Goal: Transaction & Acquisition: Obtain resource

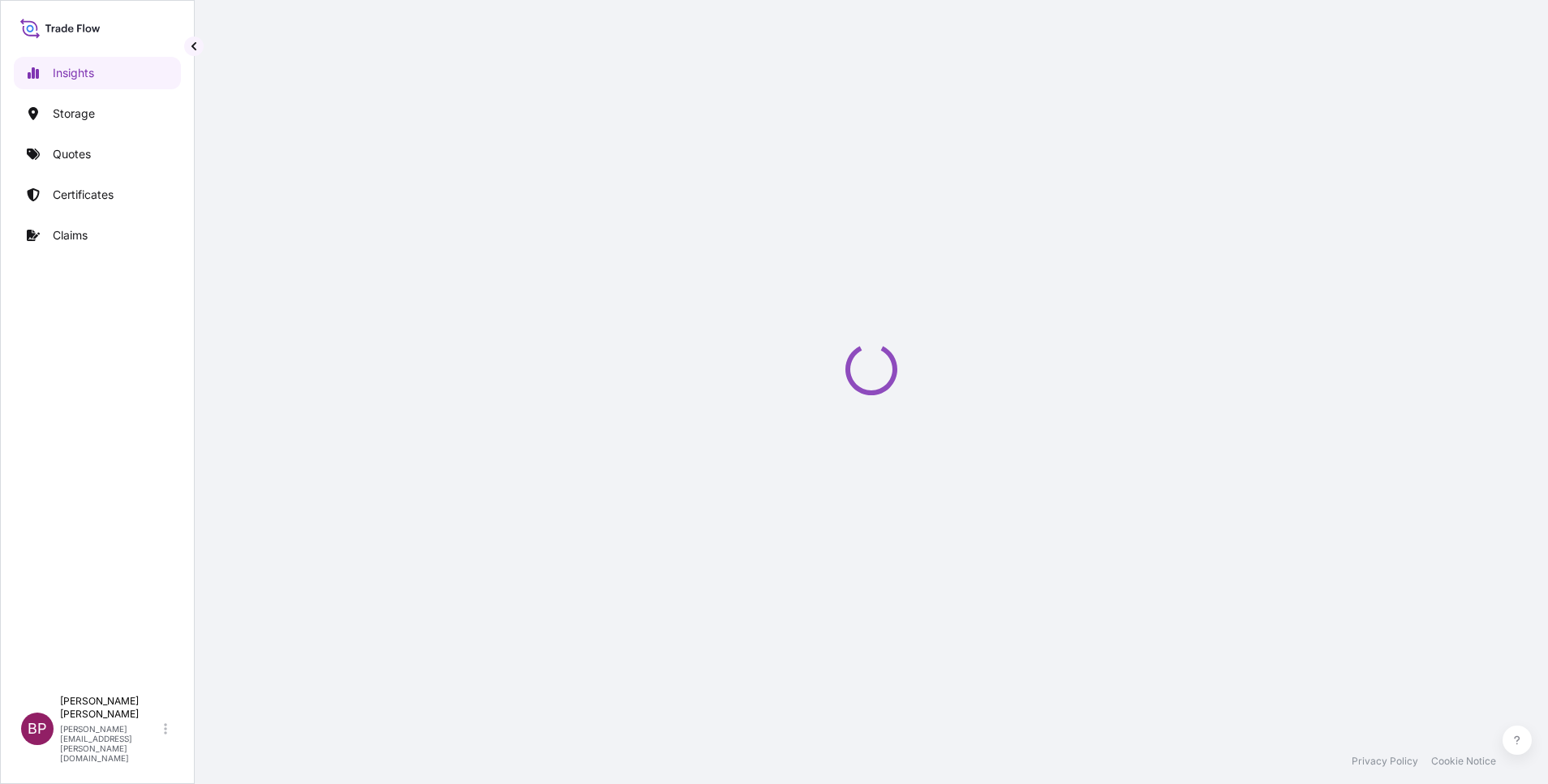
select select "2025"
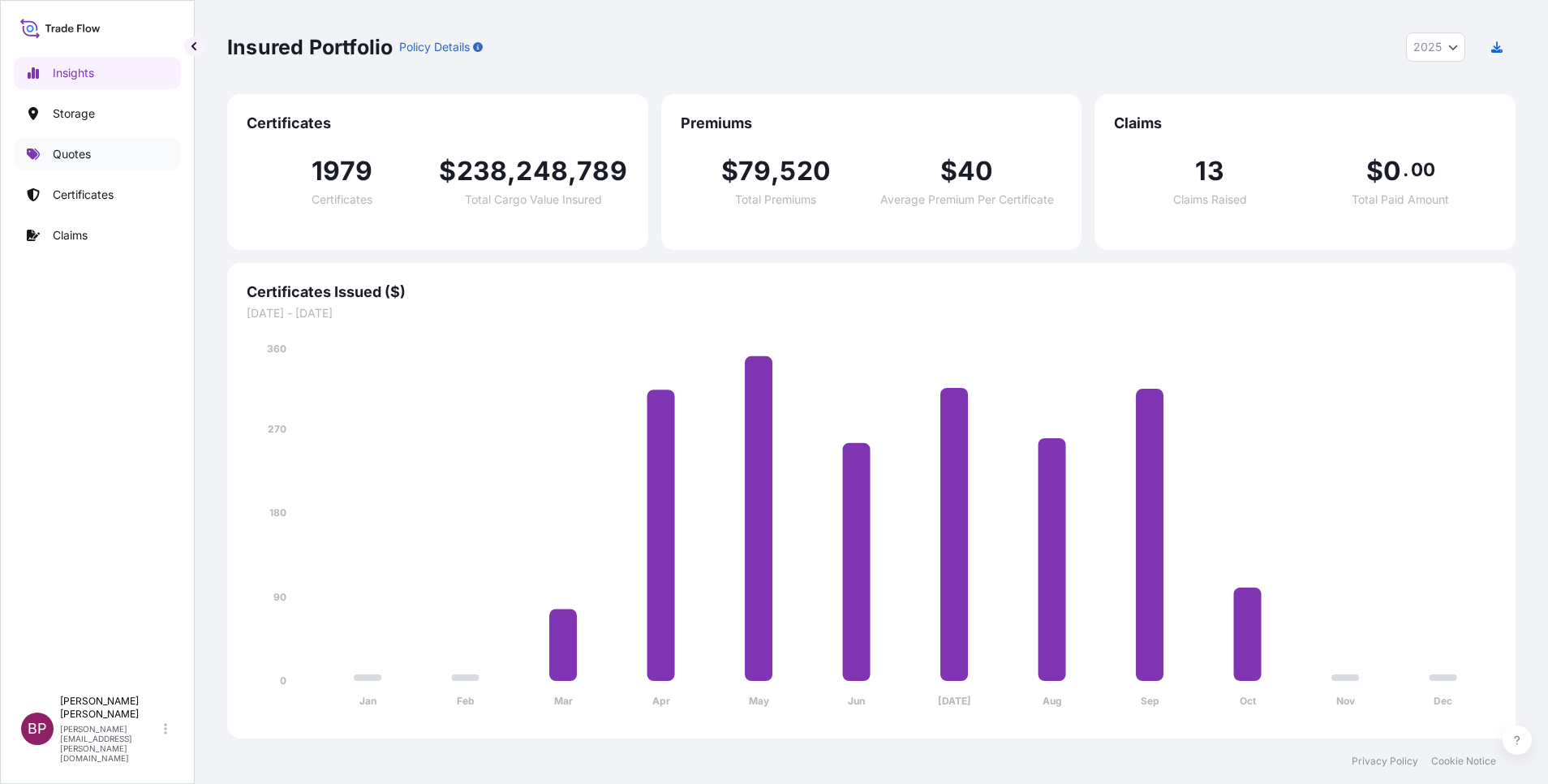
click at [75, 150] on p "Quotes" at bounding box center [71, 153] width 38 height 16
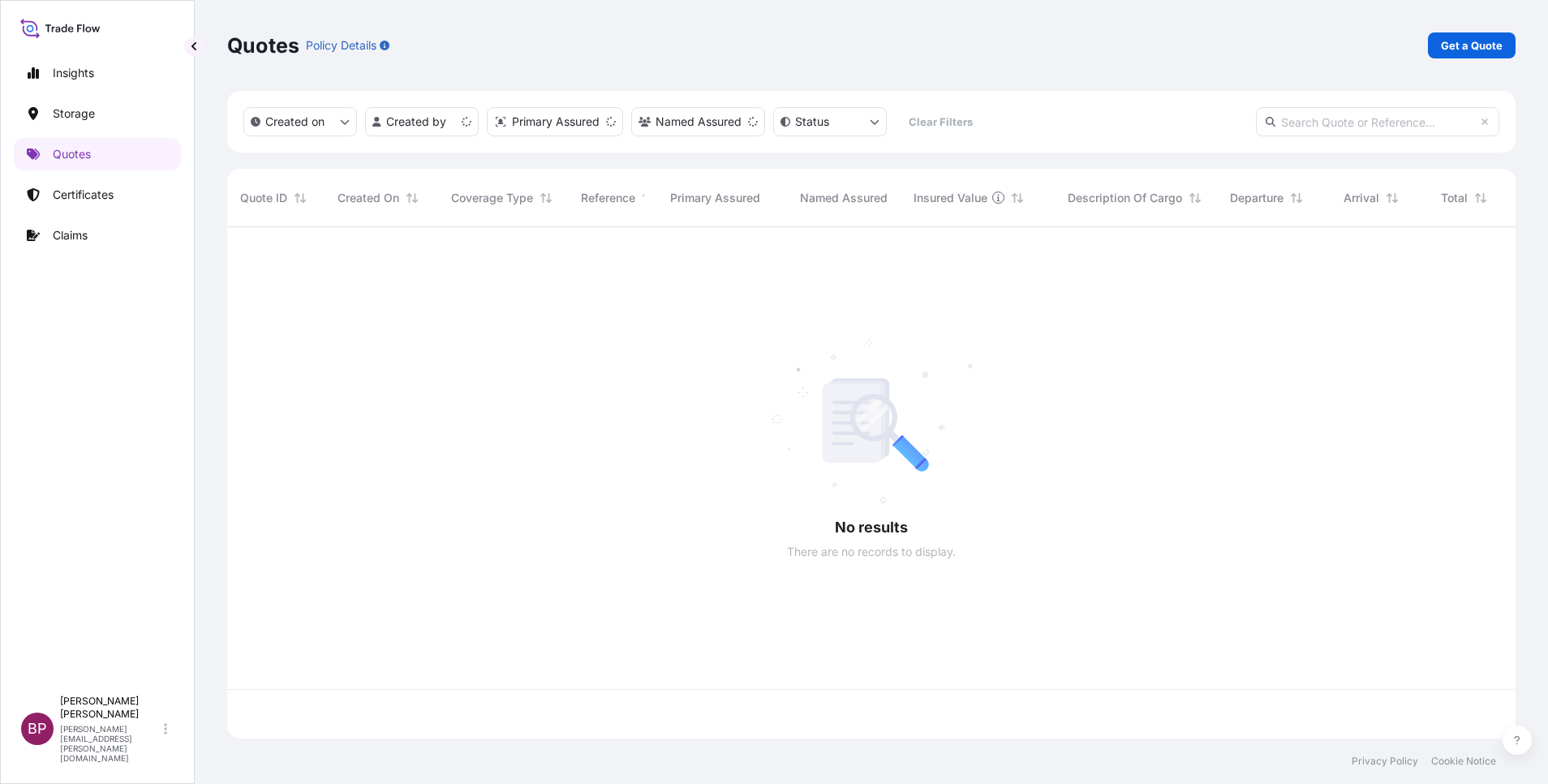
scroll to position [501, 1270]
click at [1462, 49] on p "Get a Quote" at bounding box center [1472, 45] width 62 height 16
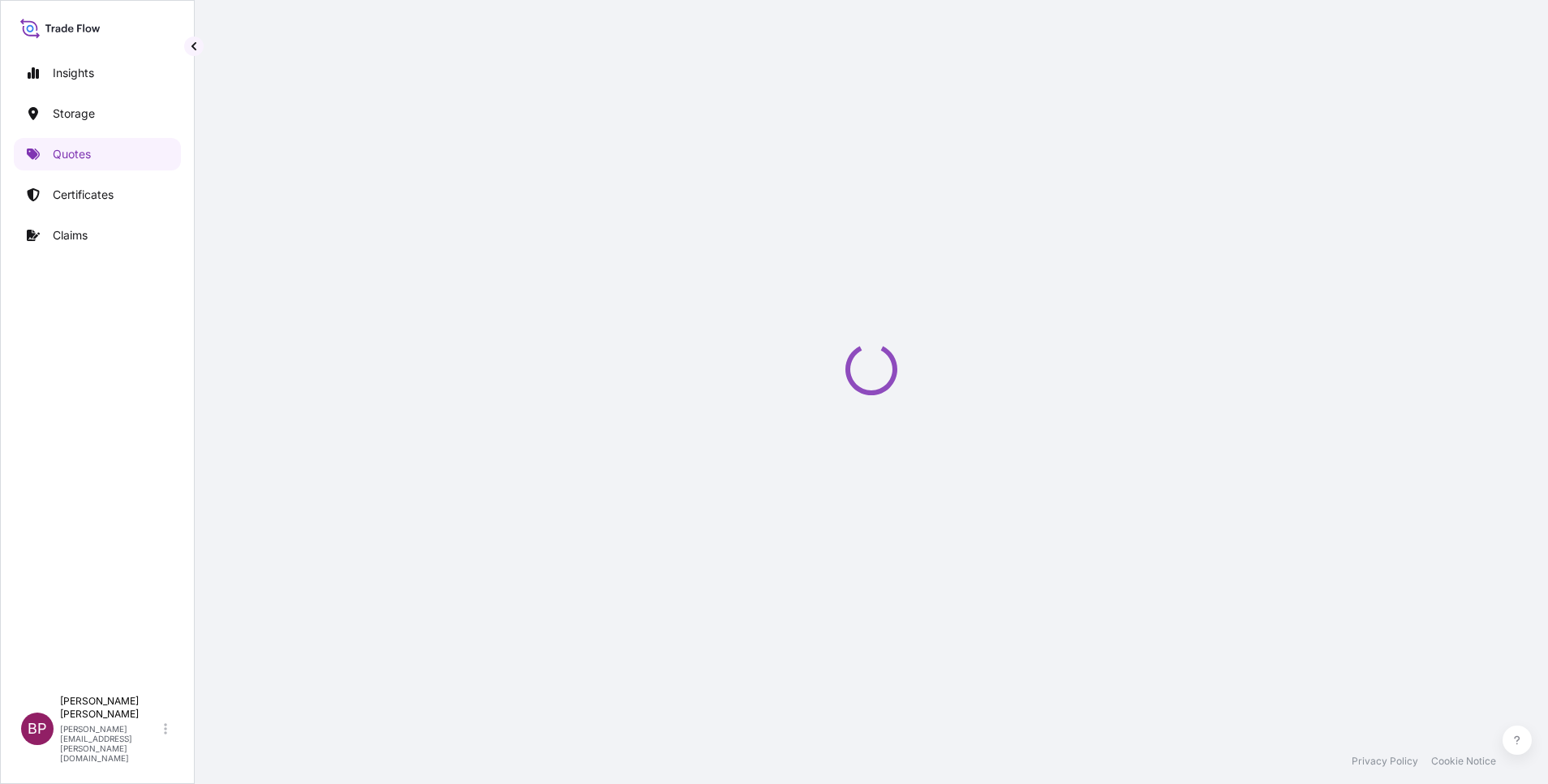
select select "Water"
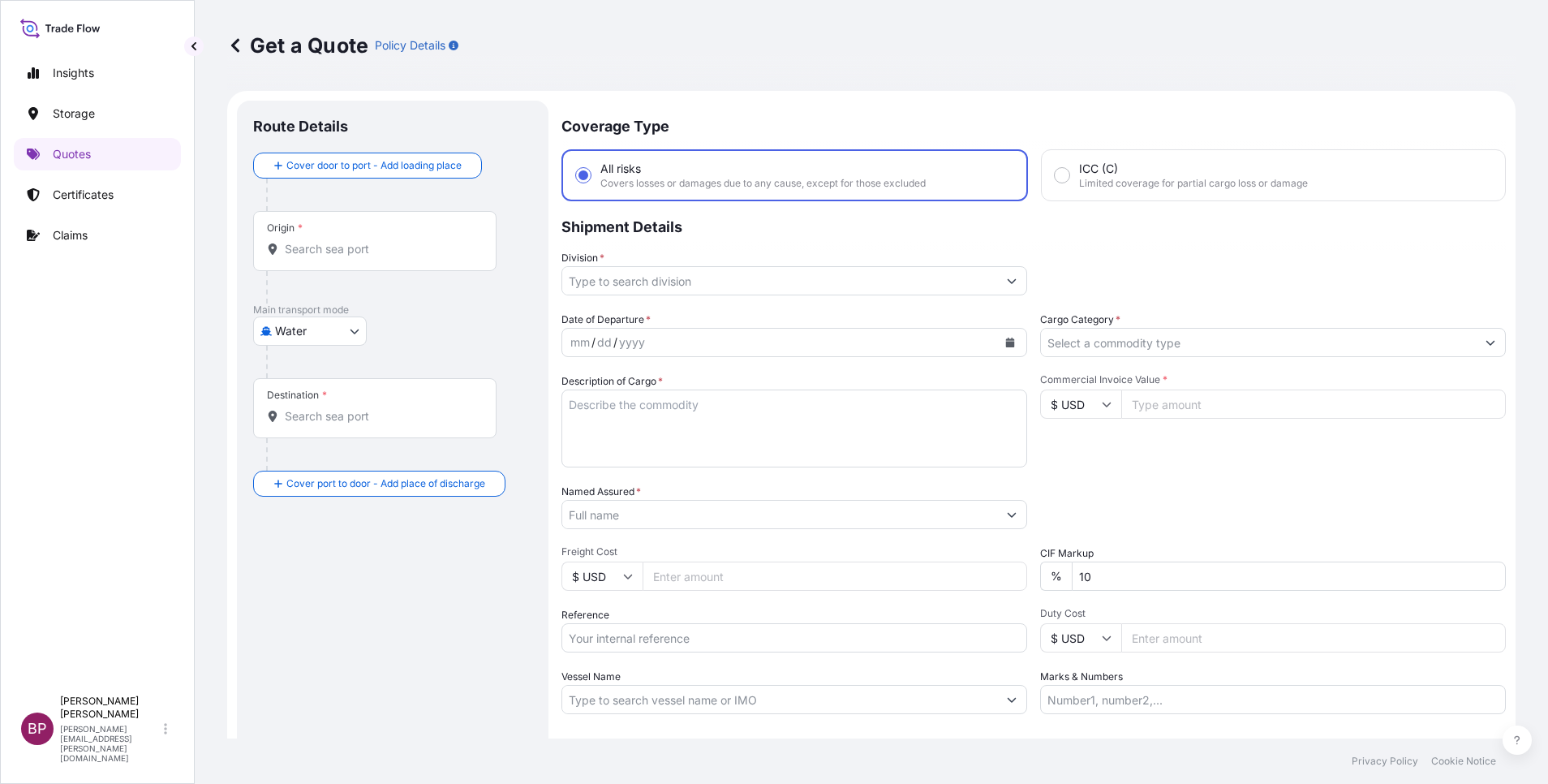
scroll to position [26, 0]
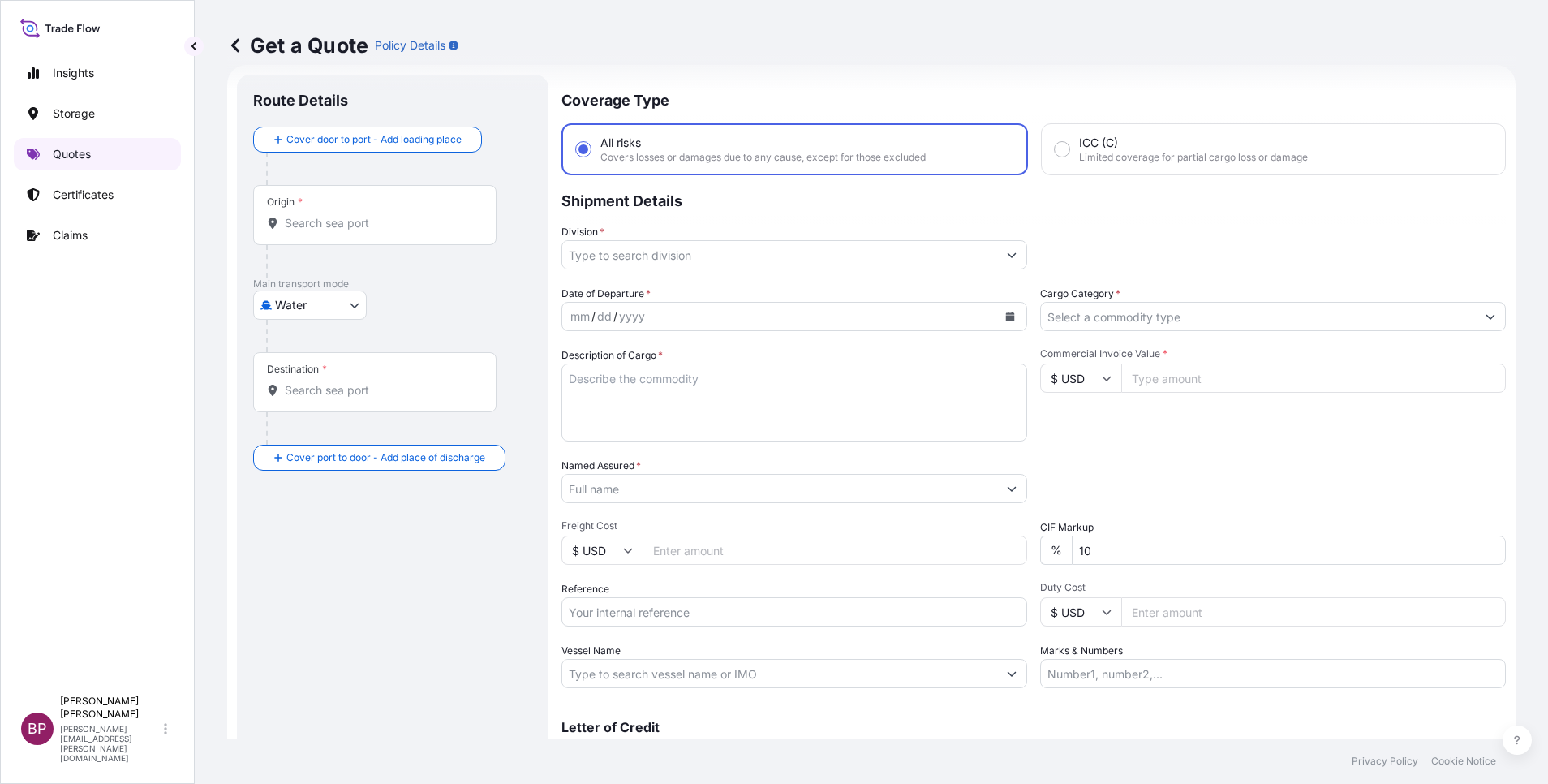
click at [85, 158] on p "Quotes" at bounding box center [71, 153] width 38 height 16
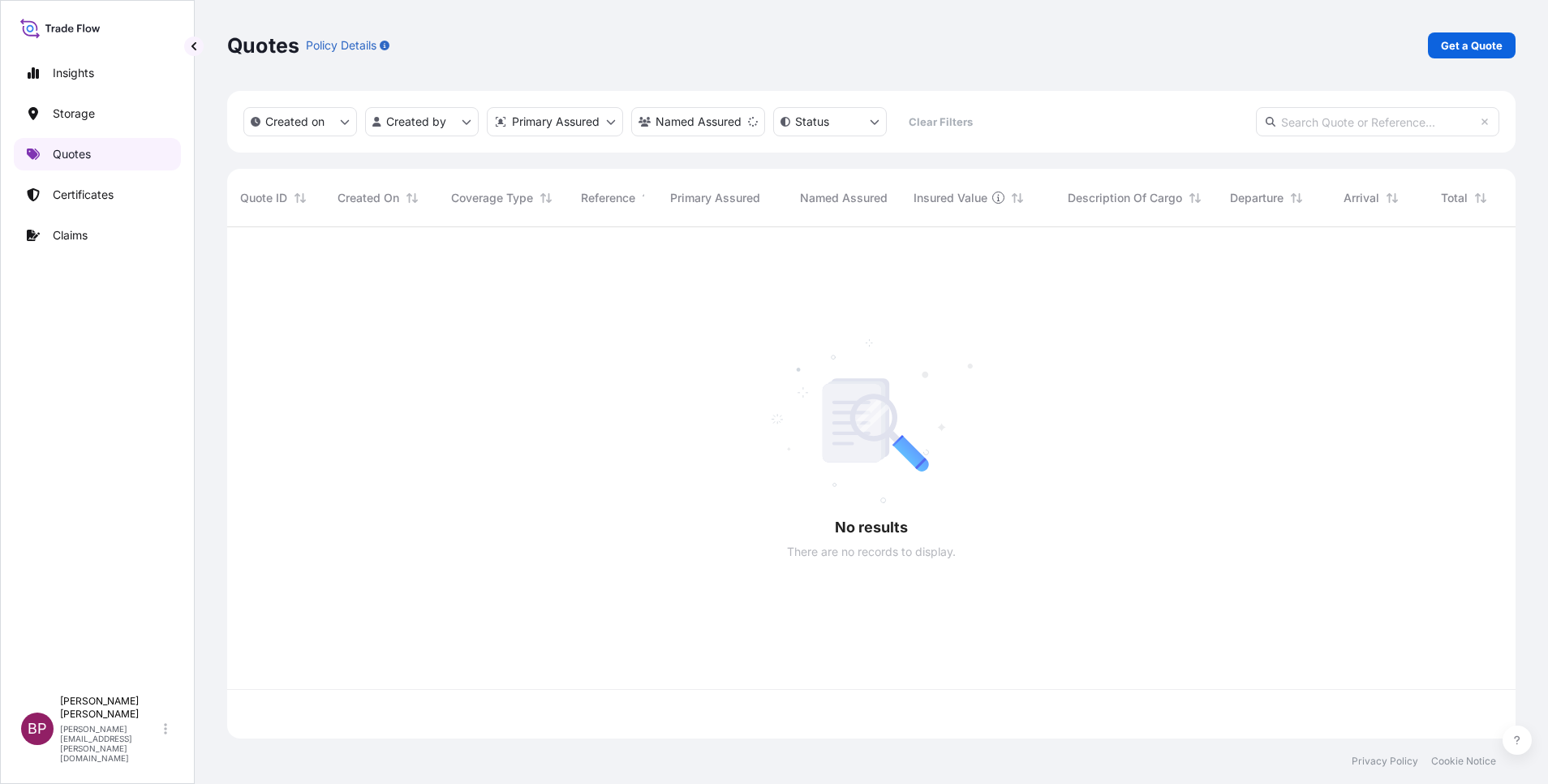
scroll to position [501, 1270]
click at [1466, 47] on p "Get a Quote" at bounding box center [1472, 45] width 62 height 16
select select "Water"
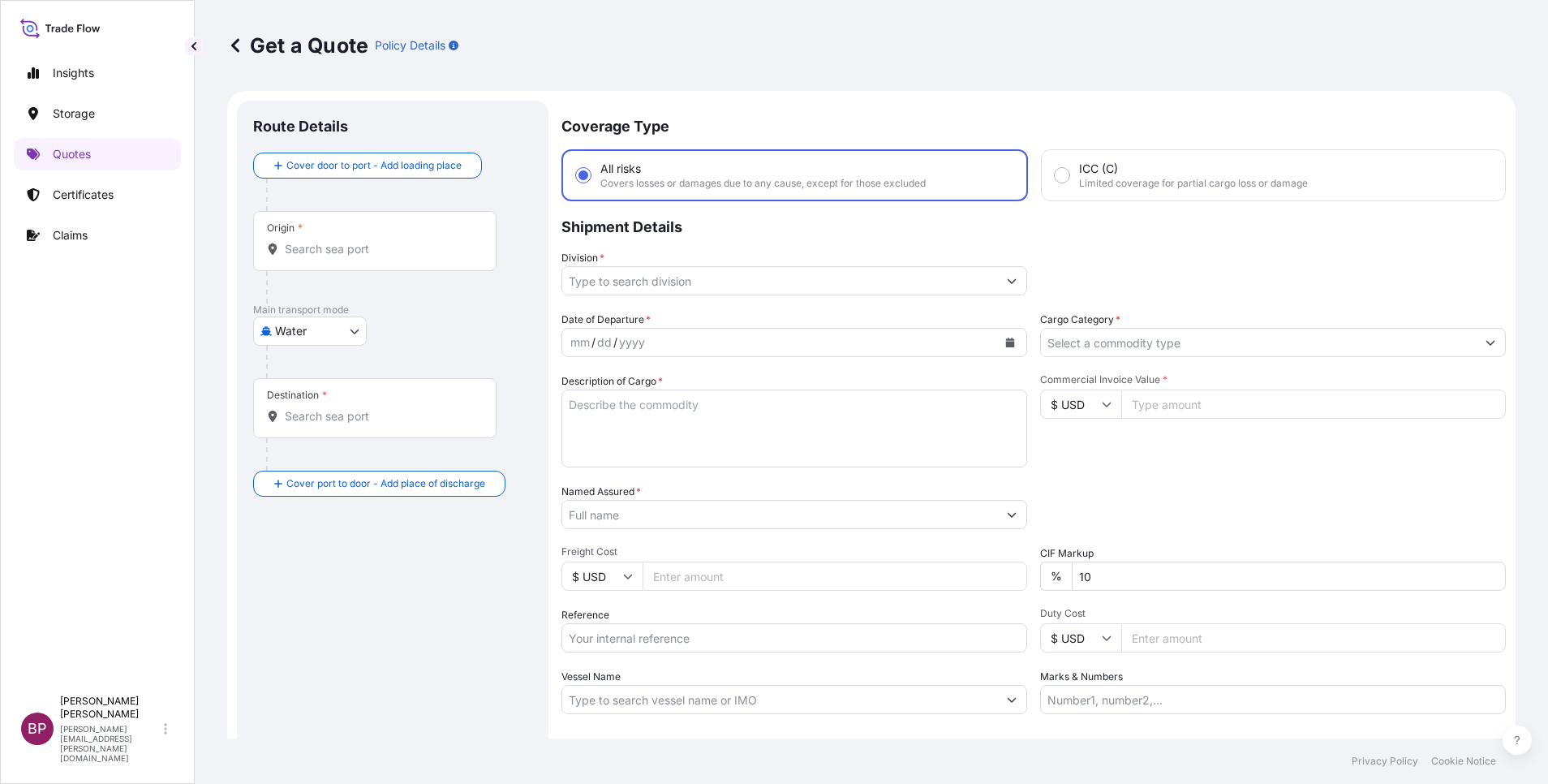
scroll to position [26, 0]
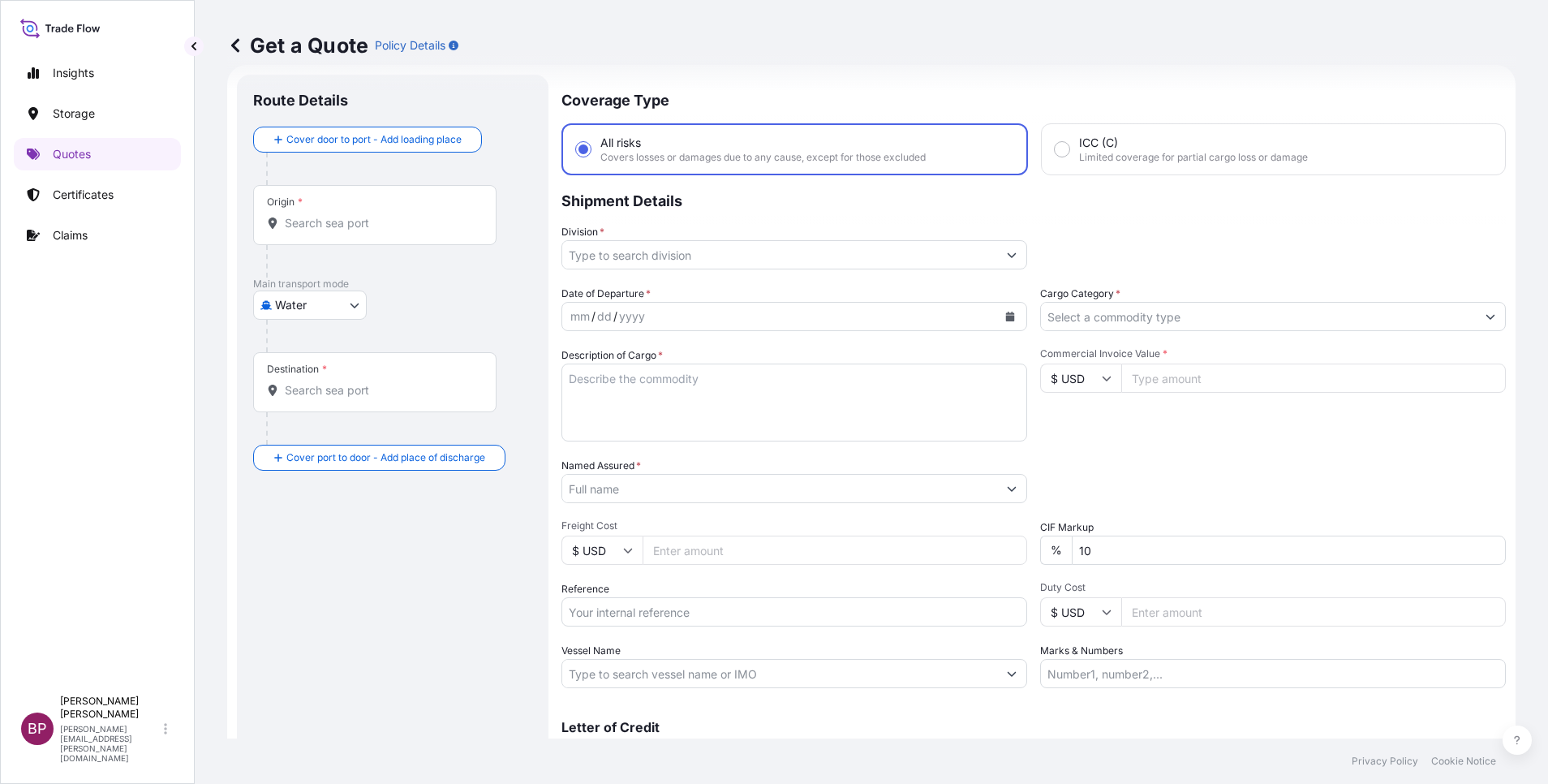
click at [1341, 309] on input "Cargo Category *" at bounding box center [1258, 316] width 435 height 29
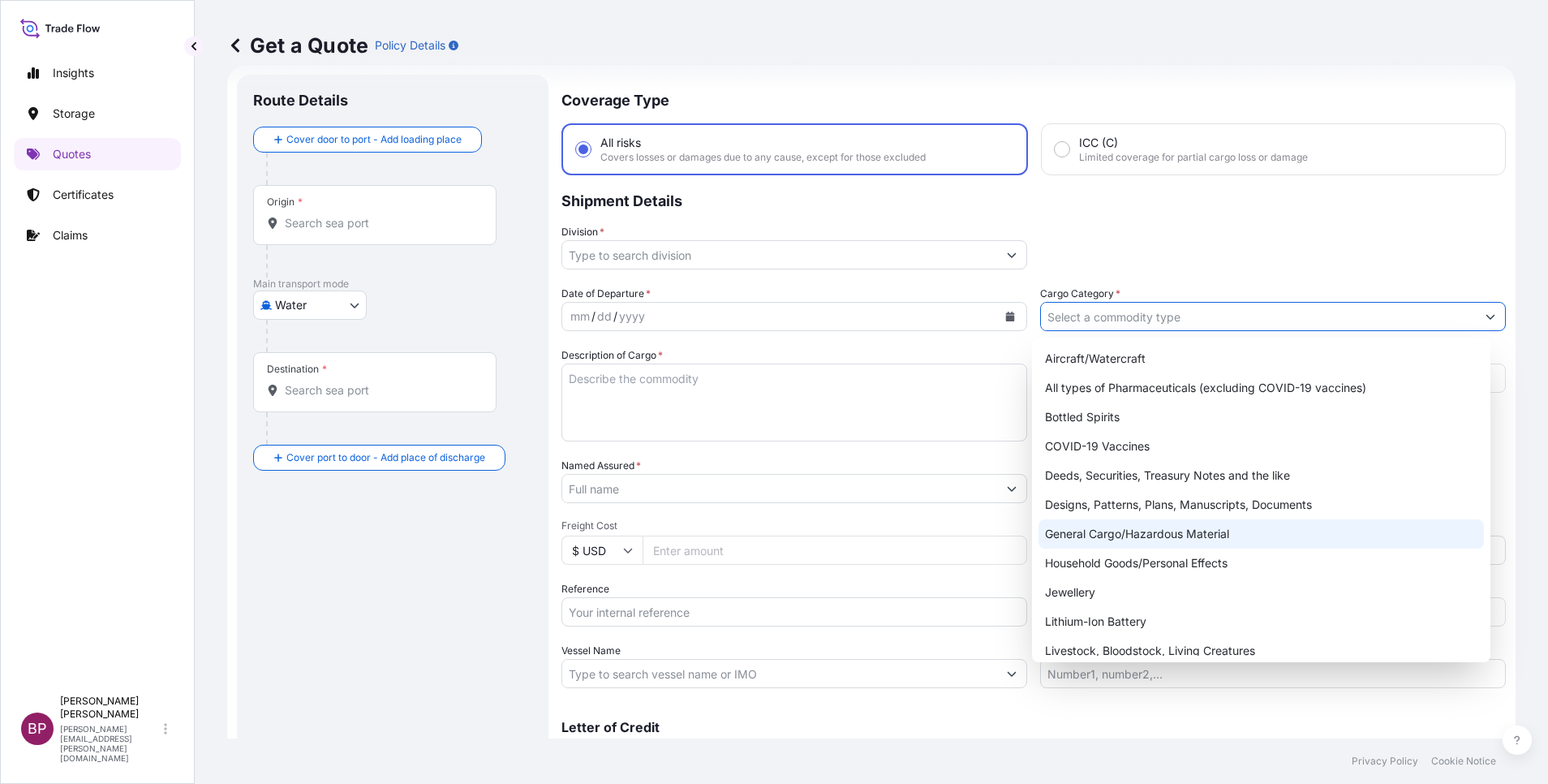
click at [1128, 531] on div "General Cargo/Hazardous Material" at bounding box center [1261, 534] width 445 height 29
type input "General Cargo/Hazardous Material"
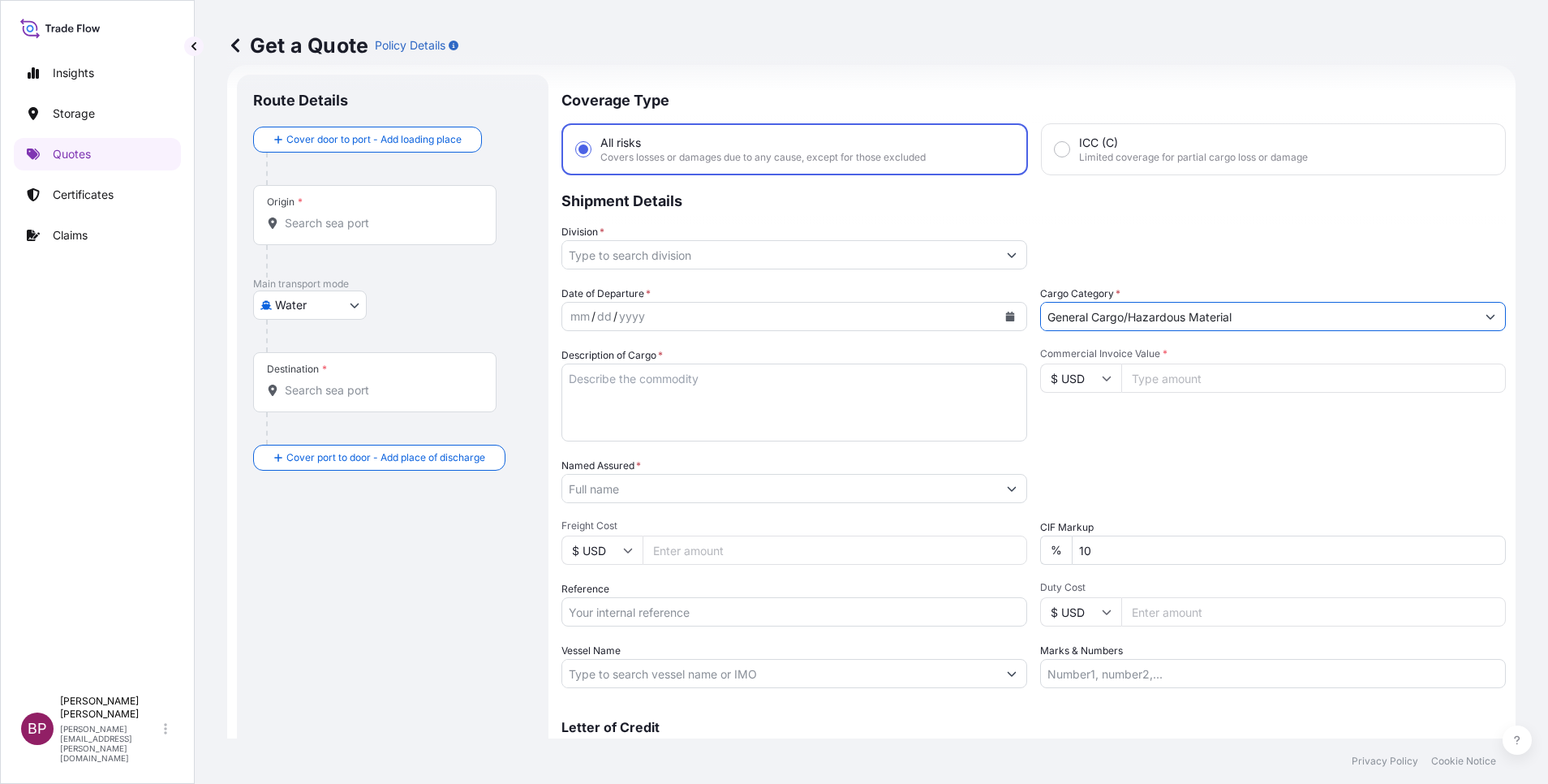
click at [988, 232] on div "Division *" at bounding box center [793, 247] width 465 height 46
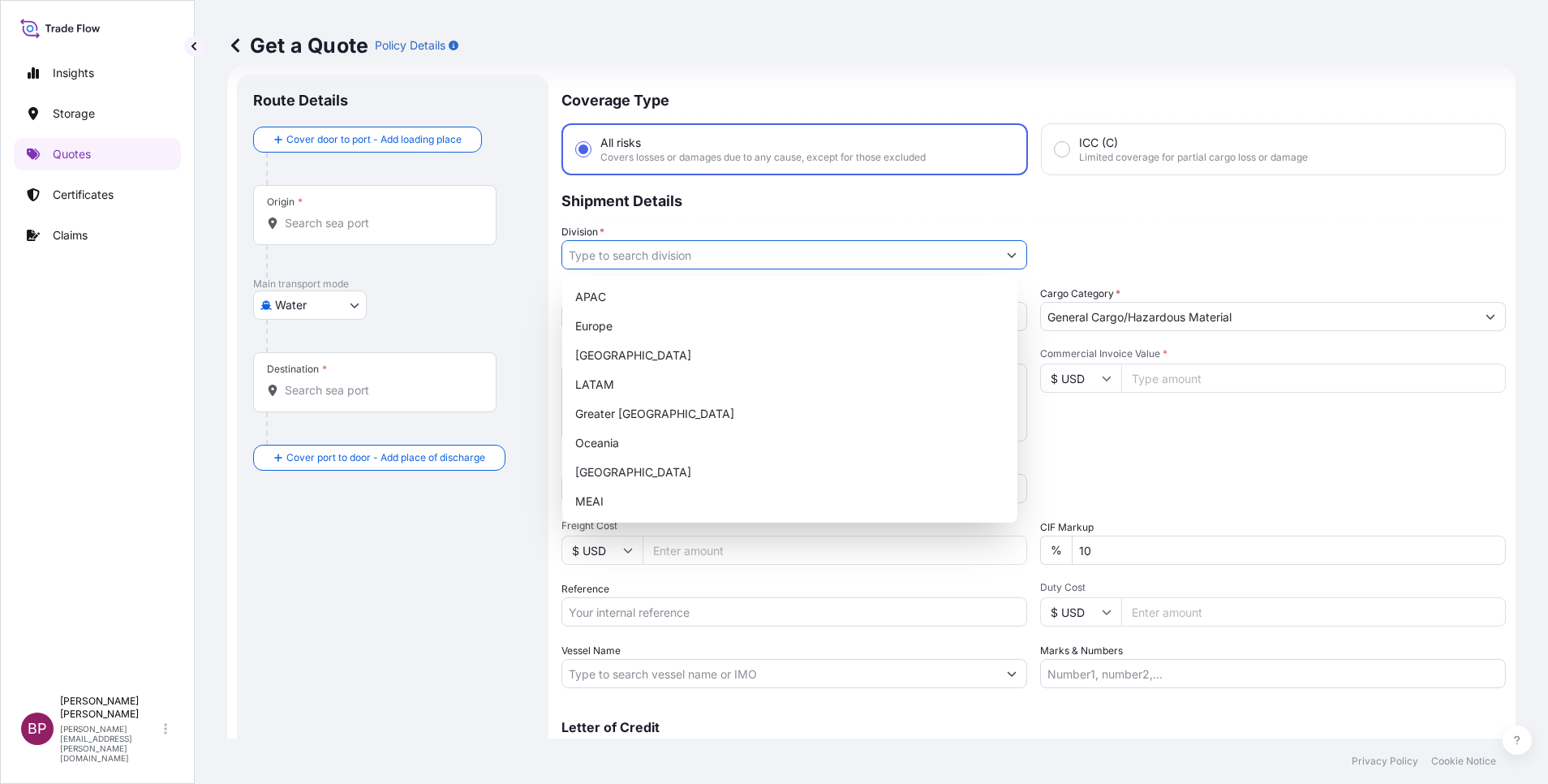
click at [997, 242] on button "Show suggestions" at bounding box center [1011, 254] width 29 height 29
click at [610, 498] on div "MEAI" at bounding box center [790, 501] width 443 height 29
type input "MEAI"
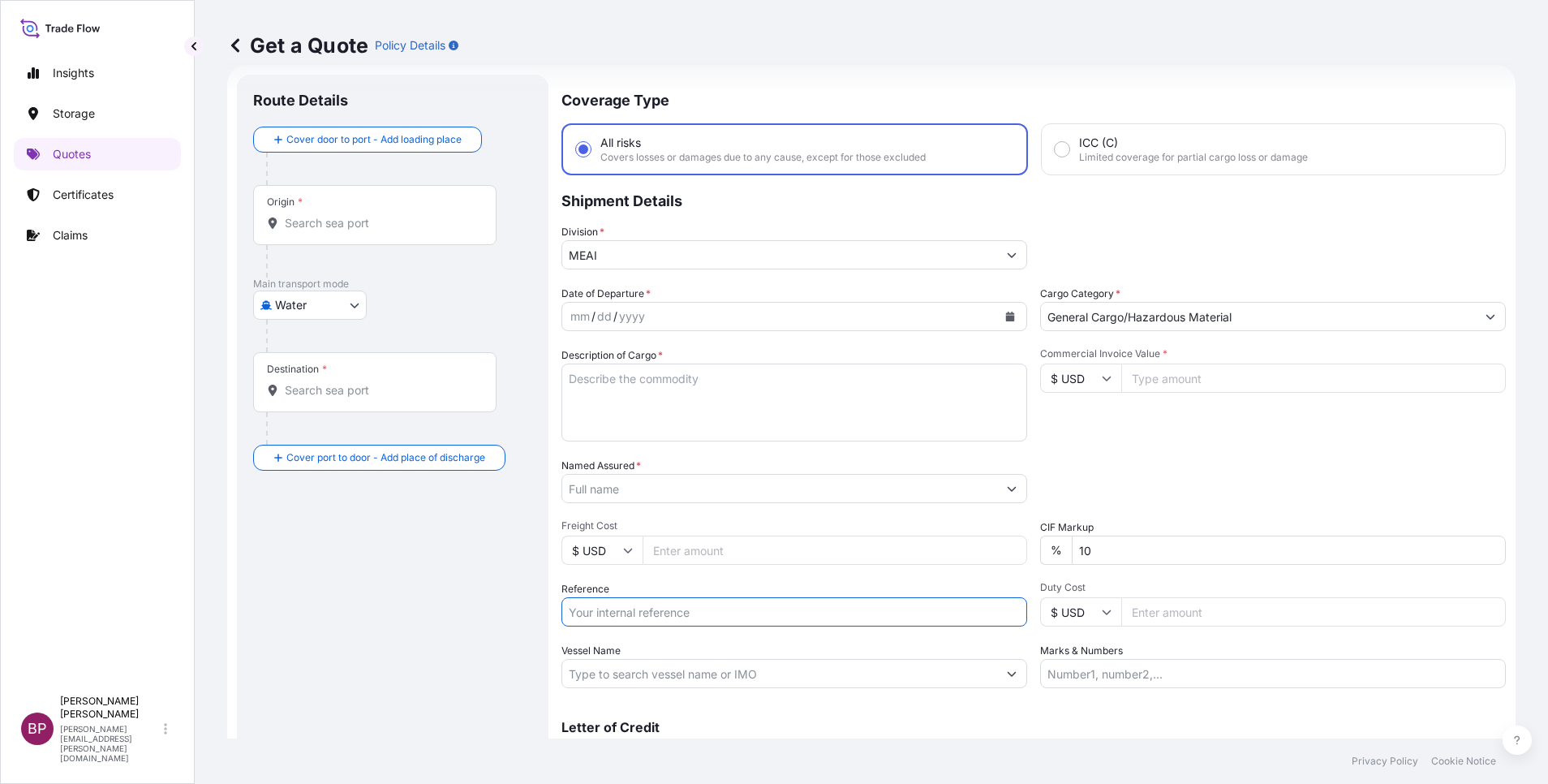
click at [640, 614] on input "Reference" at bounding box center [793, 611] width 465 height 29
paste input "BL:259988438 SSLS3427"
type input "BL:259988438 SSLS3427"
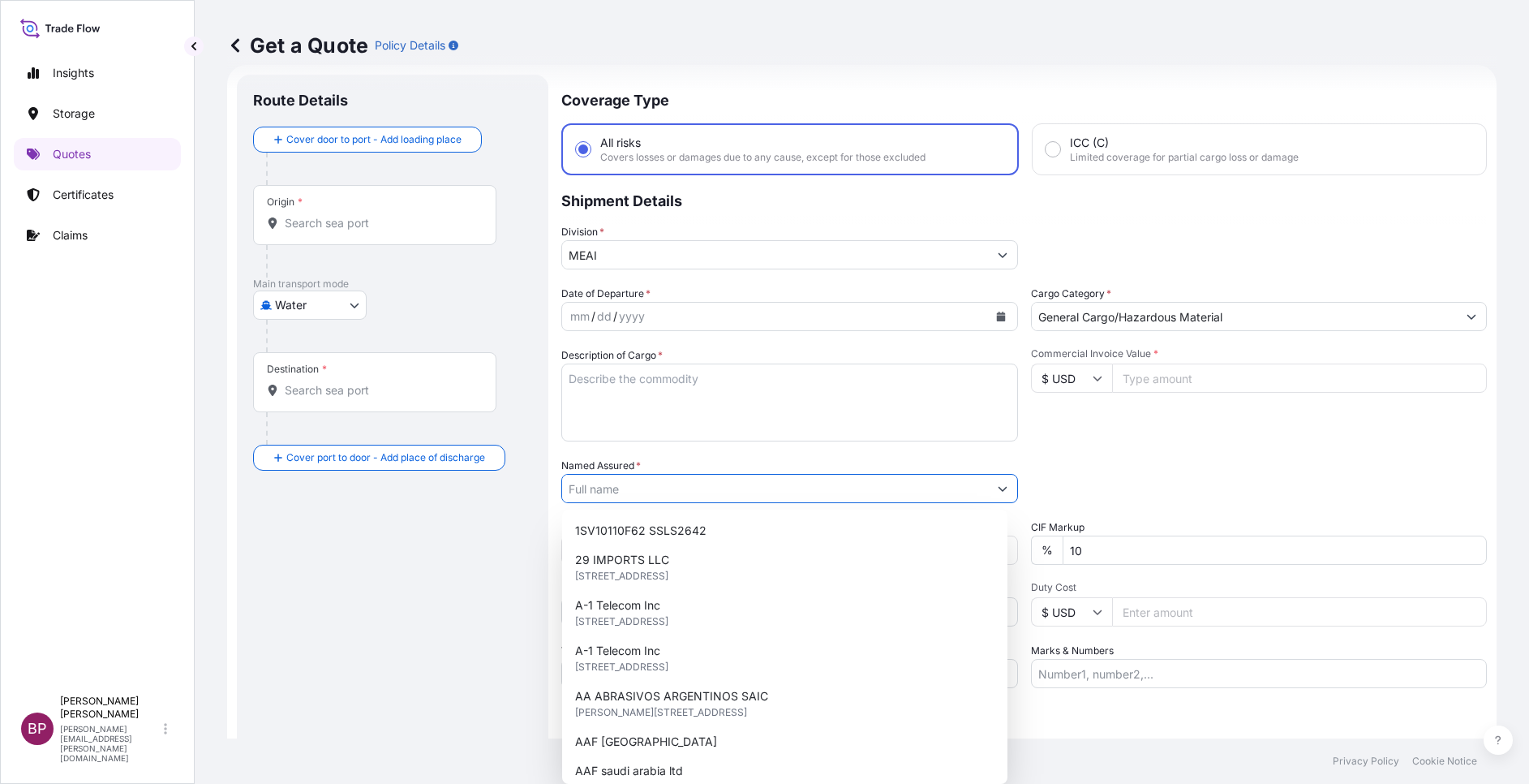
click at [733, 494] on input "Named Assured *" at bounding box center [775, 488] width 425 height 29
paste input "INTERNATIONAL DESIGN ENGINEERING & CONTRACTING CO. LTD."
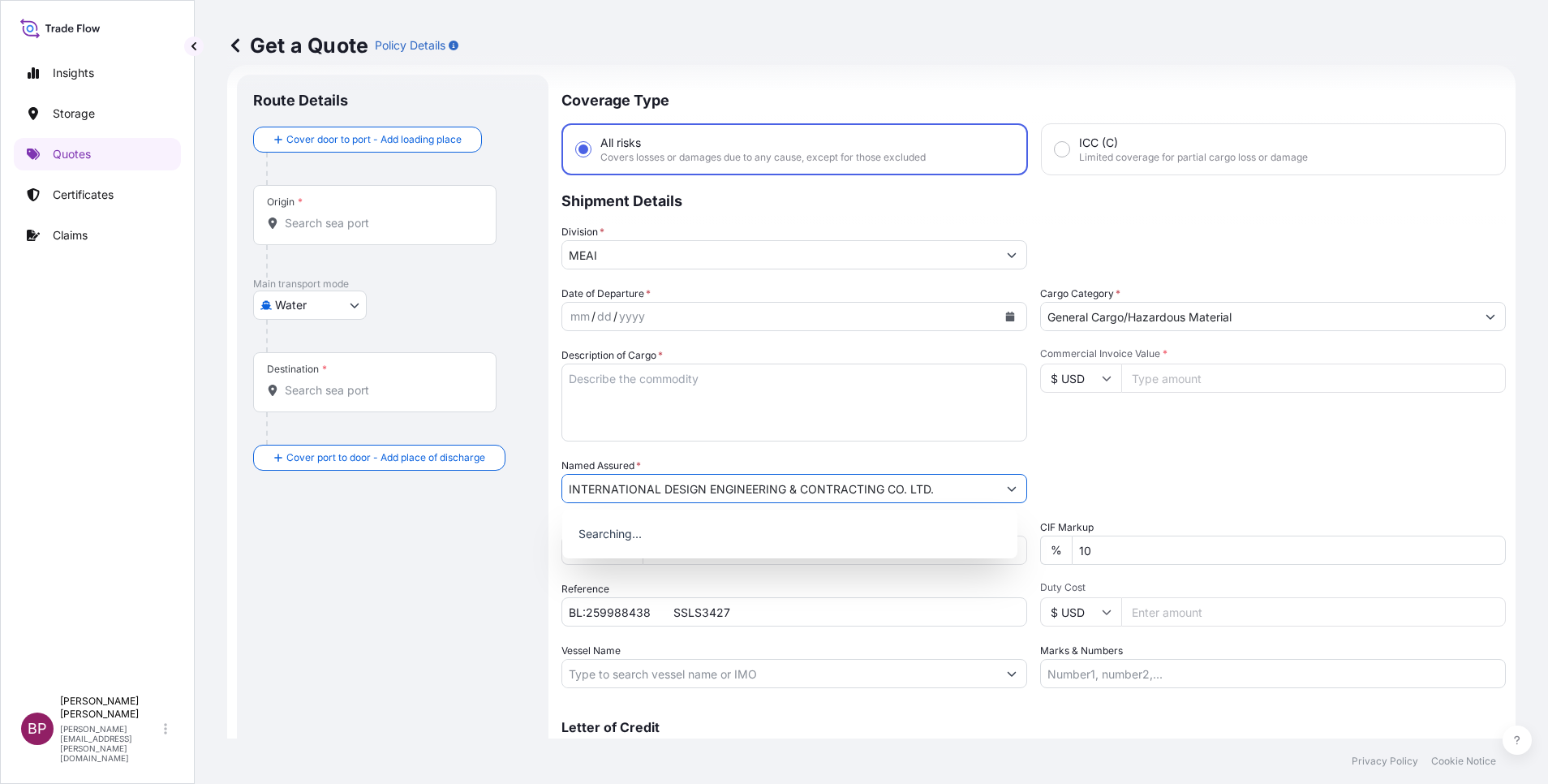
type input "INTERNATIONAL DESIGN ENGINEERING & CONTRACTING CO. LTD."
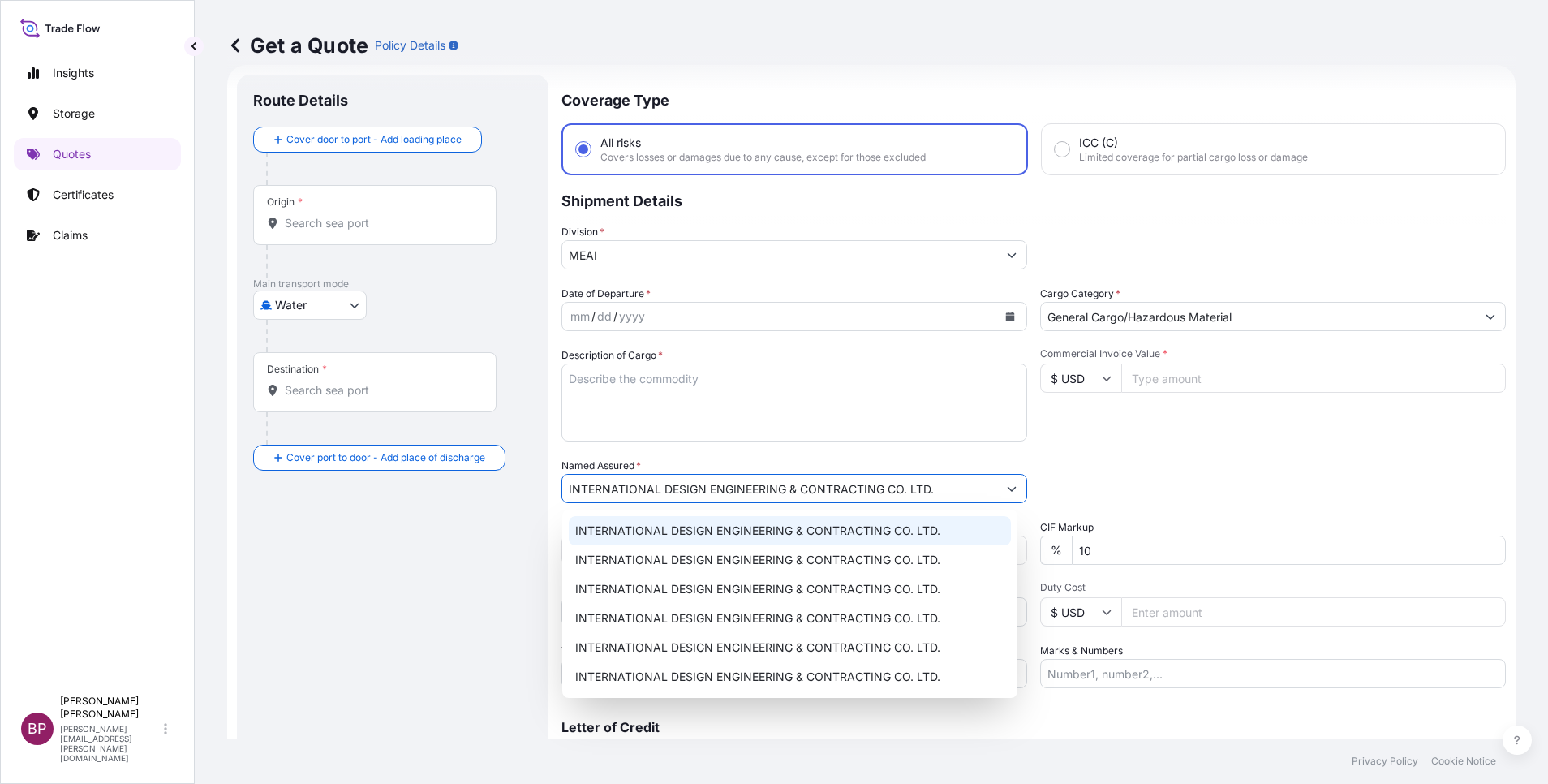
click at [724, 406] on textarea "Description of Cargo *" at bounding box center [793, 403] width 465 height 78
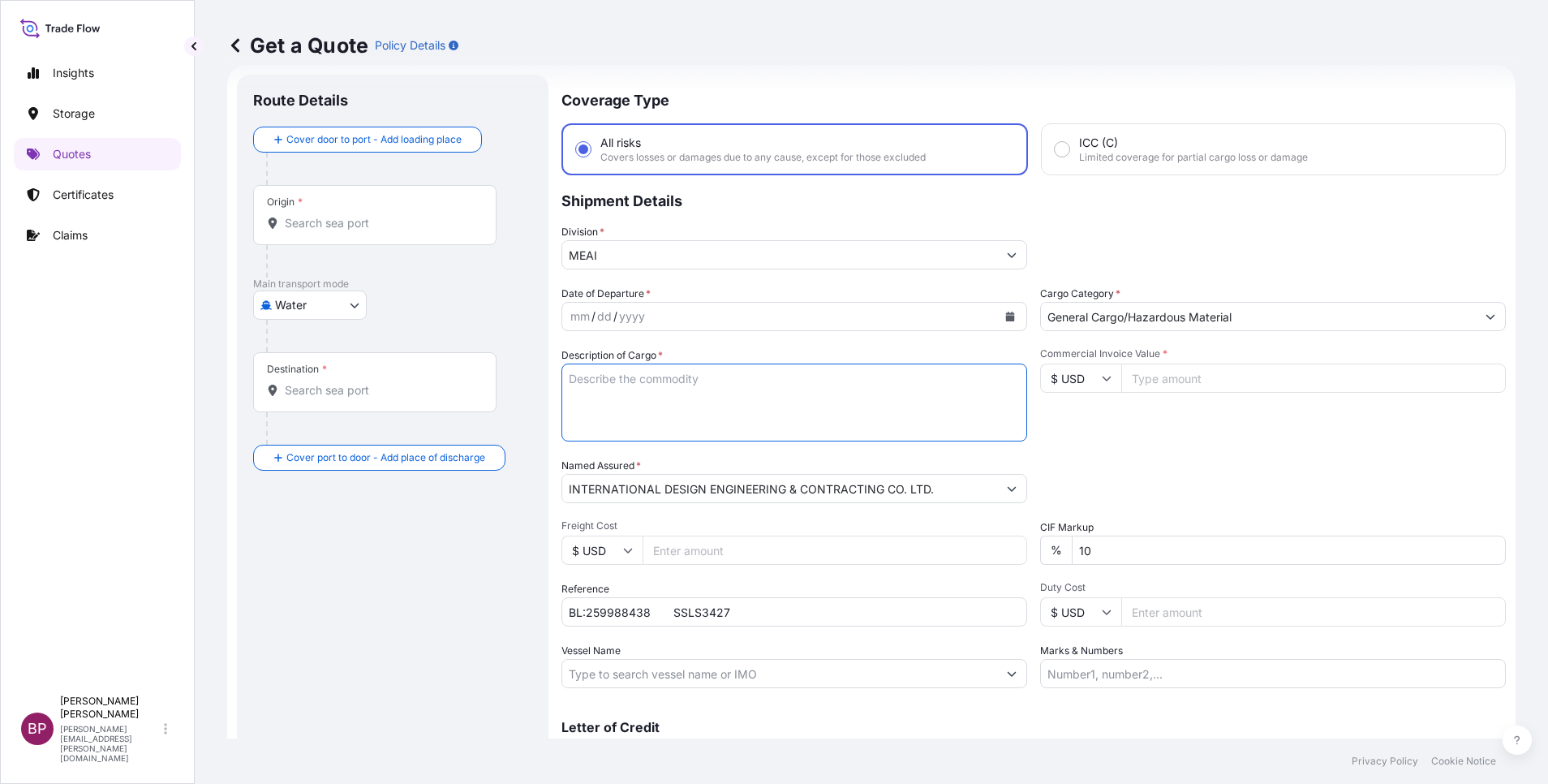
paste textarea "Furniture"
type textarea "Furniture"
click at [1089, 377] on input "$ USD" at bounding box center [1081, 378] width 81 height 29
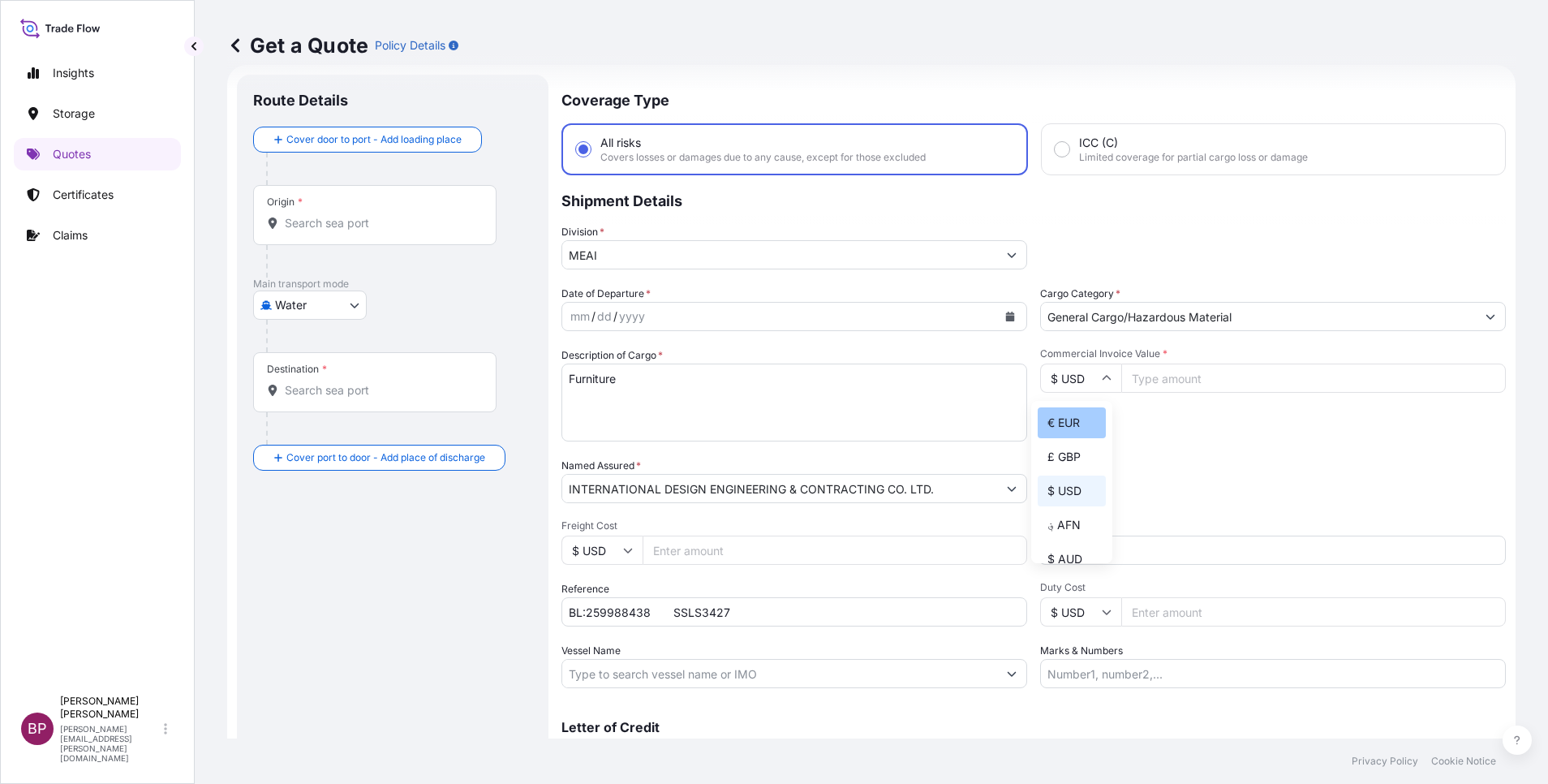
click at [1070, 438] on div "€ EUR" at bounding box center [1072, 422] width 68 height 31
type input "€ EUR"
click at [1190, 375] on input "Commercial Invoice Value *" at bounding box center [1314, 378] width 385 height 29
paste input "59667"
type input "59667"
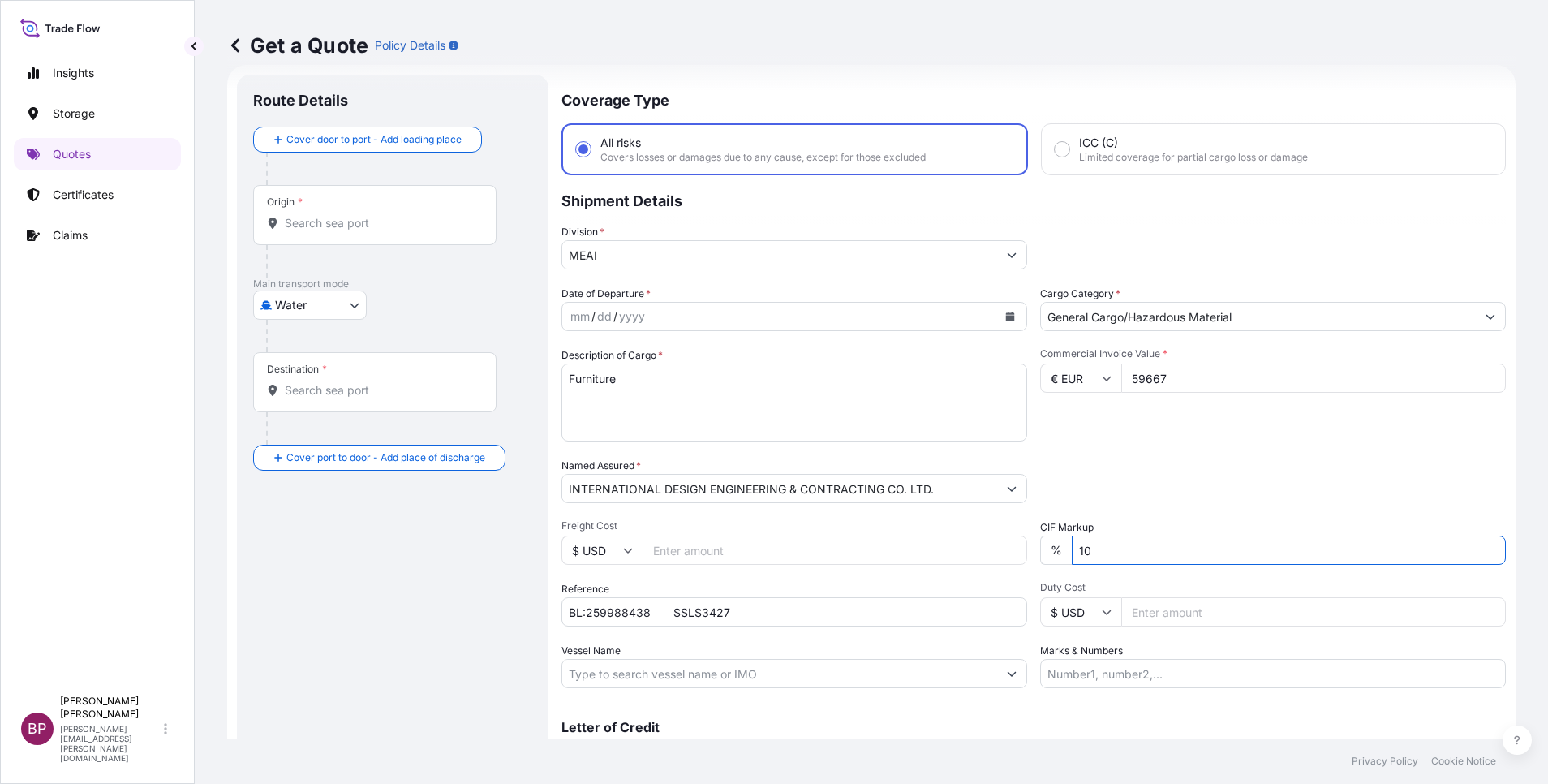
drag, startPoint x: 1069, startPoint y: 557, endPoint x: 748, endPoint y: 553, distance: 321.0
click at [740, 547] on div "Date of Departure * mm / dd / yyyy Cargo Category * General Cargo/Hazardous Mat…" at bounding box center [1033, 487] width 944 height 403
type input "0"
click at [1155, 480] on div "Packing Category Type to search a container mode Please select a primary mode o…" at bounding box center [1272, 481] width 465 height 46
click at [1006, 323] on button "Calendar" at bounding box center [1010, 316] width 26 height 26
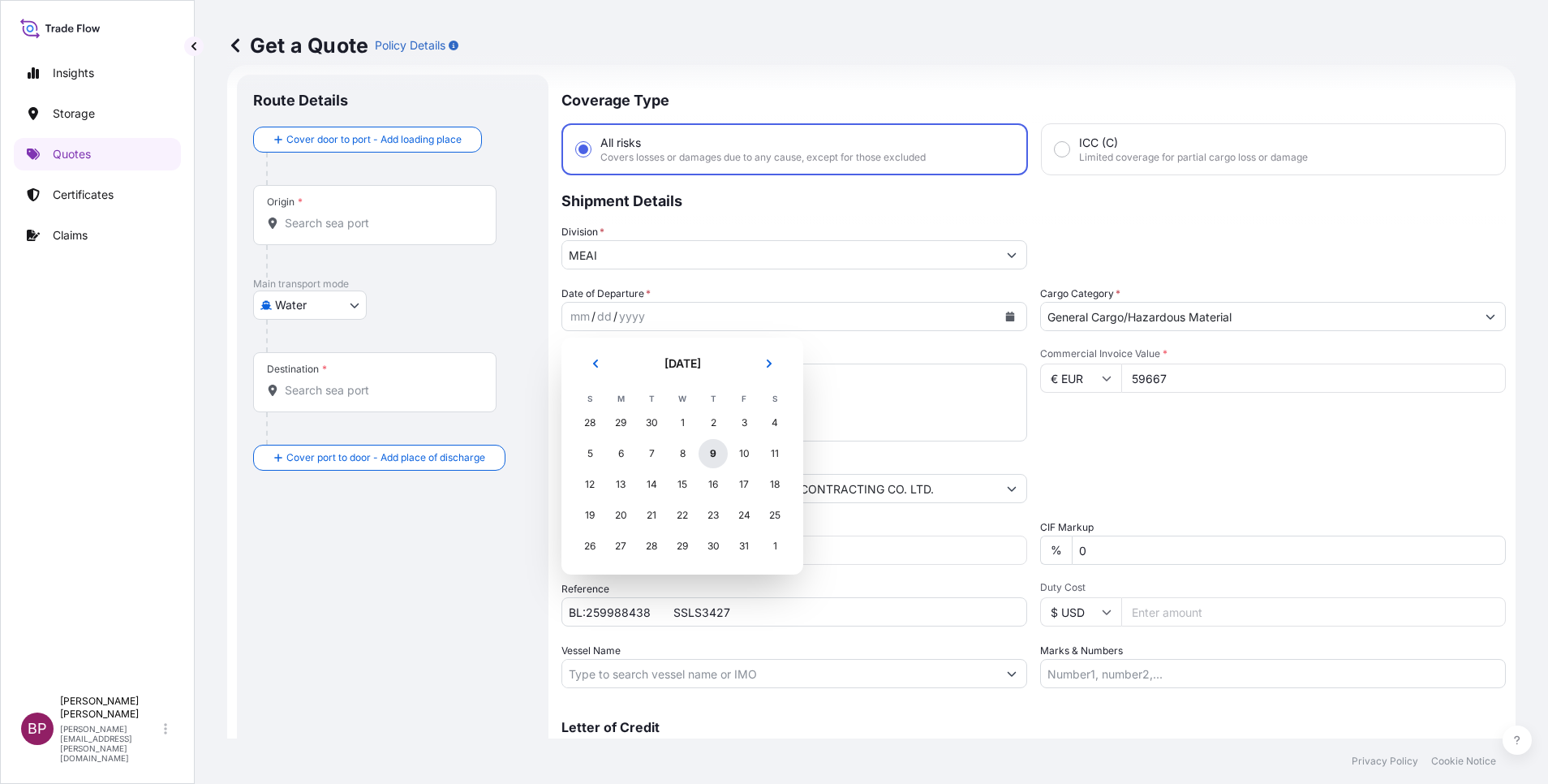
click at [712, 452] on div "9" at bounding box center [713, 453] width 29 height 29
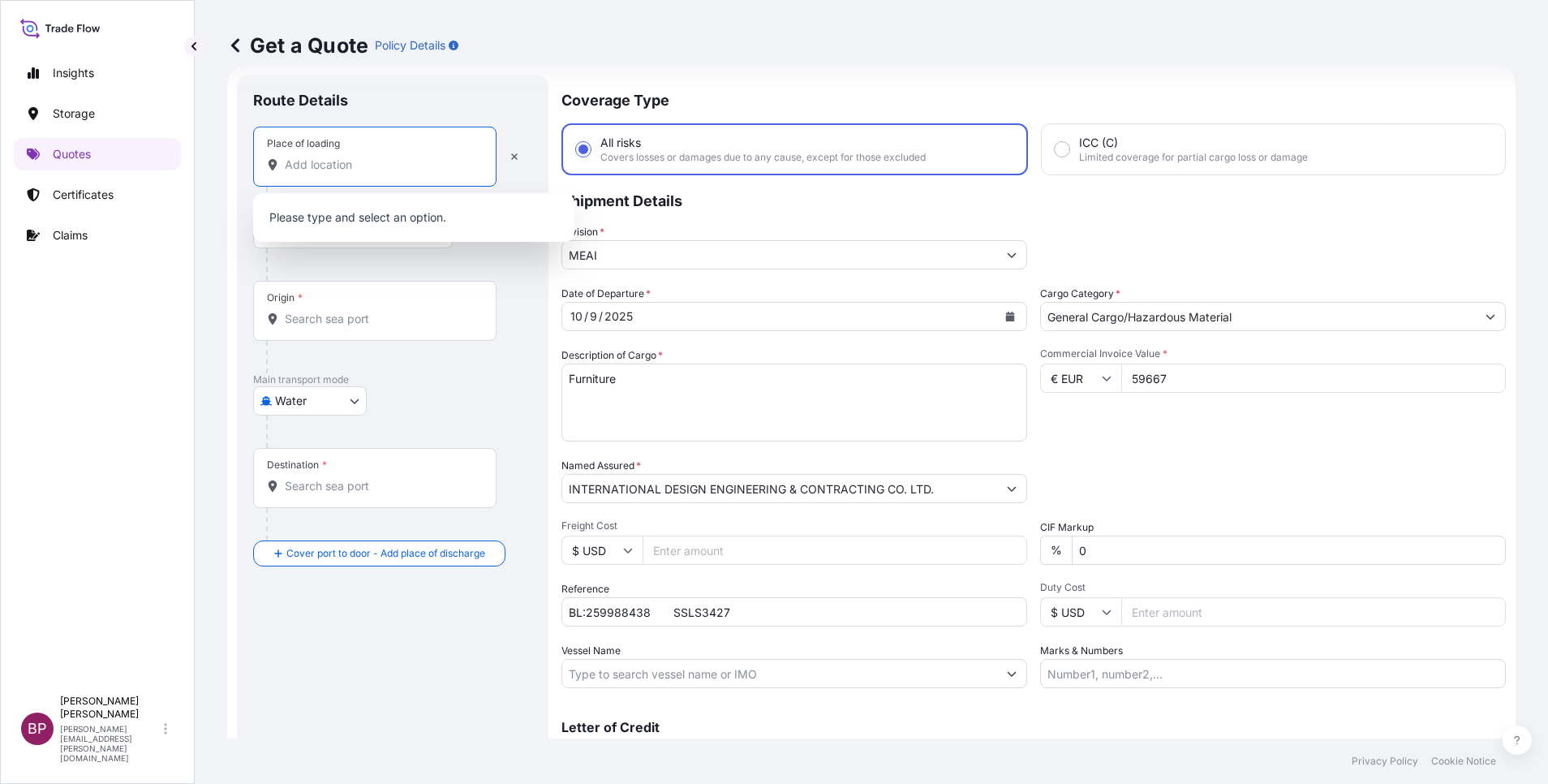
click at [370, 166] on input "Place of loading" at bounding box center [381, 164] width 192 height 16
paste input "[GEOGRAPHIC_DATA]"
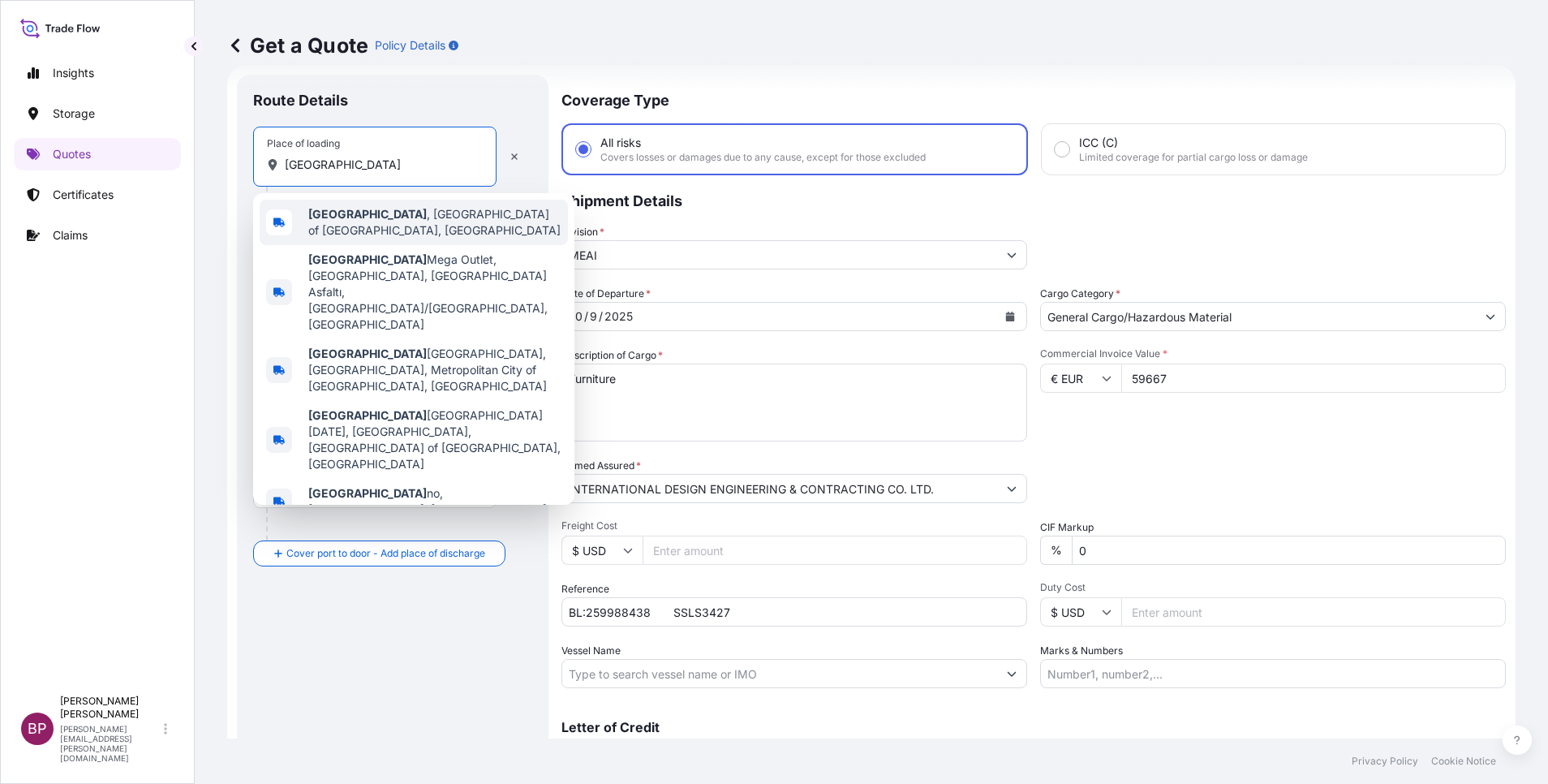
click at [459, 216] on span "[GEOGRAPHIC_DATA] , [GEOGRAPHIC_DATA] of [GEOGRAPHIC_DATA], [GEOGRAPHIC_DATA]" at bounding box center [435, 222] width 253 height 32
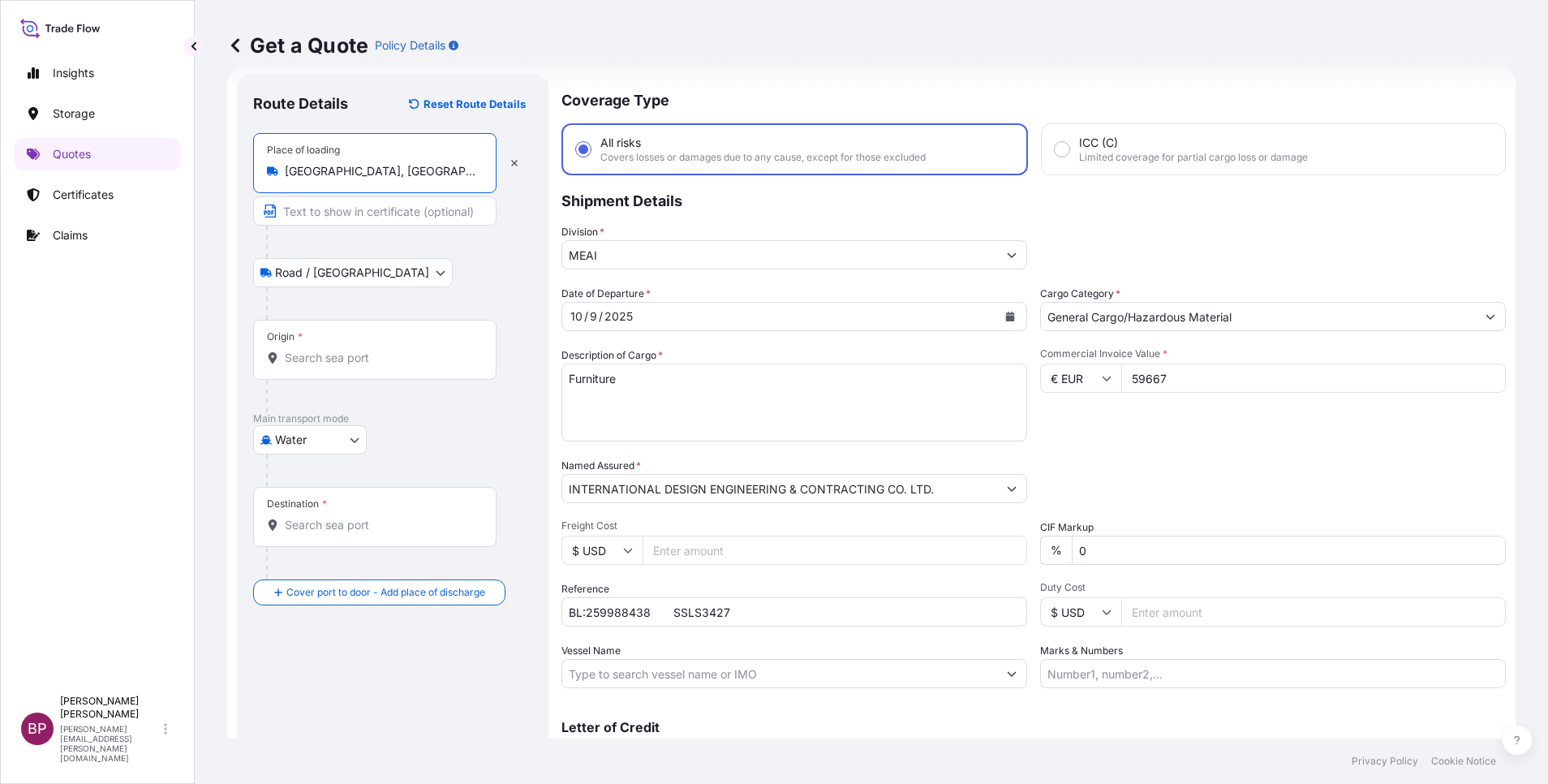
type input "[GEOGRAPHIC_DATA], [GEOGRAPHIC_DATA] of [GEOGRAPHIC_DATA], [GEOGRAPHIC_DATA]"
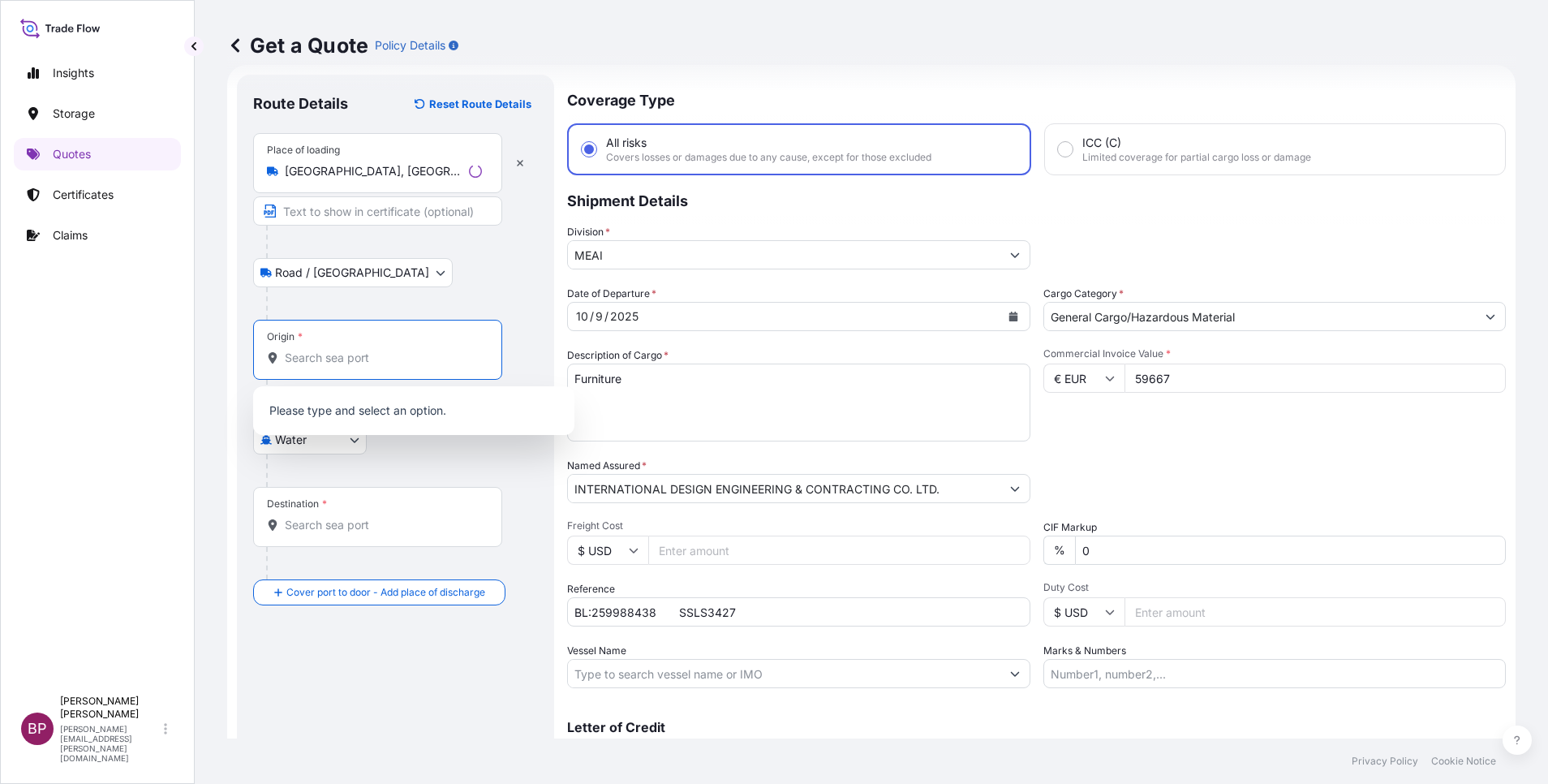
click at [389, 353] on input "Origin *" at bounding box center [383, 358] width 198 height 16
paste input "[GEOGRAPHIC_DATA]"
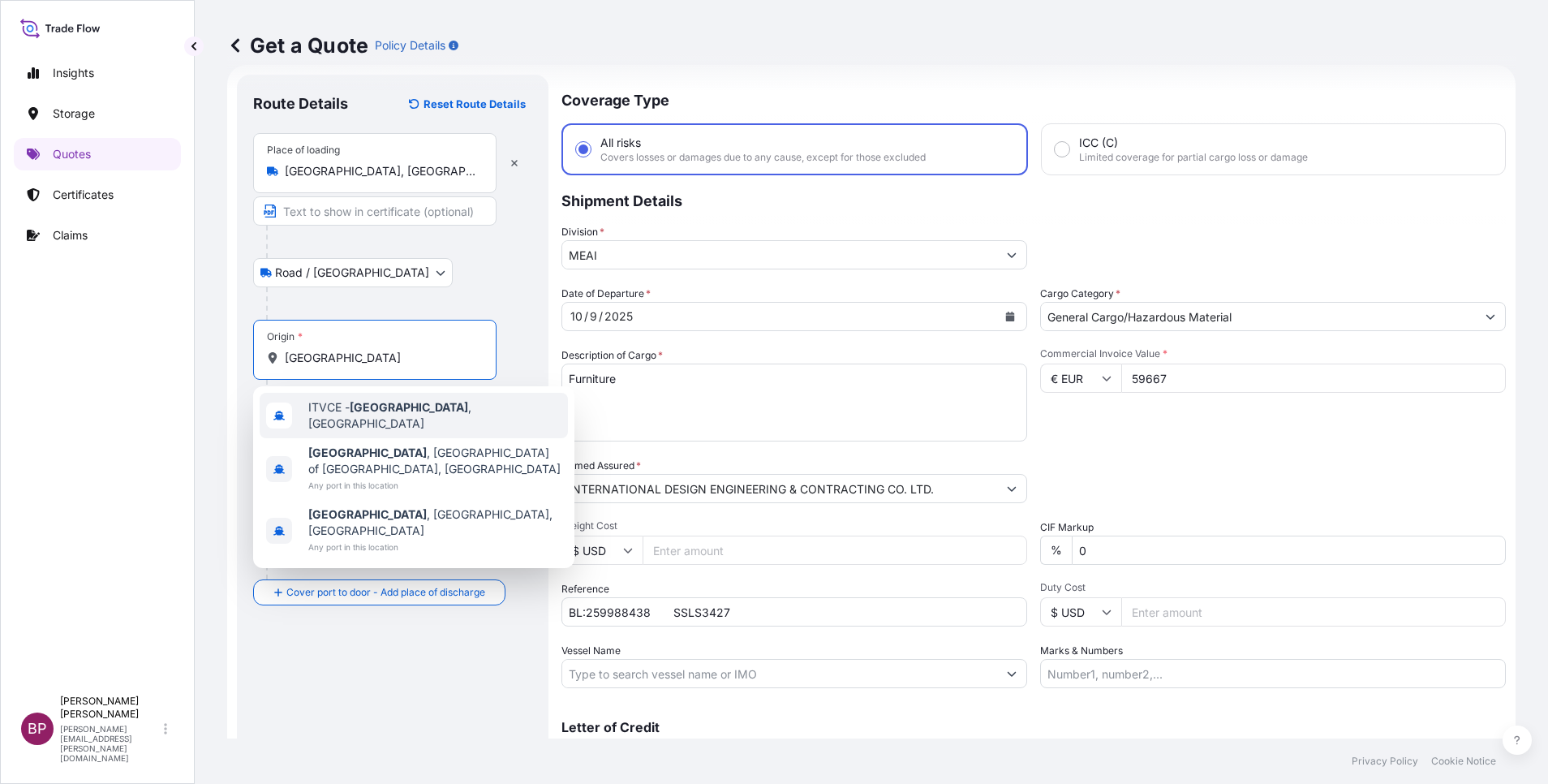
click at [438, 414] on div "ITVCE - [GEOGRAPHIC_DATA] , [GEOGRAPHIC_DATA]" at bounding box center [414, 415] width 309 height 46
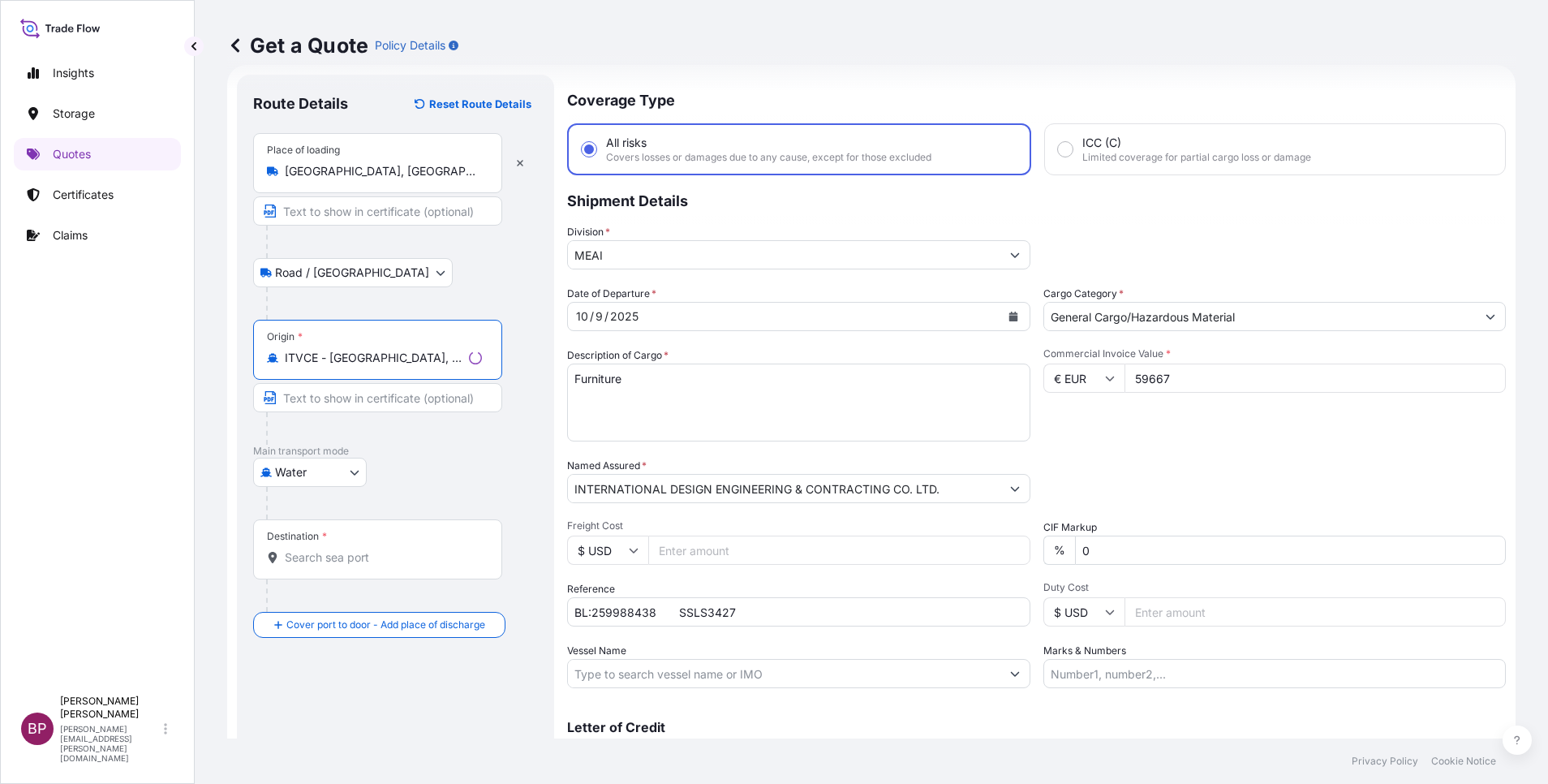
type input "ITVCE - [GEOGRAPHIC_DATA], [GEOGRAPHIC_DATA]"
click at [359, 559] on input "Destination *" at bounding box center [383, 557] width 198 height 16
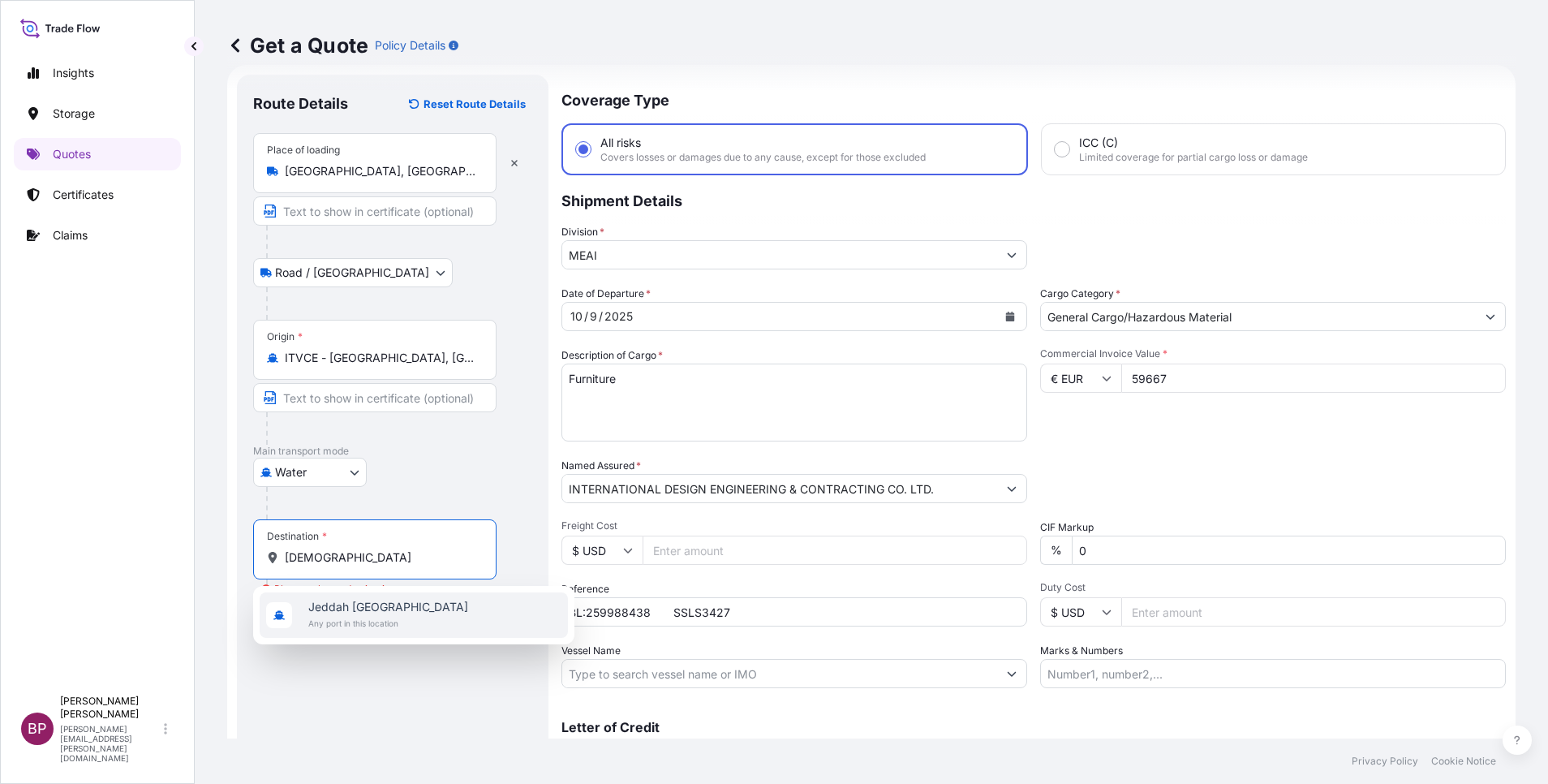
click at [391, 620] on span "Any port in this location" at bounding box center [388, 622] width 160 height 16
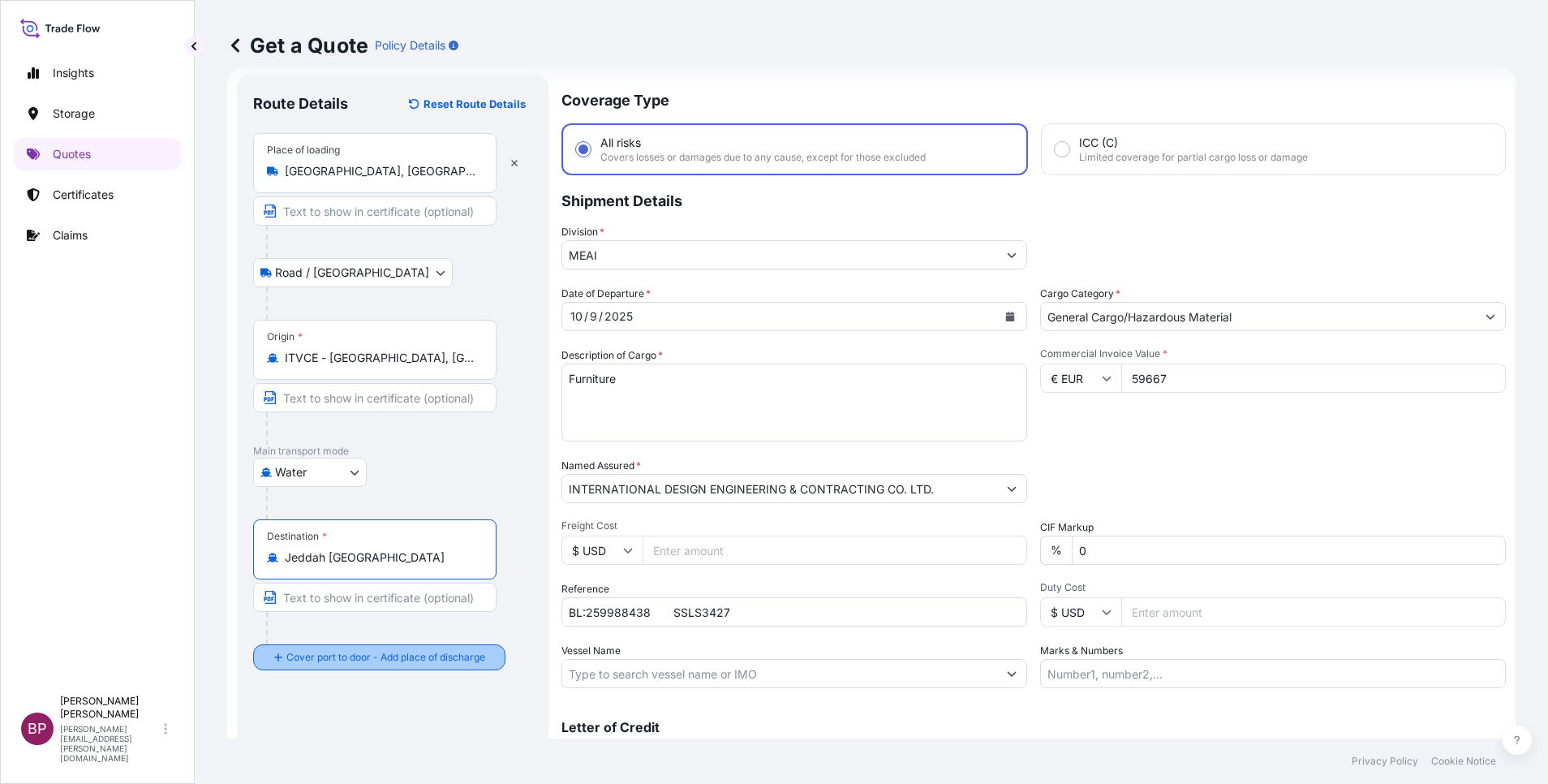
type input "Jeddah [GEOGRAPHIC_DATA]"
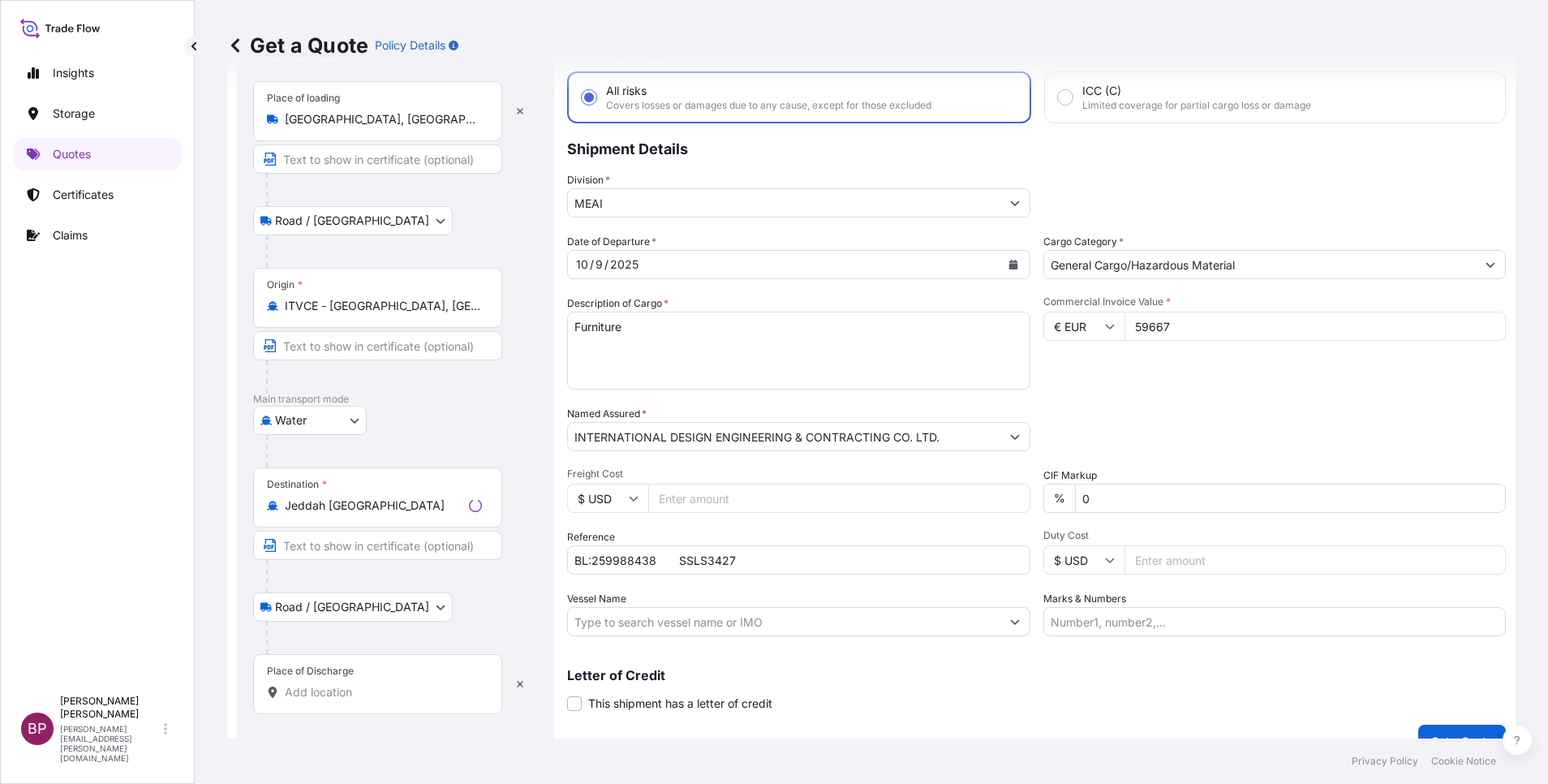
scroll to position [106, 0]
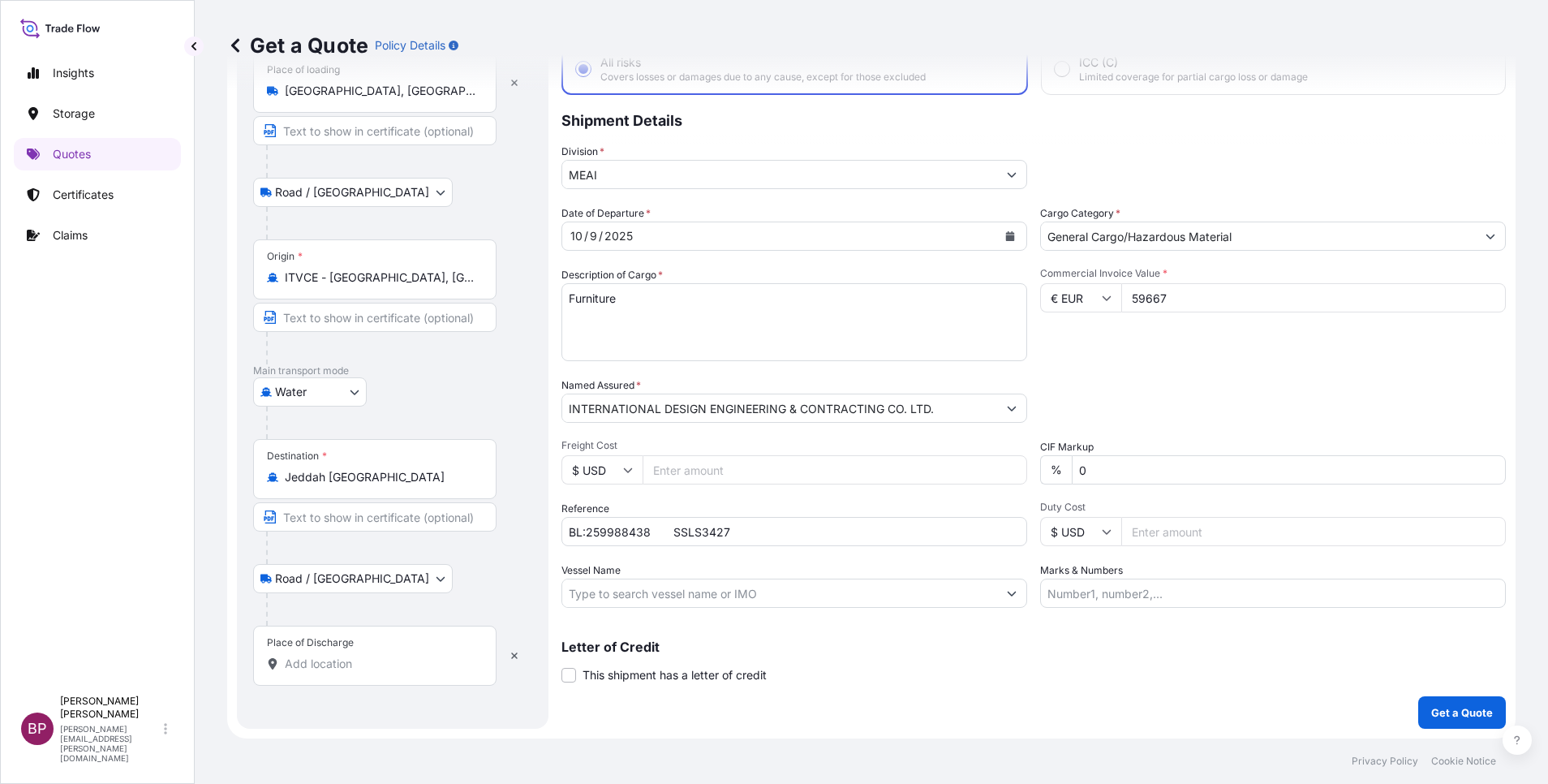
click at [387, 671] on div "Place of Discharge" at bounding box center [375, 655] width 243 height 60
click at [387, 671] on input "Place of Discharge" at bounding box center [381, 663] width 192 height 16
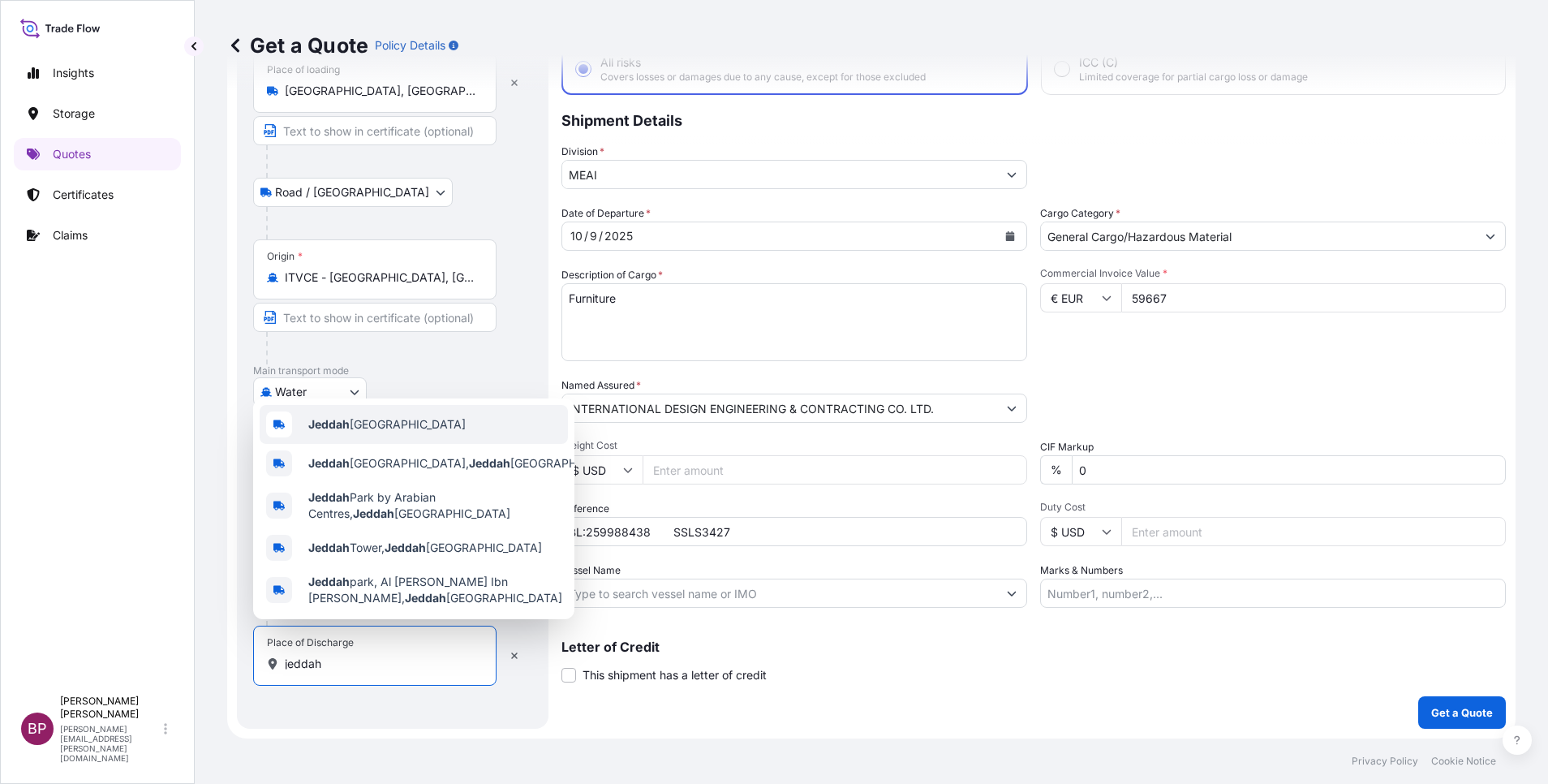
click at [359, 416] on span "Jeddah [GEOGRAPHIC_DATA]" at bounding box center [387, 424] width 158 height 16
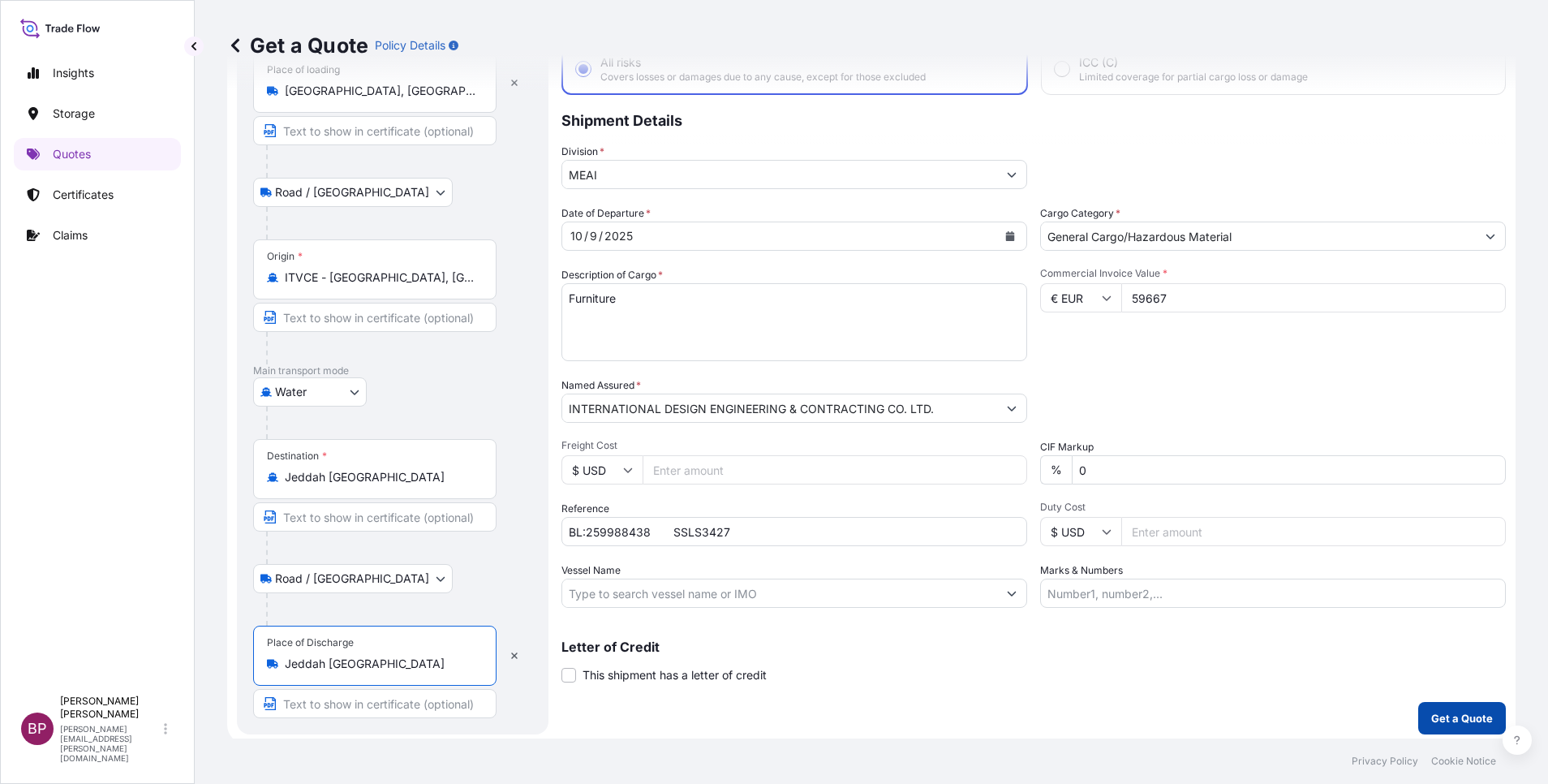
type input "Jeddah [GEOGRAPHIC_DATA]"
click at [1434, 720] on p "Get a Quote" at bounding box center [1462, 717] width 62 height 16
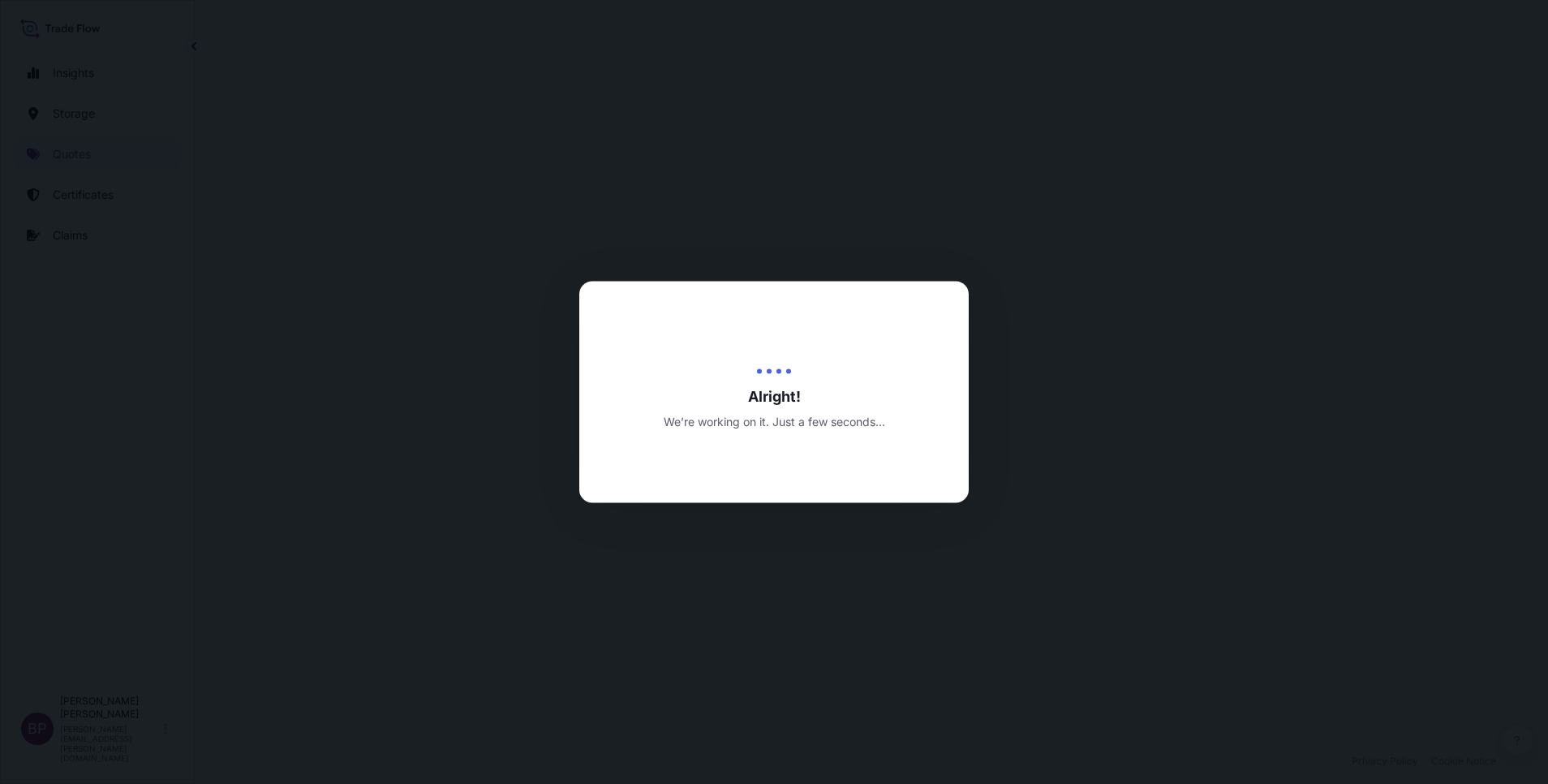
select select "Road / [GEOGRAPHIC_DATA]"
select select "Water"
select select "Road / [GEOGRAPHIC_DATA]"
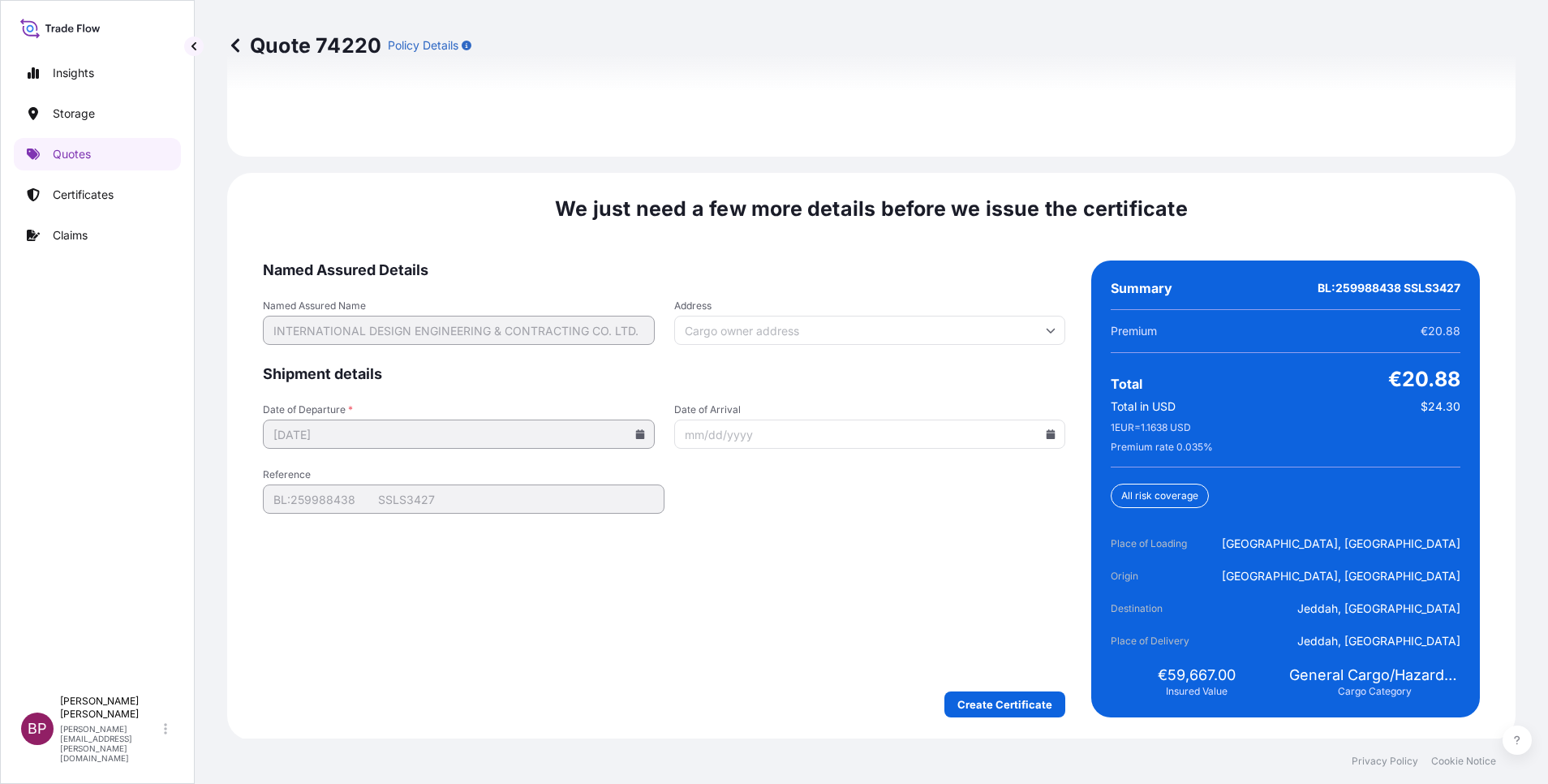
scroll to position [2488, 0]
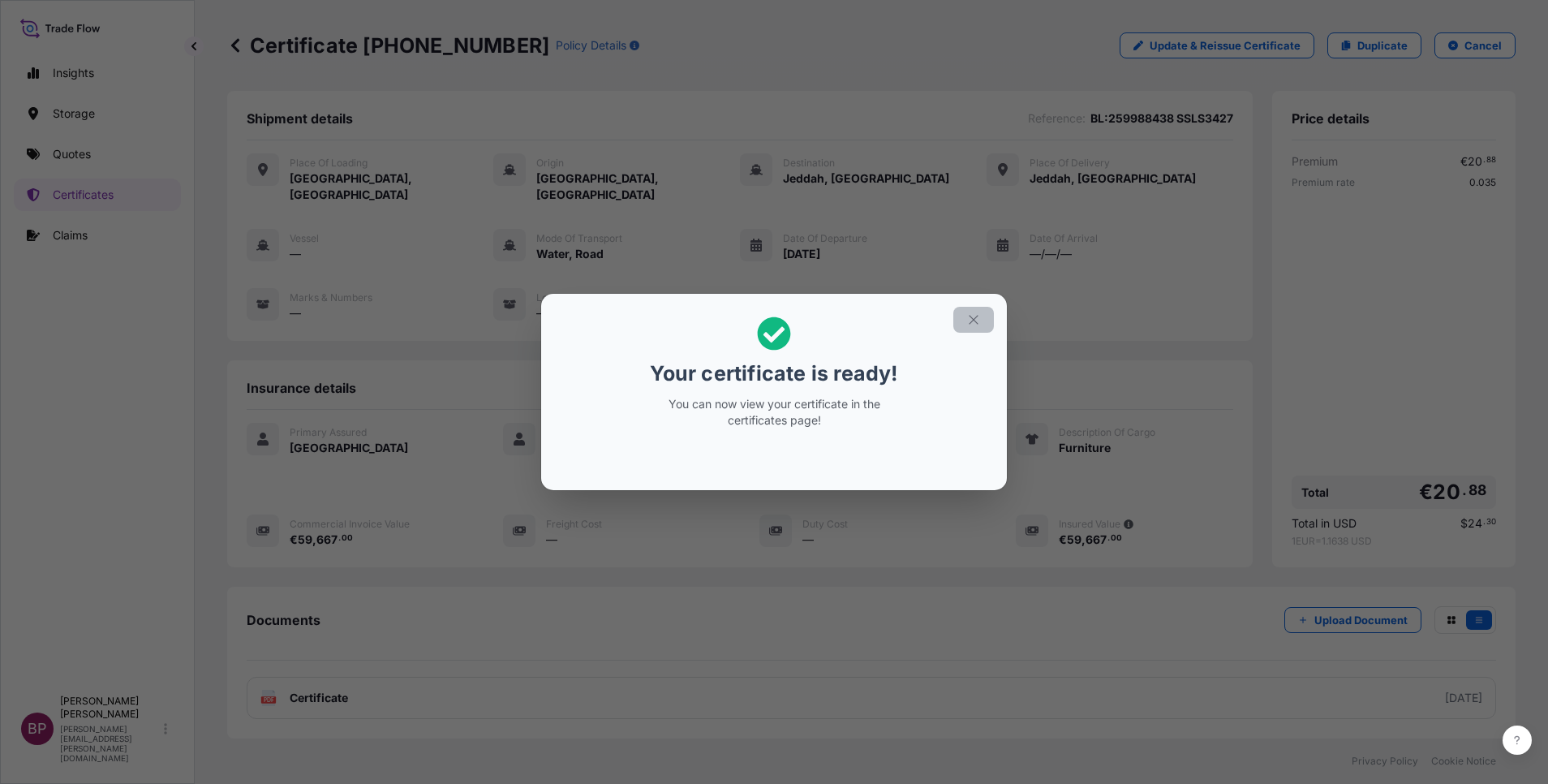
click at [972, 323] on icon "button" at bounding box center [973, 319] width 14 height 14
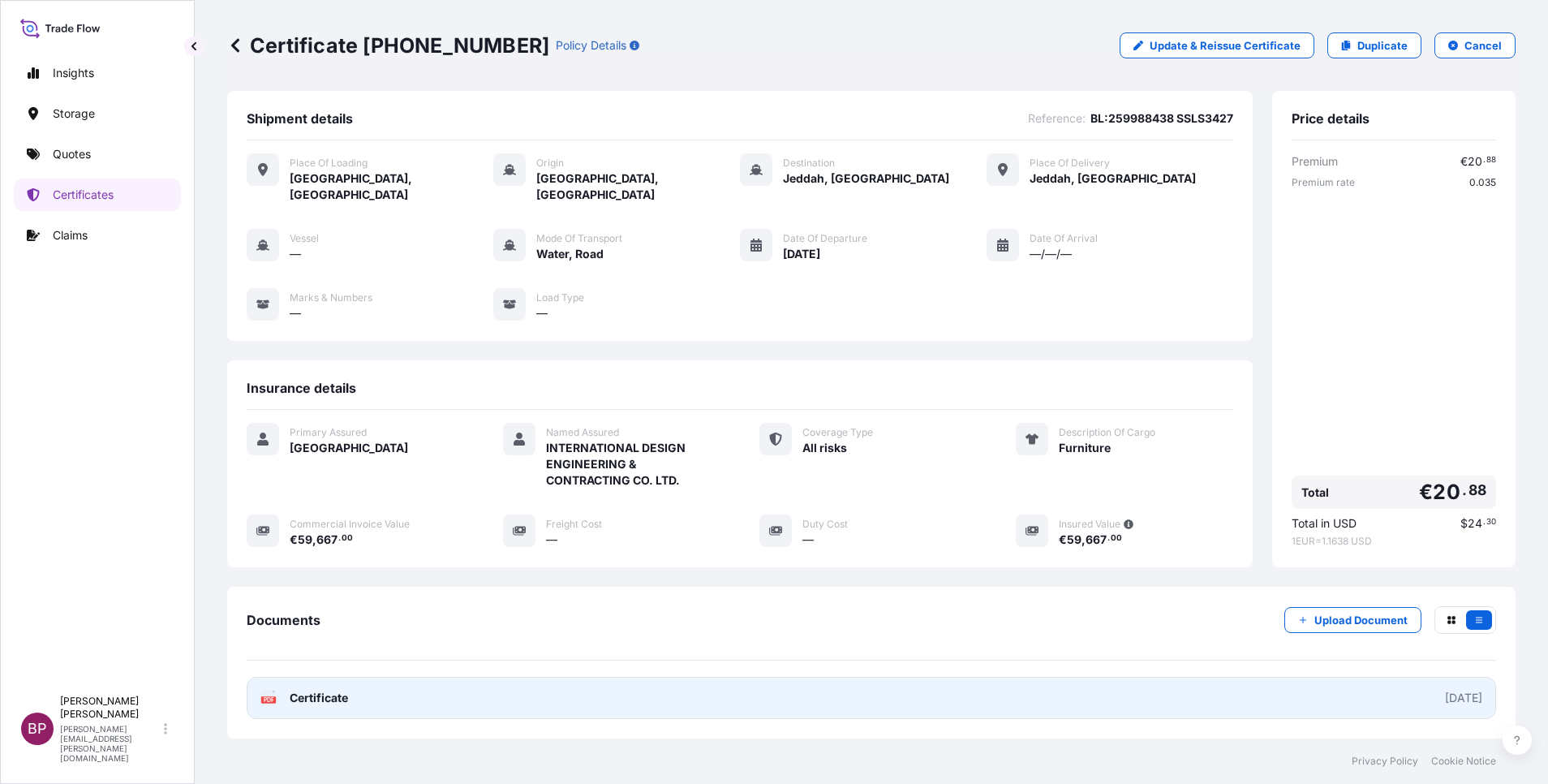
click at [327, 690] on span "Certificate" at bounding box center [319, 698] width 58 height 16
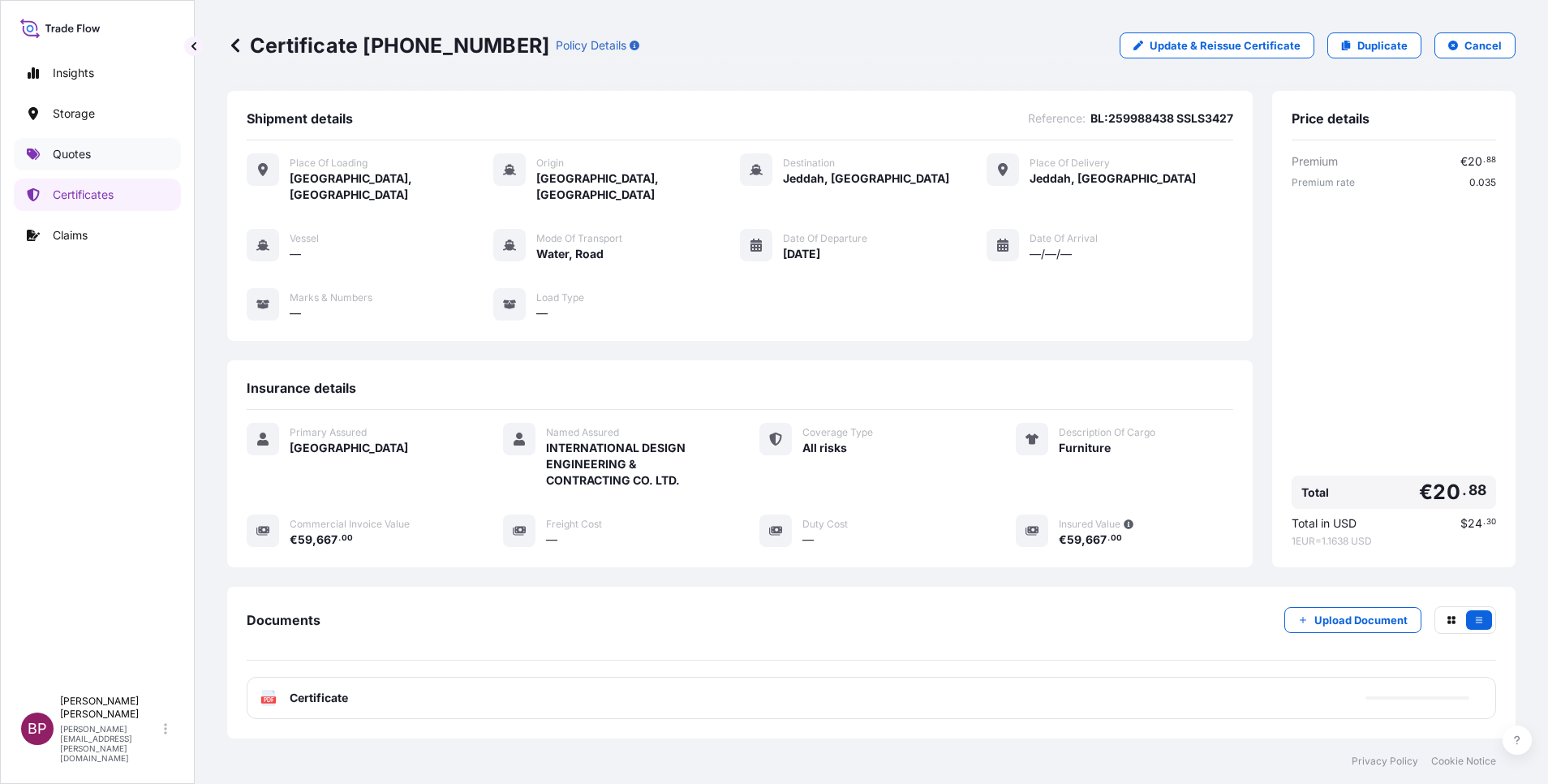
click at [66, 160] on p "Quotes" at bounding box center [71, 153] width 38 height 16
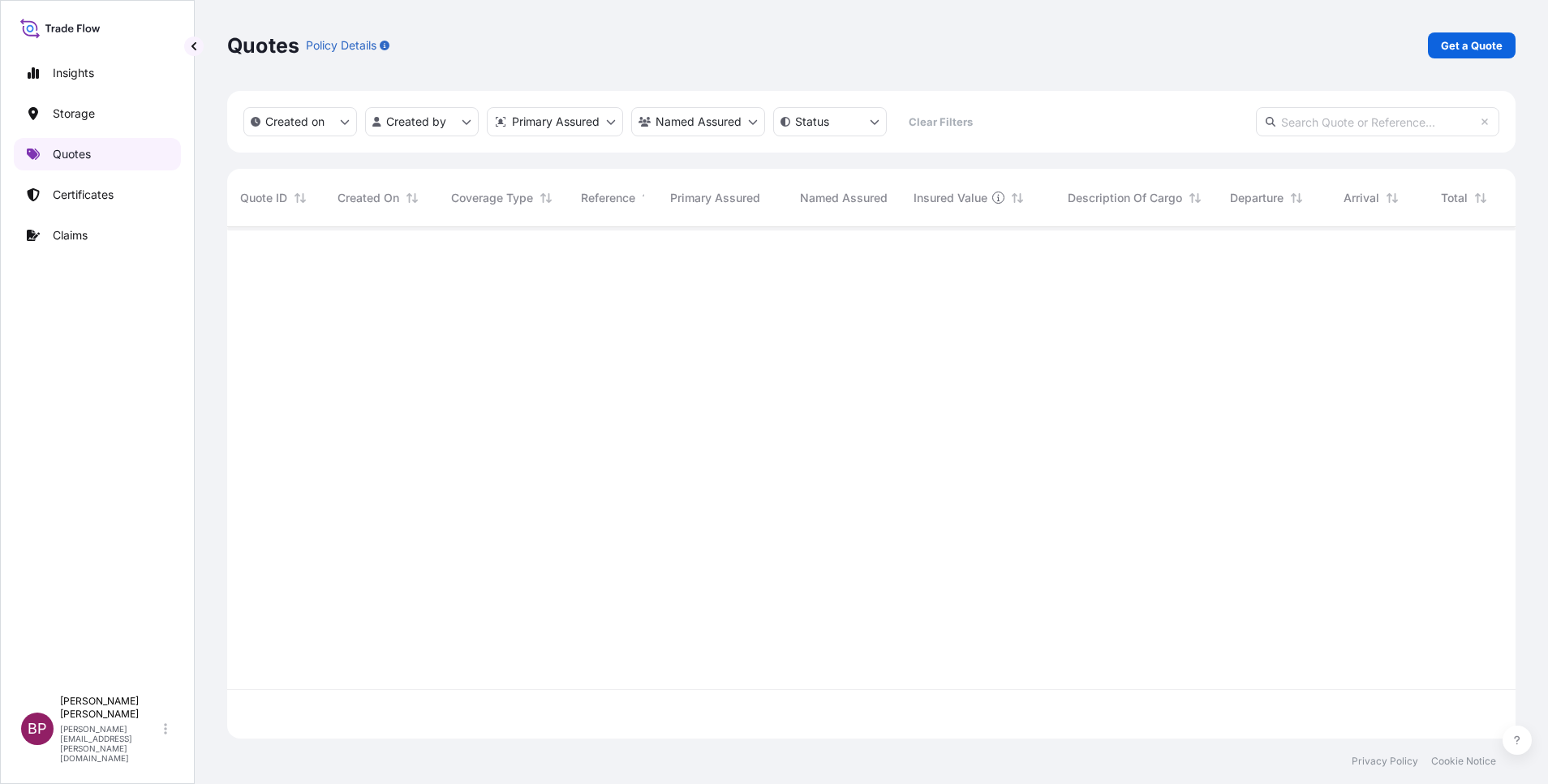
scroll to position [501, 1270]
click at [1463, 47] on p "Get a Quote" at bounding box center [1472, 45] width 62 height 16
select select "Water"
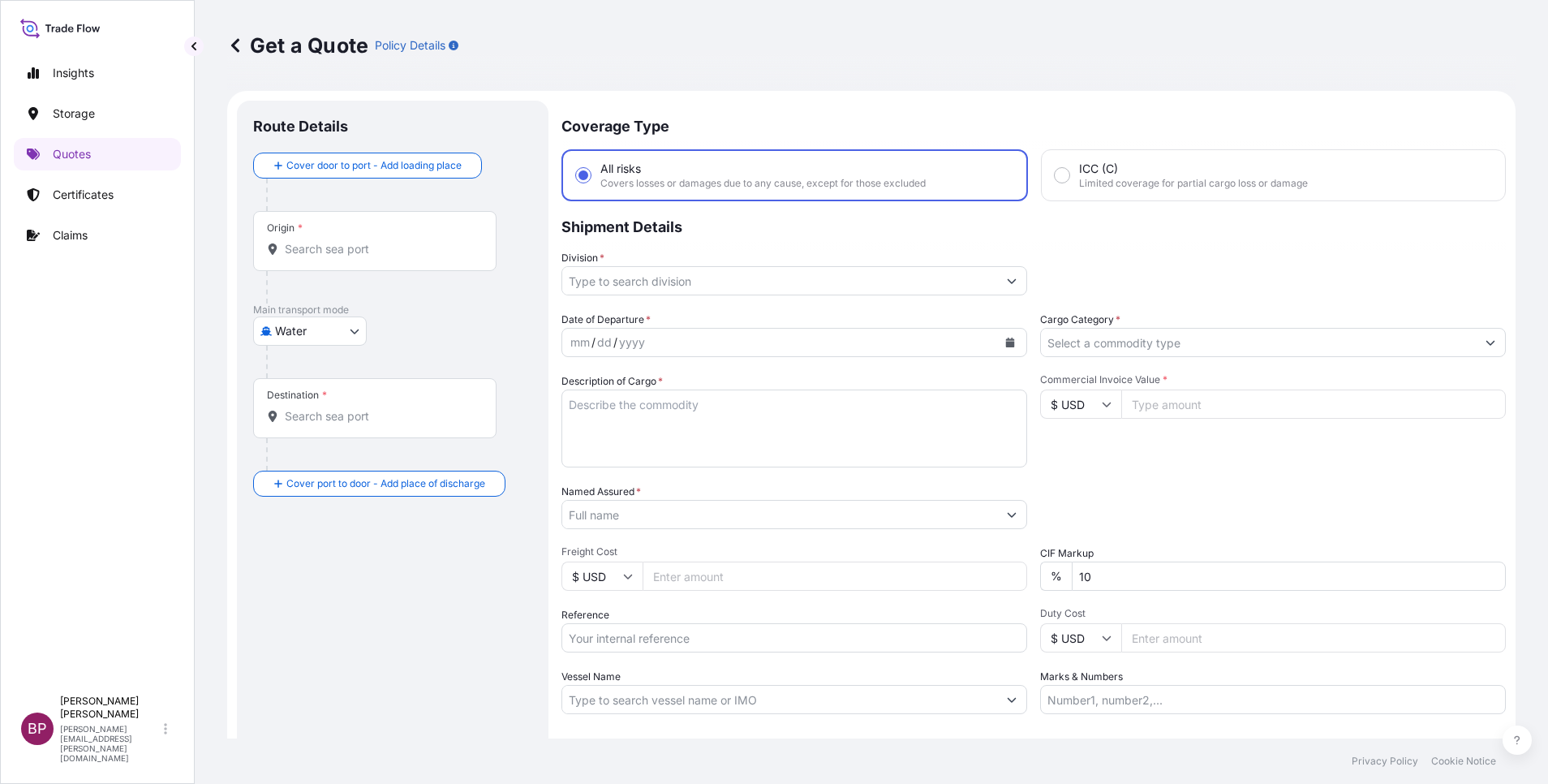
scroll to position [26, 0]
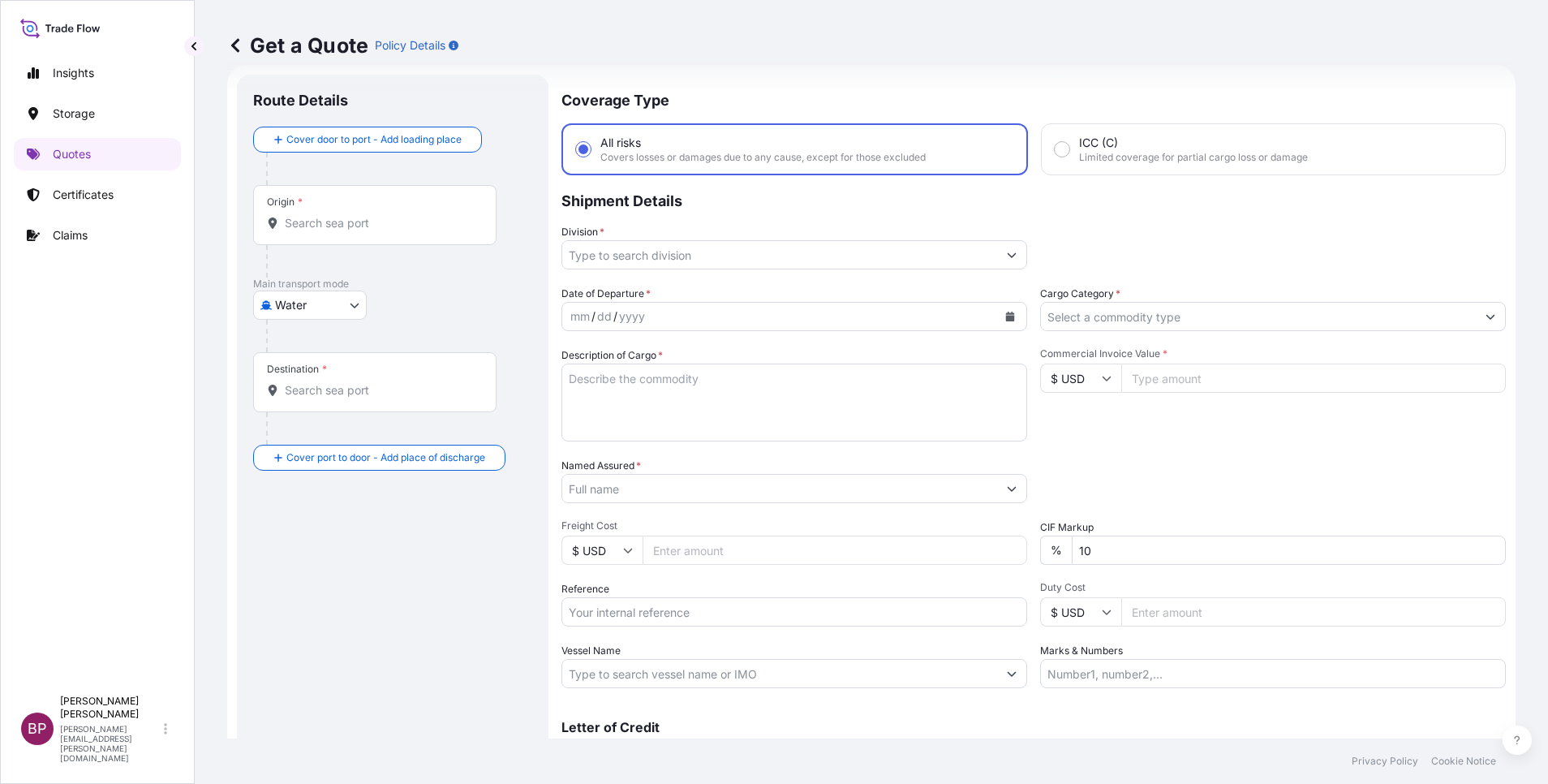
click at [658, 618] on input "Reference" at bounding box center [793, 611] width 465 height 29
paste input "ELIOS-DELCONCA // Orbit / PO-5677"
type input "ELIOS-DELCONCA // Orbit / PO-5677"
click at [665, 496] on input "Named Assured *" at bounding box center [779, 488] width 435 height 29
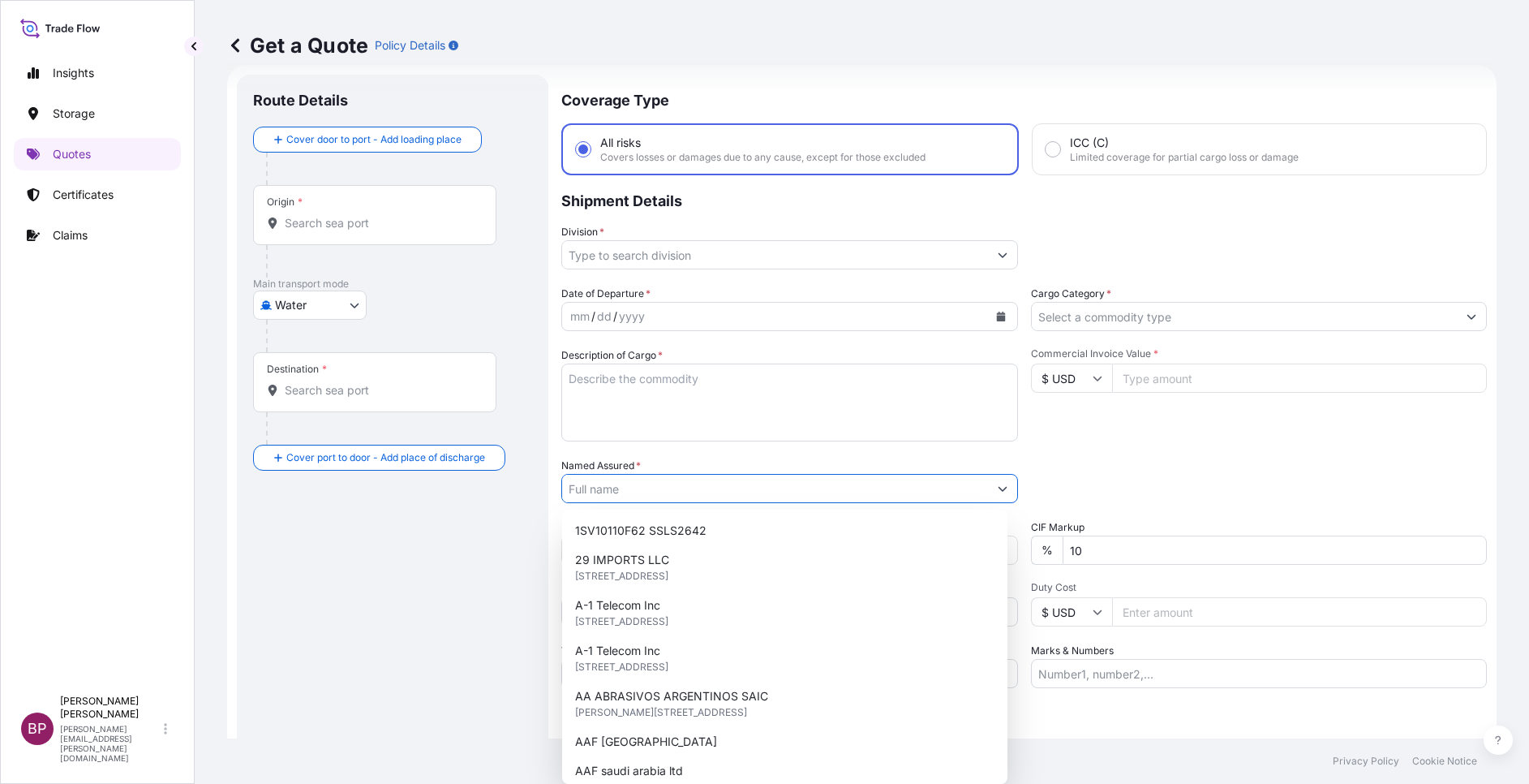
paste input "Nesma orbit"
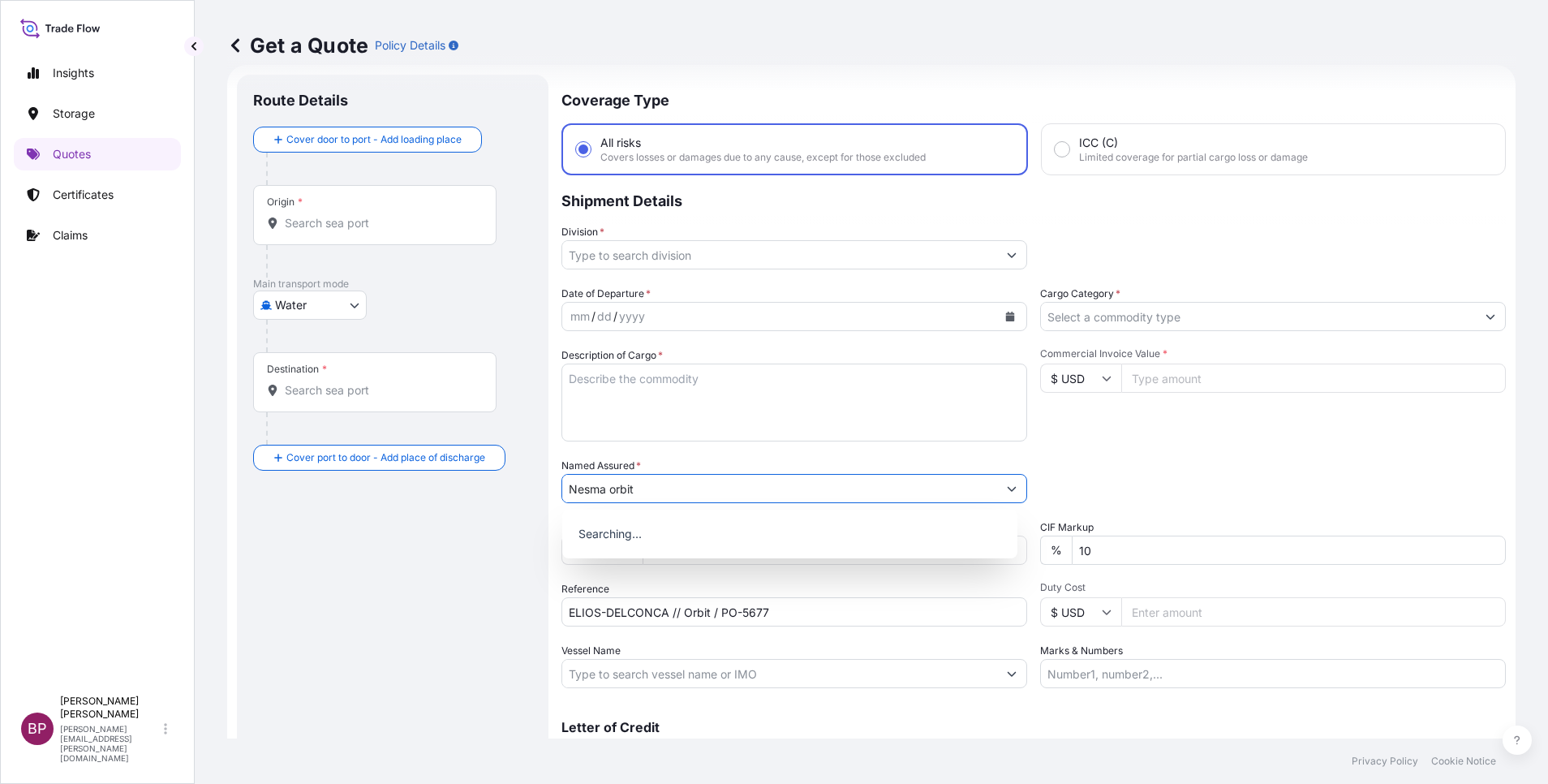
type input "Nesma orbit"
click at [741, 407] on textarea "Description of Cargo *" at bounding box center [793, 403] width 465 height 78
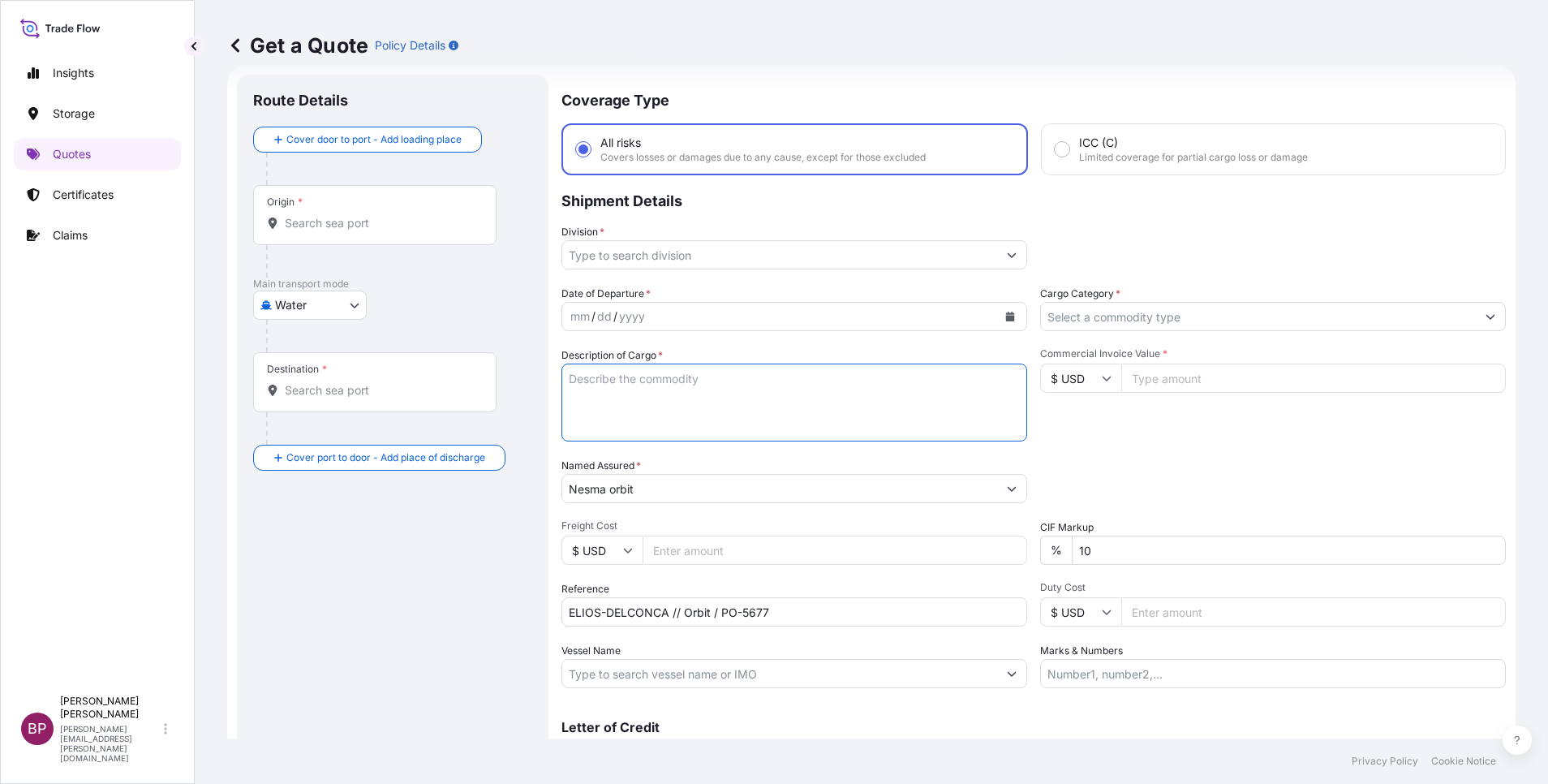
paste textarea "CERAMIC TILES"
type textarea "CERAMIC TILES"
click at [1091, 380] on input "$ USD" at bounding box center [1081, 378] width 81 height 29
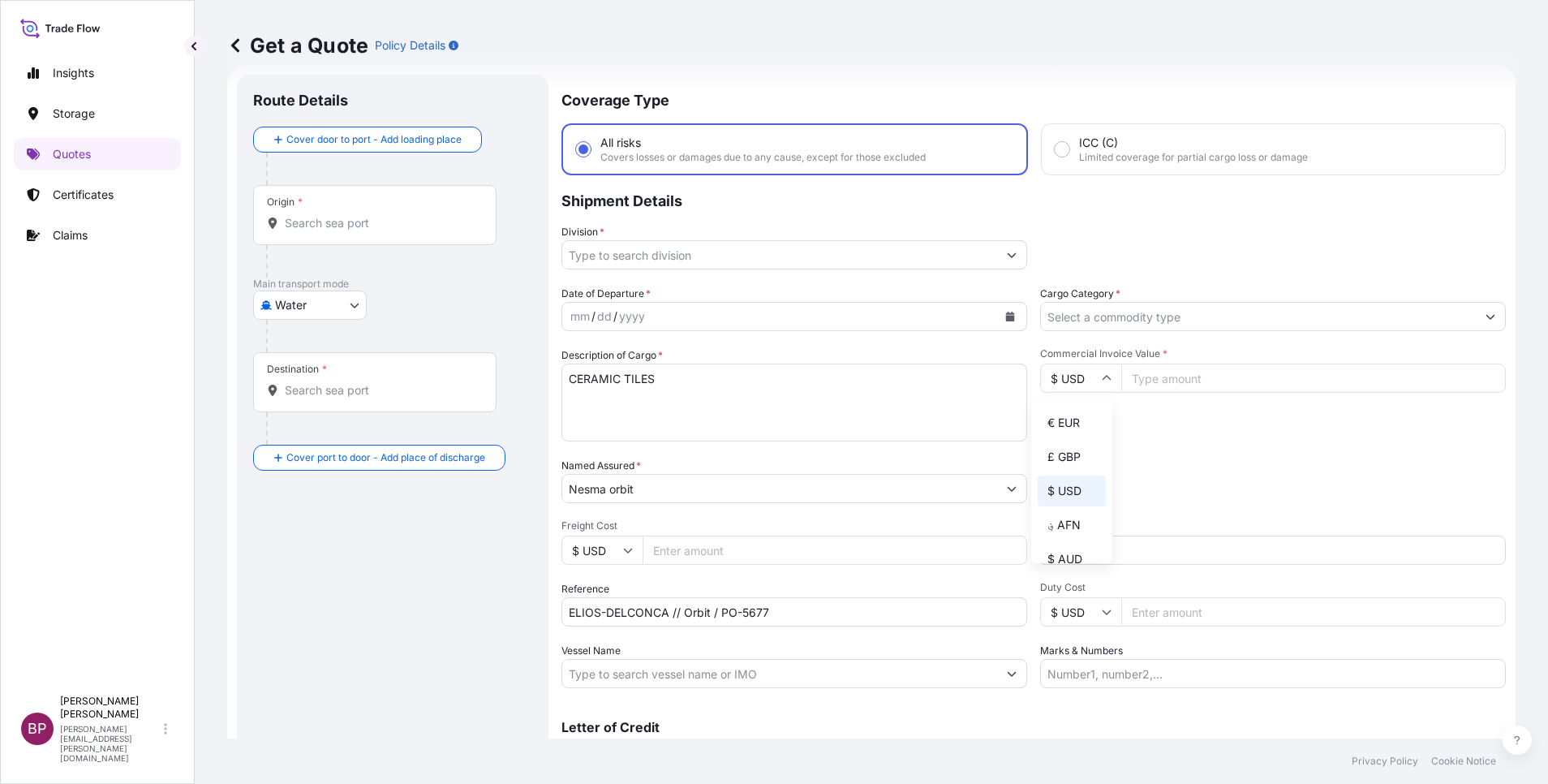
drag, startPoint x: 1064, startPoint y: 435, endPoint x: 1208, endPoint y: 383, distance: 153.1
click at [1066, 430] on div "€ EUR" at bounding box center [1072, 422] width 68 height 31
type input "€ EUR"
click at [1200, 381] on input "Commercial Invoice Value *" at bounding box center [1314, 378] width 385 height 29
paste input "1791.36"
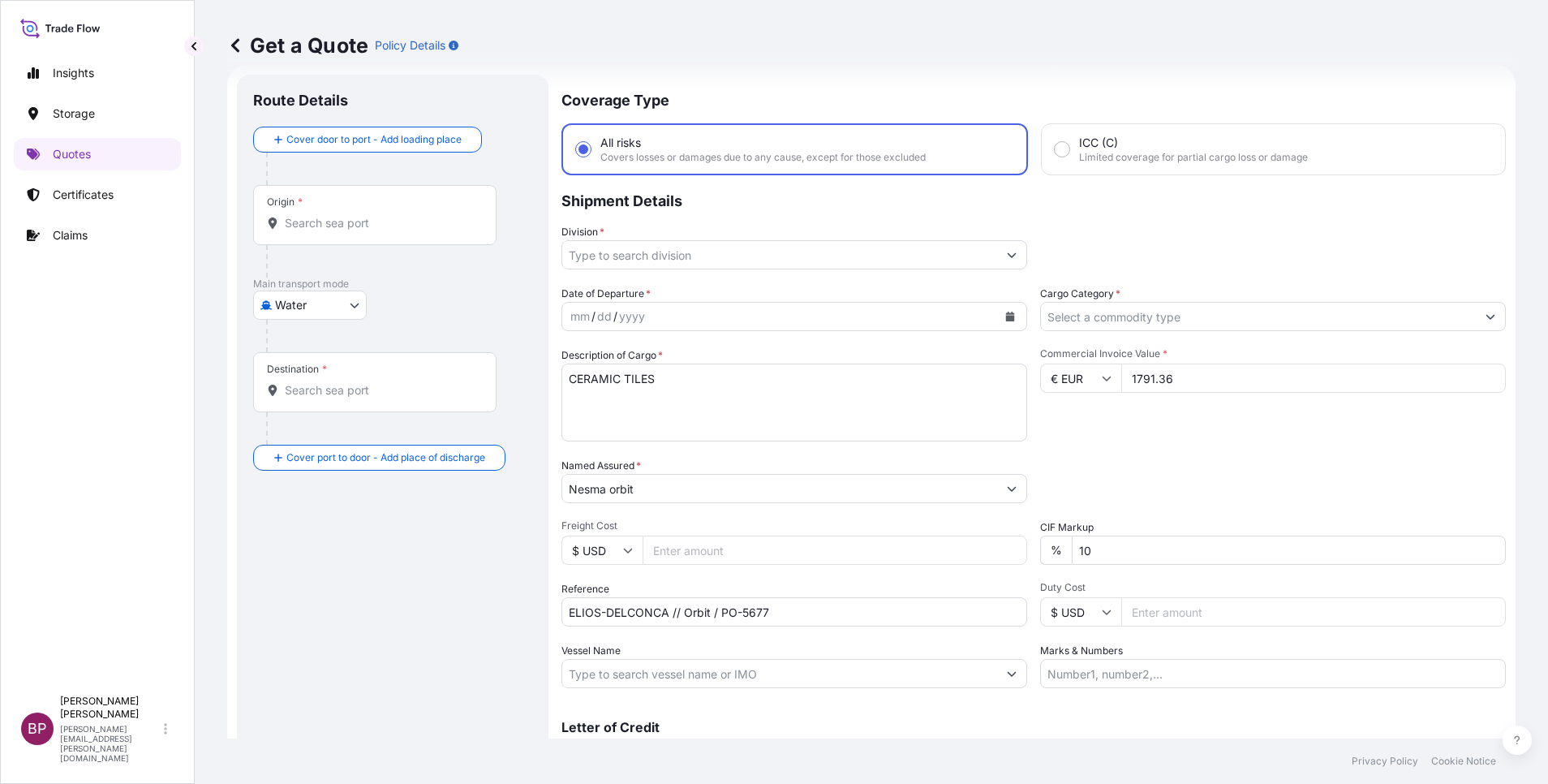
type input "1791.36"
drag, startPoint x: 1104, startPoint y: 556, endPoint x: 876, endPoint y: 541, distance: 228.5
click at [859, 539] on div "Date of Departure * mm / dd / yyyy Cargo Category * Description of Cargo * CERA…" at bounding box center [1033, 487] width 944 height 403
type input "0"
click at [1158, 325] on input "Cargo Category *" at bounding box center [1258, 316] width 435 height 29
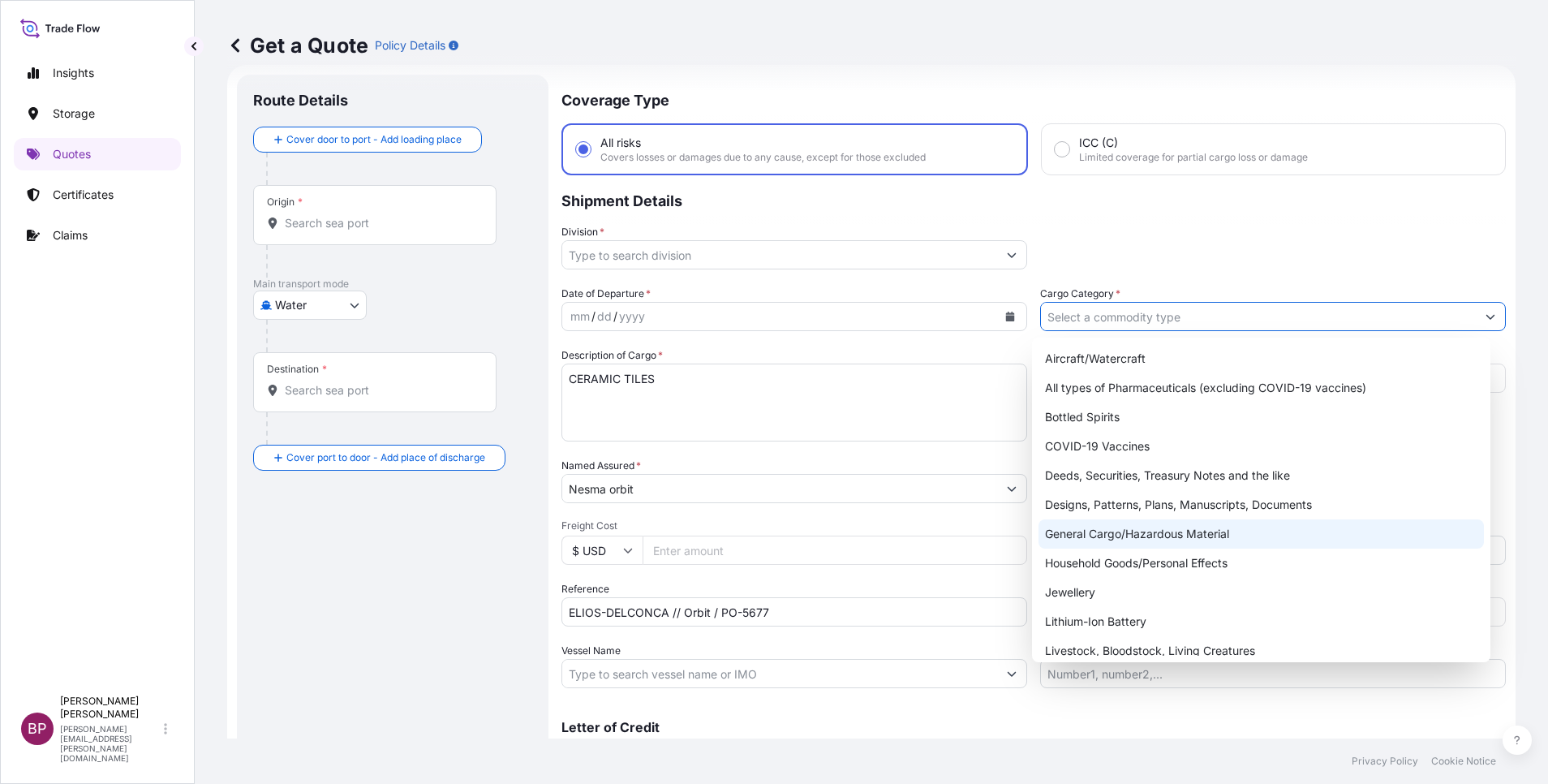
click at [1135, 541] on div "General Cargo/Hazardous Material" at bounding box center [1261, 534] width 445 height 29
type input "General Cargo/Hazardous Material"
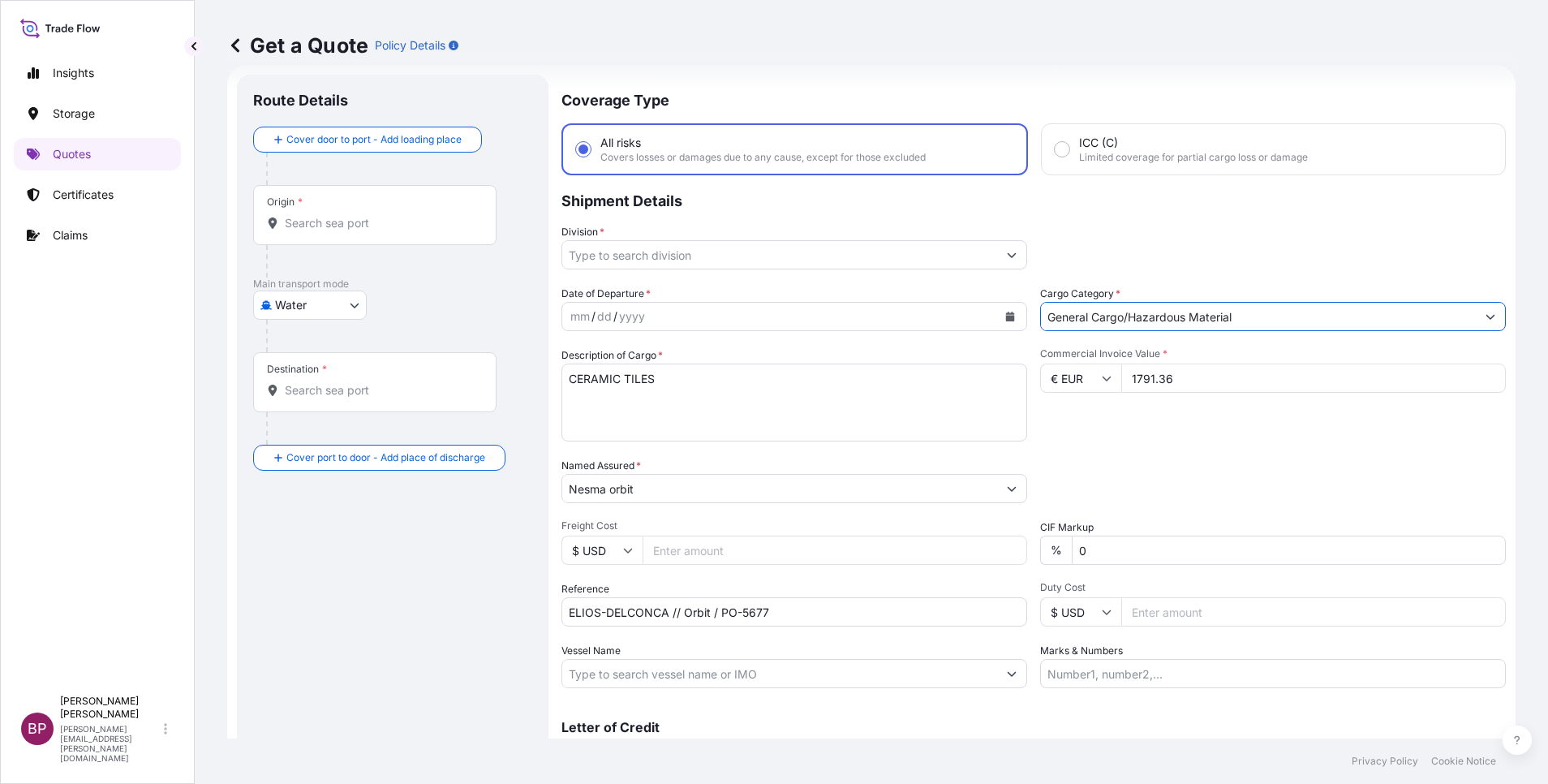
click at [926, 257] on input "Division *" at bounding box center [779, 254] width 435 height 29
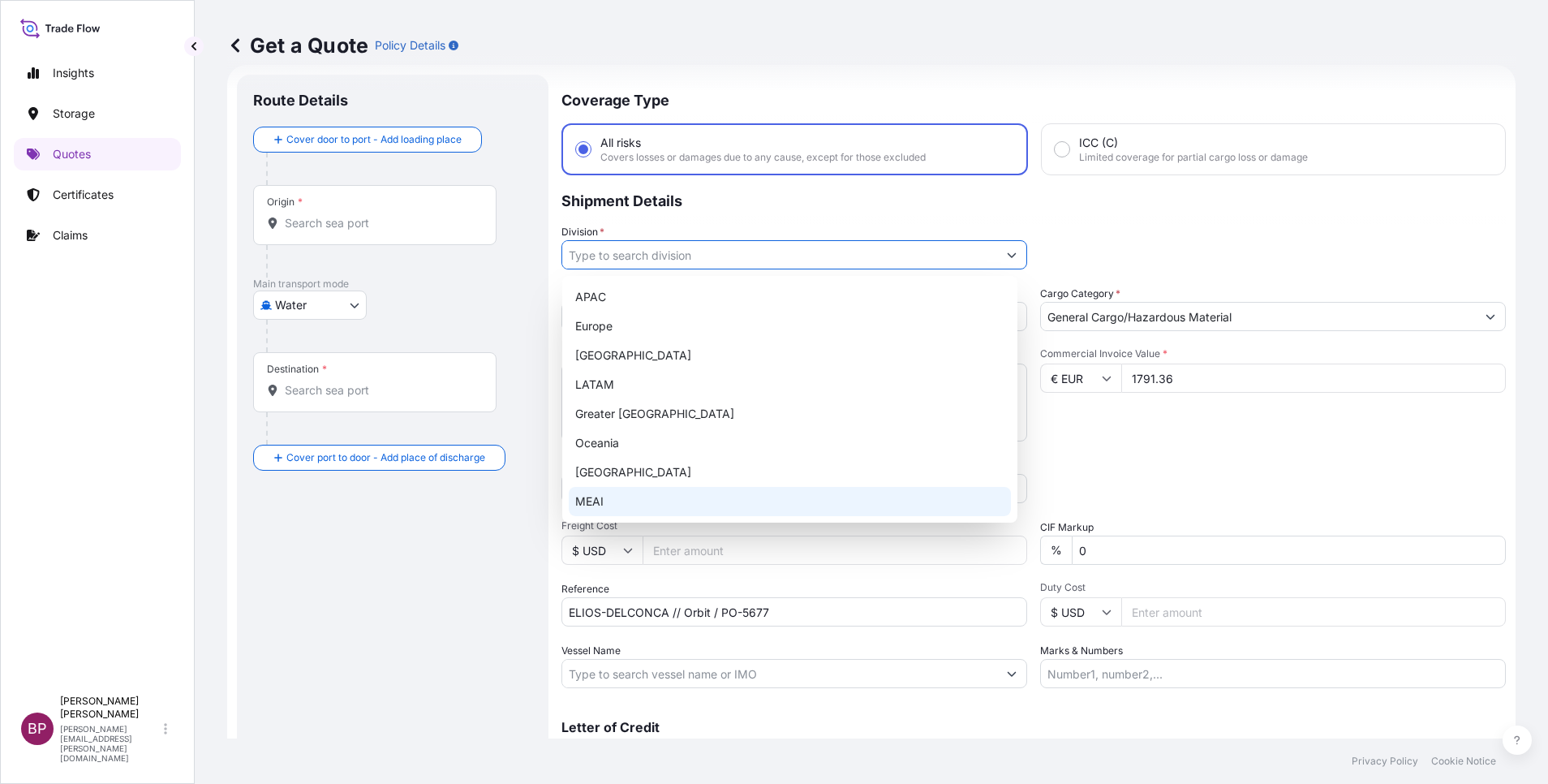
click at [605, 494] on div "MEAI" at bounding box center [790, 501] width 443 height 29
type input "MEAI"
click at [636, 500] on div "MEAI" at bounding box center [790, 501] width 443 height 29
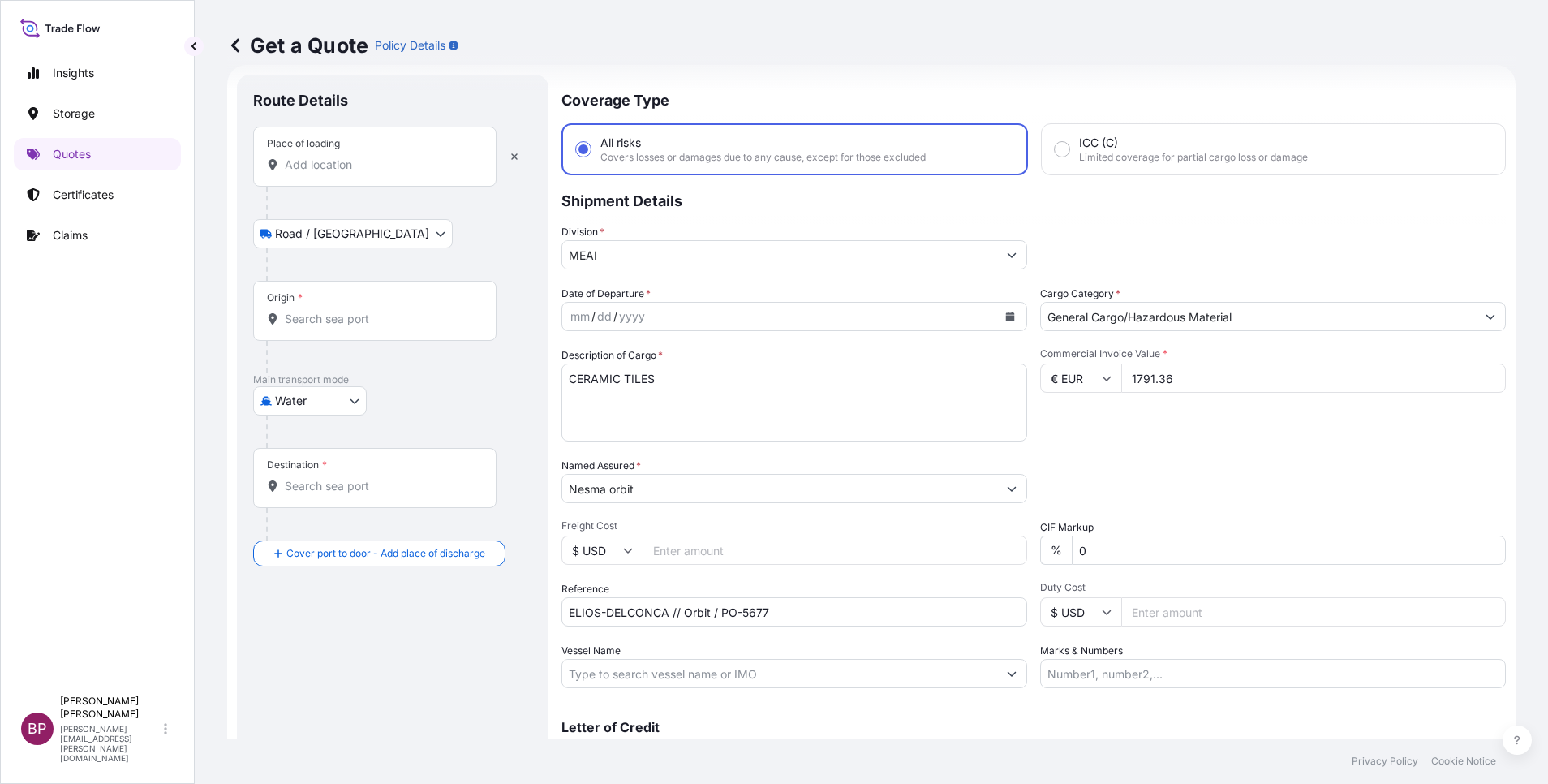
click at [363, 172] on input "Place of loading" at bounding box center [381, 164] width 192 height 16
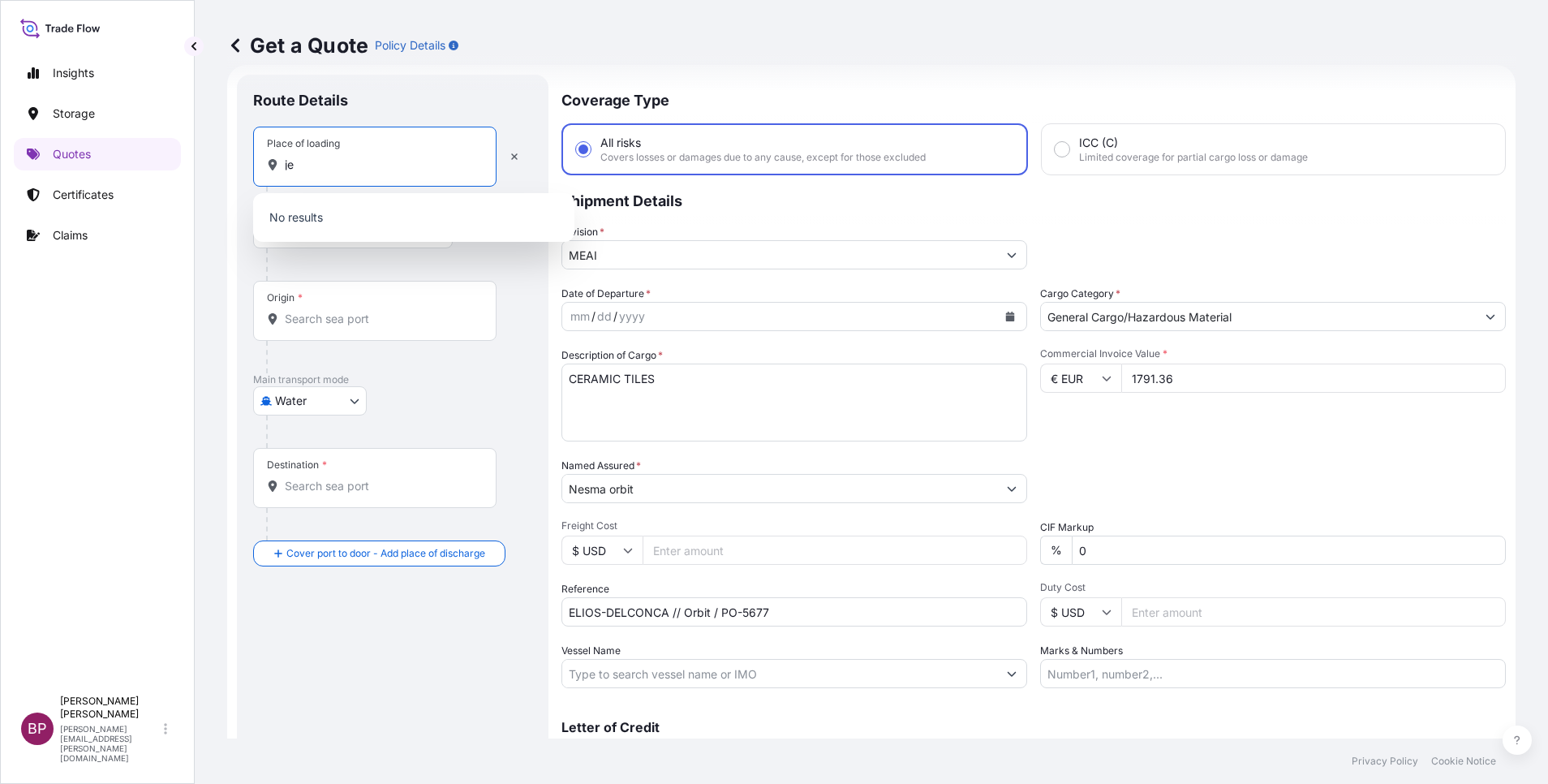
type input "j"
type input "h"
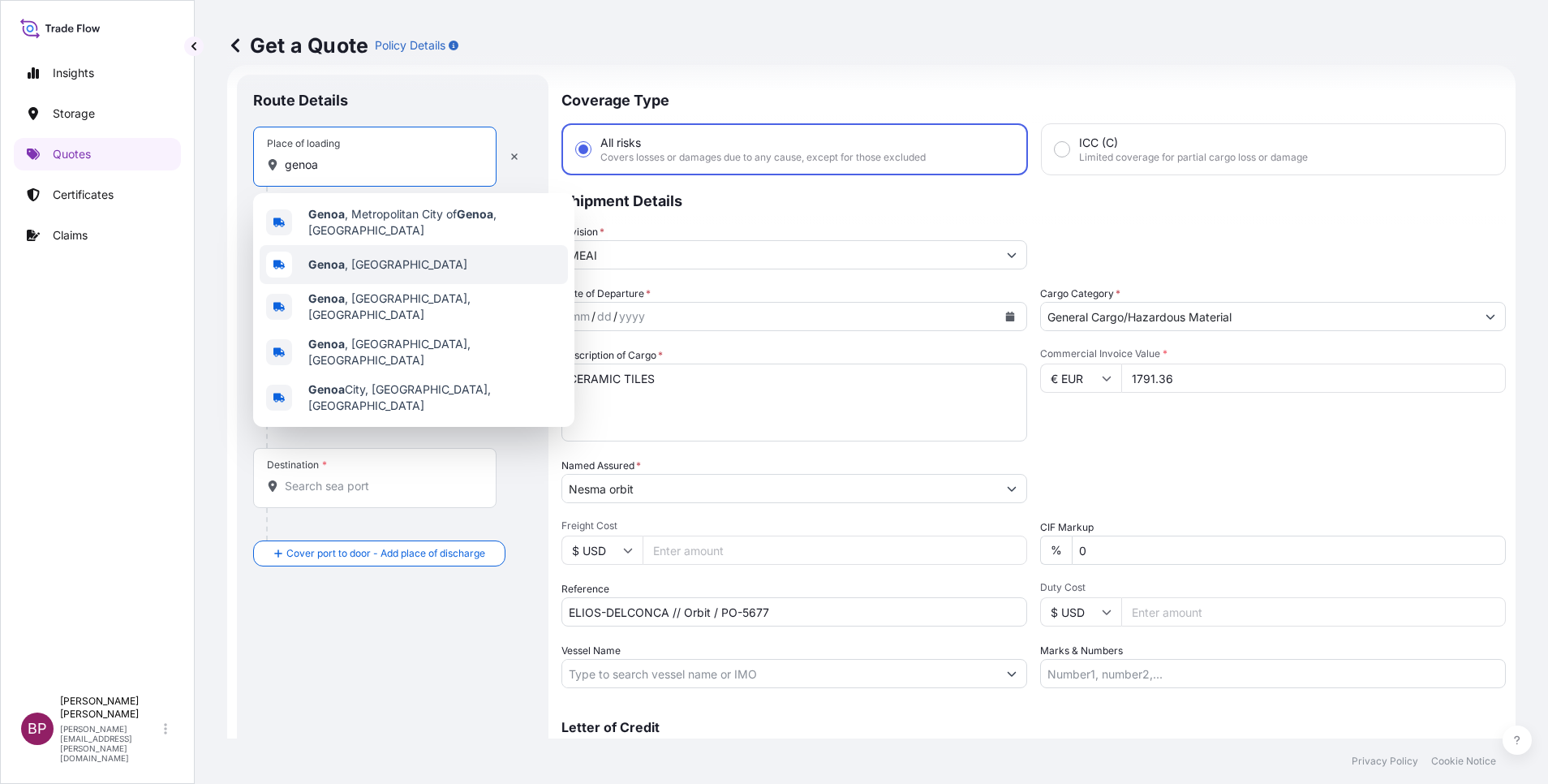
click at [389, 257] on div "[GEOGRAPHIC_DATA] , [GEOGRAPHIC_DATA]" at bounding box center [414, 264] width 309 height 39
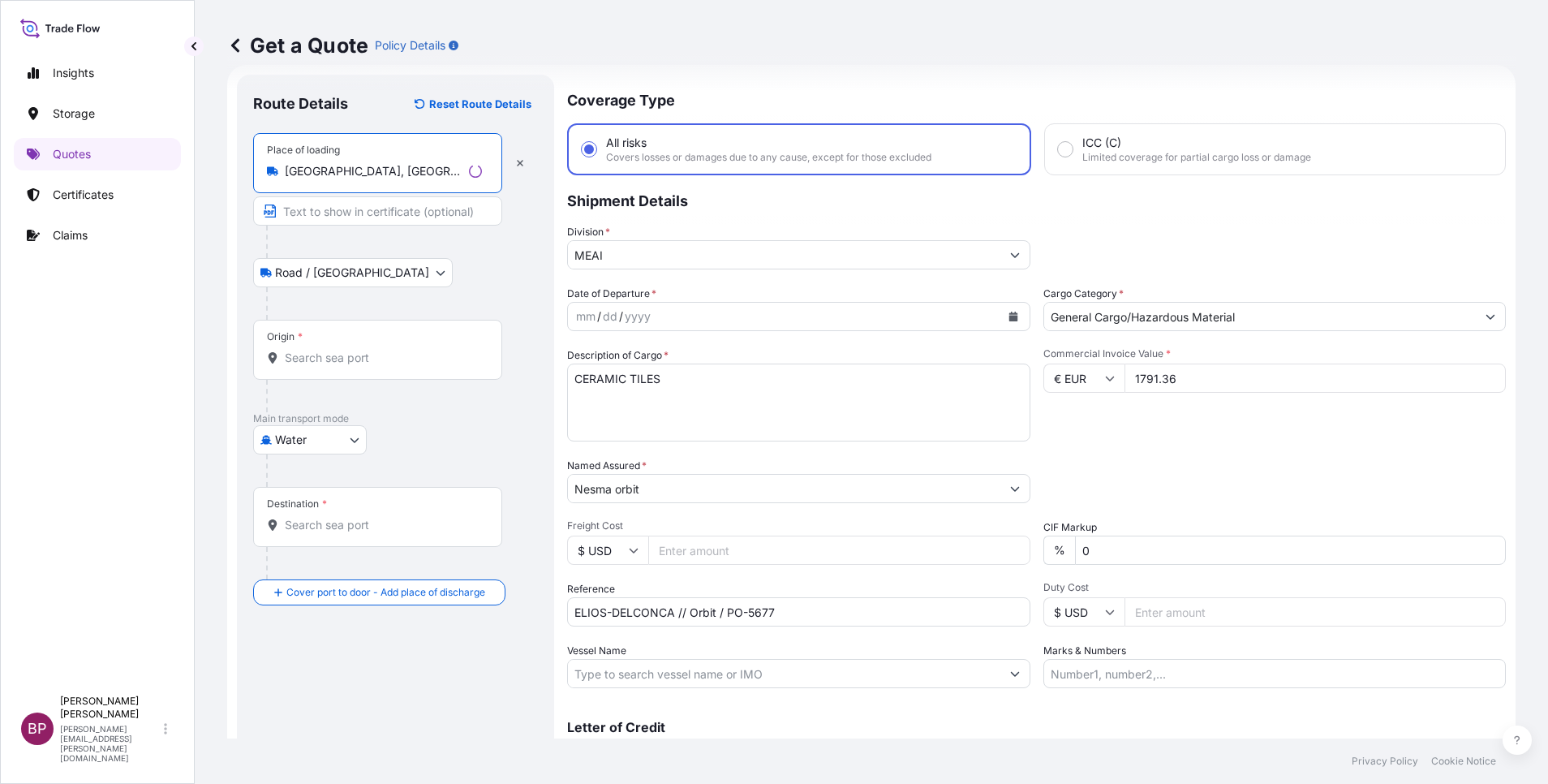
type input "[GEOGRAPHIC_DATA], [GEOGRAPHIC_DATA]"
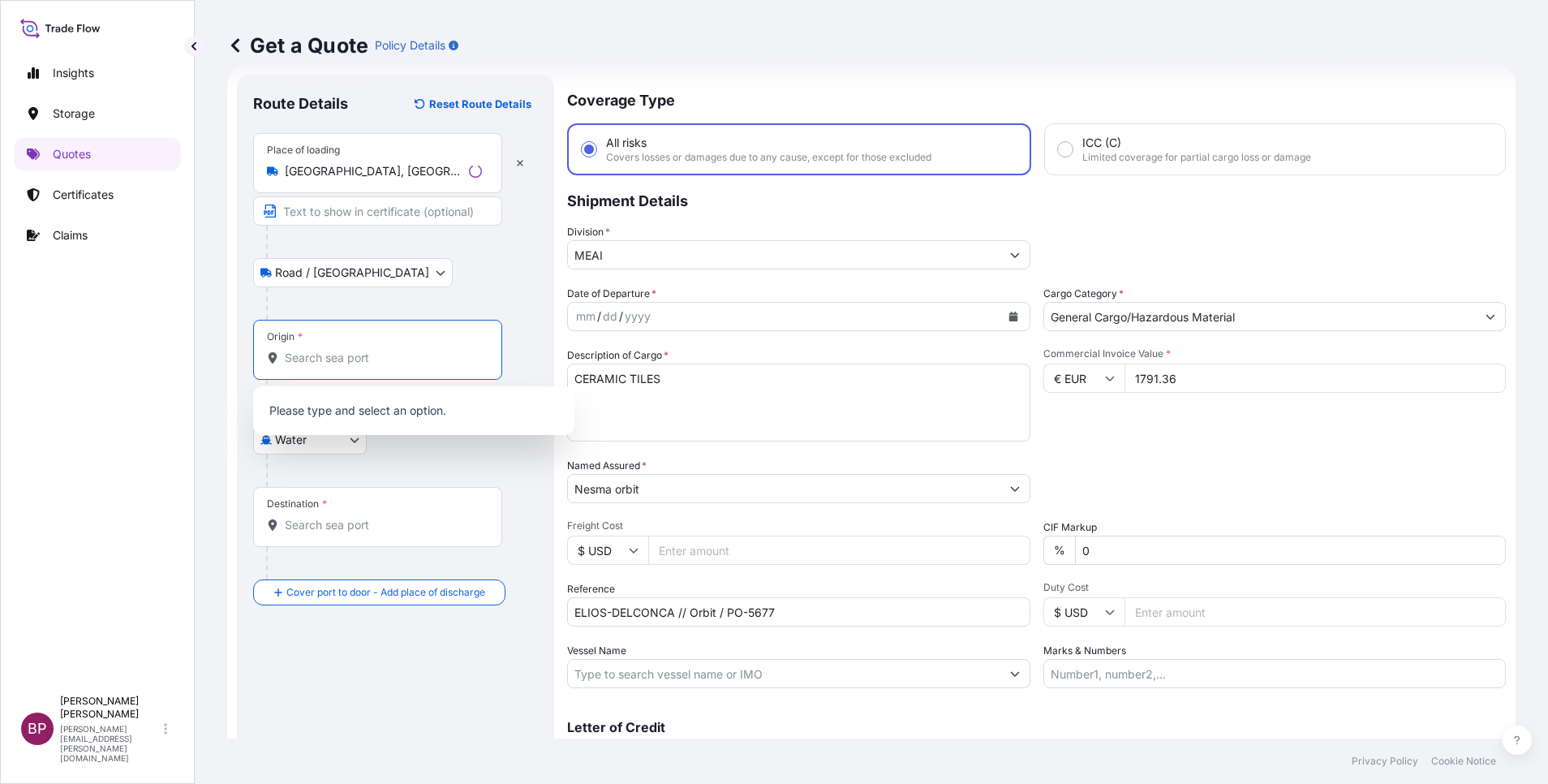
click at [344, 355] on input "Origin *" at bounding box center [383, 358] width 198 height 16
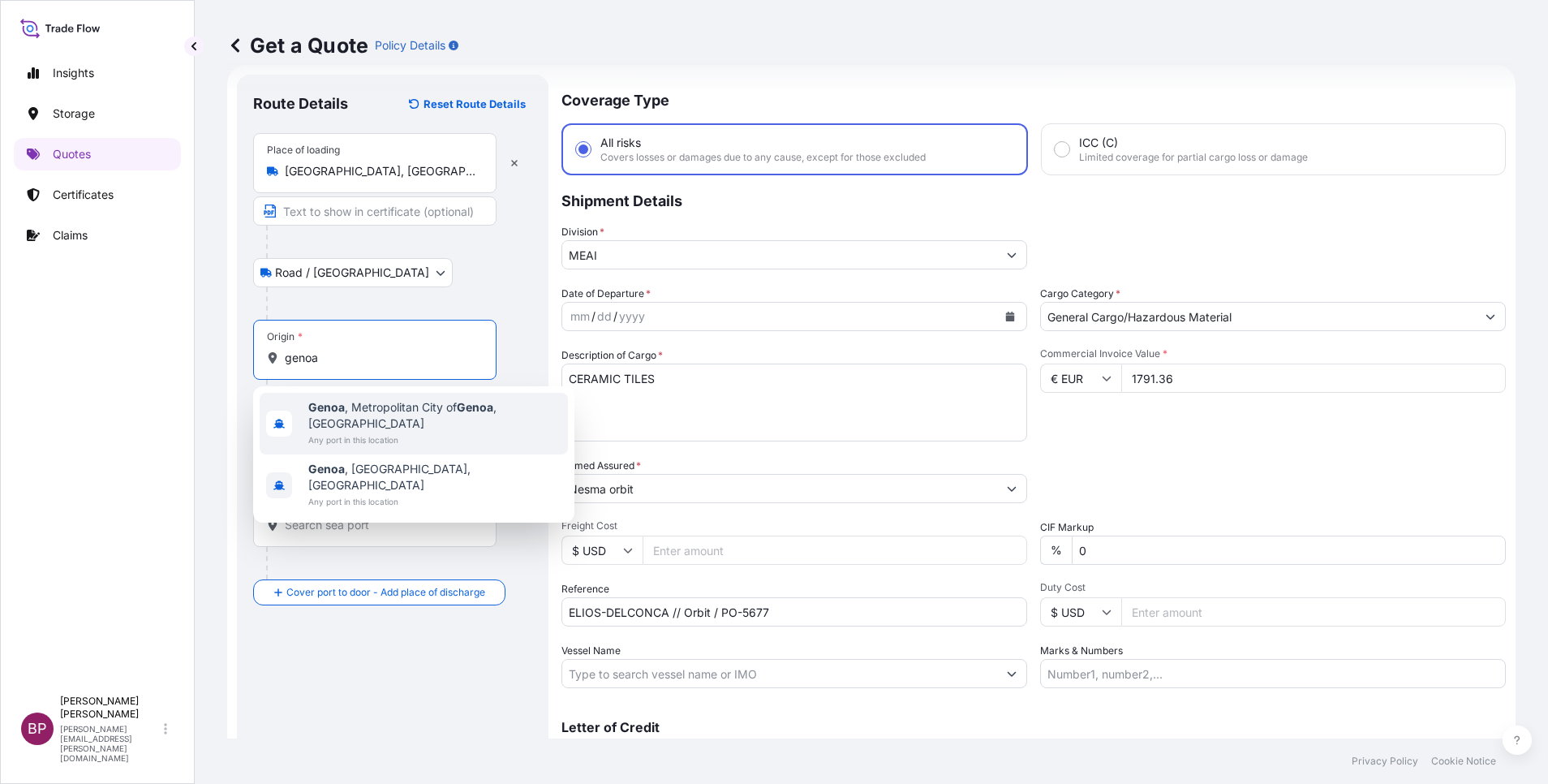
click at [406, 431] on span "Any port in this location" at bounding box center [435, 439] width 253 height 16
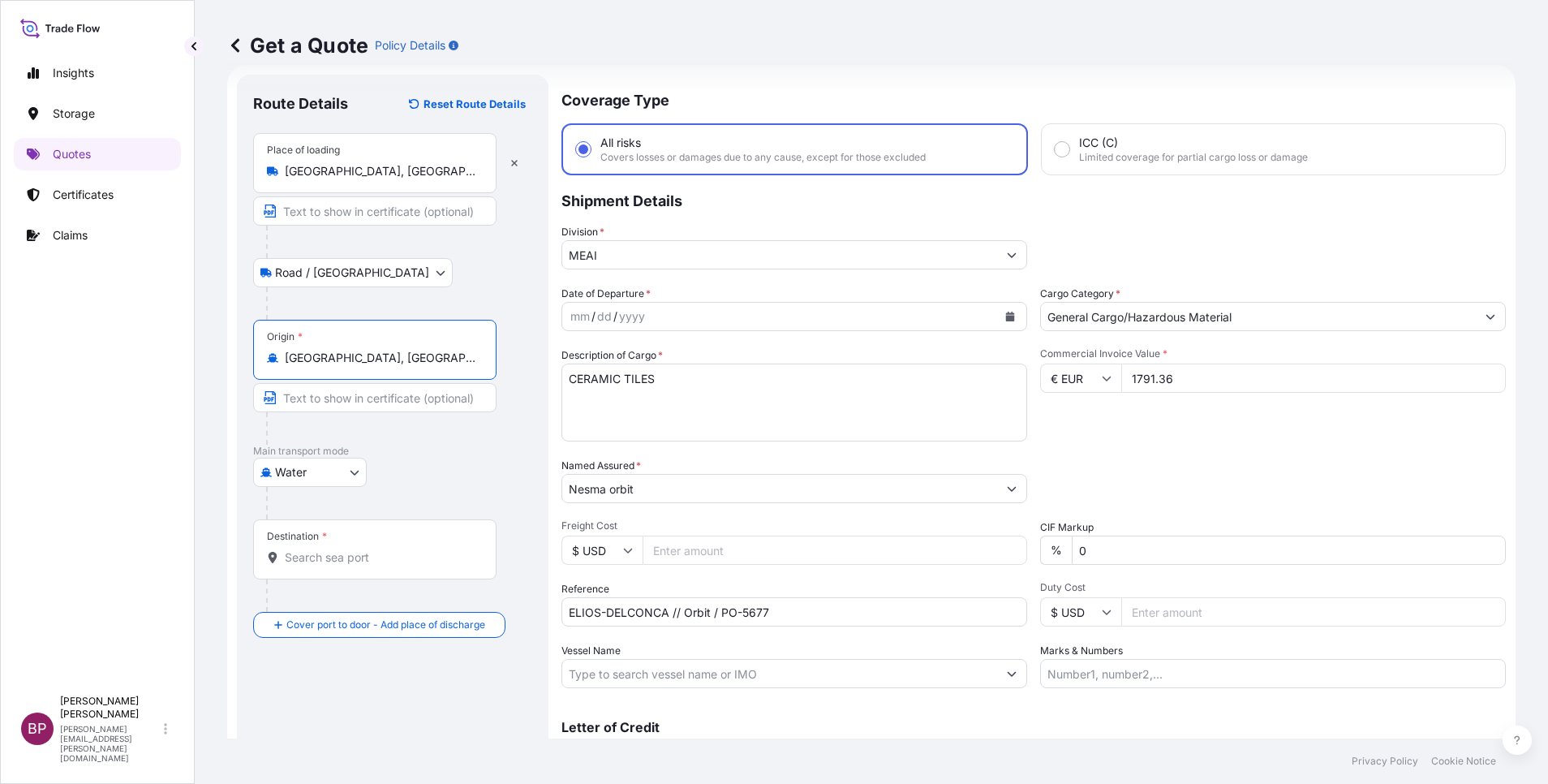
type input "[GEOGRAPHIC_DATA], [GEOGRAPHIC_DATA] of [GEOGRAPHIC_DATA], [GEOGRAPHIC_DATA]"
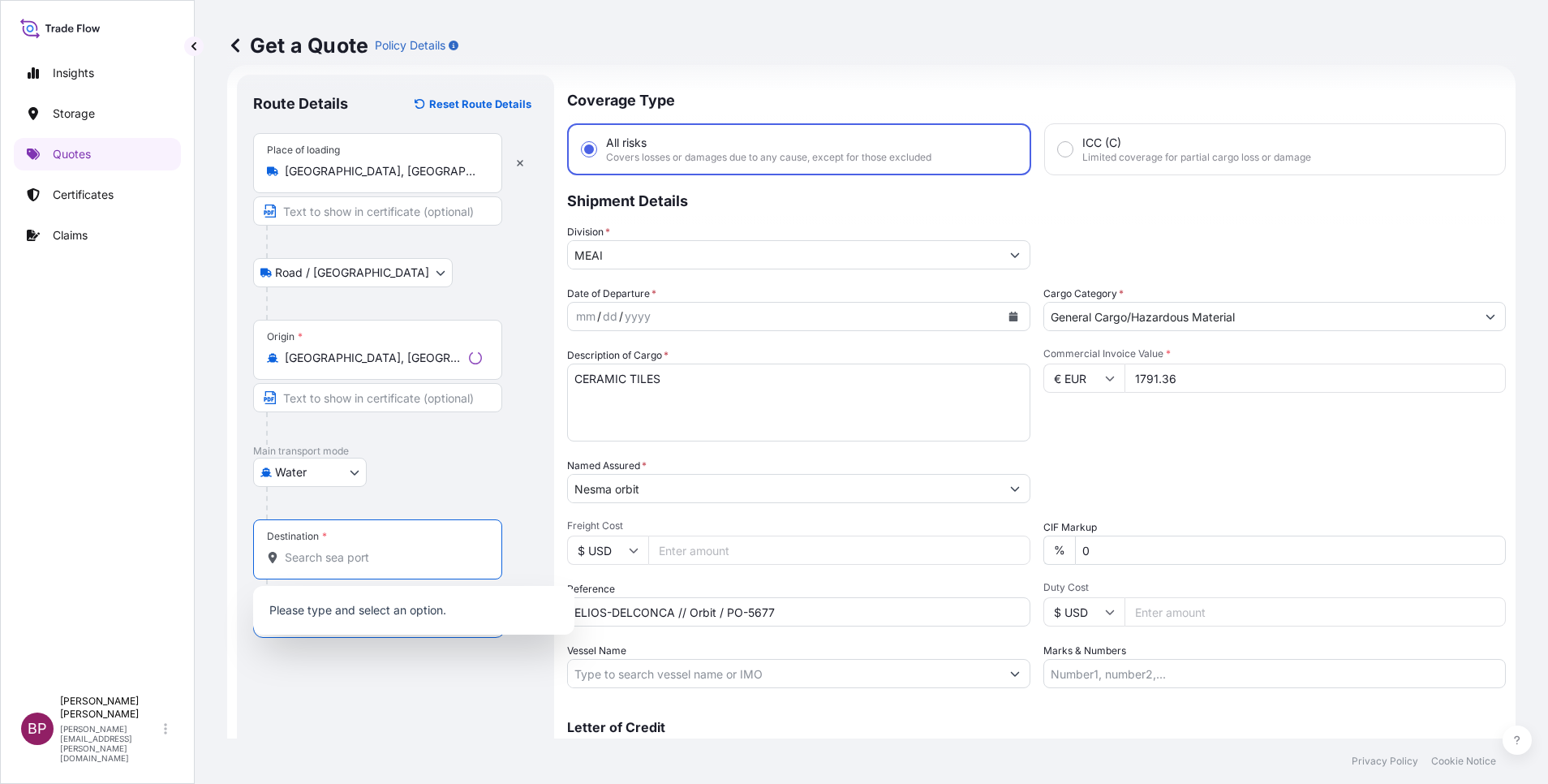
click at [373, 564] on input "Destination *" at bounding box center [383, 557] width 198 height 16
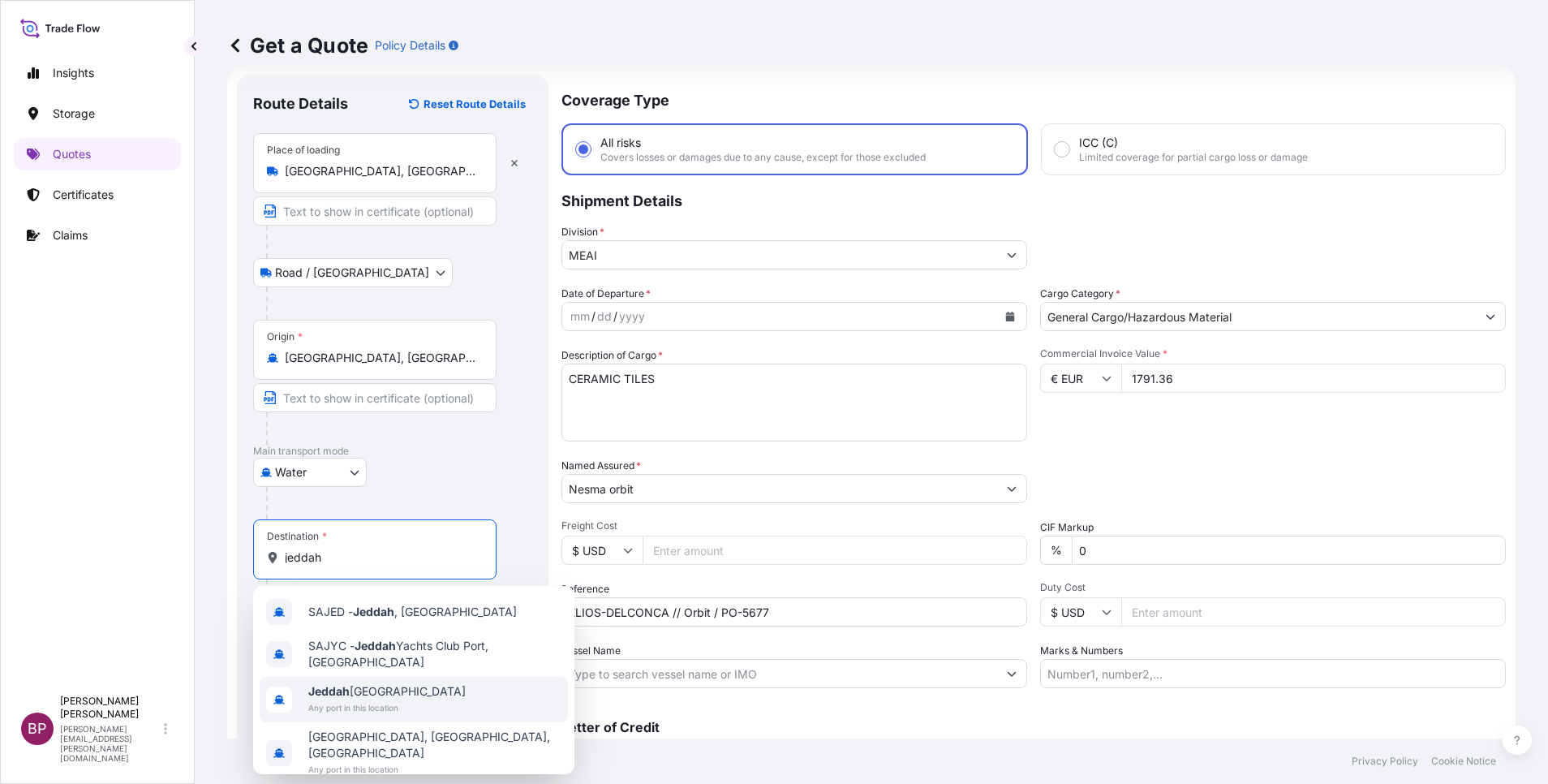
click at [385, 707] on span "Any port in this location" at bounding box center [387, 707] width 158 height 16
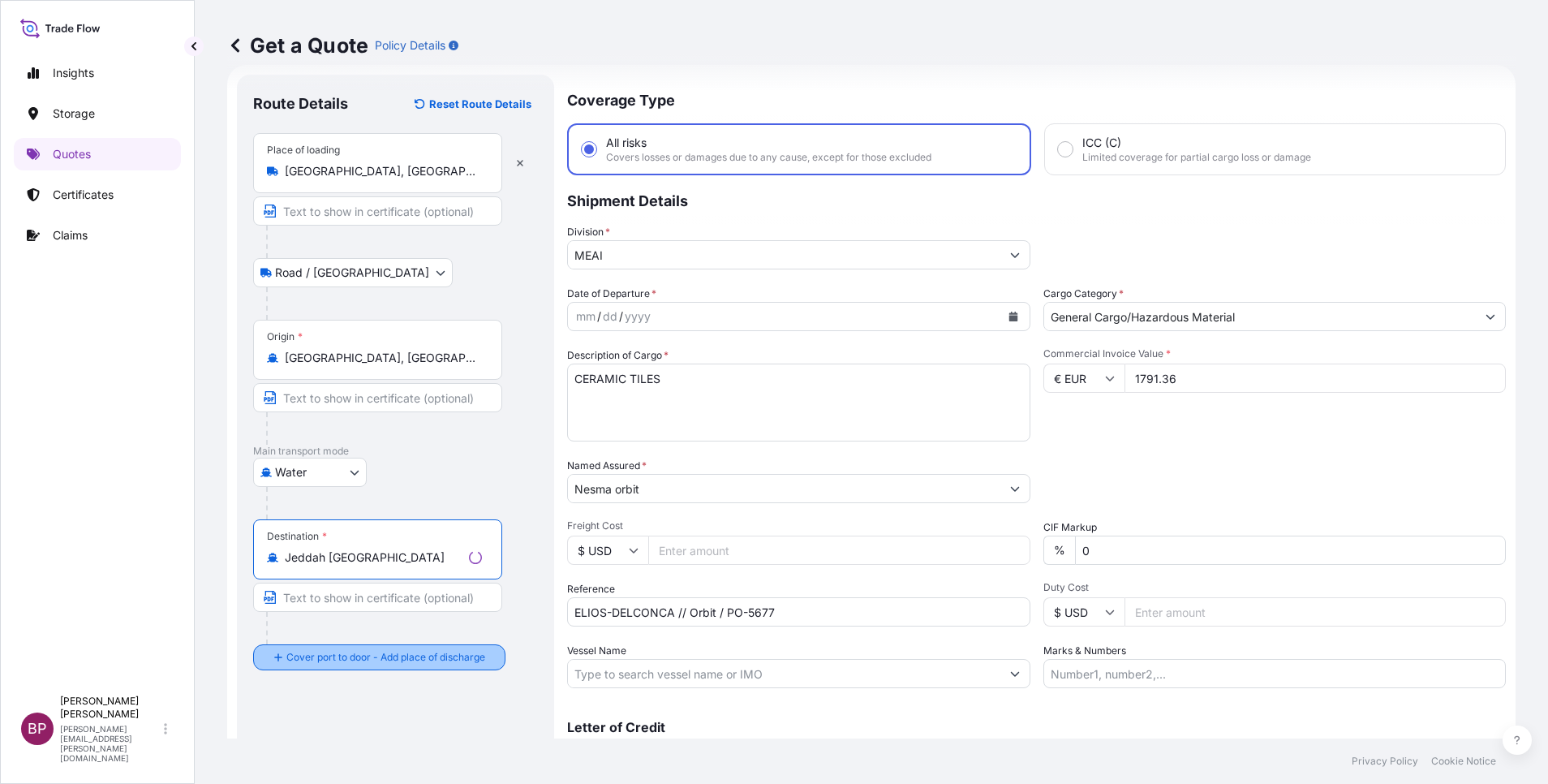
type input "Jeddah [GEOGRAPHIC_DATA]"
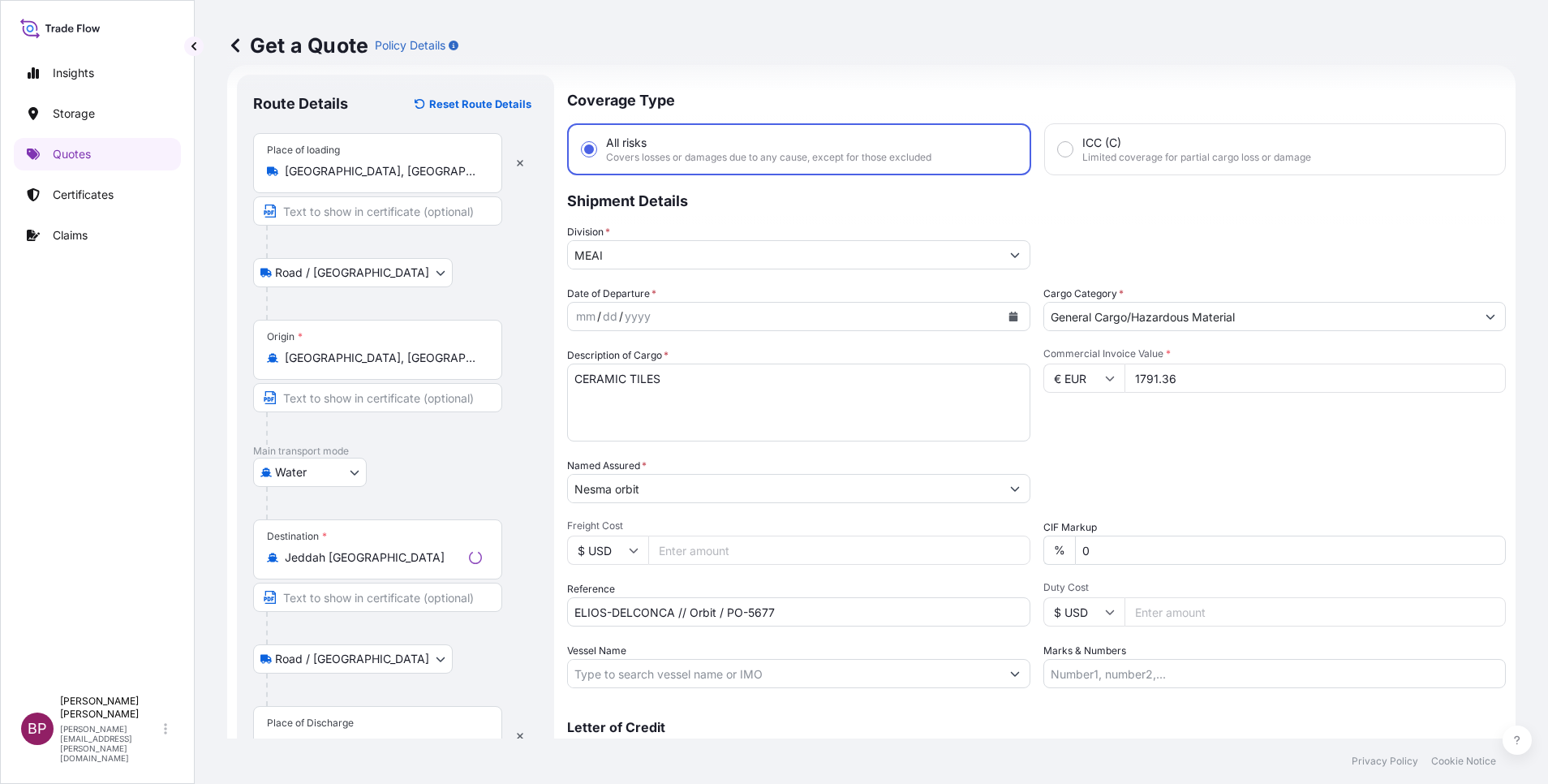
click at [344, 718] on div "Place of Discharge" at bounding box center [310, 722] width 86 height 13
click at [344, 736] on input "Place of Discharge" at bounding box center [383, 743] width 198 height 16
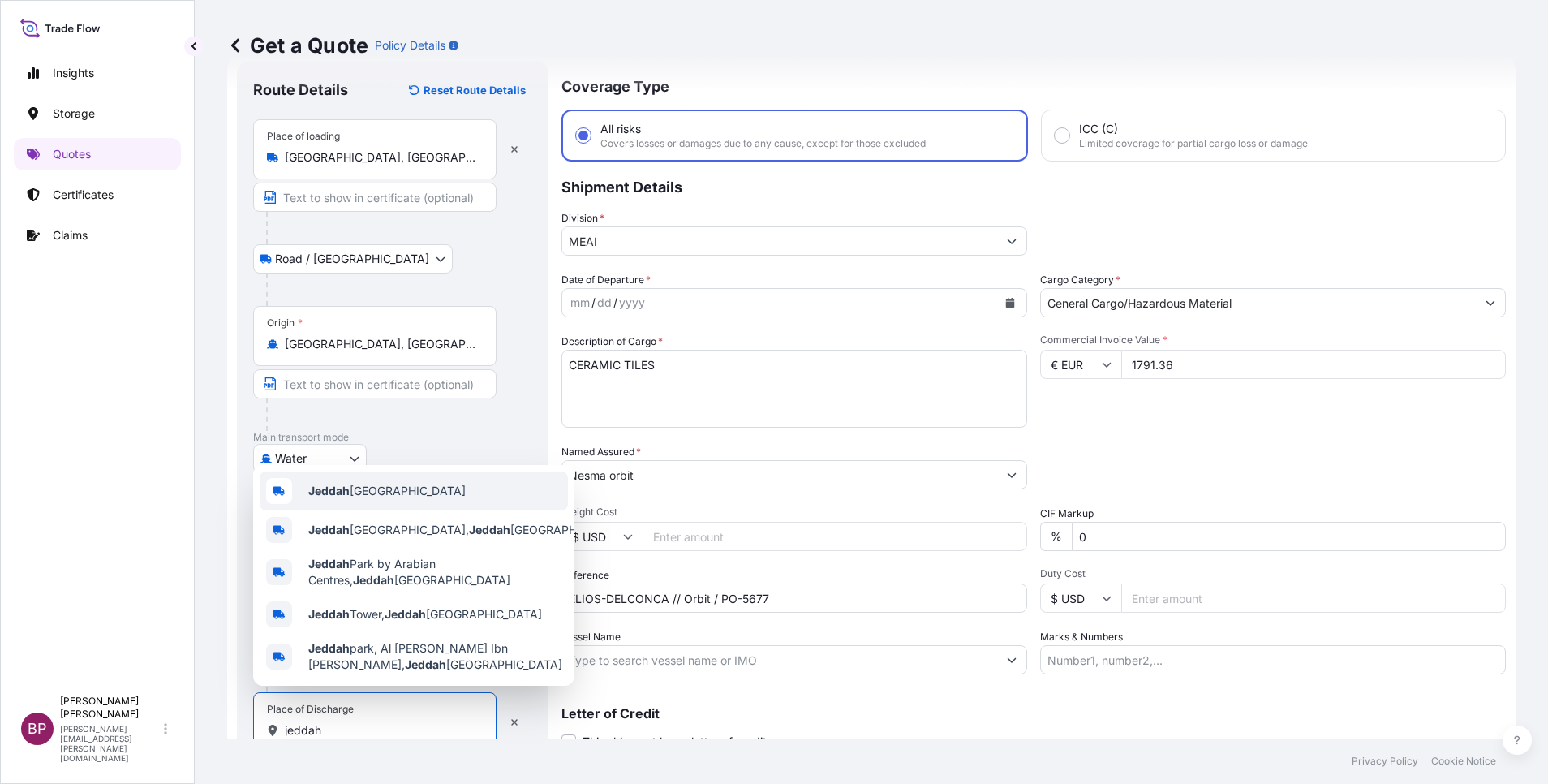
click at [387, 483] on span "Jeddah [GEOGRAPHIC_DATA]" at bounding box center [387, 490] width 158 height 16
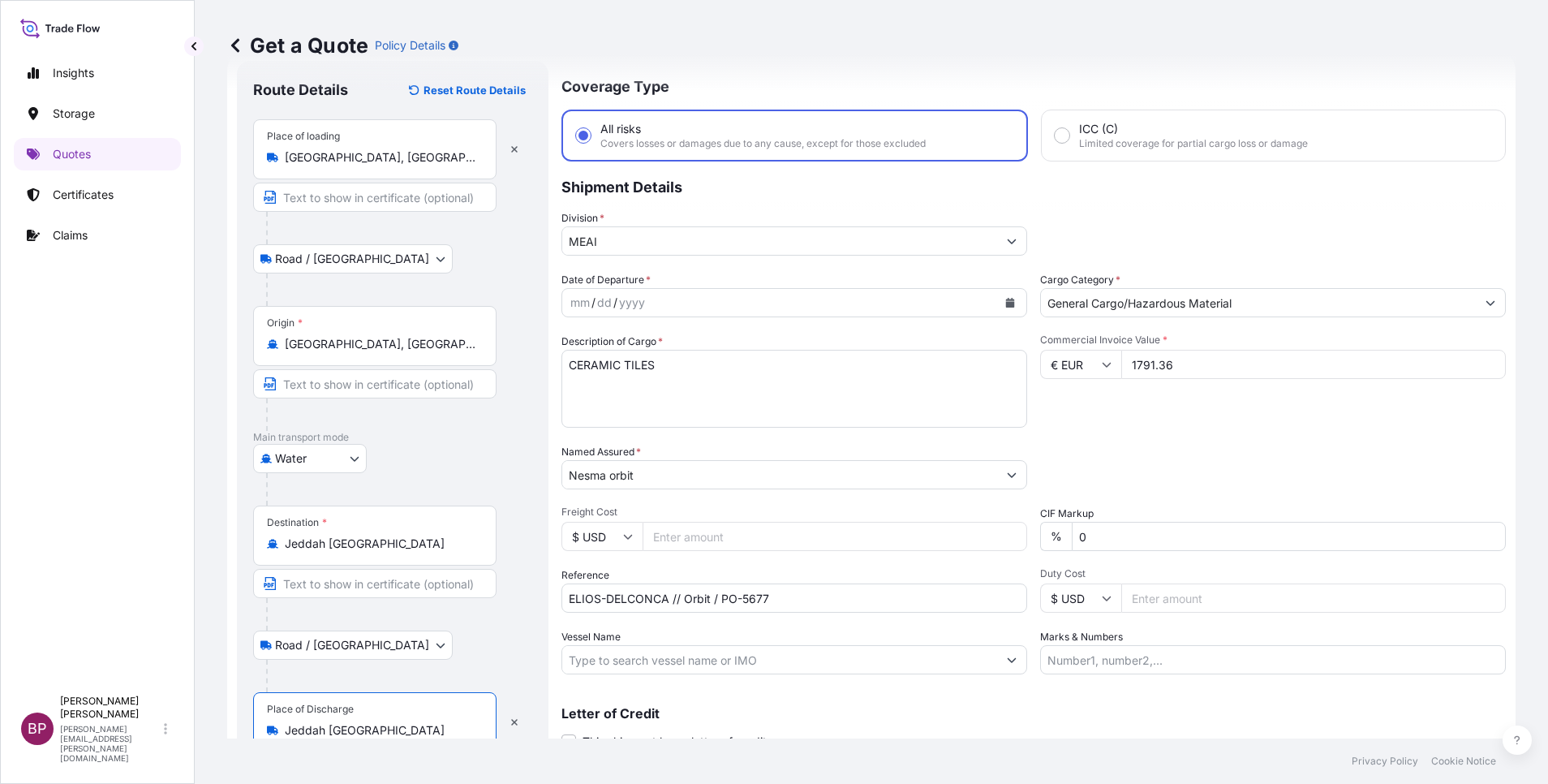
type input "Jeddah [GEOGRAPHIC_DATA]"
click at [1177, 460] on div "Packing Category Type to search a container mode Please select a primary mode o…" at bounding box center [1272, 467] width 465 height 46
click at [999, 297] on button "Calendar" at bounding box center [1010, 303] width 26 height 26
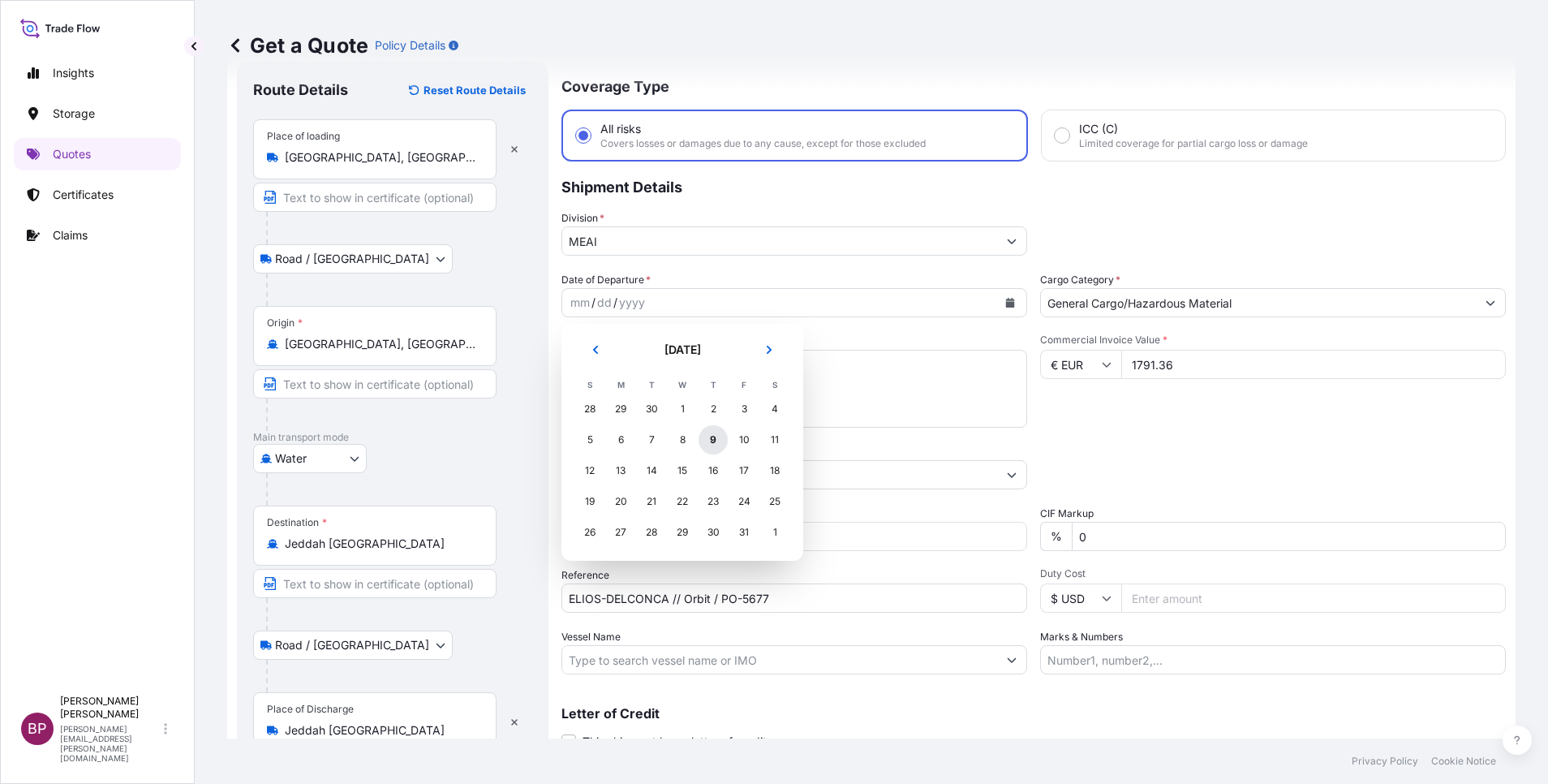
click at [712, 444] on div "9" at bounding box center [713, 440] width 29 height 29
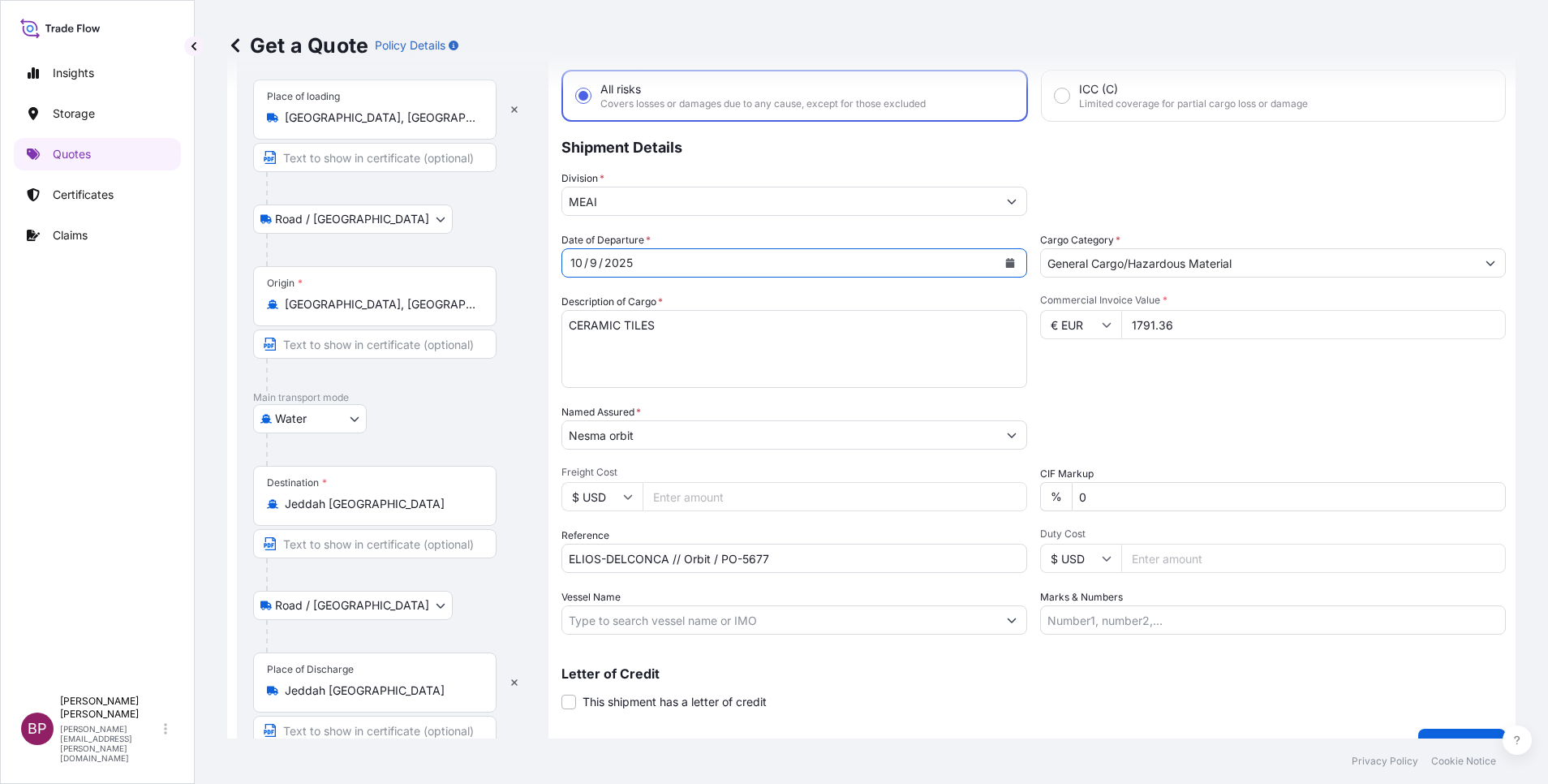
scroll to position [112, 0]
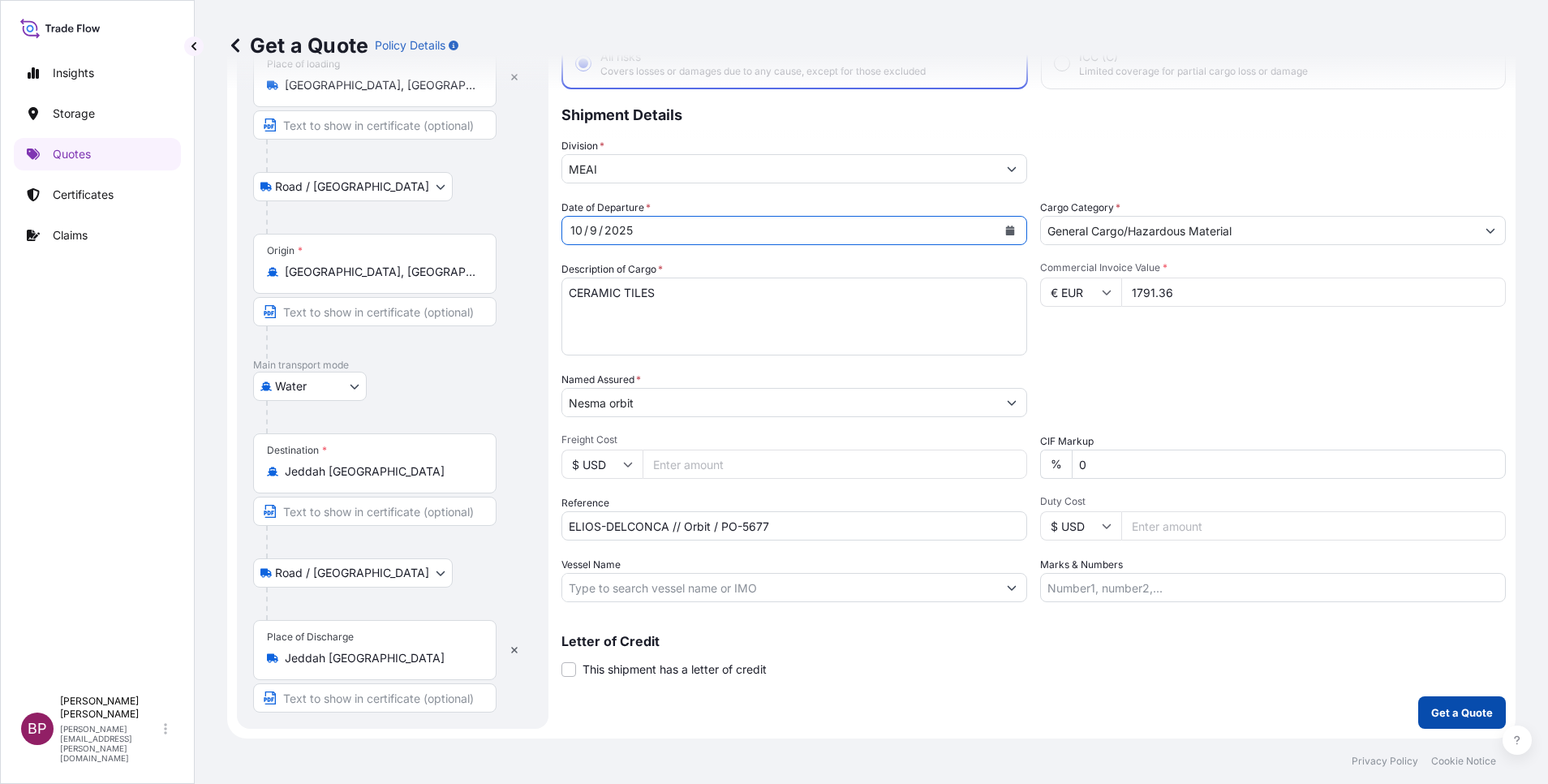
click at [1438, 709] on p "Get a Quote" at bounding box center [1462, 712] width 62 height 16
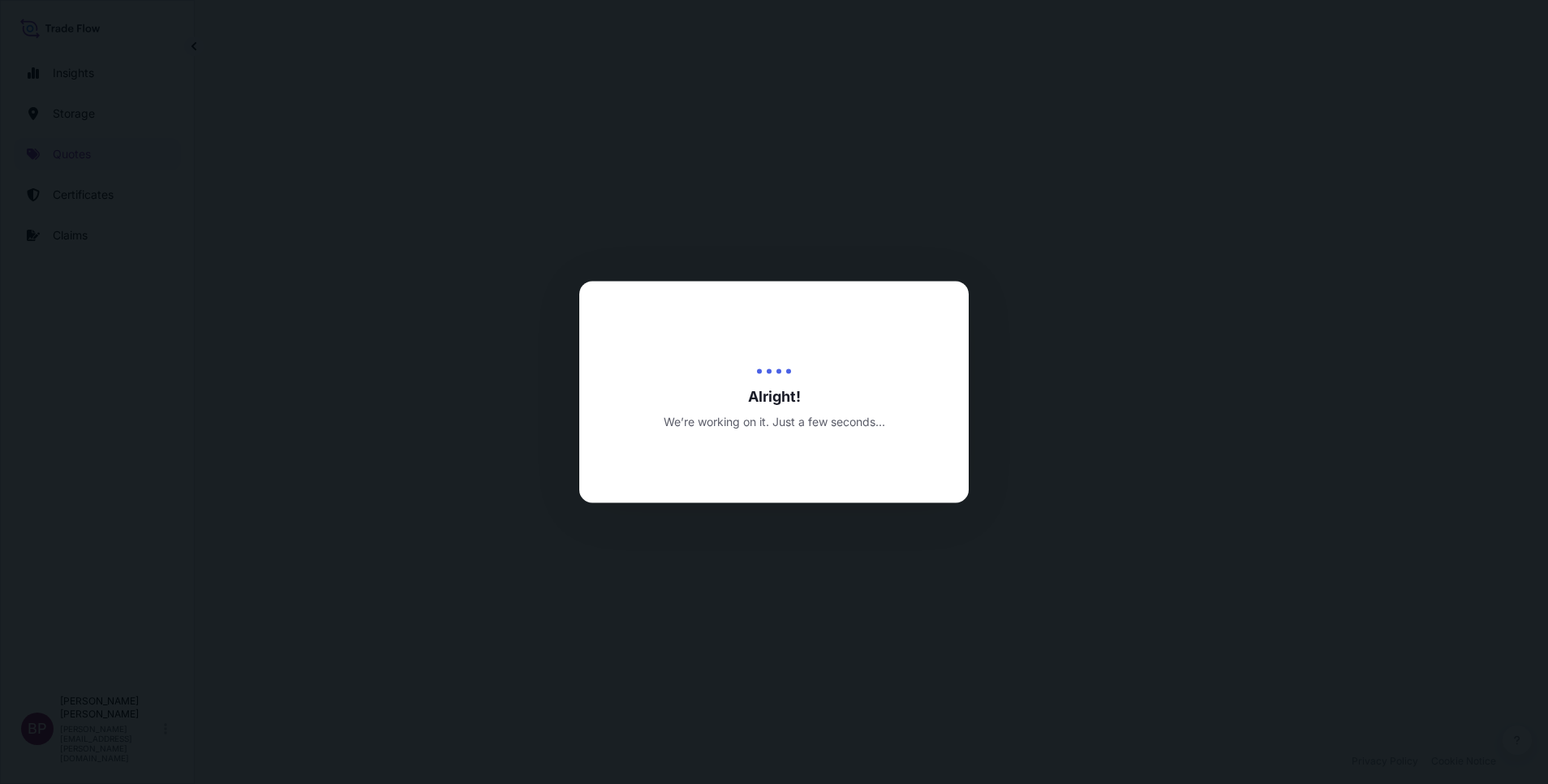
select select "Road / [GEOGRAPHIC_DATA]"
select select "Water"
select select "Road / [GEOGRAPHIC_DATA]"
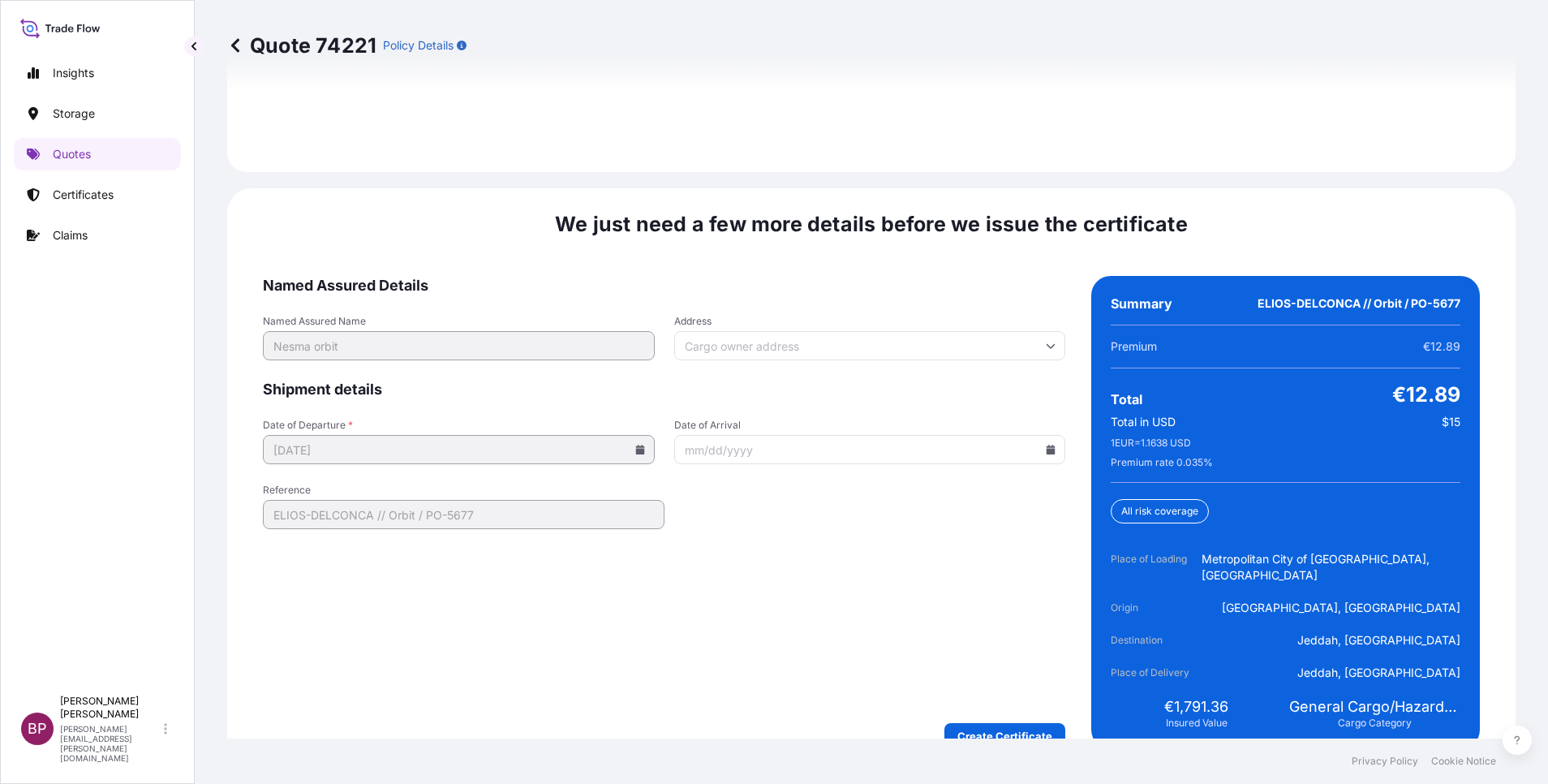
scroll to position [2488, 0]
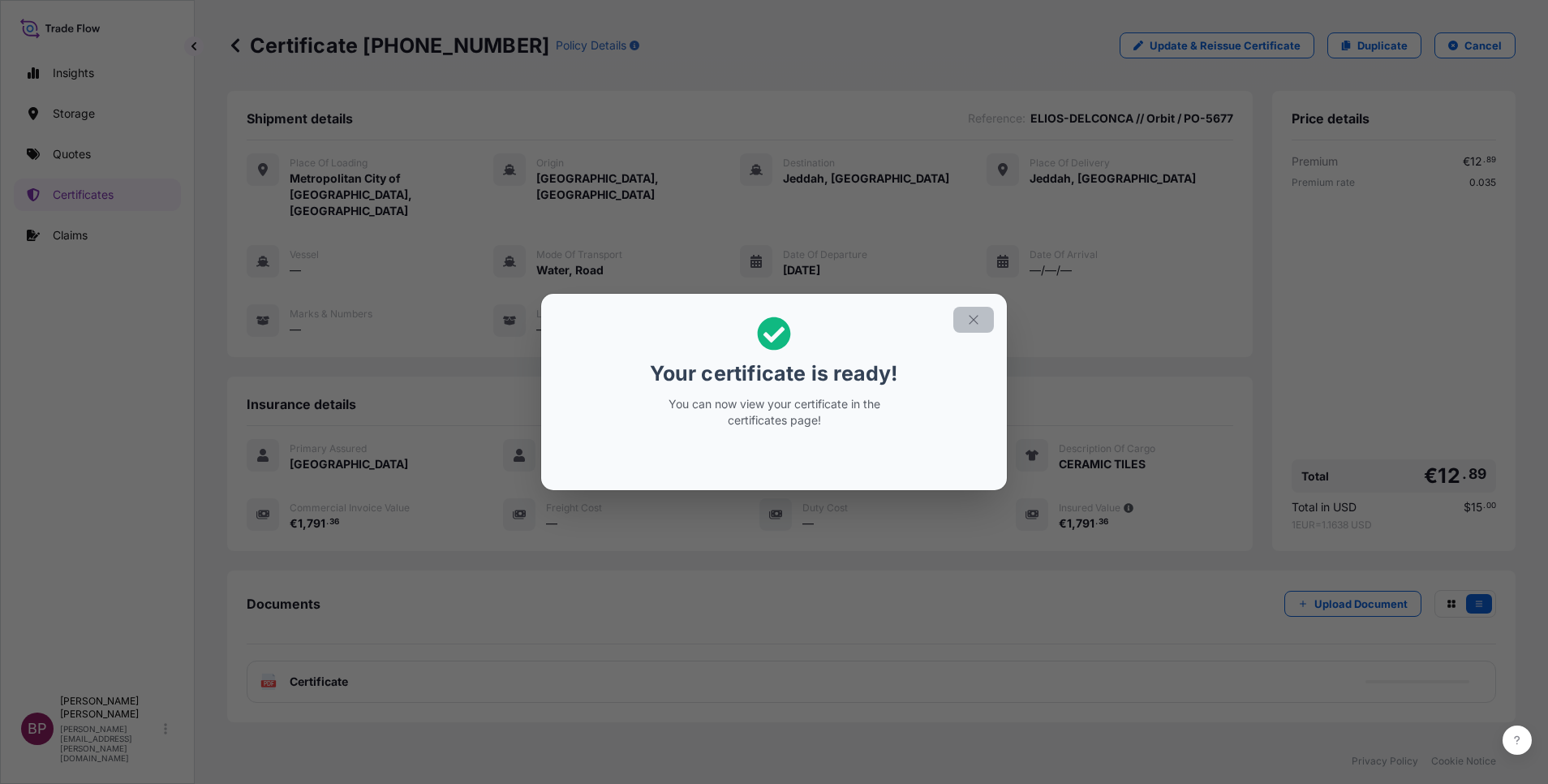
click at [981, 314] on button "button" at bounding box center [974, 320] width 41 height 26
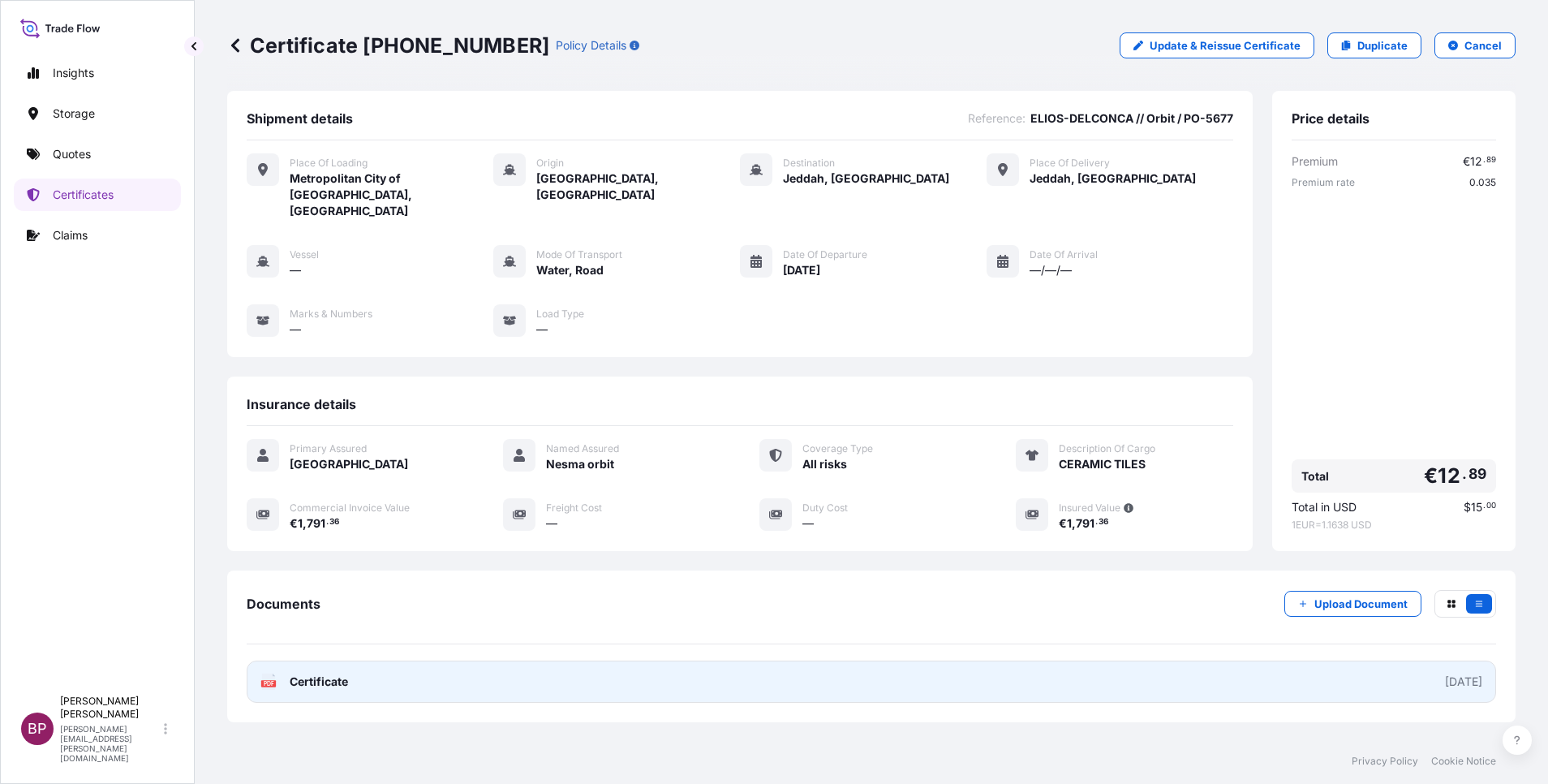
click at [329, 673] on span "Certificate" at bounding box center [319, 681] width 58 height 16
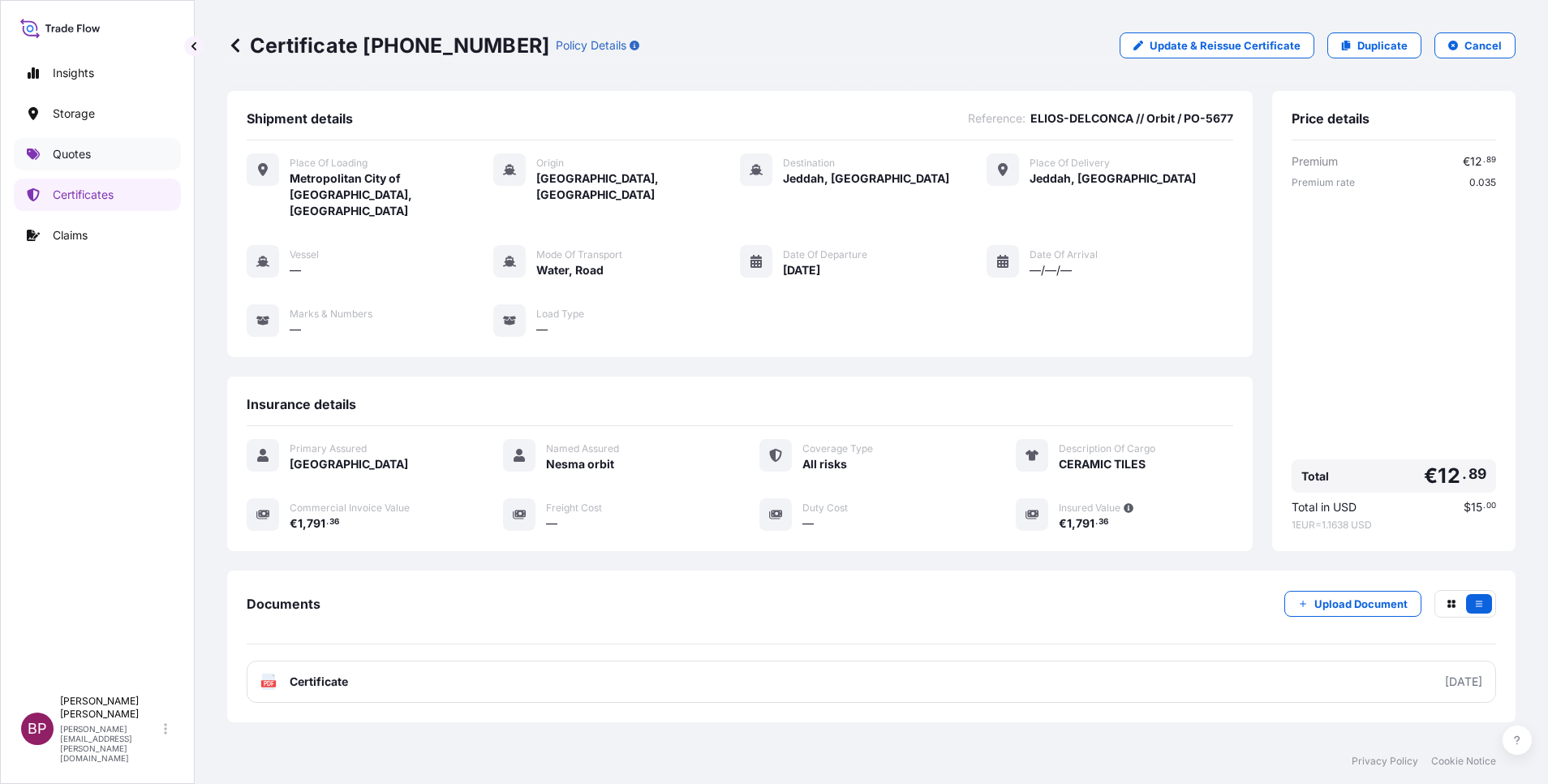
click at [85, 156] on p "Quotes" at bounding box center [71, 153] width 38 height 16
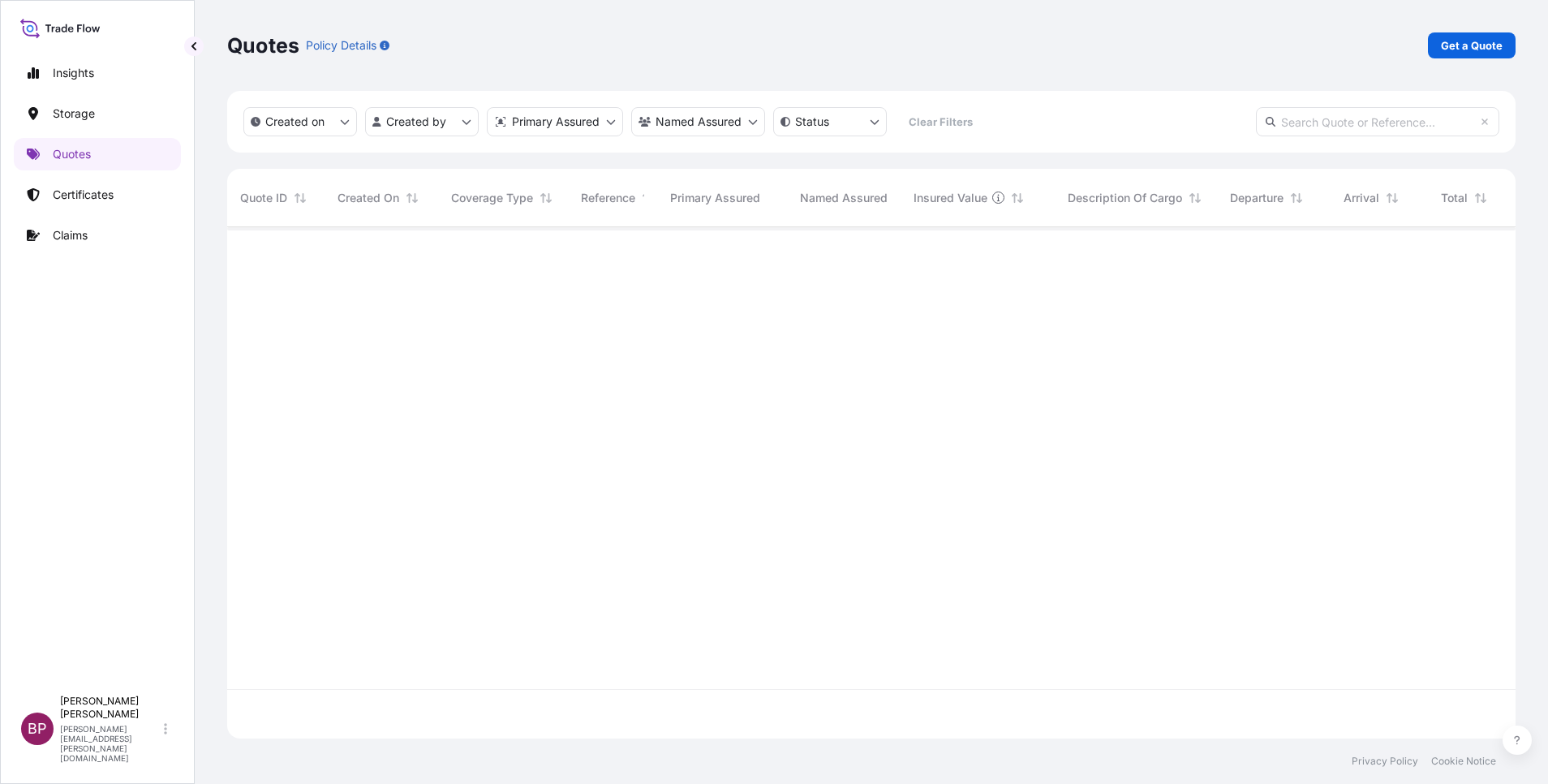
scroll to position [501, 1270]
click at [1464, 46] on p "Get a Quote" at bounding box center [1472, 45] width 62 height 16
select select "Water"
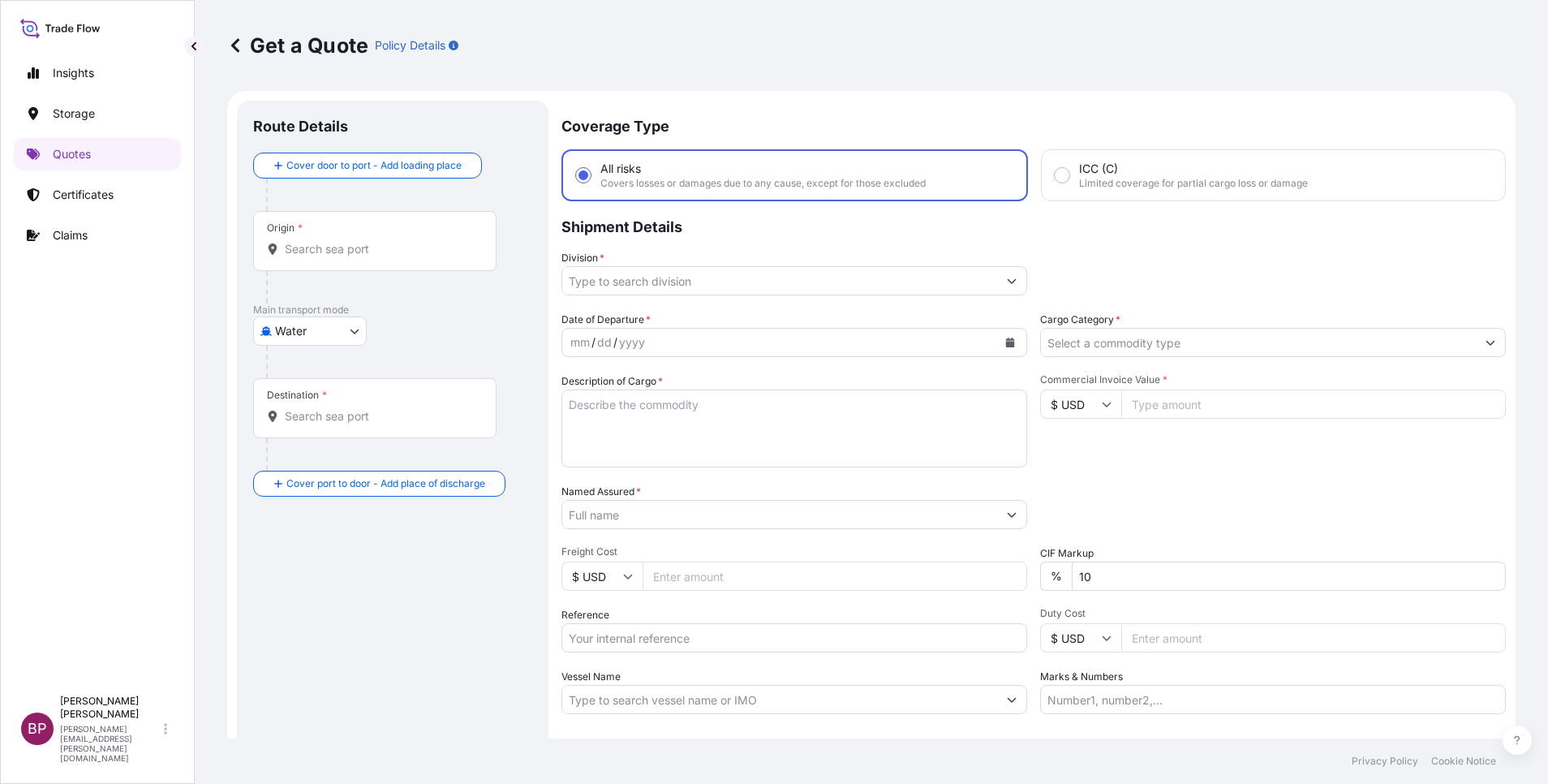
scroll to position [26, 0]
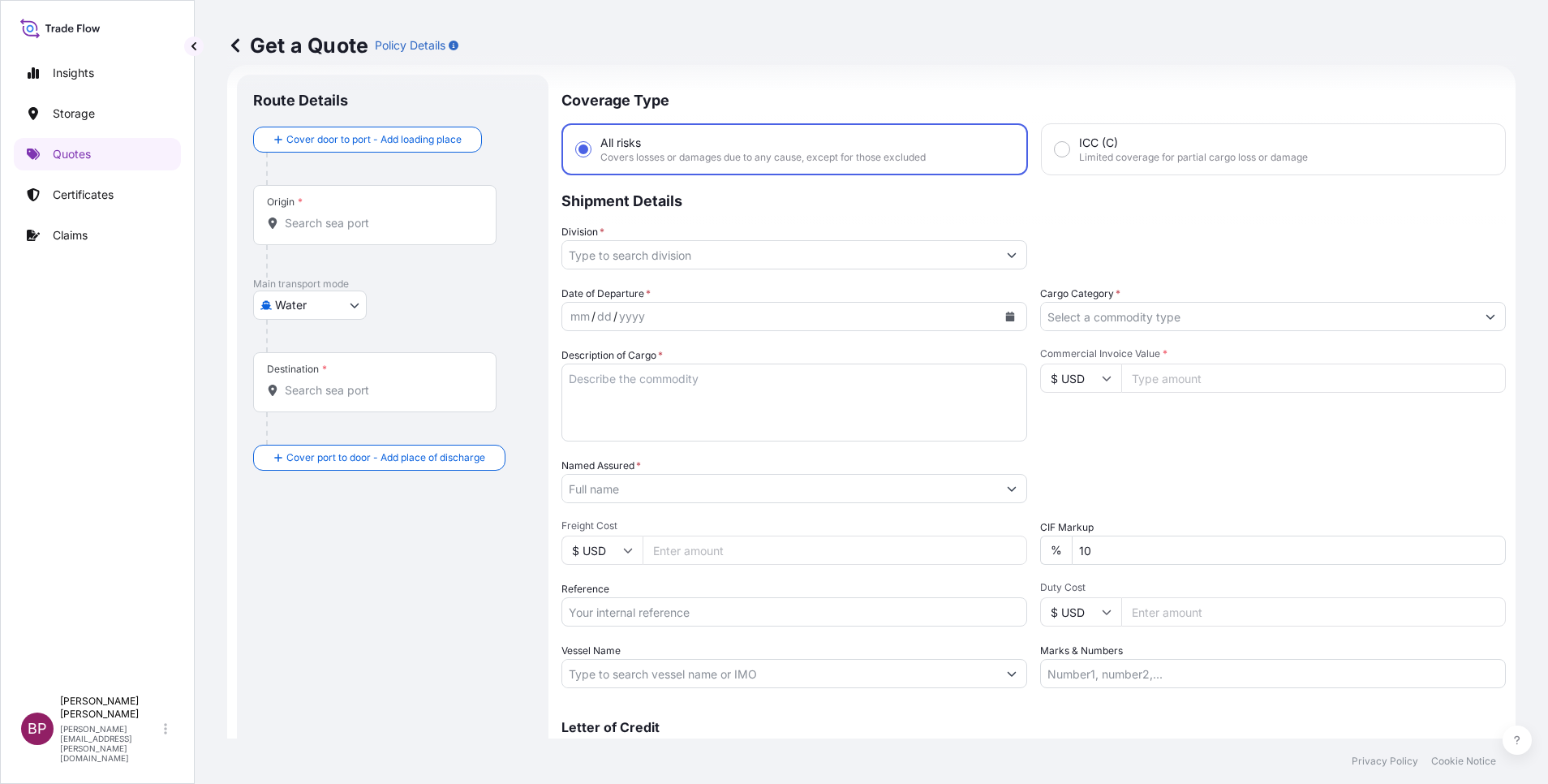
click at [1138, 322] on input "Cargo Category *" at bounding box center [1258, 316] width 435 height 29
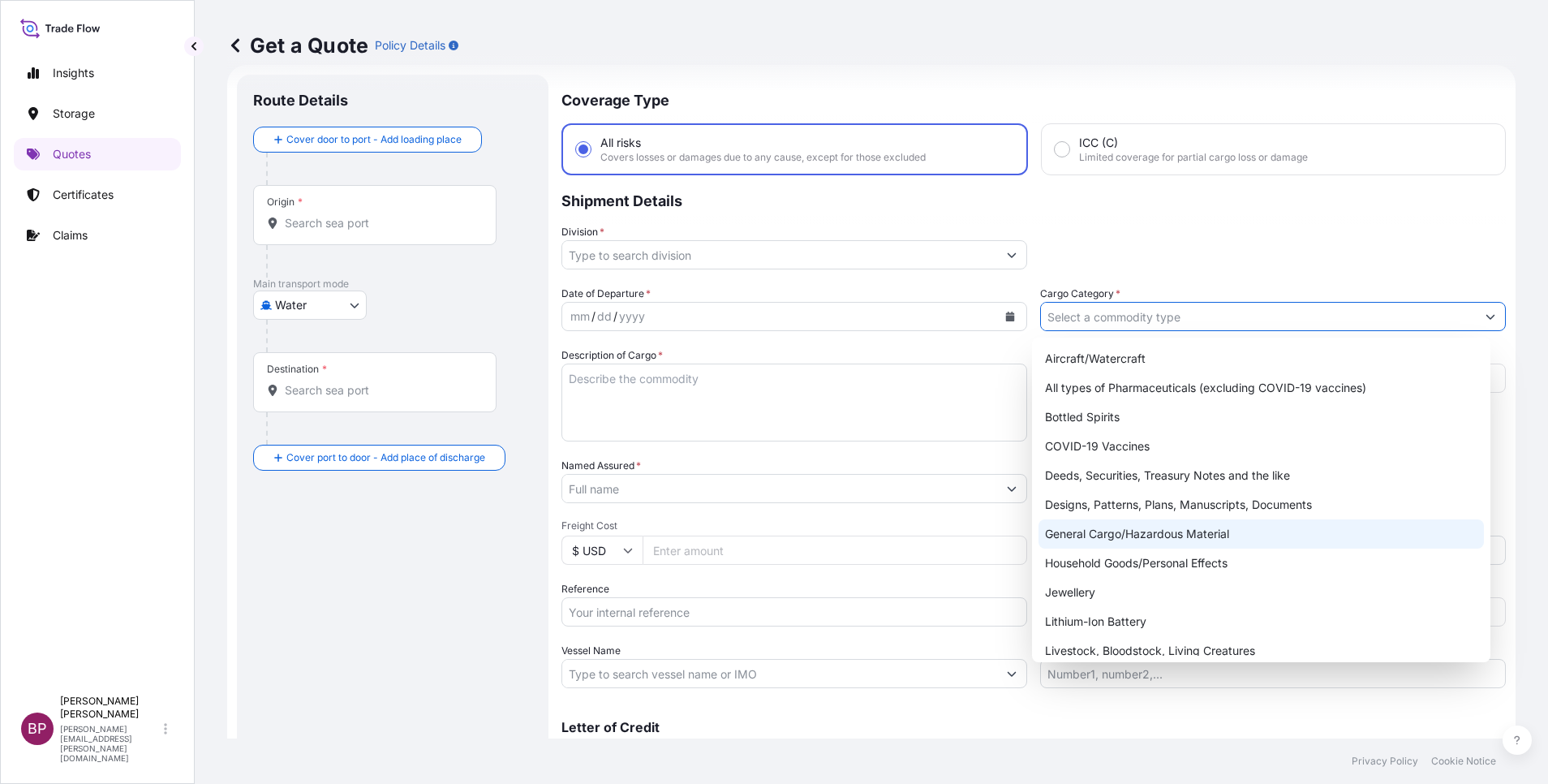
click at [1151, 539] on div "General Cargo/Hazardous Material" at bounding box center [1261, 534] width 445 height 29
type input "General Cargo/Hazardous Material"
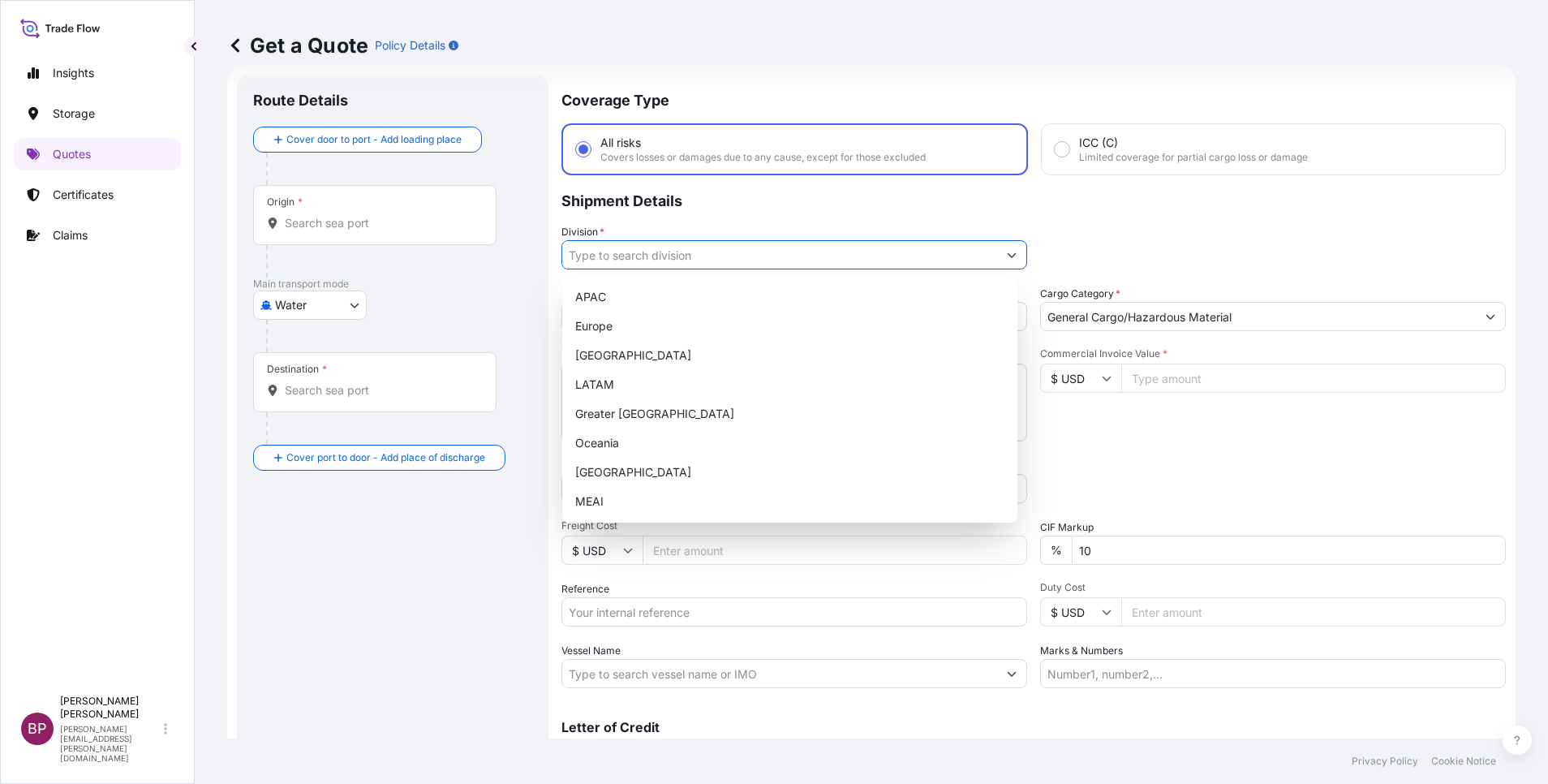
click at [997, 259] on button "Show suggestions" at bounding box center [1011, 254] width 29 height 29
click at [621, 498] on div "MEAI" at bounding box center [790, 501] width 443 height 29
type input "MEAI"
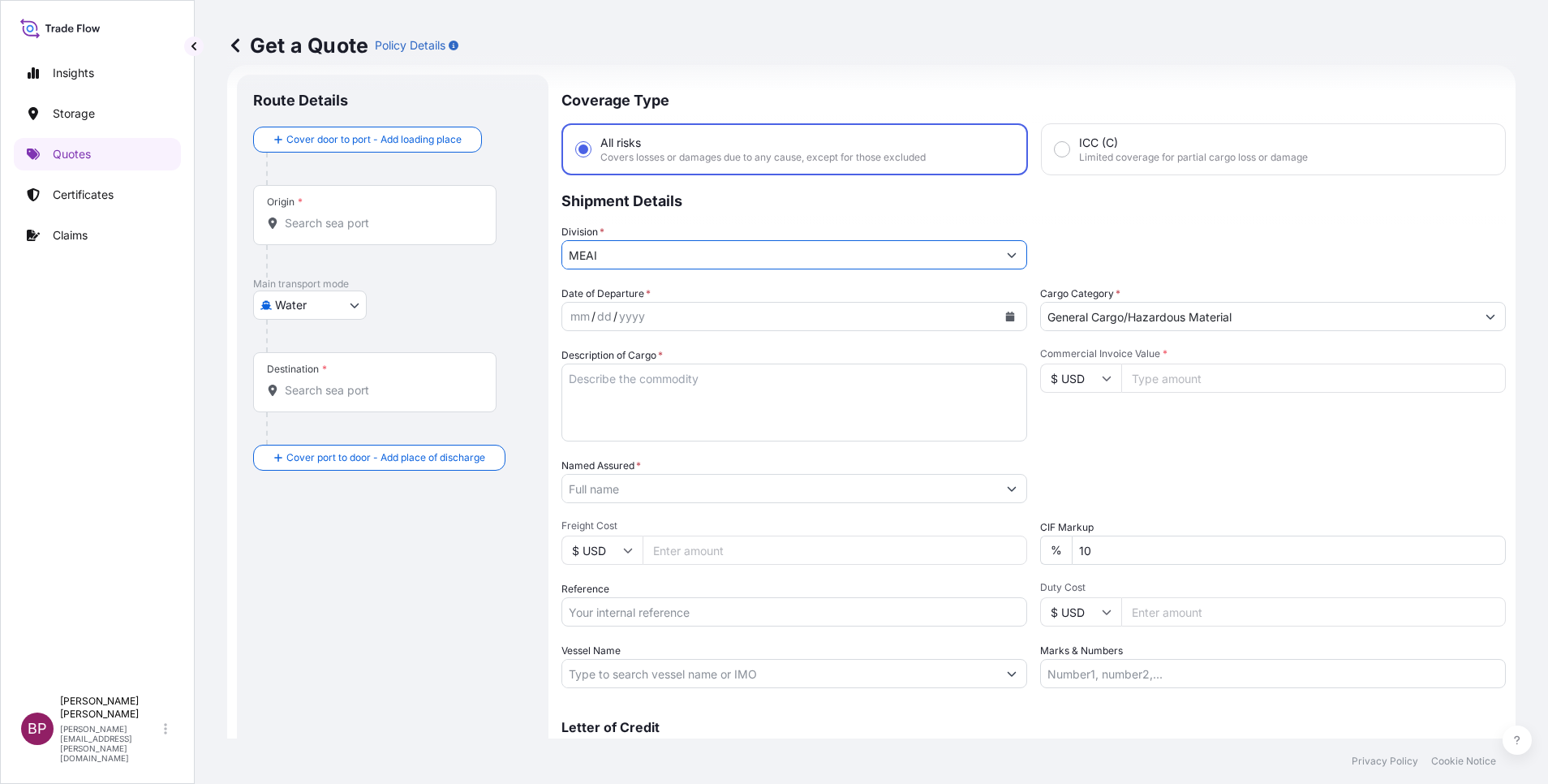
click at [708, 420] on textarea "Description of Cargo *" at bounding box center [793, 403] width 465 height 78
paste textarea "Ceramic Tiles"
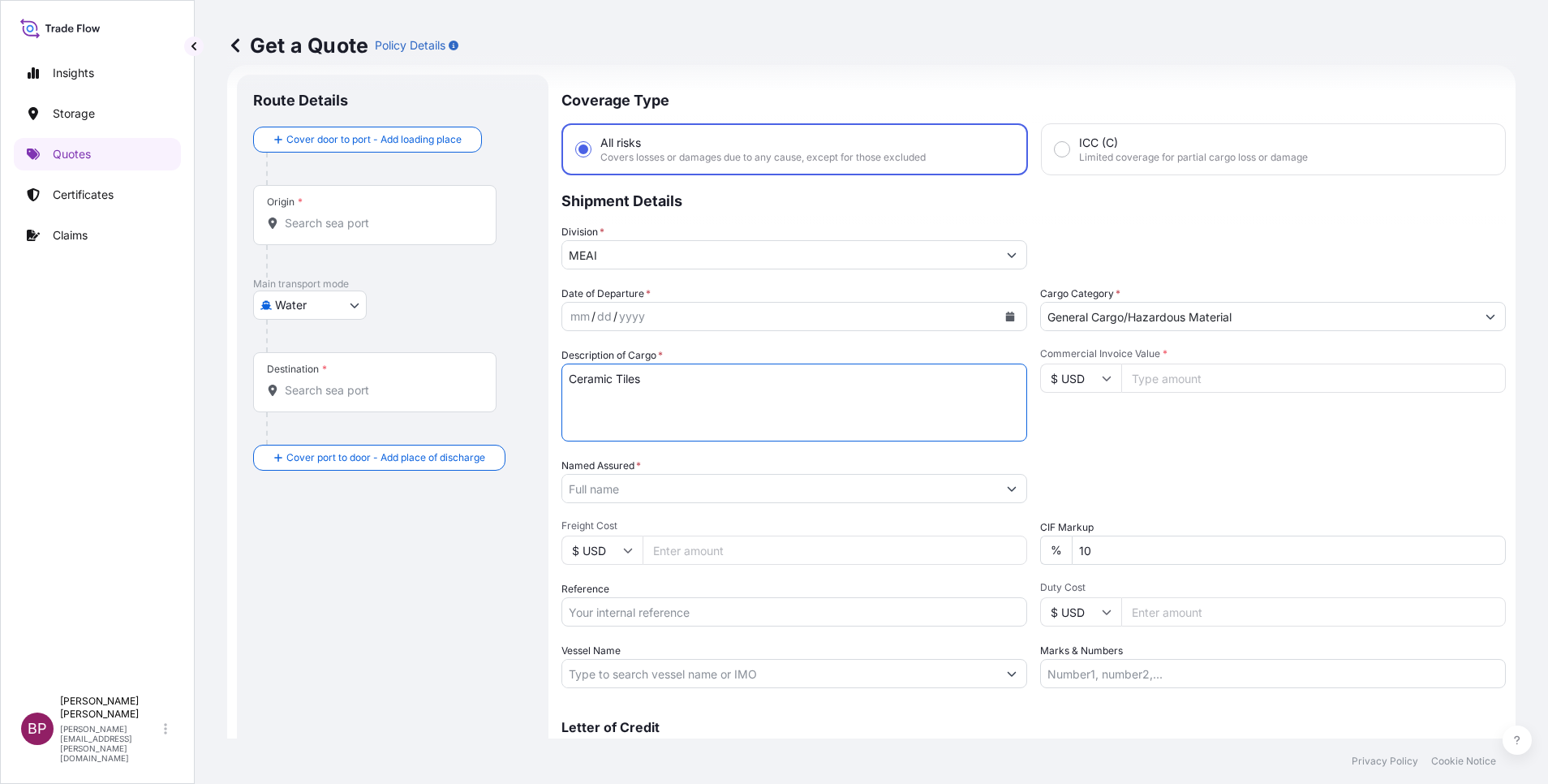
type textarea "Ceramic Tiles"
click at [1081, 374] on input "$ USD" at bounding box center [1081, 378] width 81 height 29
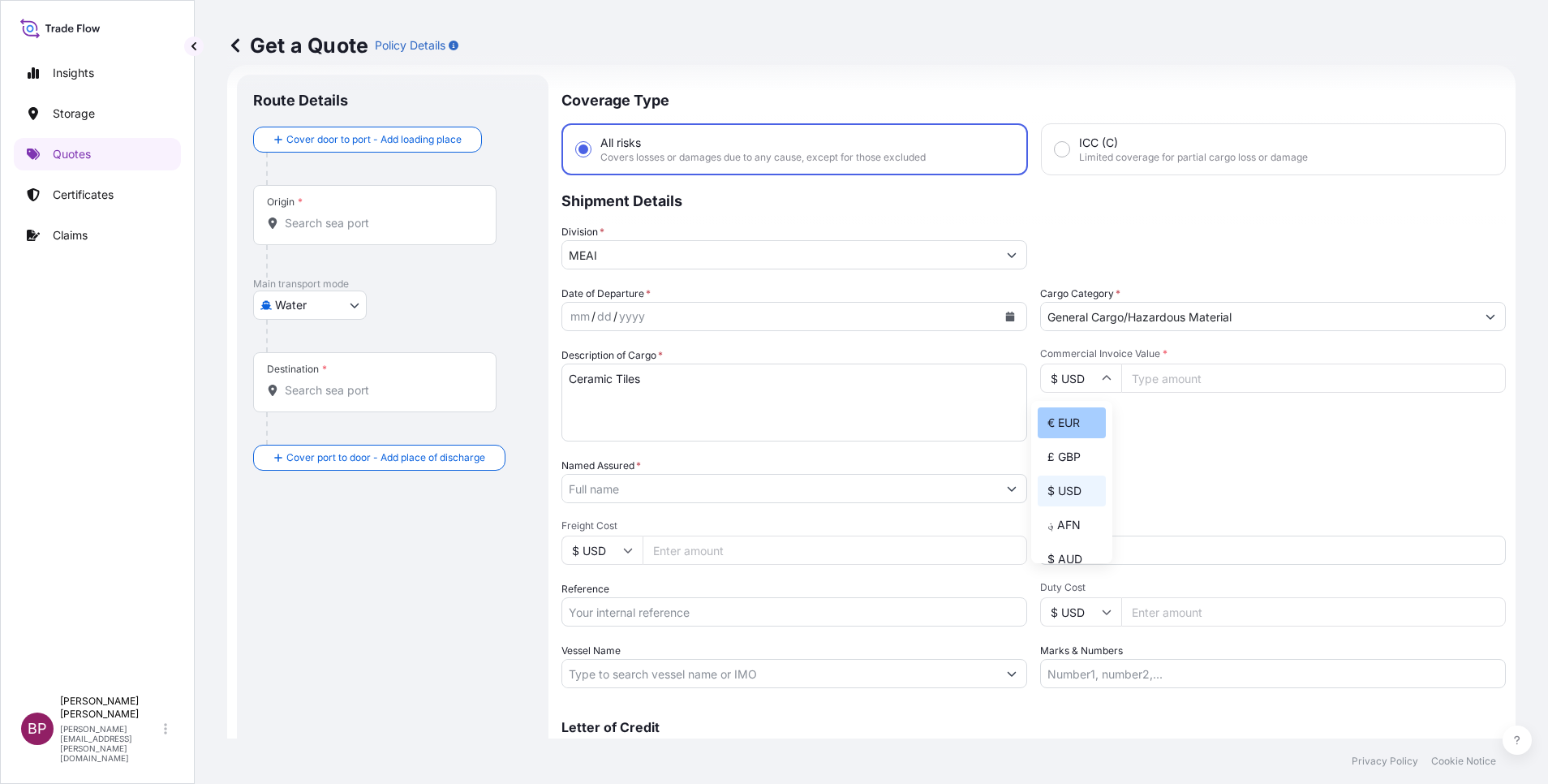
click at [1070, 438] on div "€ EUR" at bounding box center [1072, 422] width 68 height 31
type input "€ EUR"
click at [1204, 375] on input "Commercial Invoice Value *" at bounding box center [1314, 378] width 385 height 29
paste input "19480.58"
type input "19480.58"
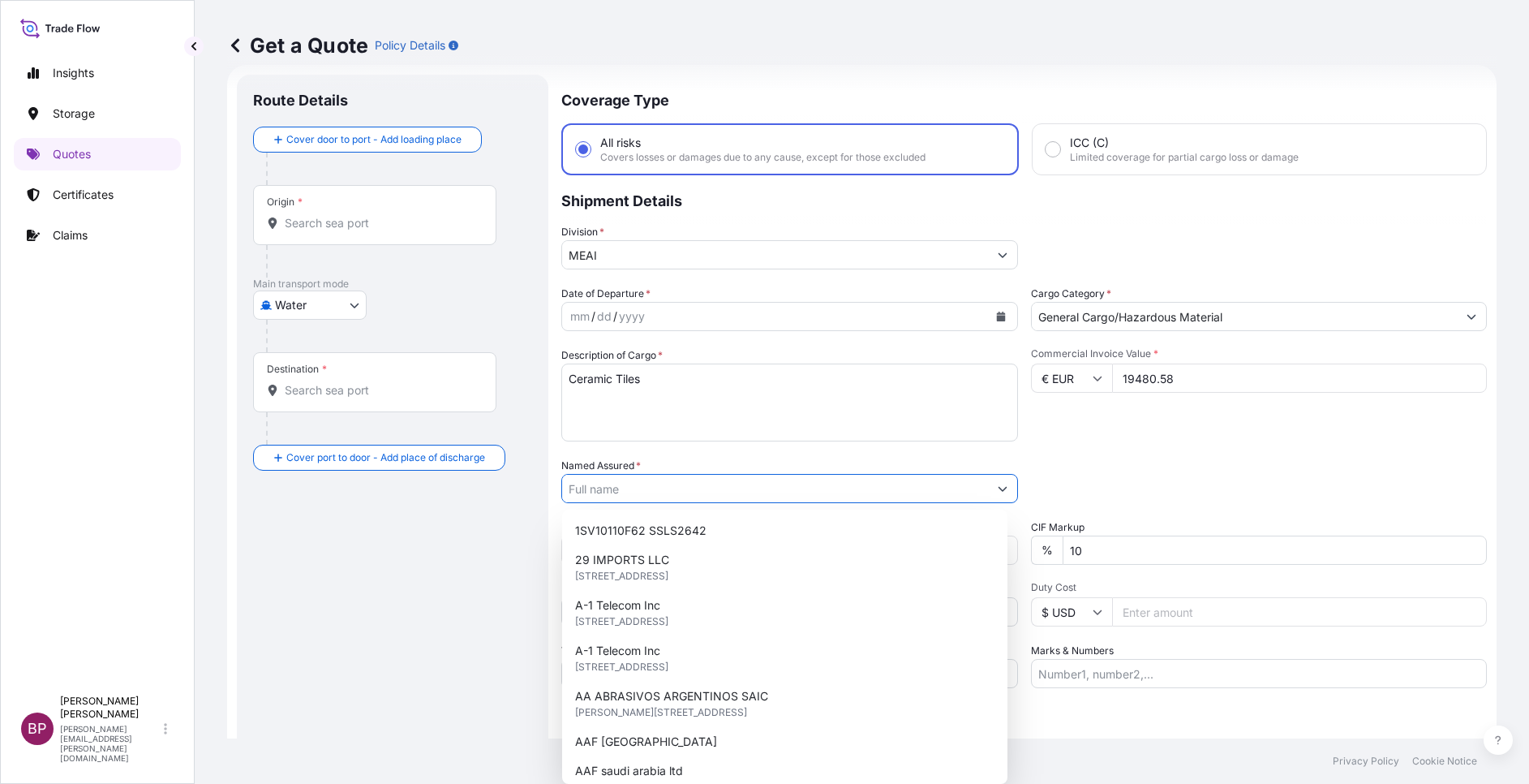
click at [677, 483] on input "Named Assured *" at bounding box center [775, 488] width 425 height 29
paste input "NESMA ORBIT FOR IND PROJECTS & COM."
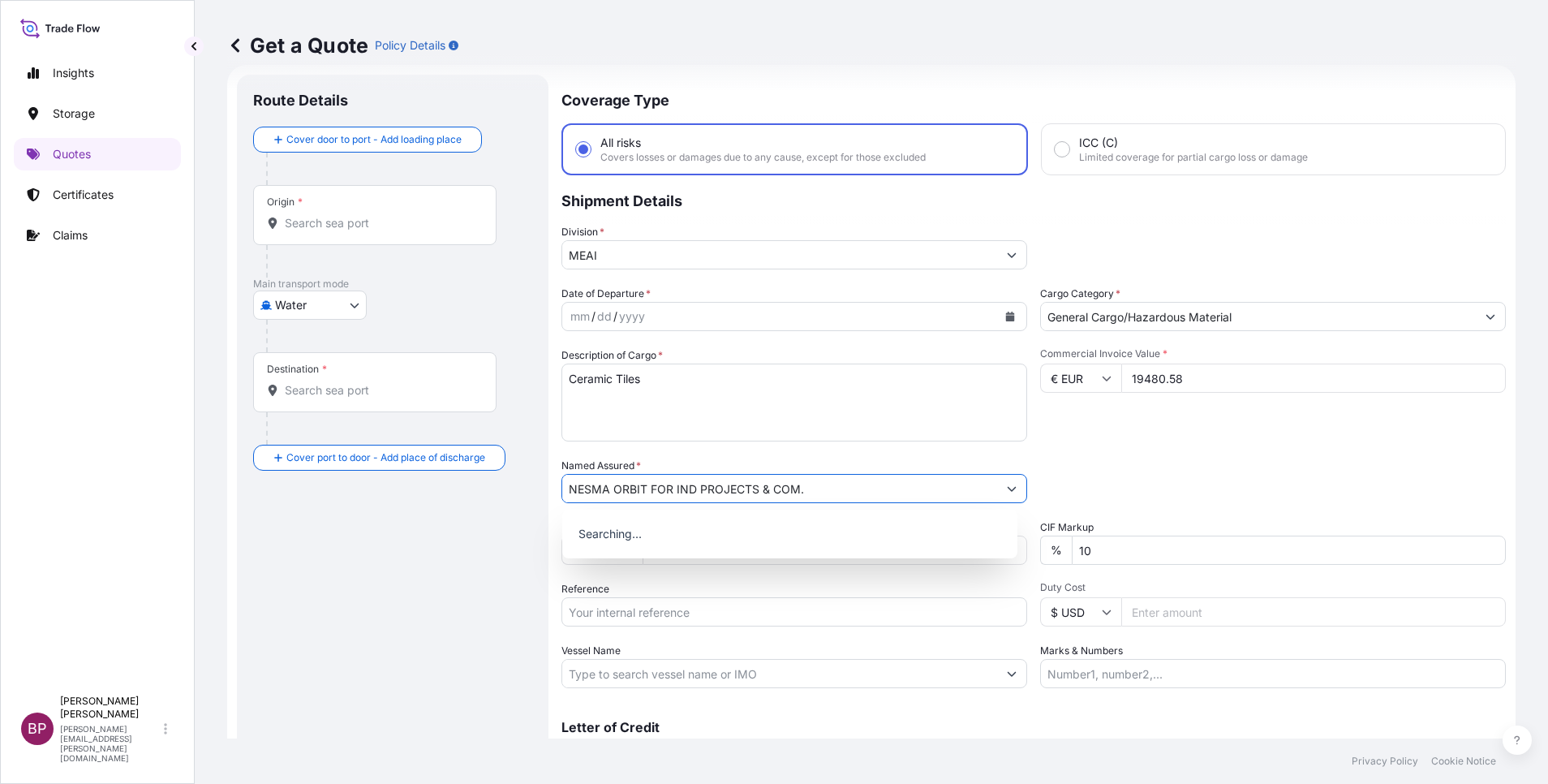
type input "NESMA ORBIT FOR IND PROJECTS & COM."
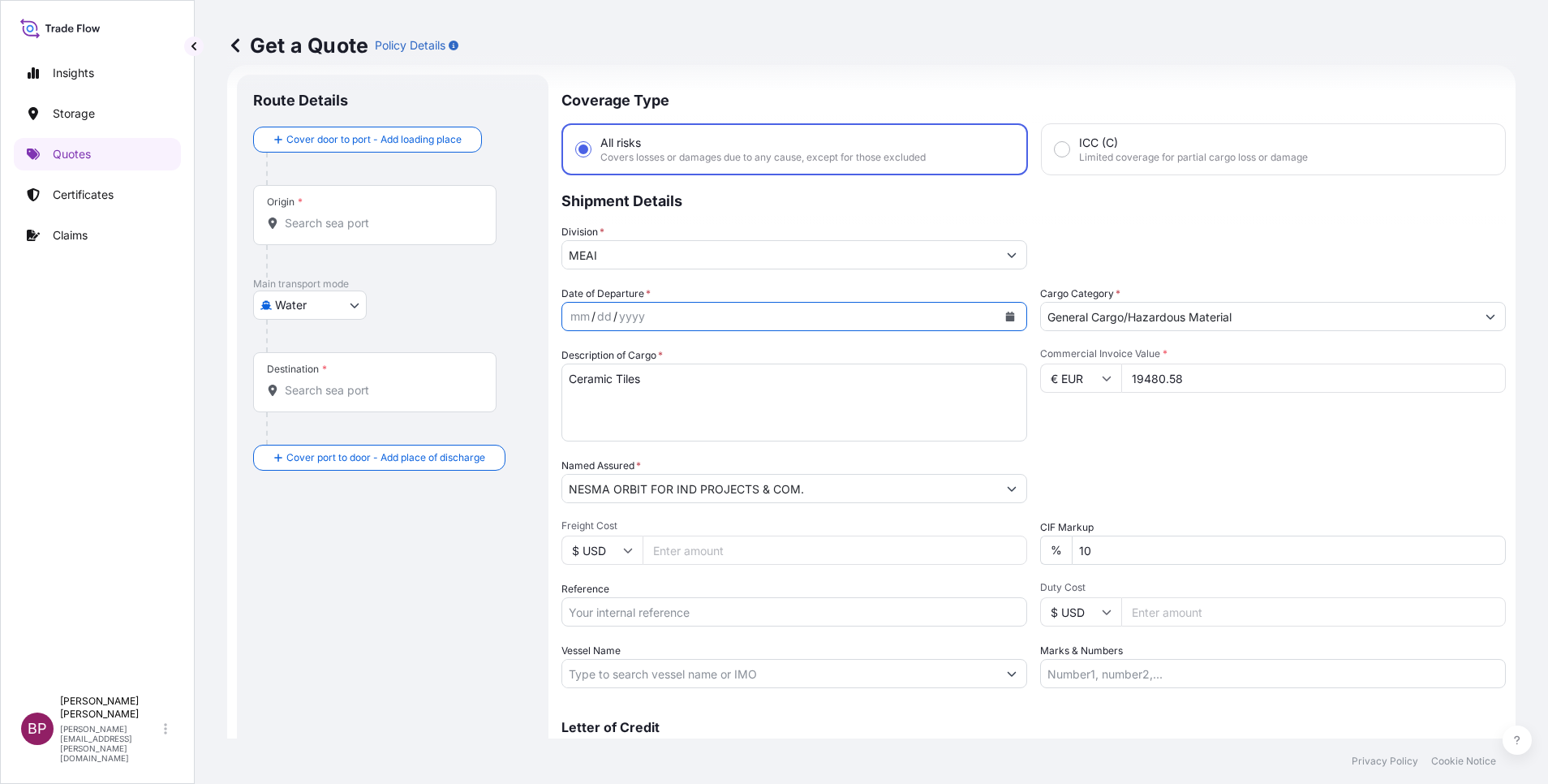
click at [1006, 315] on icon "Calendar" at bounding box center [1011, 316] width 9 height 9
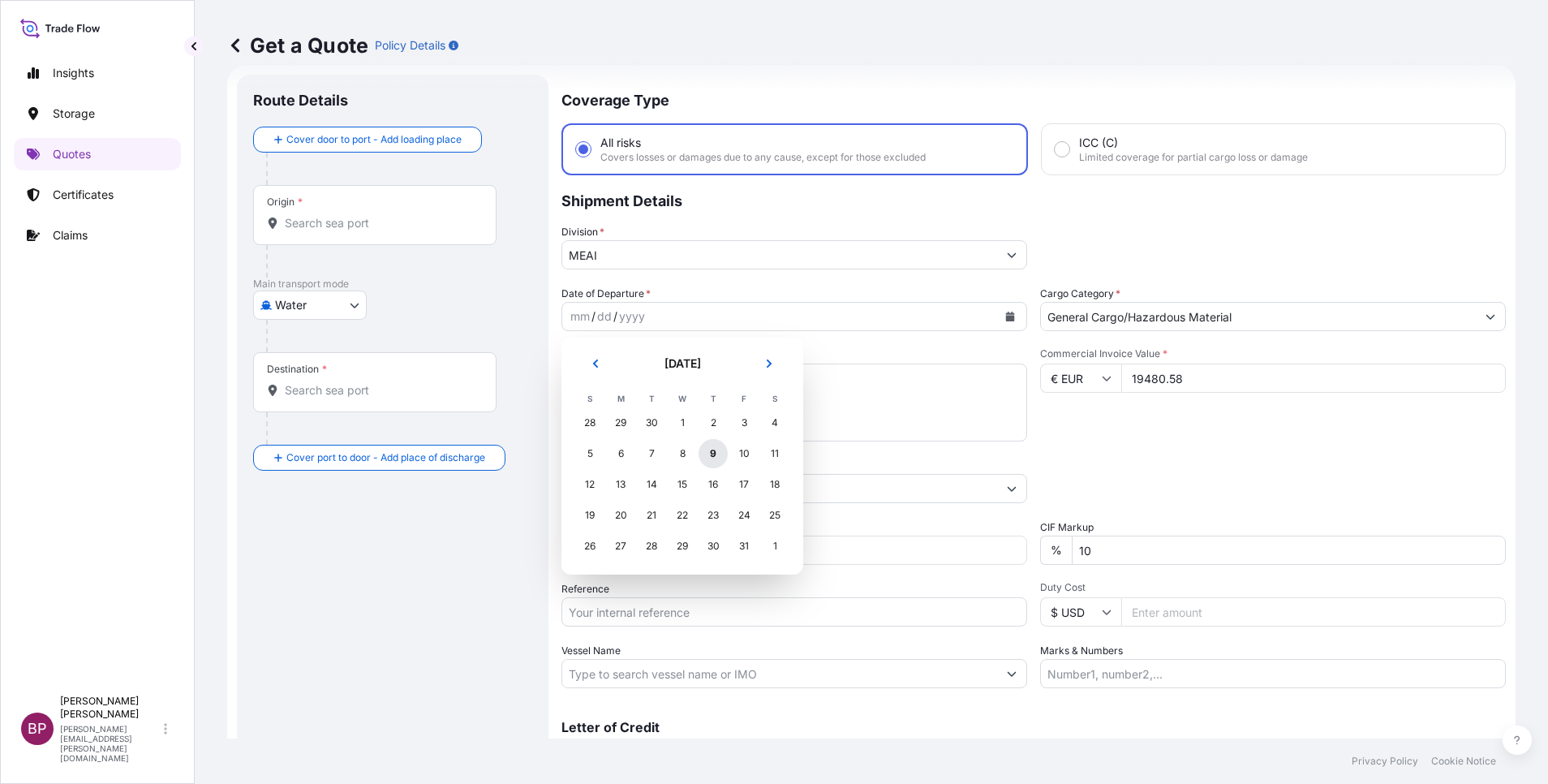
click at [712, 453] on div "9" at bounding box center [713, 453] width 29 height 29
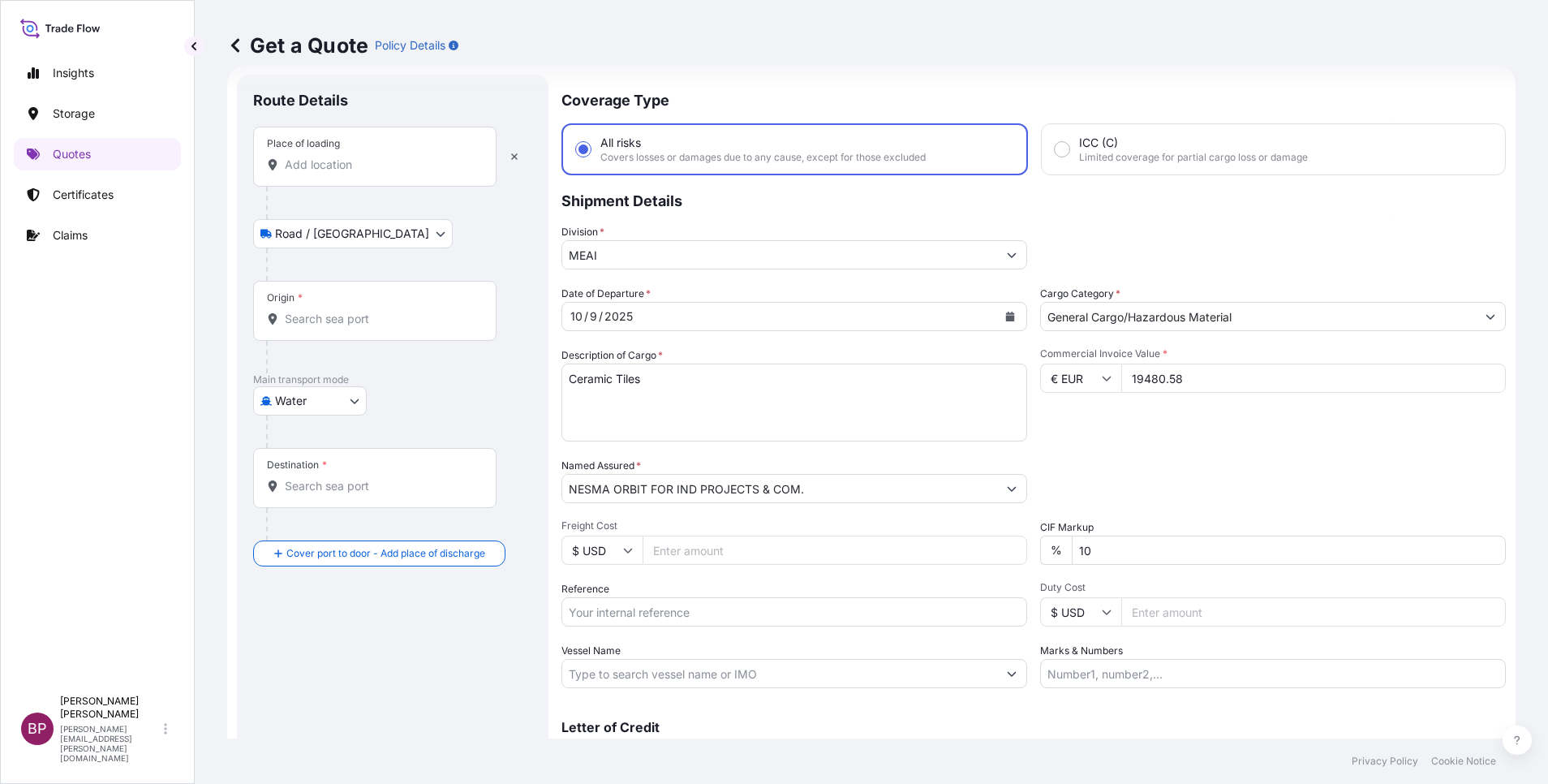
click at [343, 170] on input "Place of loading" at bounding box center [381, 164] width 192 height 16
paste input "Genoa"
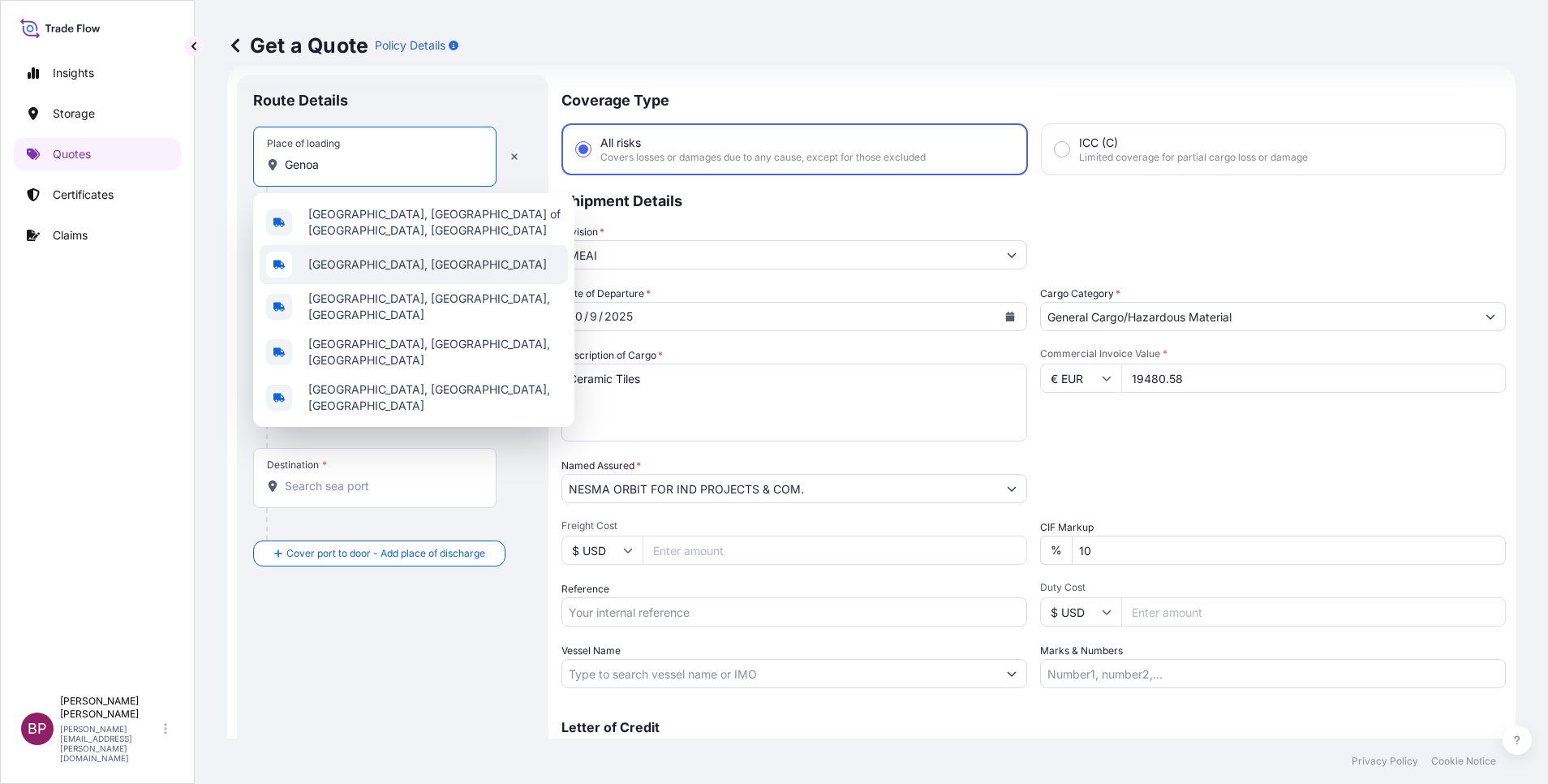
click at [402, 264] on div "[GEOGRAPHIC_DATA], [GEOGRAPHIC_DATA]" at bounding box center [414, 264] width 309 height 39
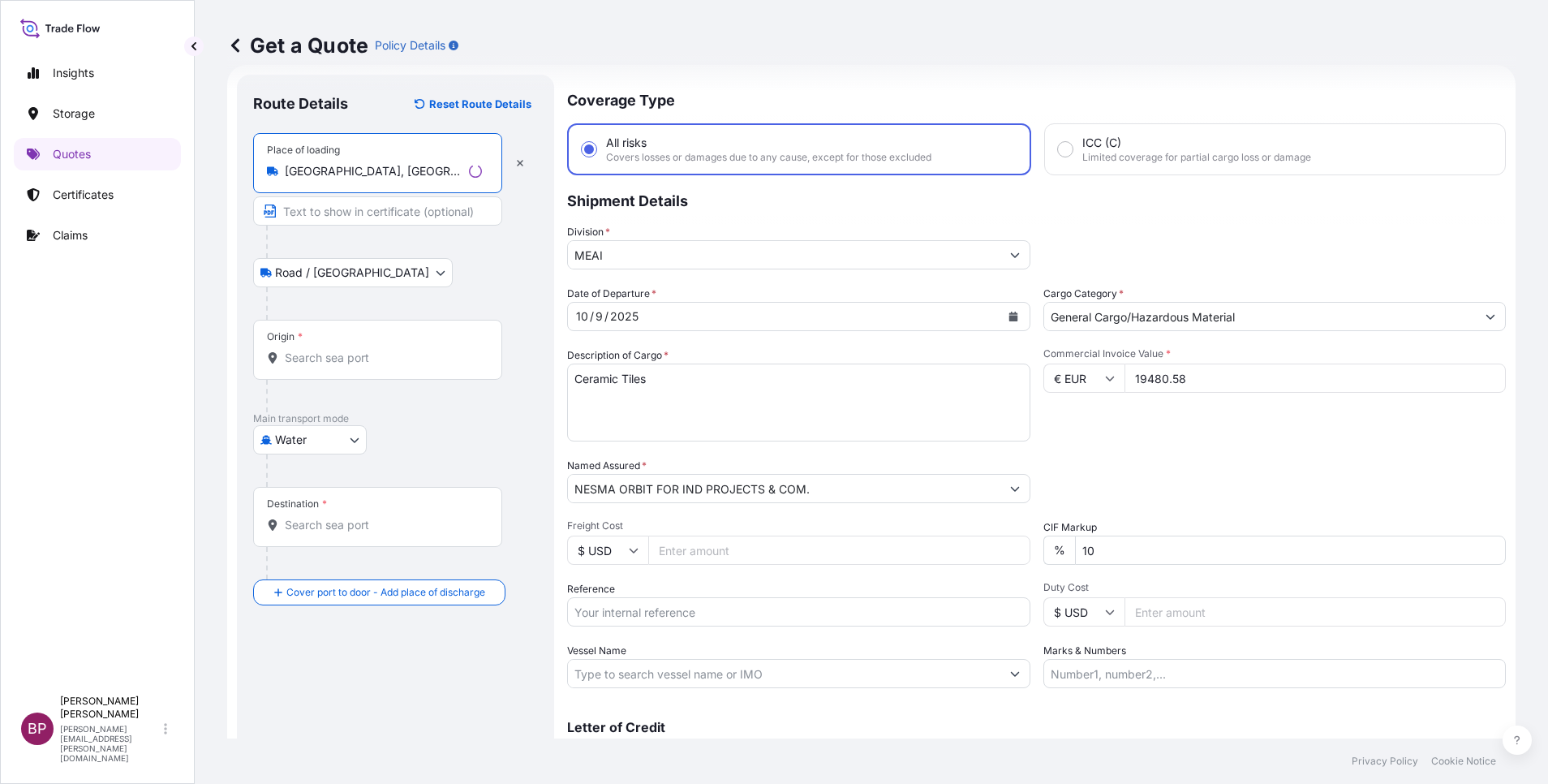
type input "[GEOGRAPHIC_DATA], [GEOGRAPHIC_DATA]"
click at [369, 357] on input "Origin *" at bounding box center [383, 358] width 198 height 16
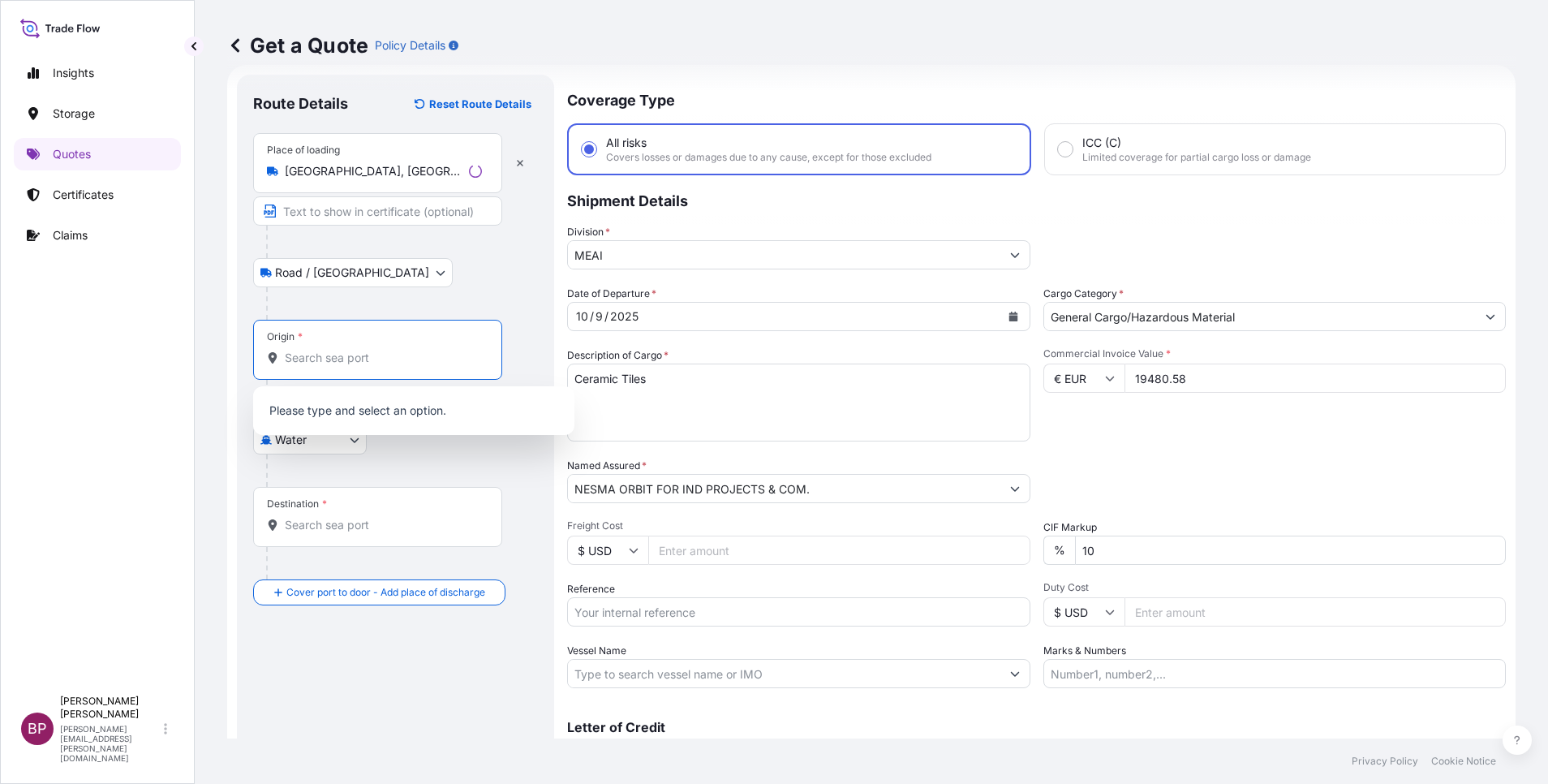
paste input "Genoa"
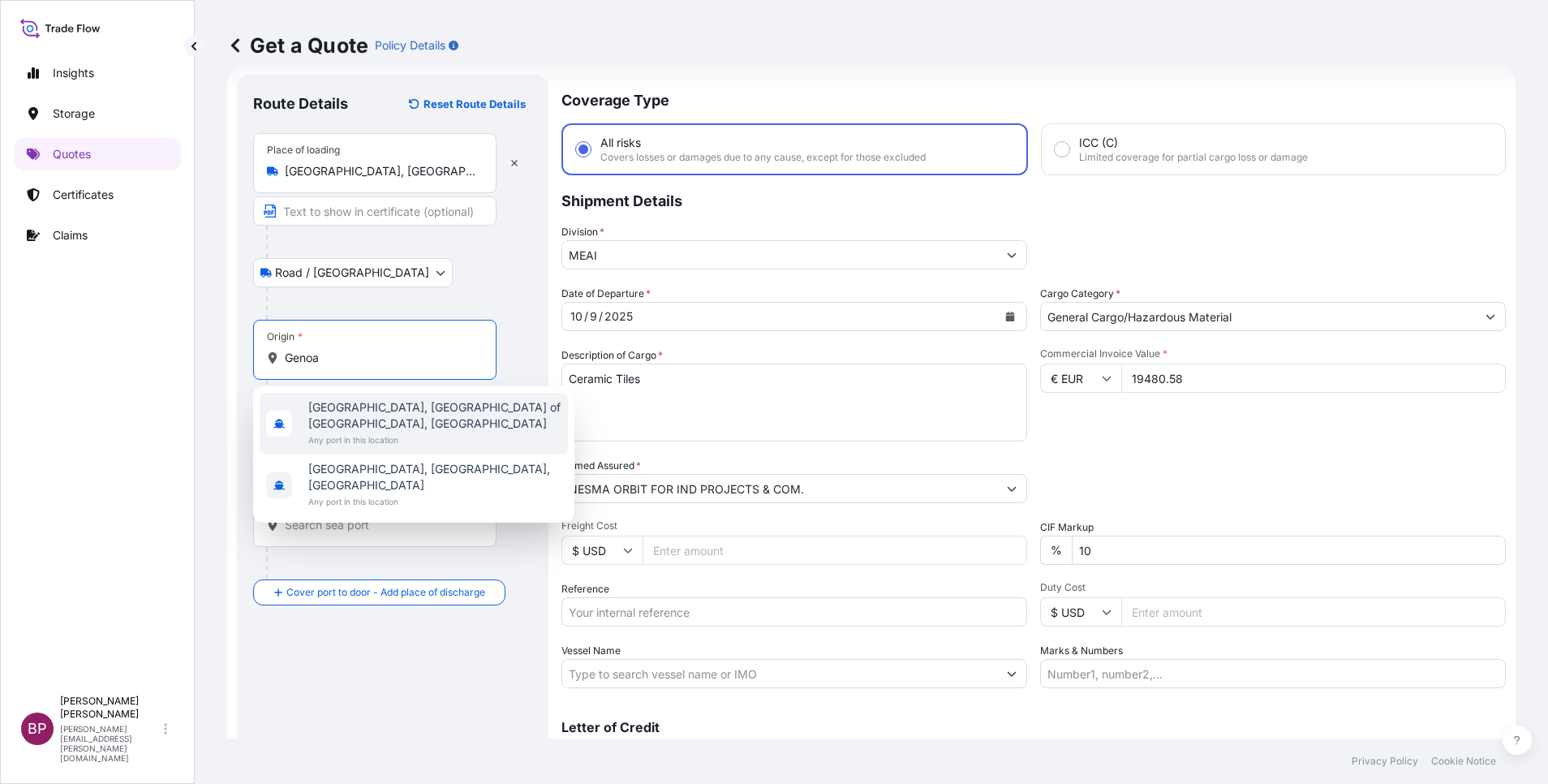
click at [398, 431] on span "Any port in this location" at bounding box center [435, 439] width 253 height 16
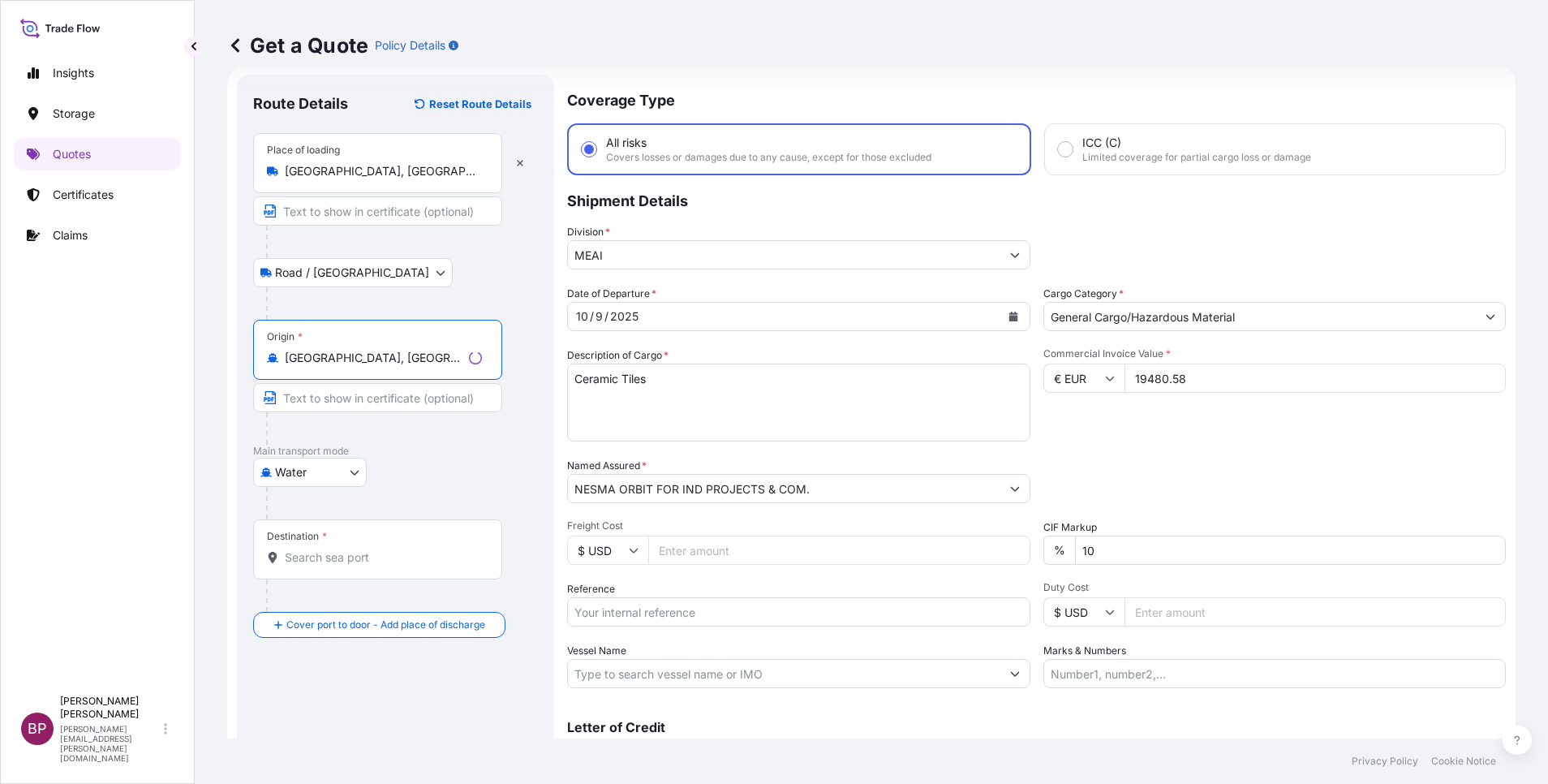
type input "[GEOGRAPHIC_DATA], [GEOGRAPHIC_DATA] of [GEOGRAPHIC_DATA], [GEOGRAPHIC_DATA]"
click at [346, 559] on input "Destination *" at bounding box center [383, 557] width 198 height 16
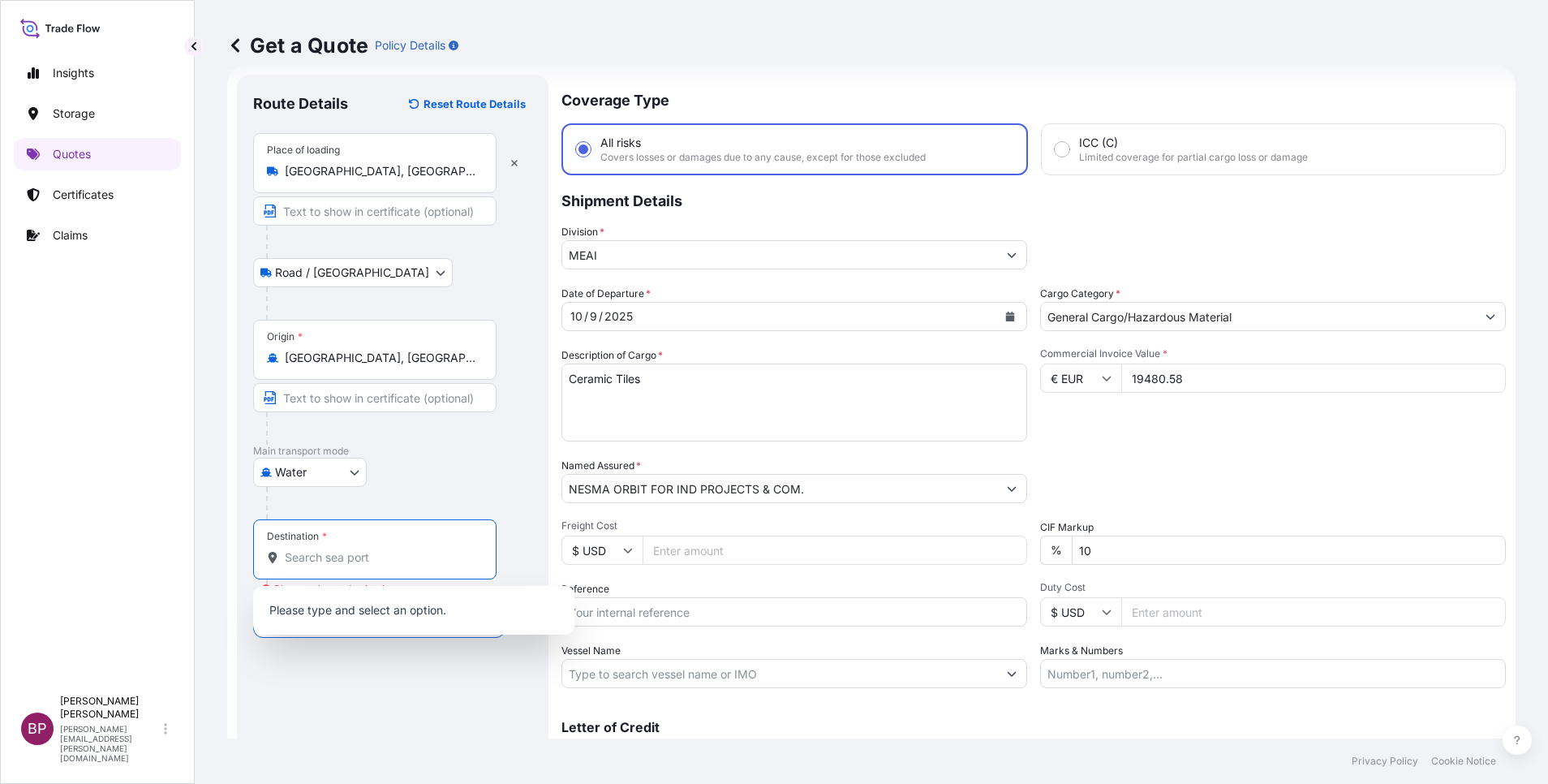
paste input "Jeddah"
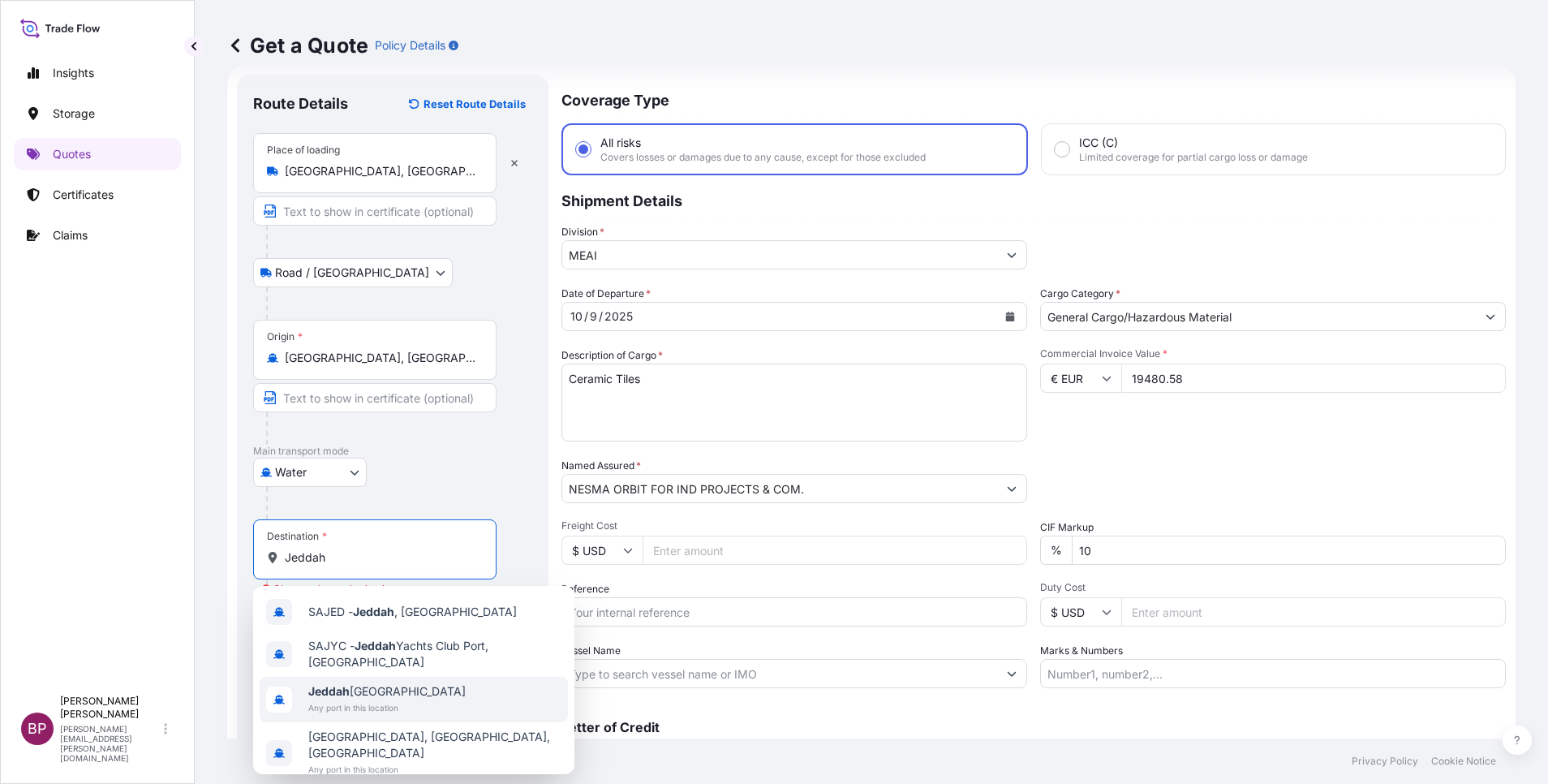
click at [403, 697] on span "Jeddah [GEOGRAPHIC_DATA]" at bounding box center [387, 691] width 158 height 16
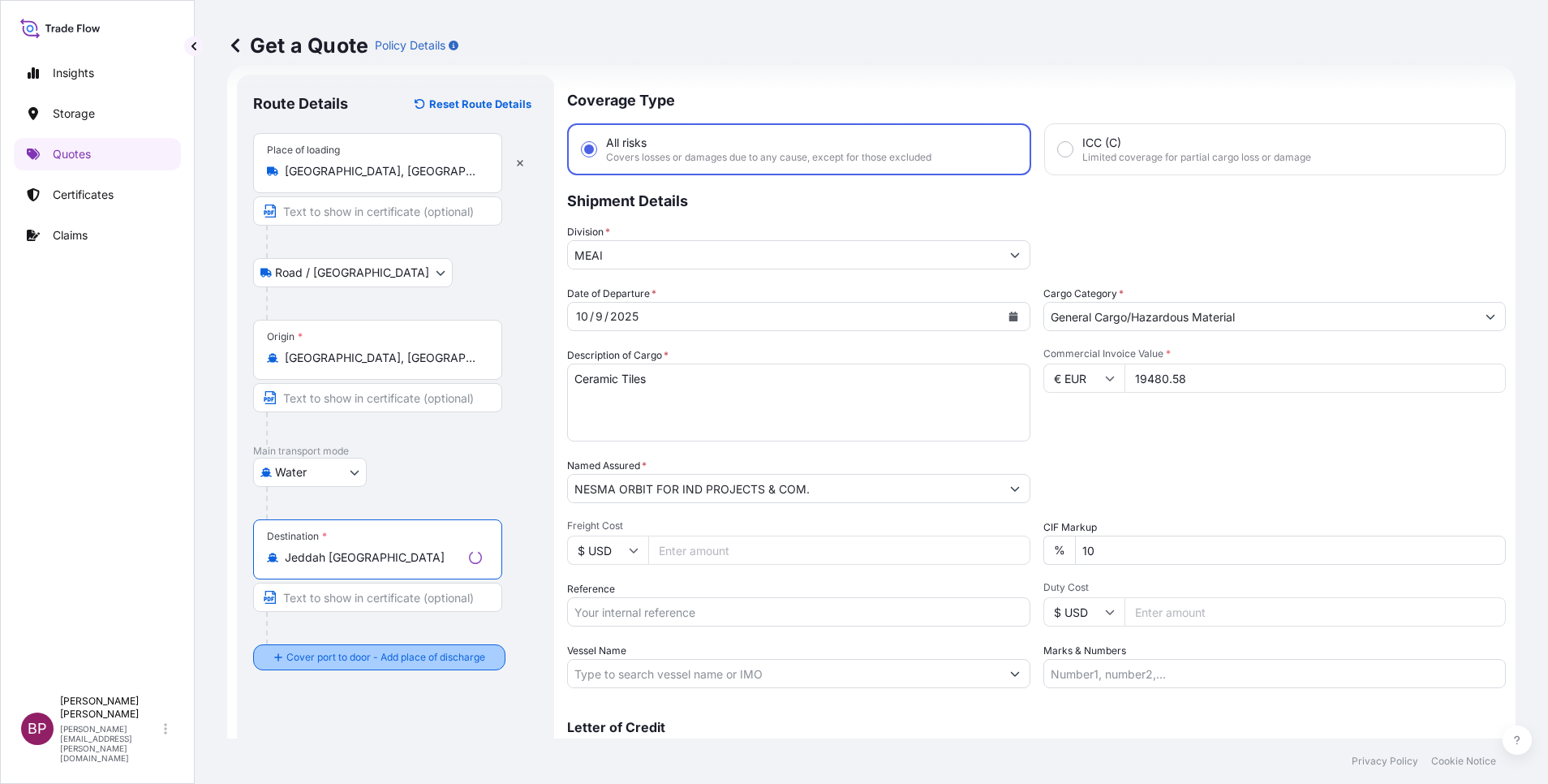
type input "Jeddah [GEOGRAPHIC_DATA]"
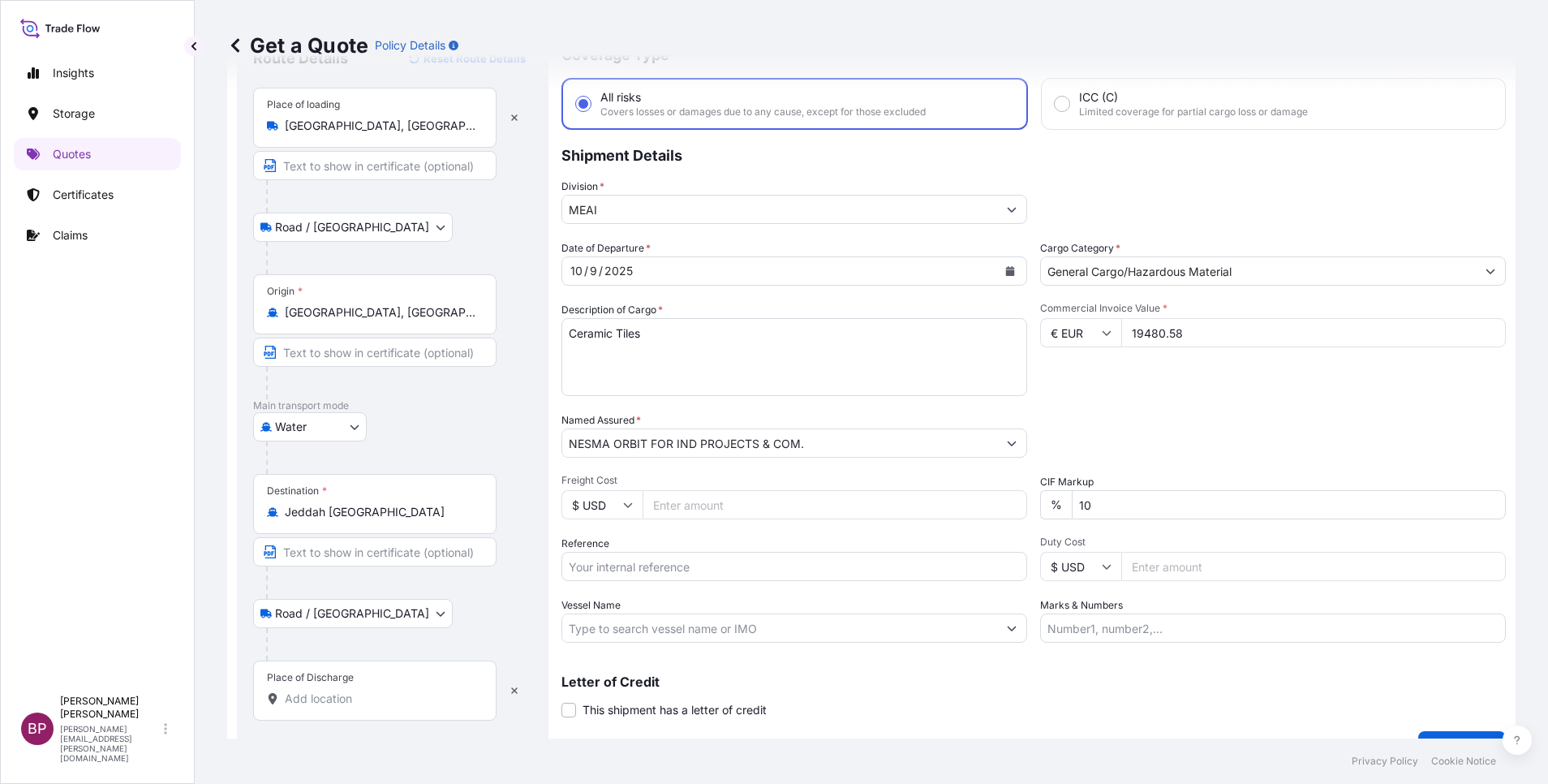
scroll to position [106, 0]
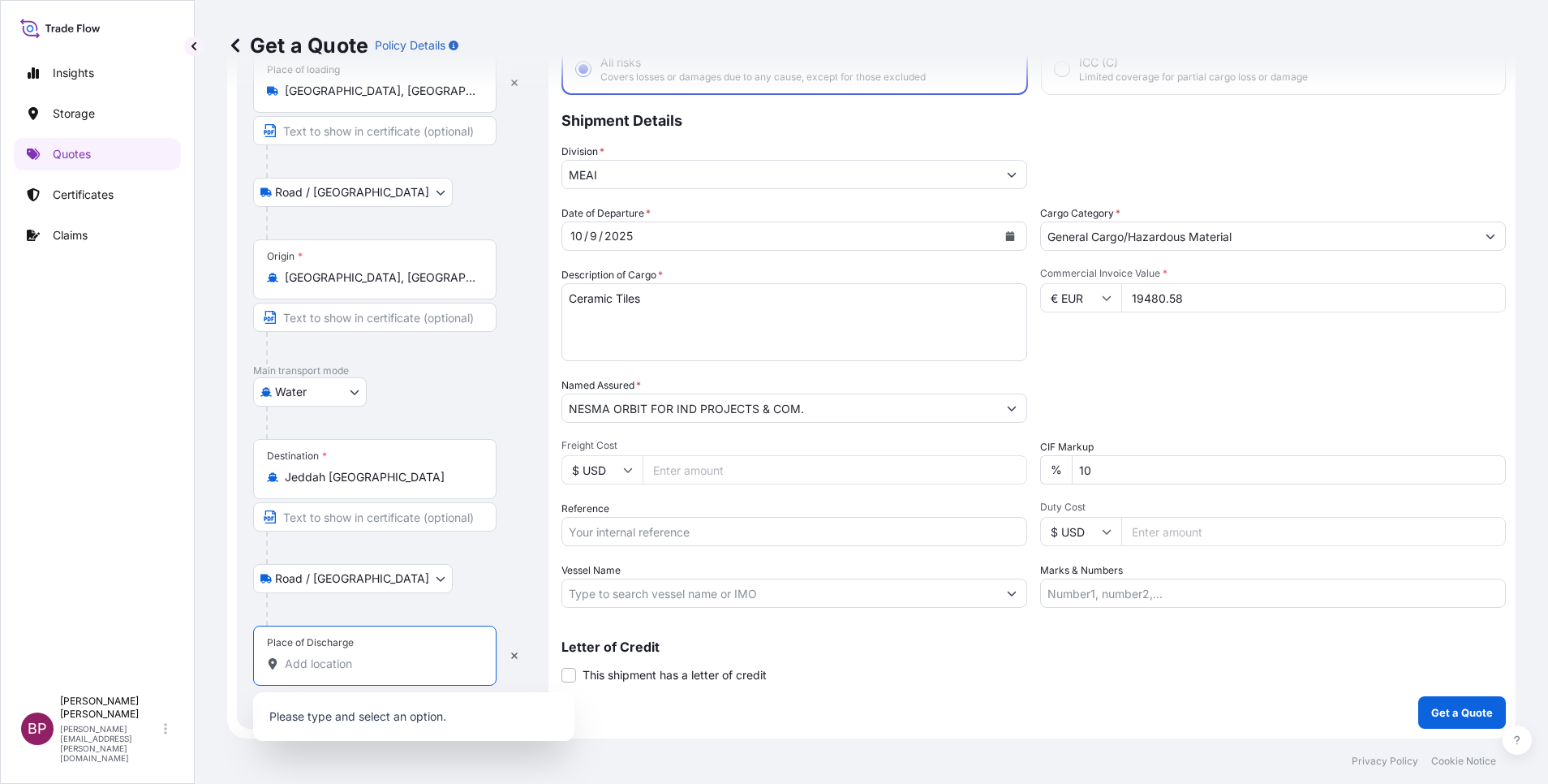
click at [383, 664] on input "Place of Discharge" at bounding box center [381, 663] width 192 height 16
paste input "Jeddah"
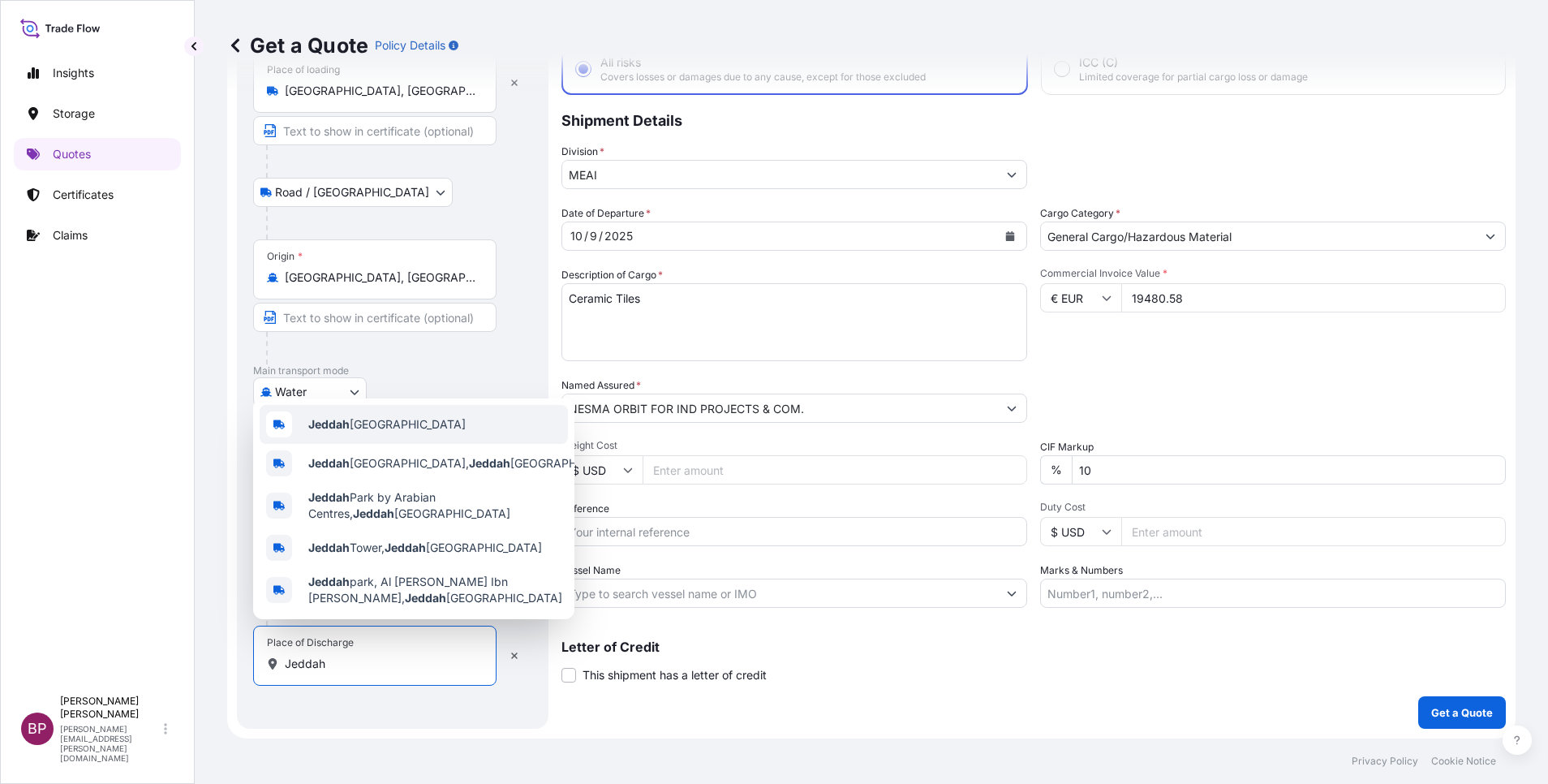
click at [423, 424] on div "Jeddah [GEOGRAPHIC_DATA]" at bounding box center [414, 425] width 309 height 39
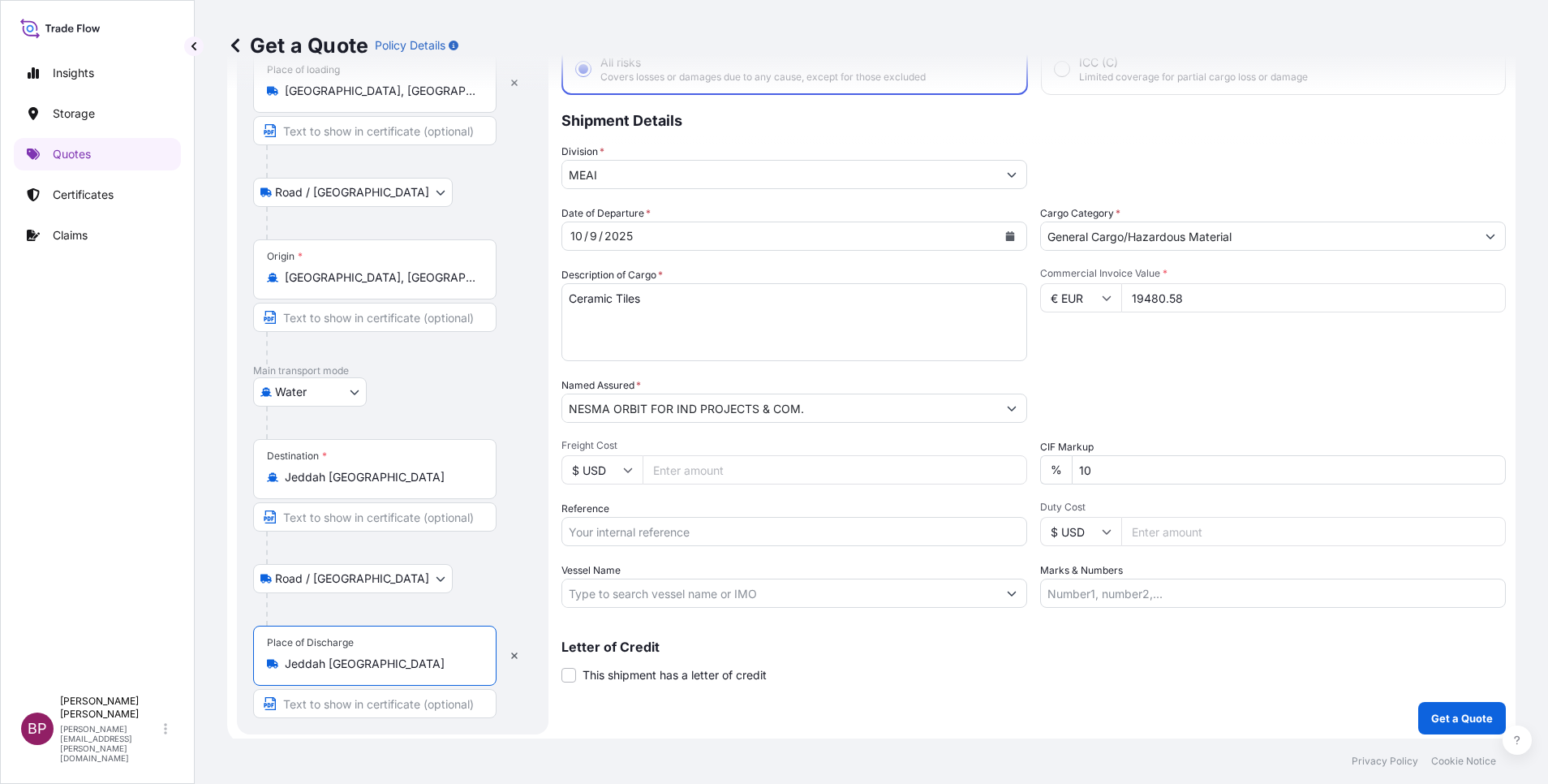
type input "Jeddah [GEOGRAPHIC_DATA]"
drag, startPoint x: 1078, startPoint y: 469, endPoint x: 928, endPoint y: 470, distance: 150.0
click at [977, 465] on div "Date of Departure * [DATE] Cargo Category * General Cargo/Hazardous Material De…" at bounding box center [1033, 406] width 944 height 403
type input "0"
click at [1267, 647] on p "Letter of Credit" at bounding box center [1033, 646] width 944 height 13
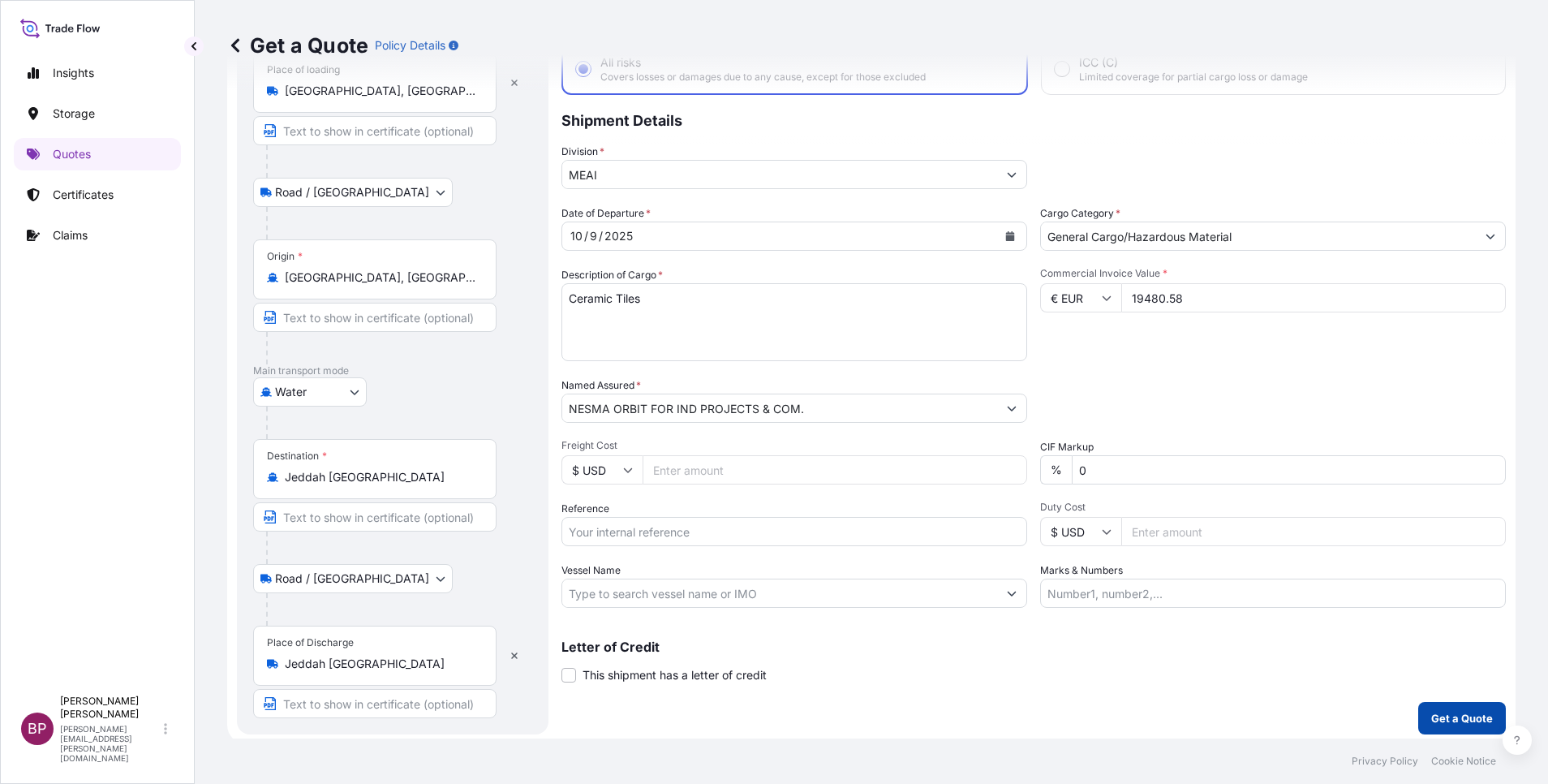
click at [1446, 722] on p "Get a Quote" at bounding box center [1462, 717] width 62 height 16
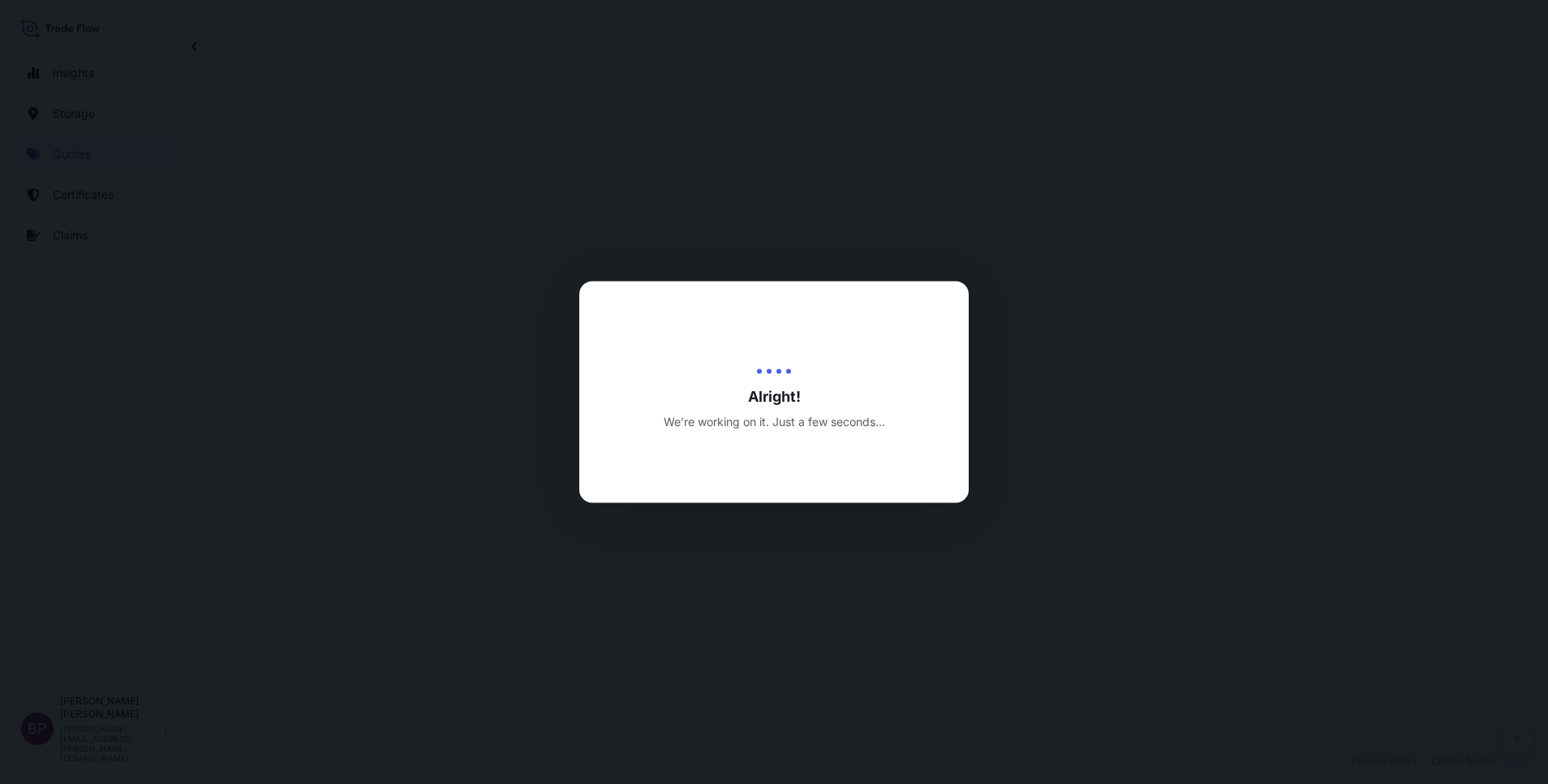
select select "Road / [GEOGRAPHIC_DATA]"
select select "Water"
select select "Road / [GEOGRAPHIC_DATA]"
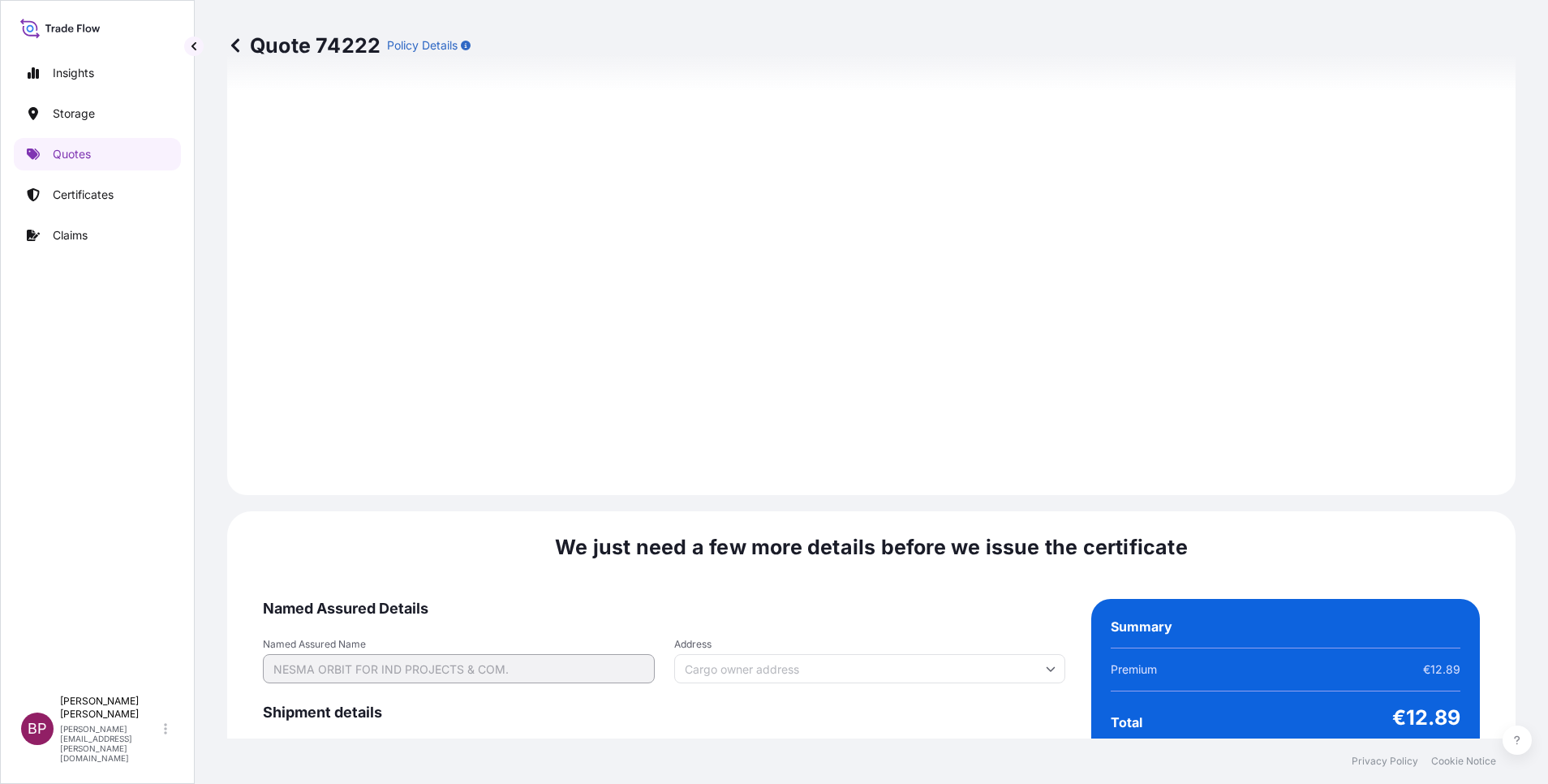
scroll to position [2488, 0]
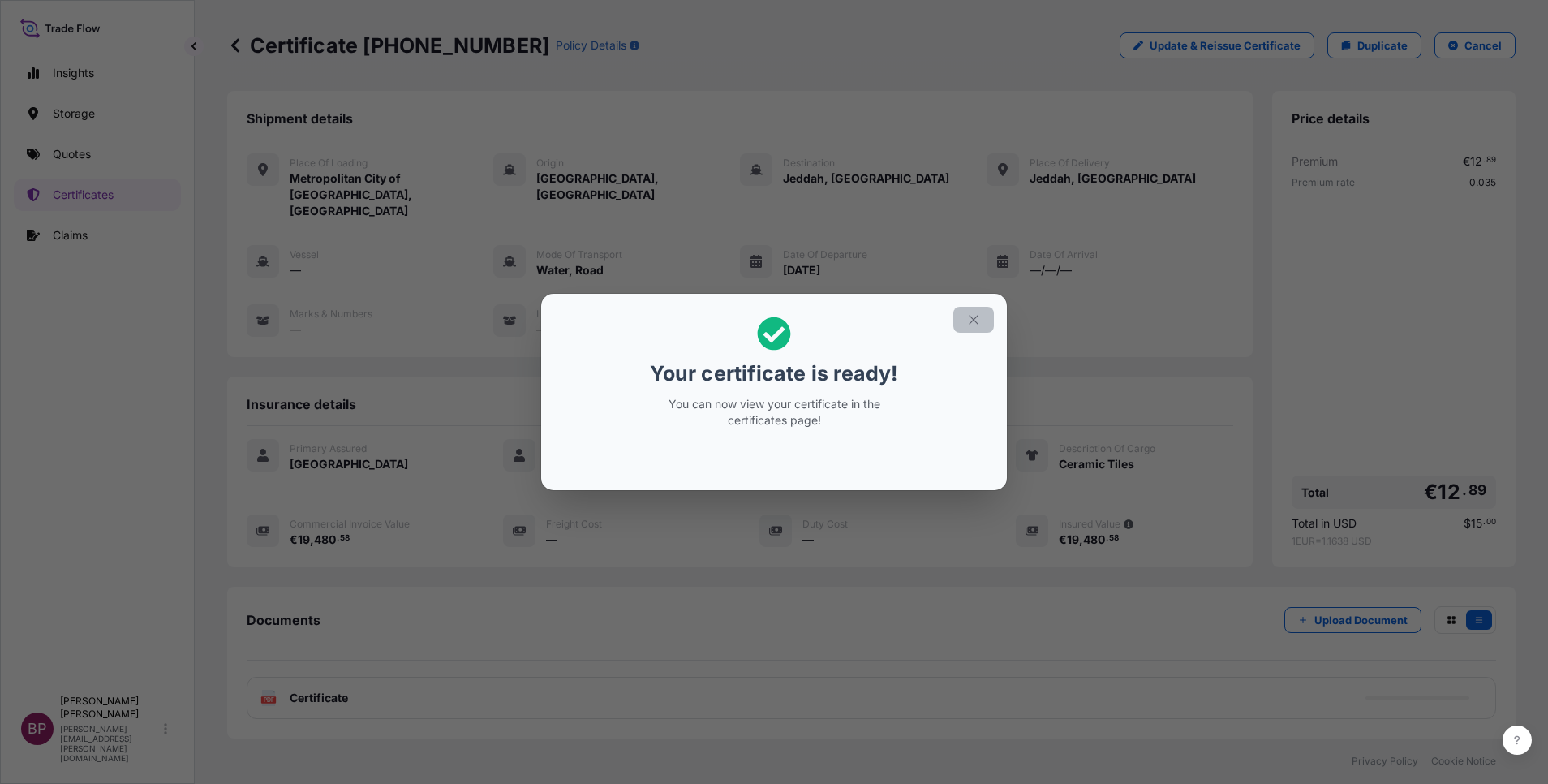
click at [969, 317] on icon "button" at bounding box center [973, 319] width 14 height 14
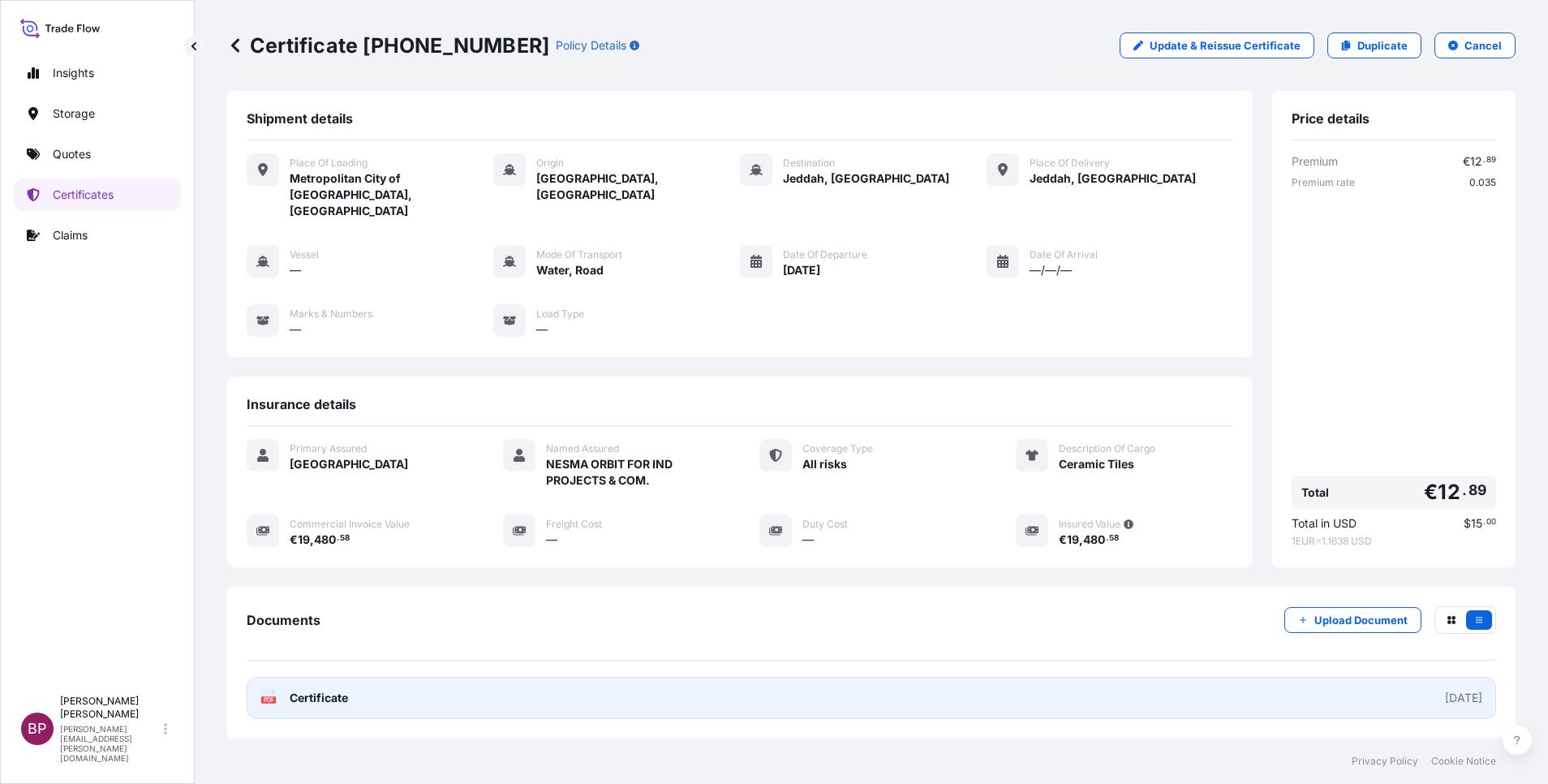
click at [291, 690] on span "Certificate" at bounding box center [319, 698] width 58 height 16
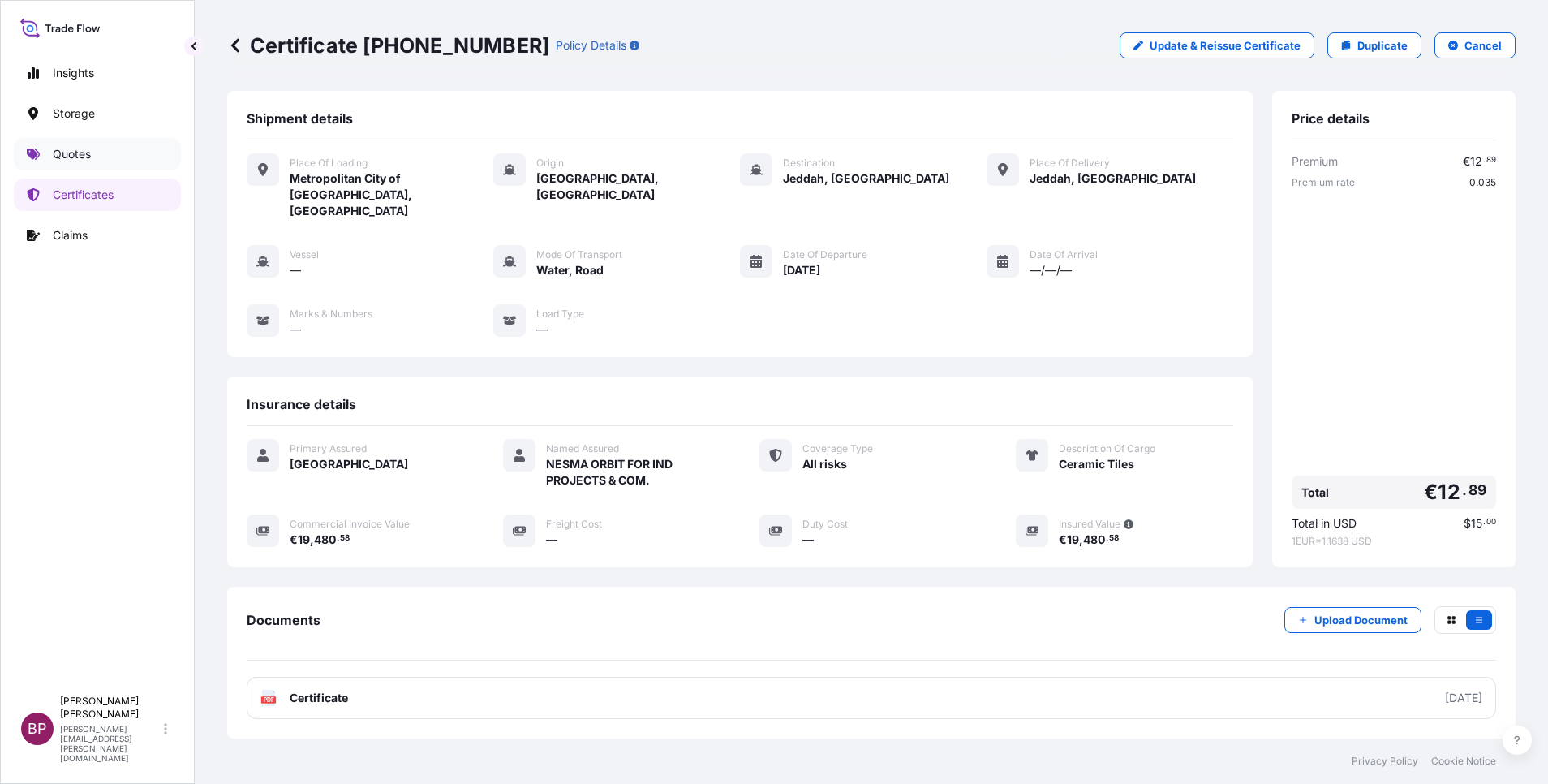
click at [62, 153] on p "Quotes" at bounding box center [71, 153] width 38 height 16
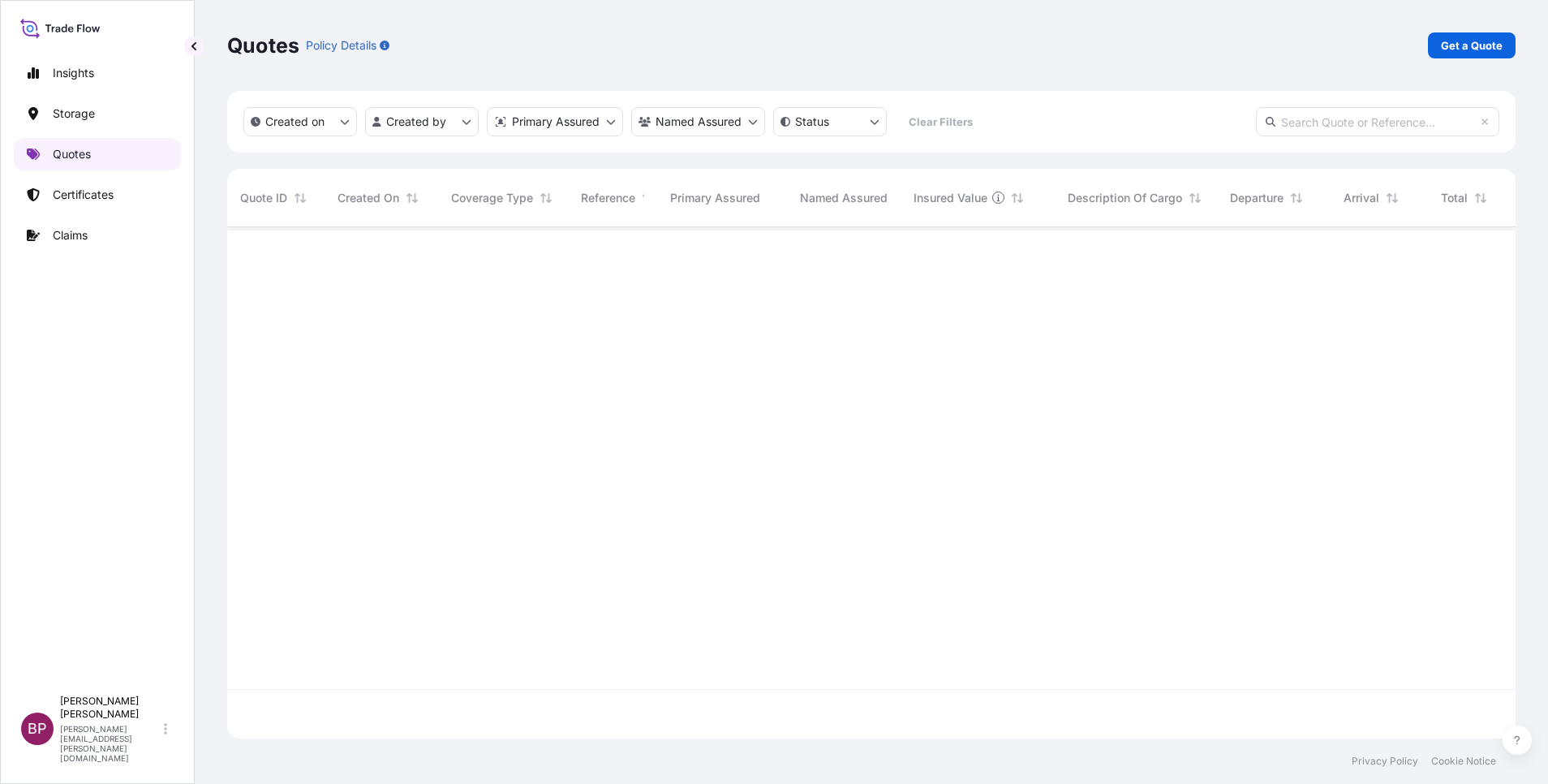
scroll to position [501, 1270]
click at [1473, 42] on p "Get a Quote" at bounding box center [1472, 45] width 62 height 16
select select "Water"
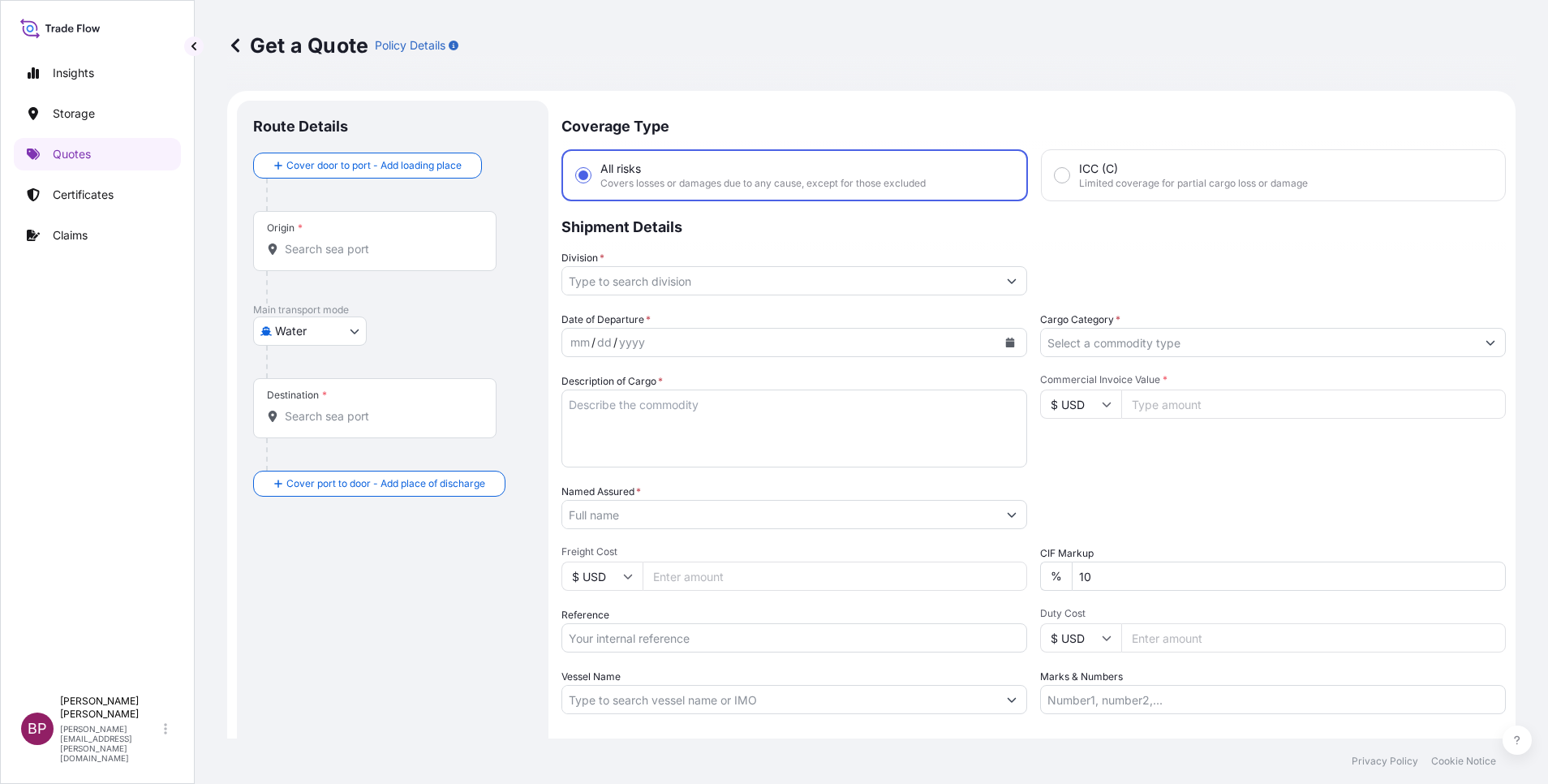
scroll to position [26, 0]
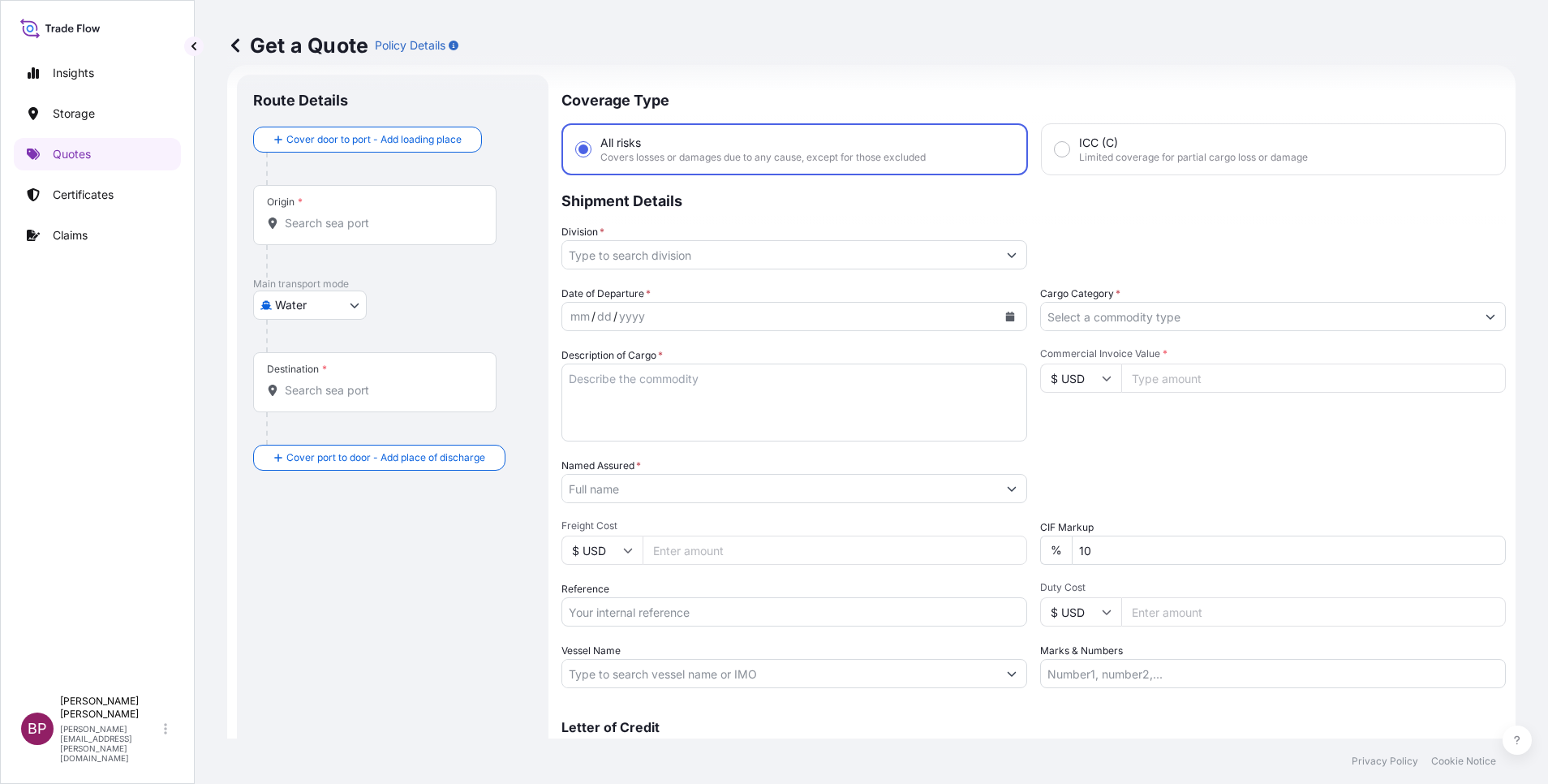
click at [711, 407] on textarea "Description of Cargo *" at bounding box center [793, 403] width 465 height 78
paste textarea "Switches, Control units, Accessories etc"
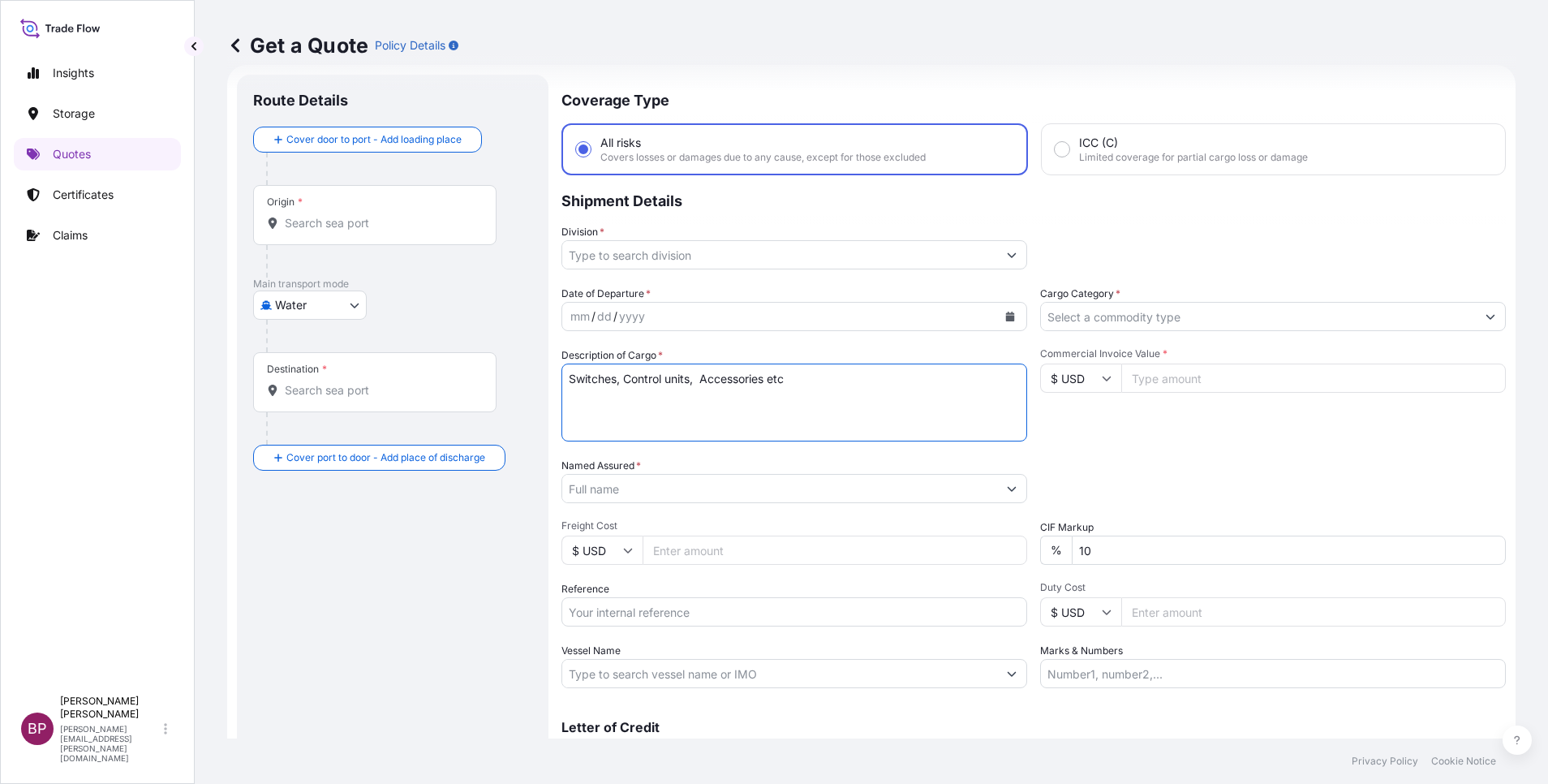
type textarea "Switches, Control units, Accessories etc"
drag, startPoint x: 1186, startPoint y: 374, endPoint x: 1138, endPoint y: 559, distance: 191.1
click at [1186, 375] on input "Commercial Invoice Value *" at bounding box center [1314, 378] width 385 height 29
paste input "16069.33"
type input "16069.33"
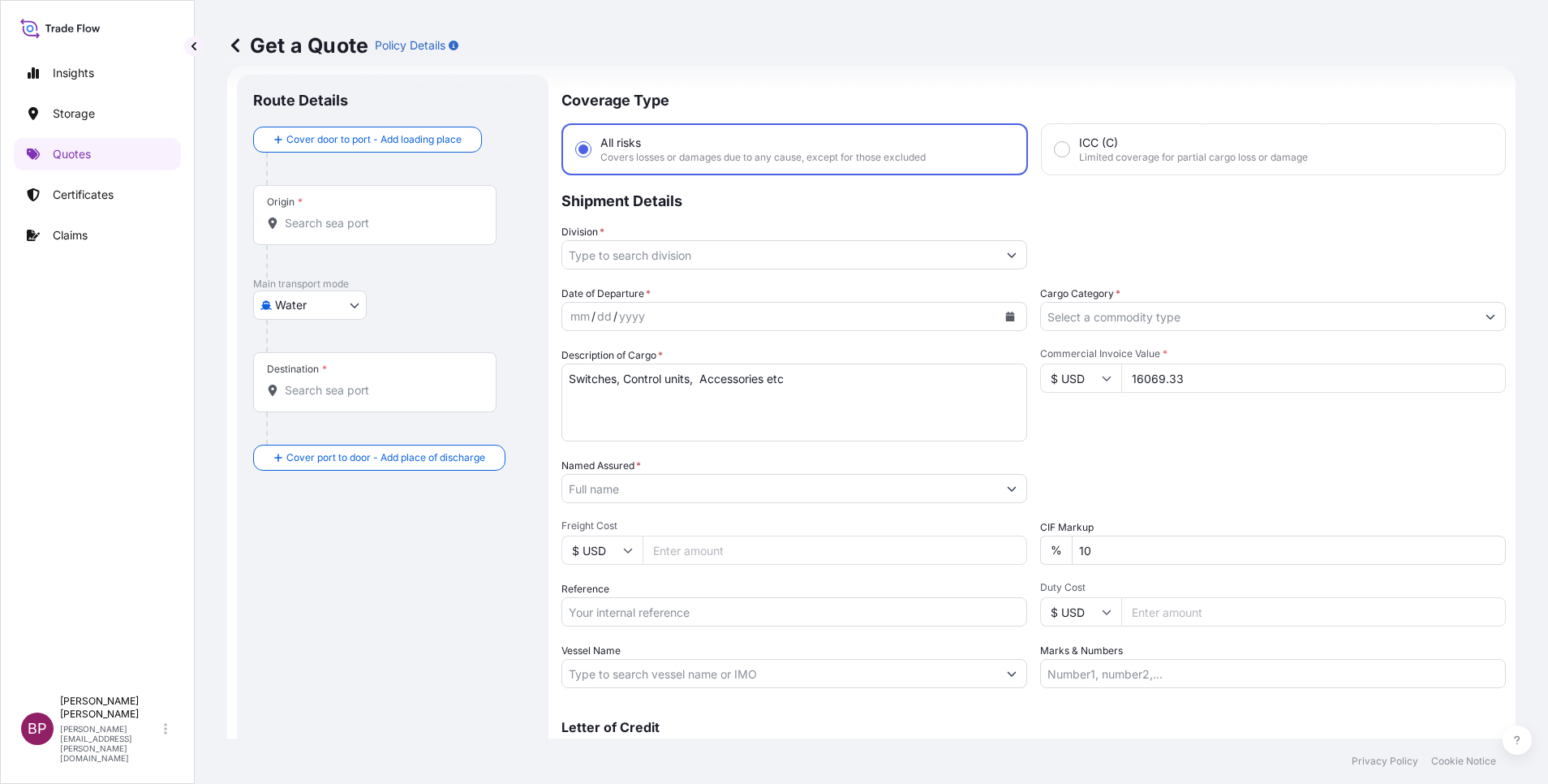
click at [983, 553] on div "Date of Departure * mm / dd / yyyy Cargo Category * Description of Cargo * Swit…" at bounding box center [1033, 487] width 944 height 403
type input "0"
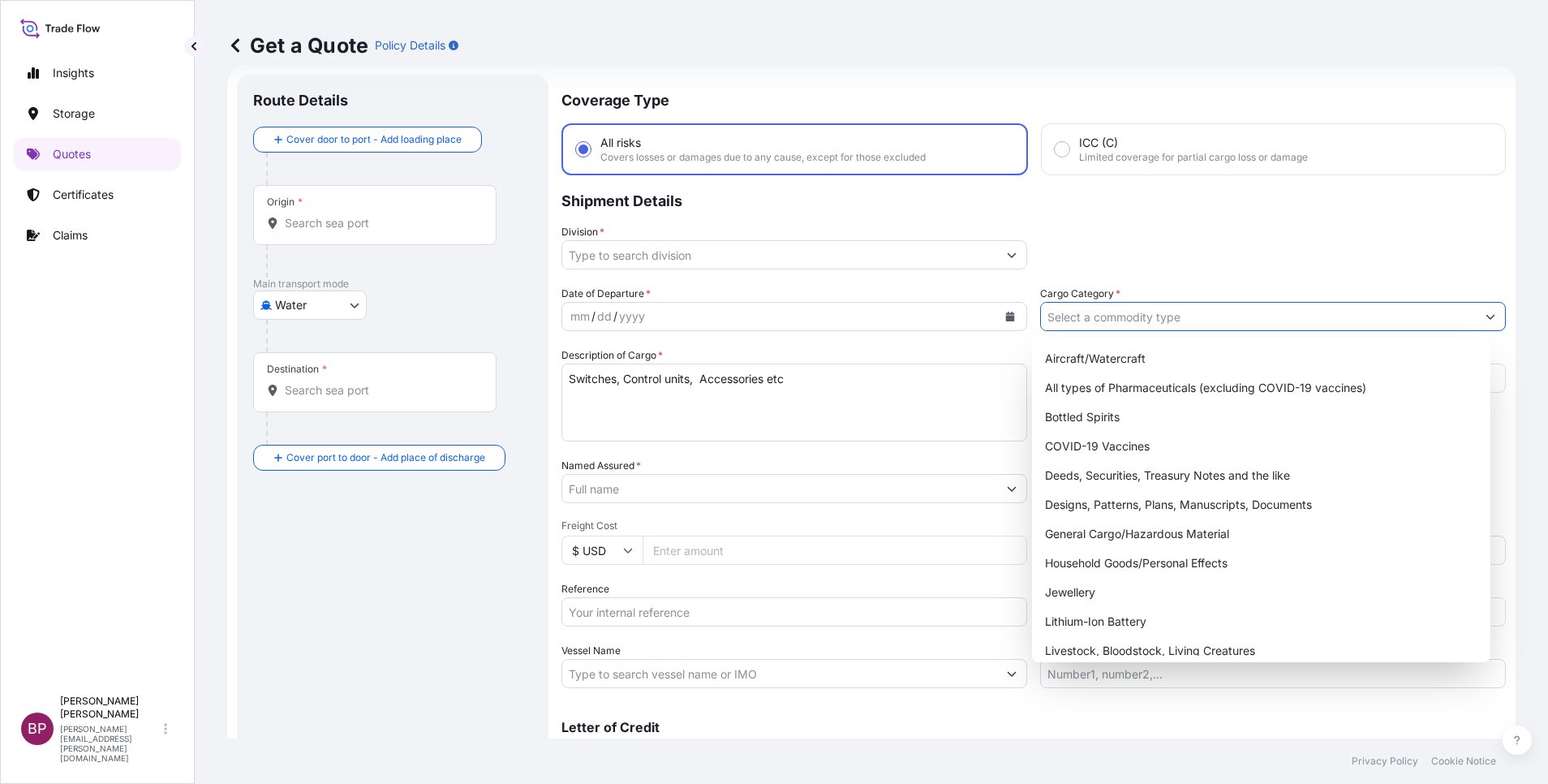
click at [1098, 308] on input "Cargo Category *" at bounding box center [1258, 316] width 435 height 29
click at [1125, 535] on div "General Cargo/Hazardous Material" at bounding box center [1261, 534] width 445 height 29
type input "General Cargo/Hazardous Material"
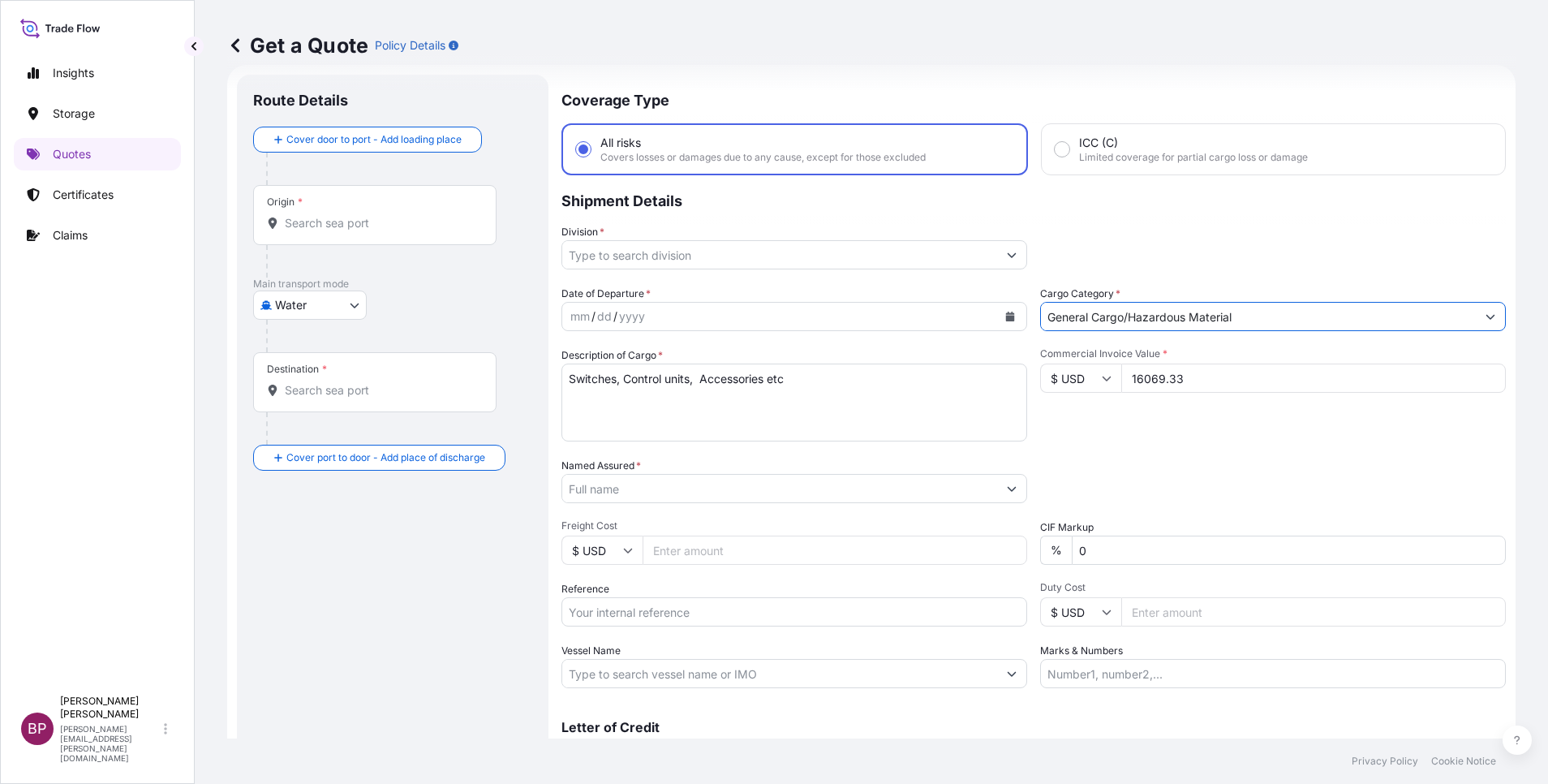
click at [1000, 259] on button "Show suggestions" at bounding box center [1011, 254] width 29 height 29
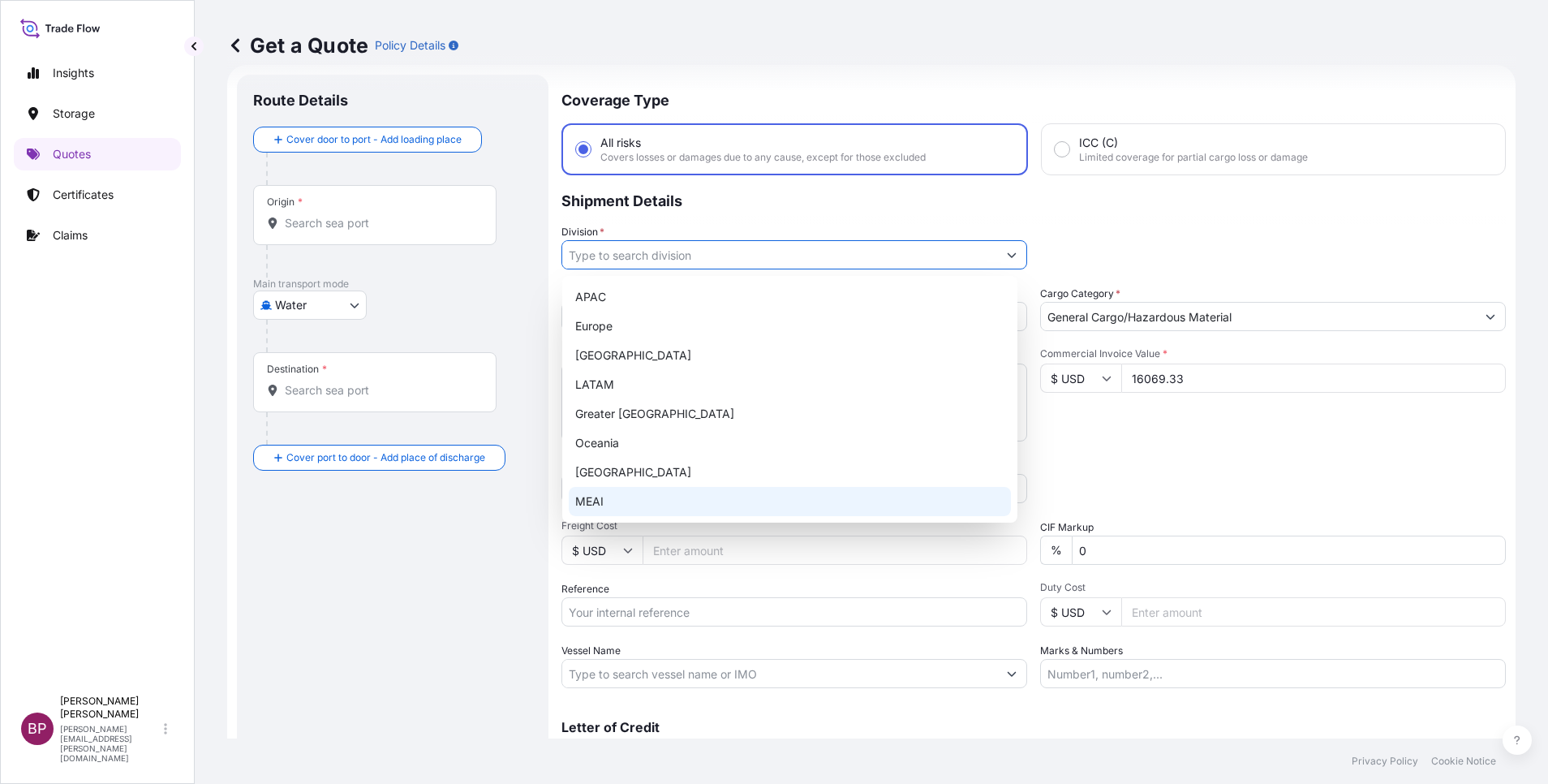
click at [635, 503] on div "MEAI" at bounding box center [790, 501] width 443 height 29
type input "MEAI"
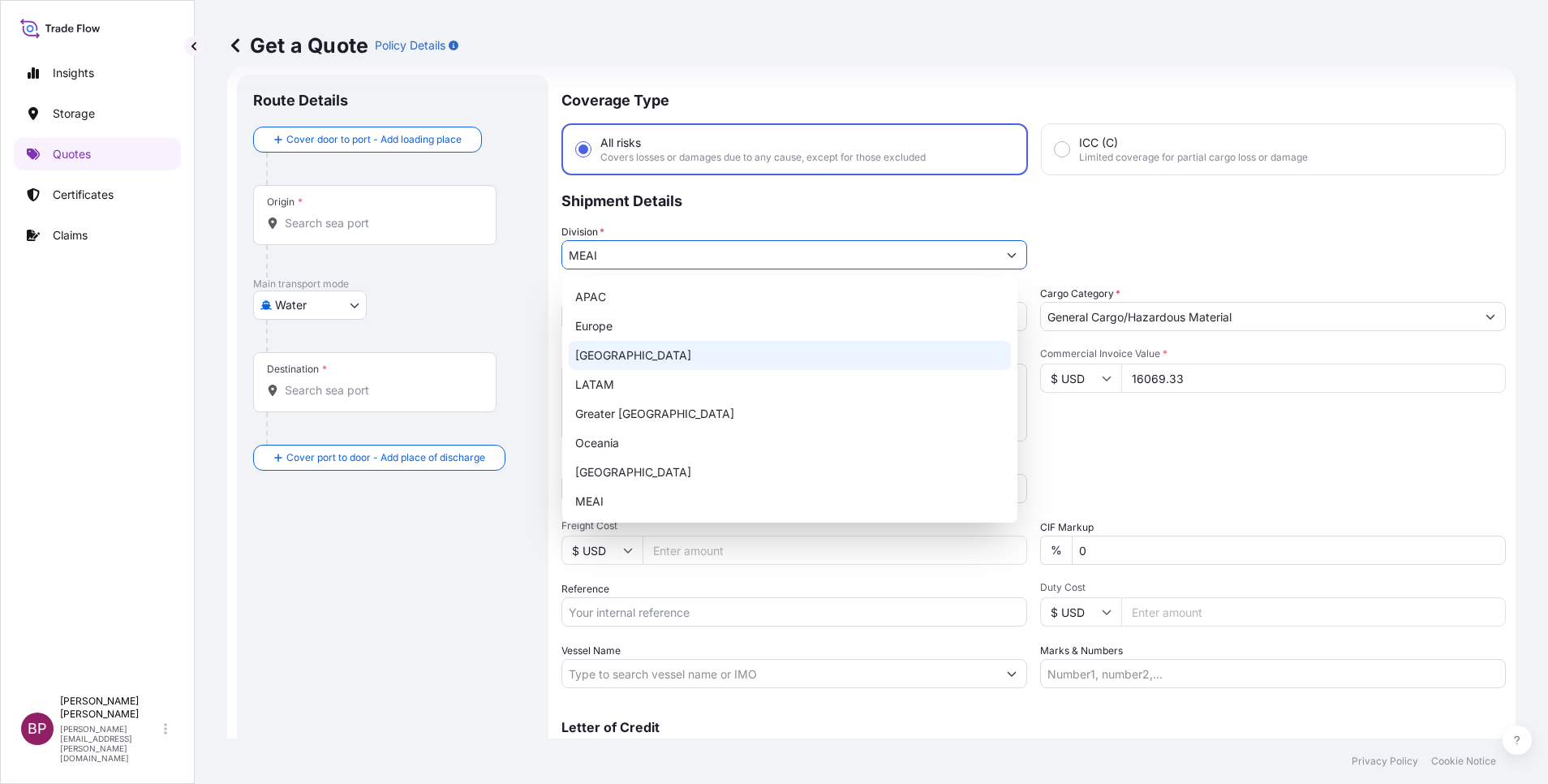
click at [355, 307] on body "20 options available. 8 options available. 8 options available. Insights Storag…" at bounding box center [774, 392] width 1548 height 784
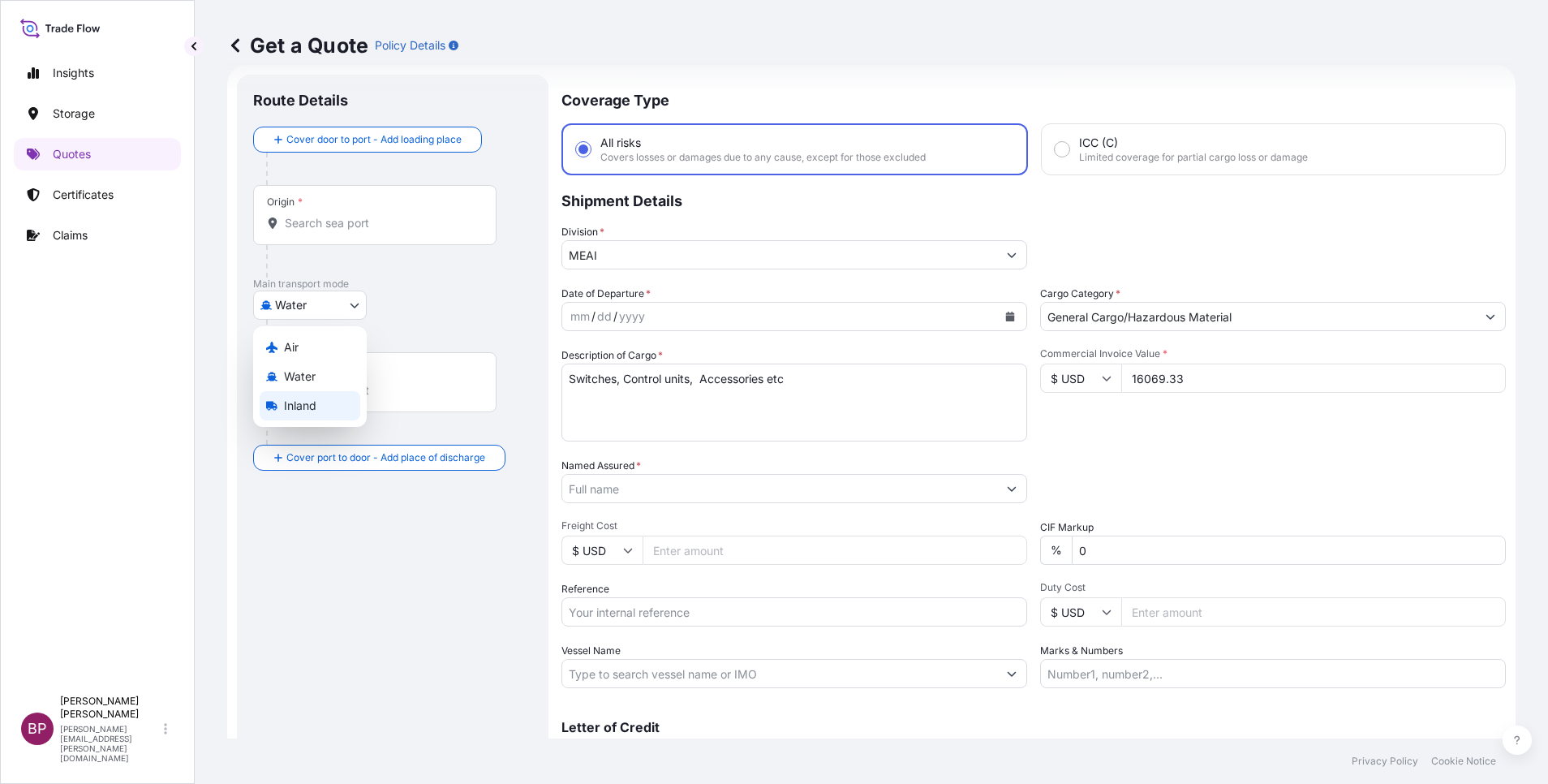
click at [308, 407] on span "Inland" at bounding box center [300, 405] width 32 height 16
select select "Inland"
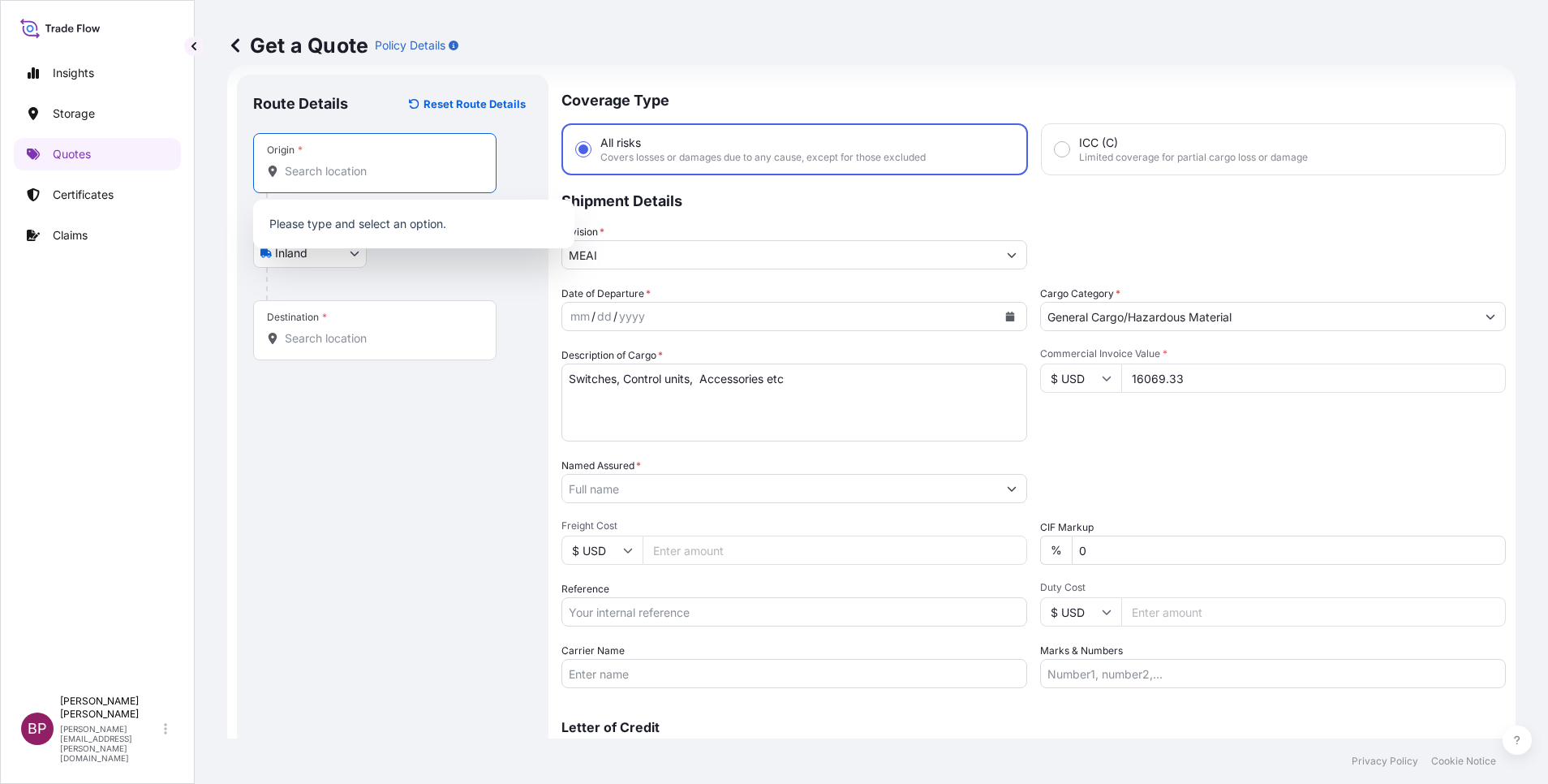
click at [373, 172] on input "Origin *" at bounding box center [381, 170] width 192 height 16
paste input "[GEOGRAPHIC_DATA]"
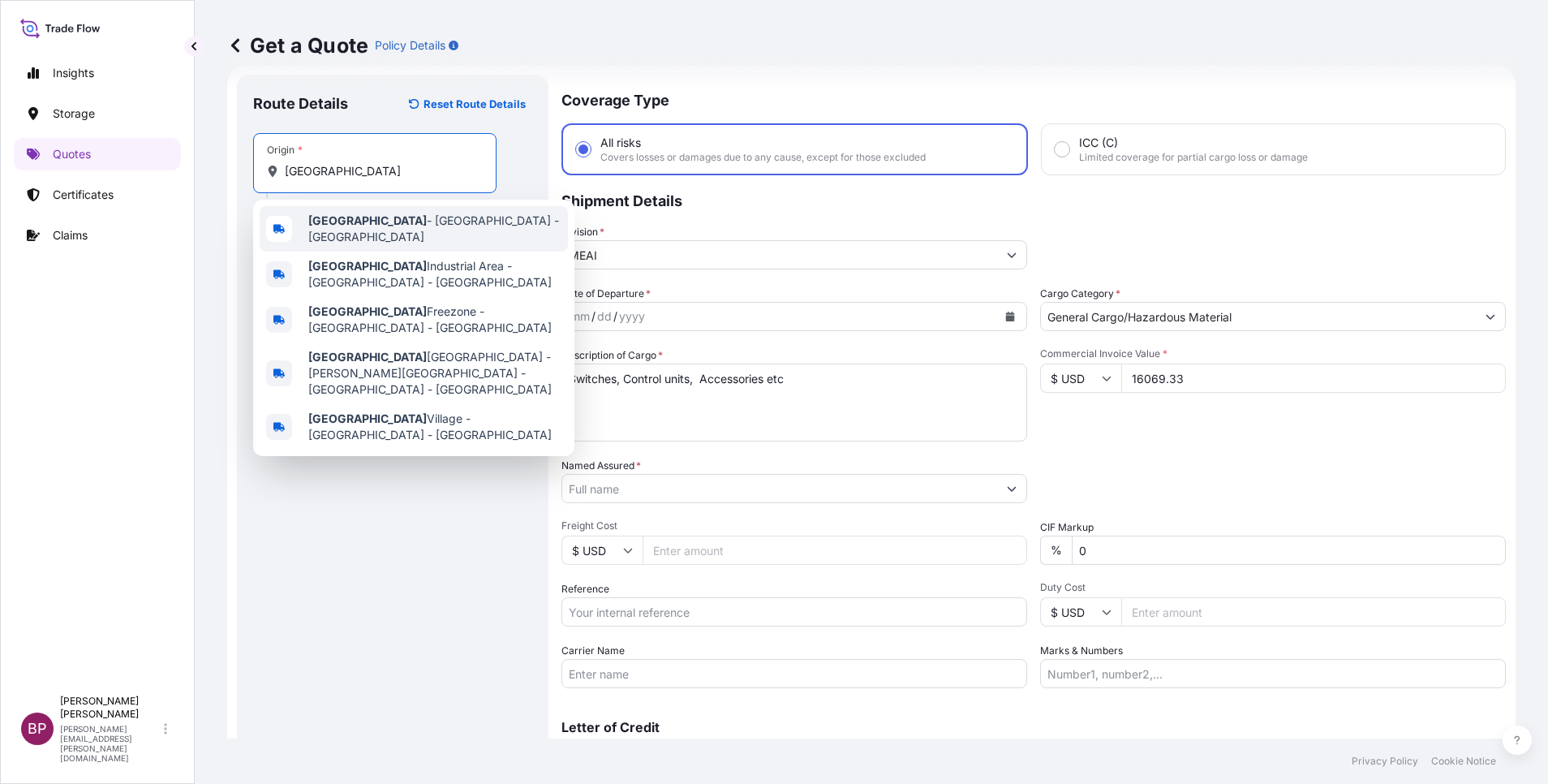
click at [418, 226] on span "[GEOGRAPHIC_DATA] - [GEOGRAPHIC_DATA] - [GEOGRAPHIC_DATA]" at bounding box center [435, 229] width 253 height 32
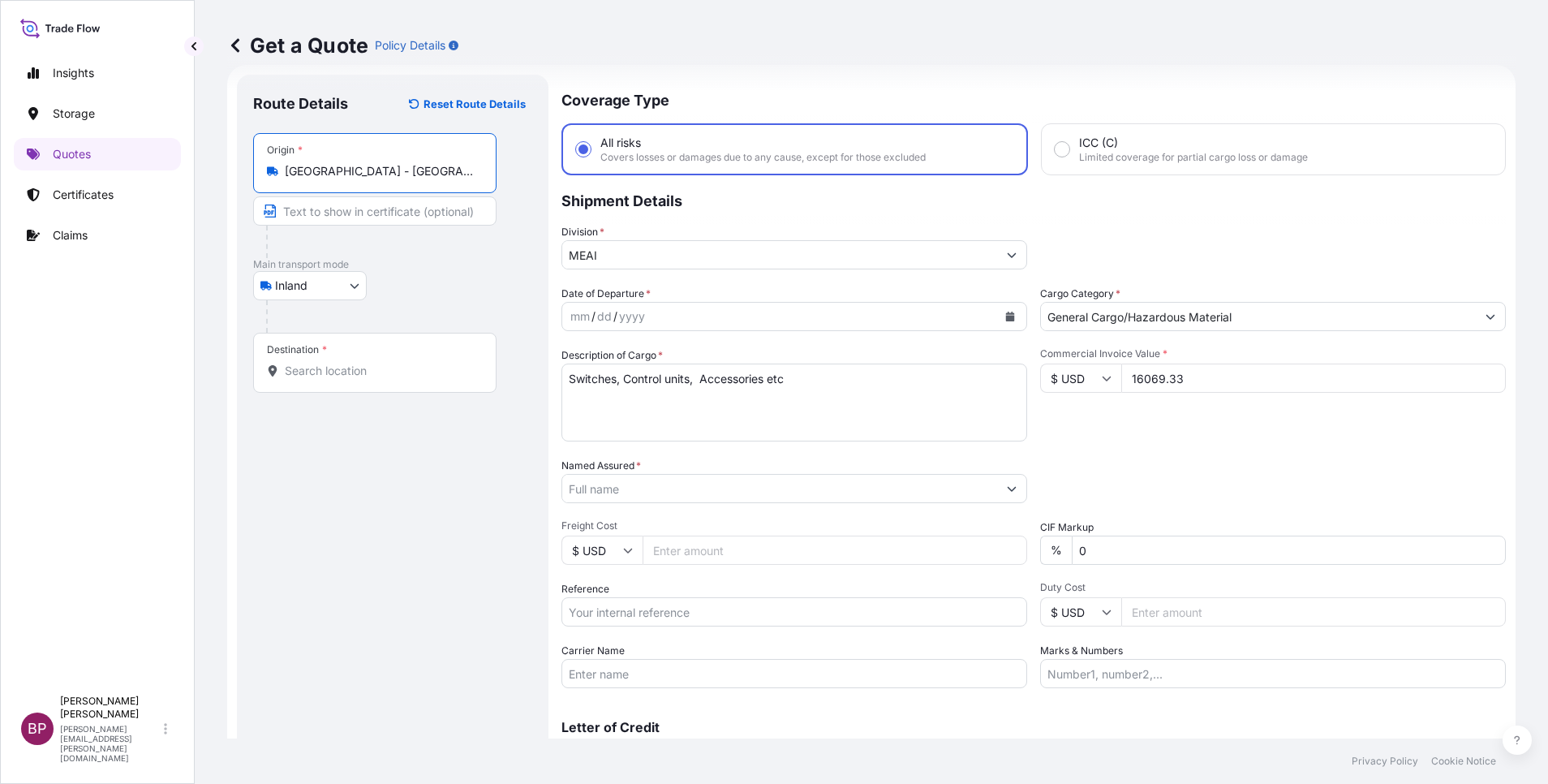
type input "[GEOGRAPHIC_DATA] - [GEOGRAPHIC_DATA] - [GEOGRAPHIC_DATA]"
click at [358, 373] on input "Destination *" at bounding box center [381, 370] width 192 height 16
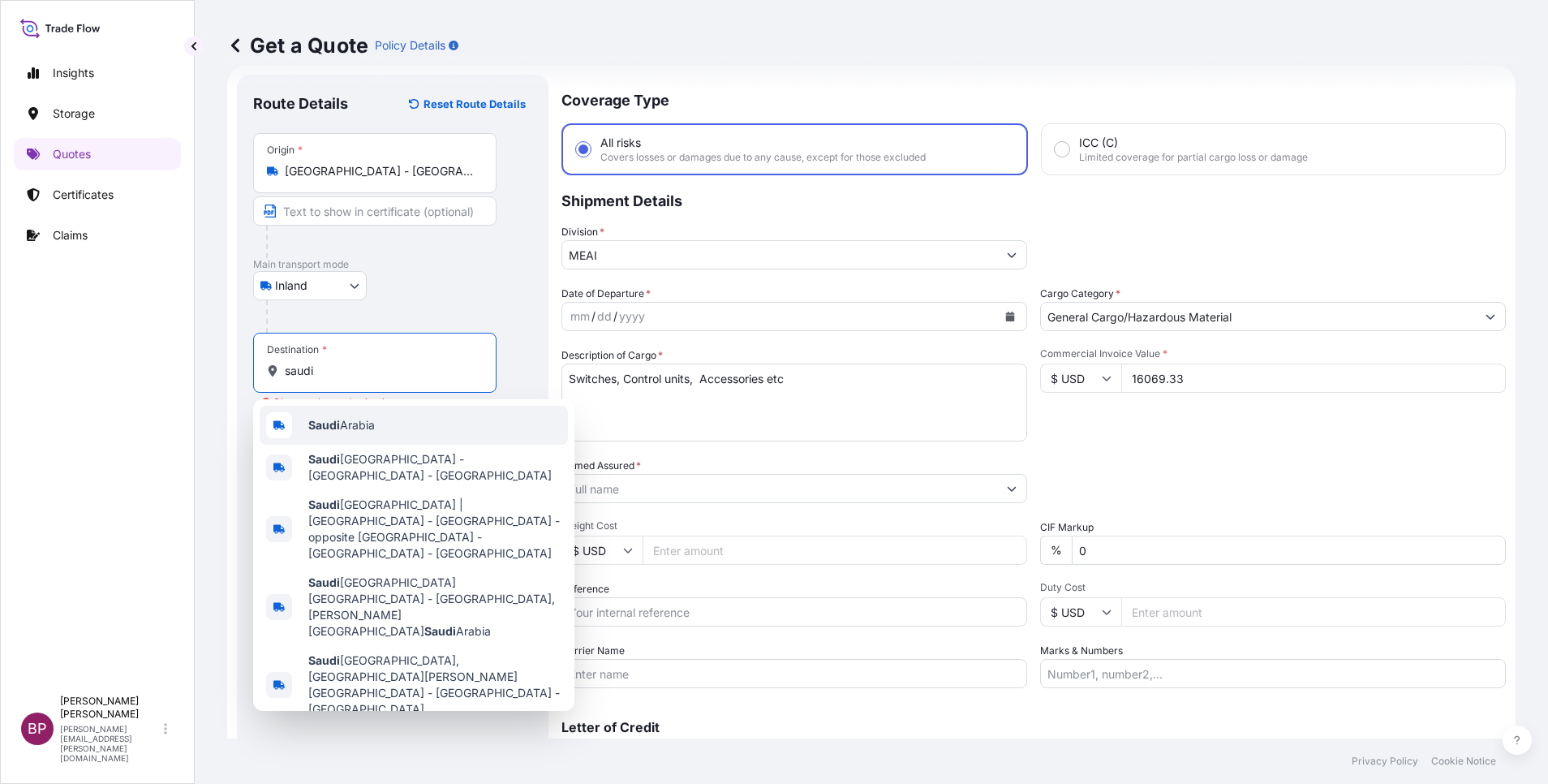
click at [357, 420] on span "[GEOGRAPHIC_DATA]" at bounding box center [342, 425] width 66 height 16
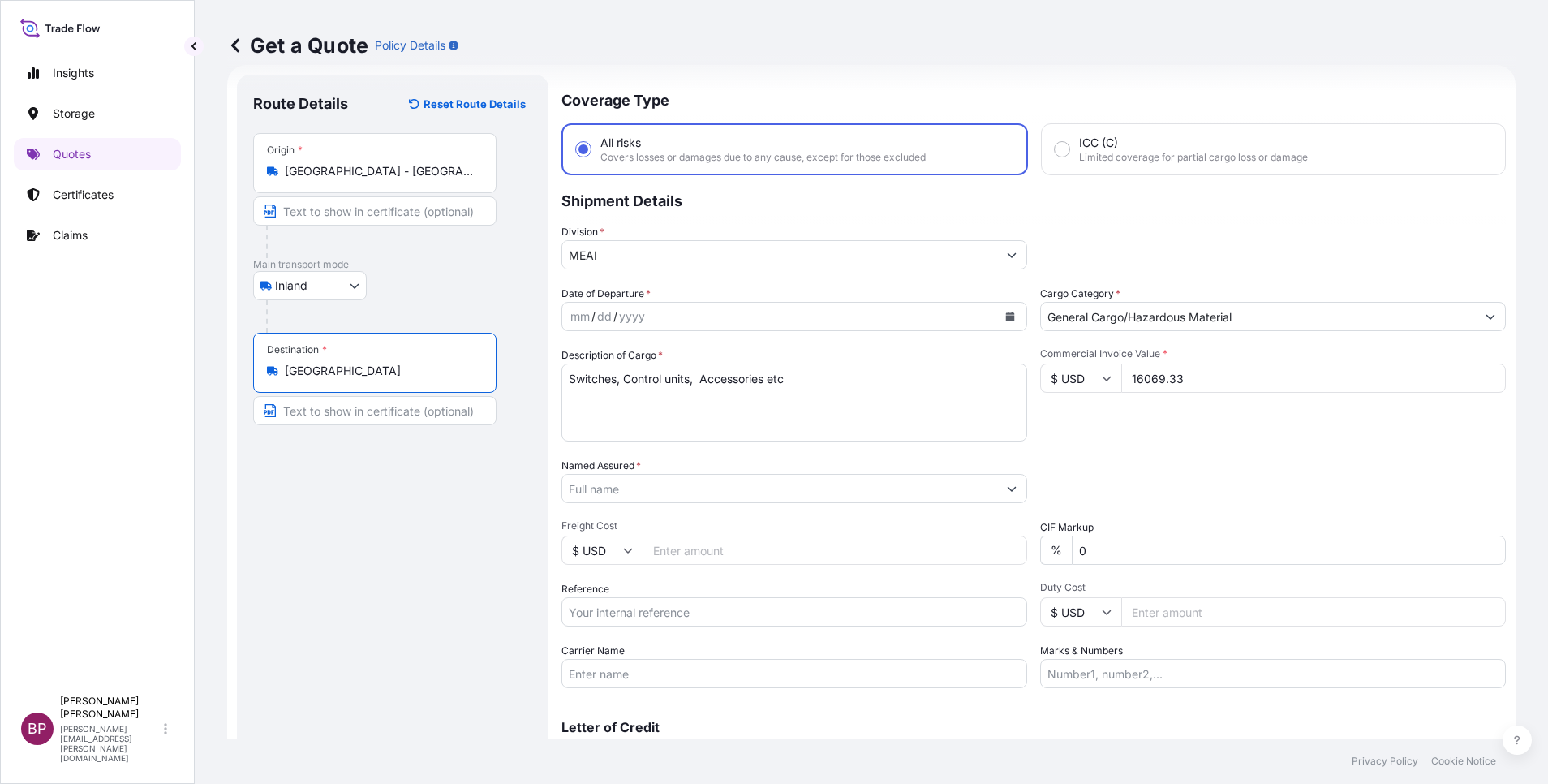
type input "[GEOGRAPHIC_DATA]"
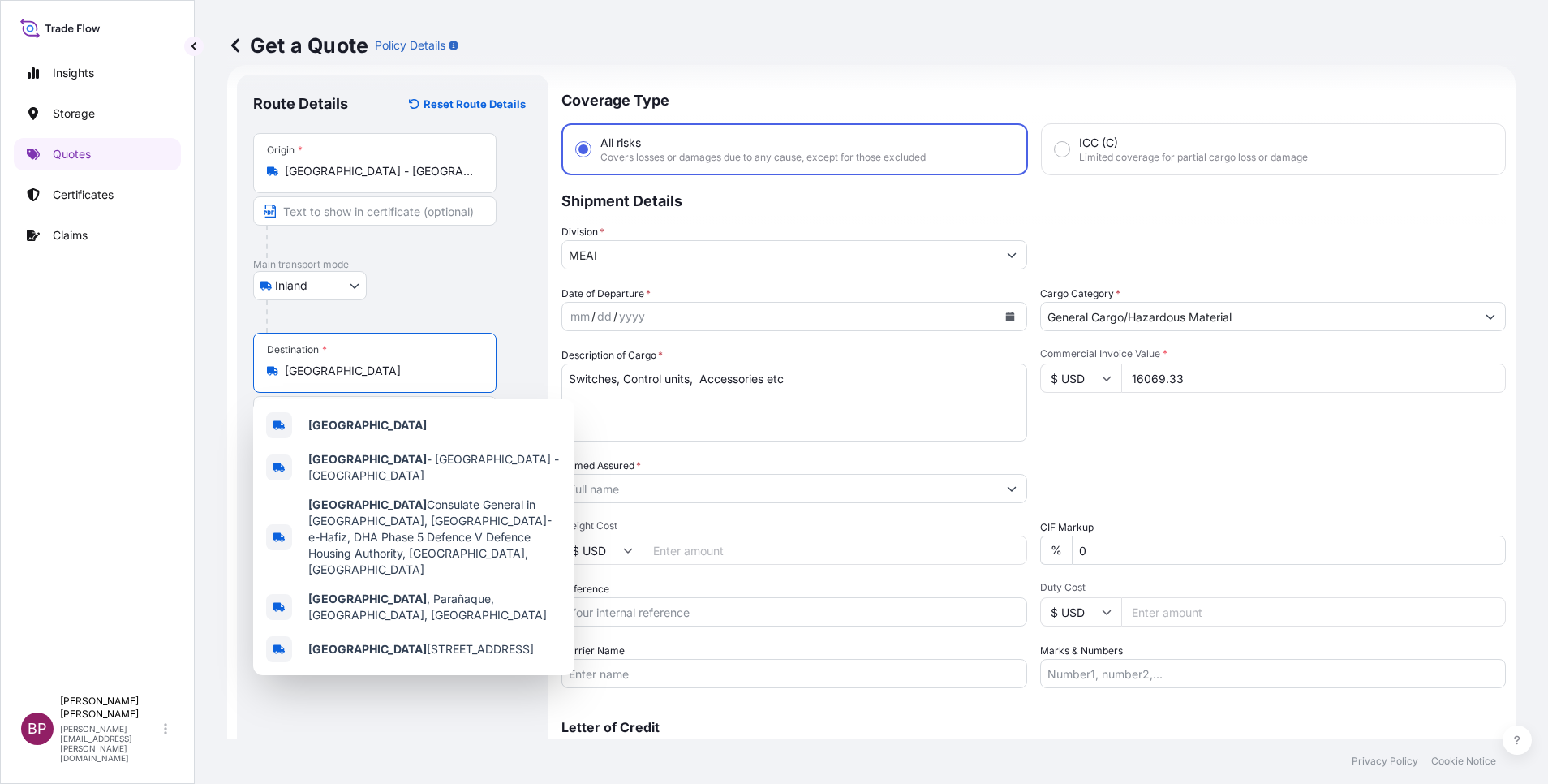
click at [1146, 482] on div "Packing Category Type to search a container mode Please select a primary mode o…" at bounding box center [1272, 481] width 465 height 46
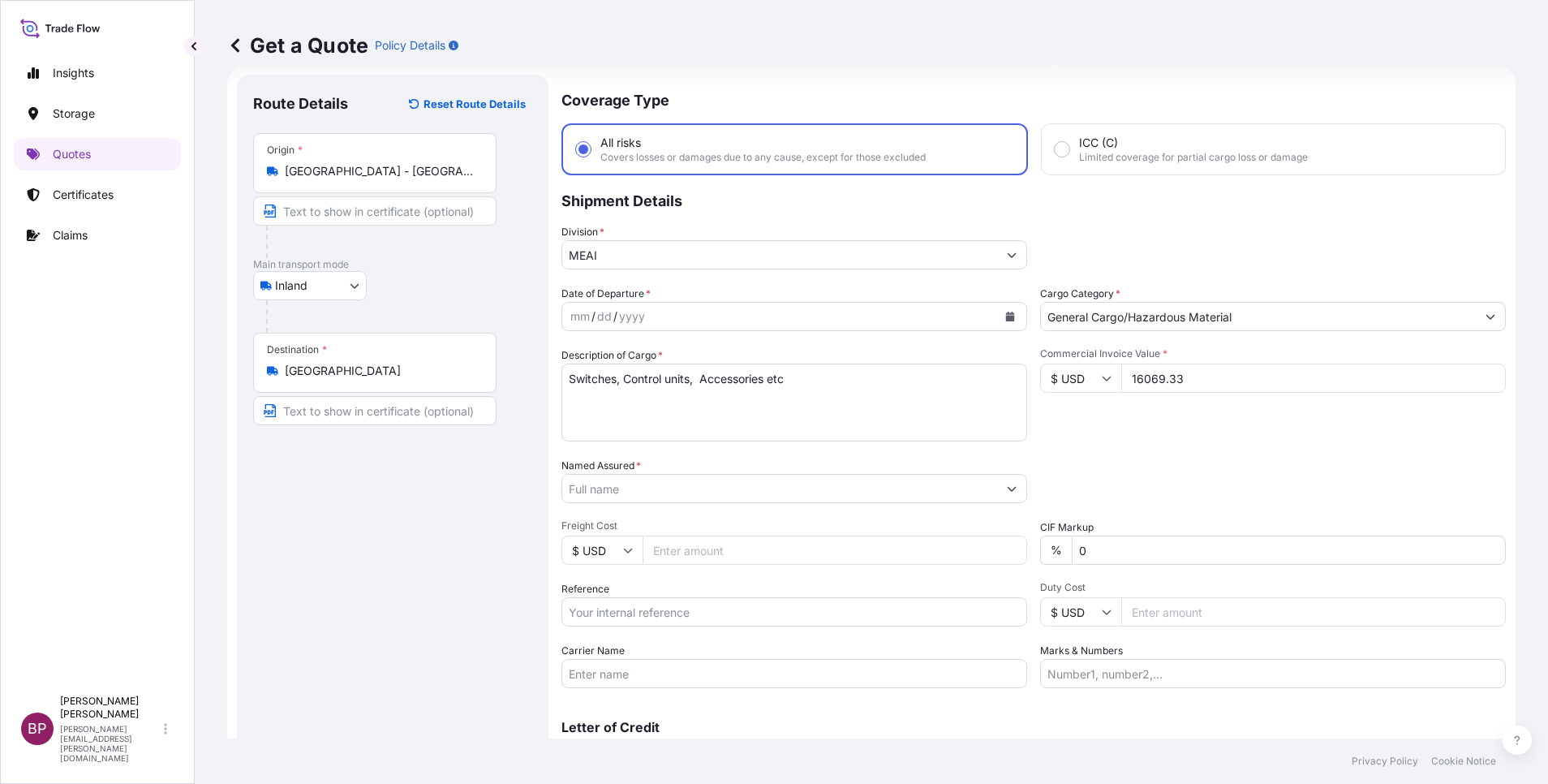
click at [1006, 320] on icon "Calendar" at bounding box center [1011, 316] width 9 height 9
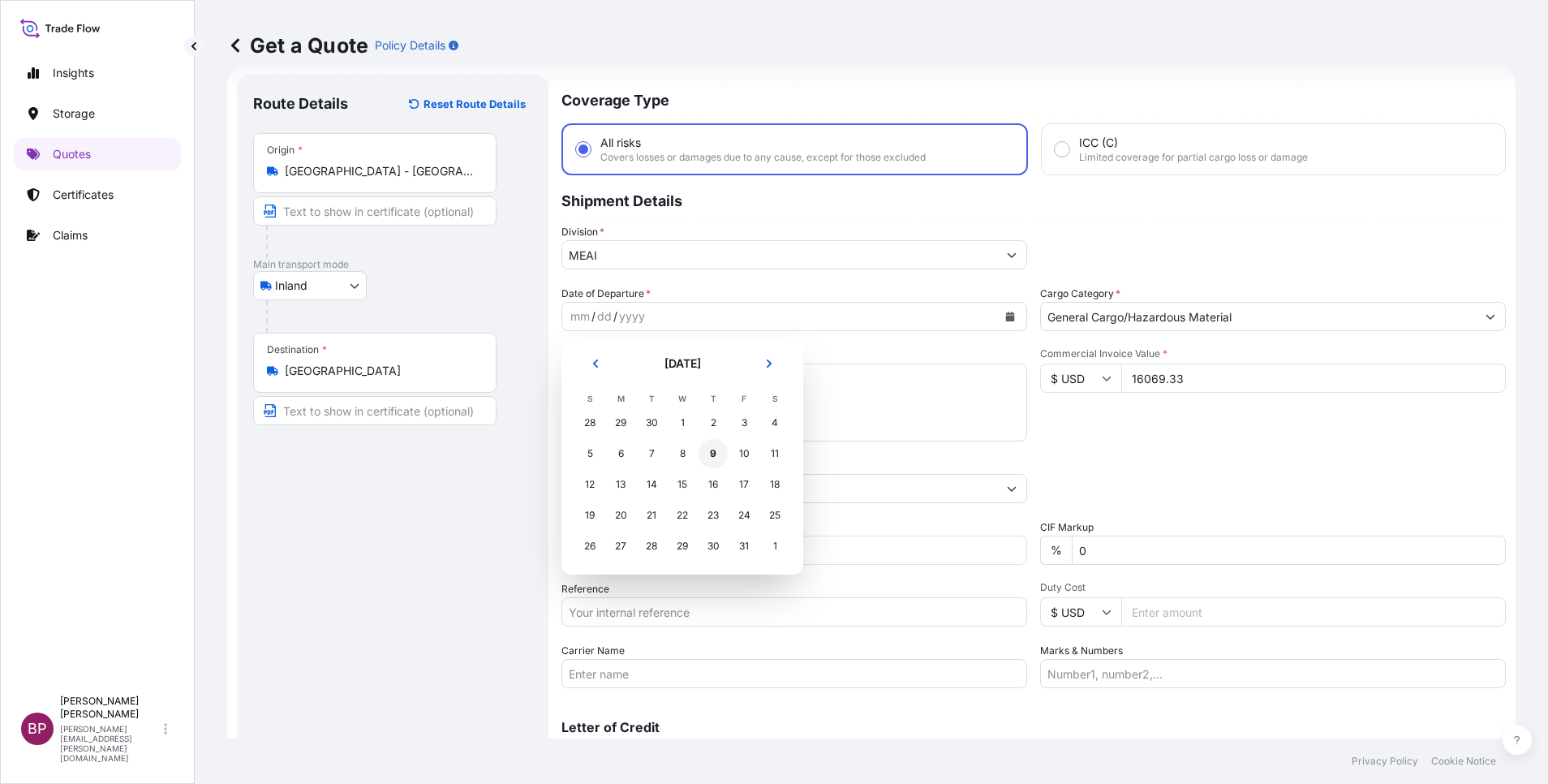
click at [713, 451] on div "9" at bounding box center [713, 453] width 29 height 29
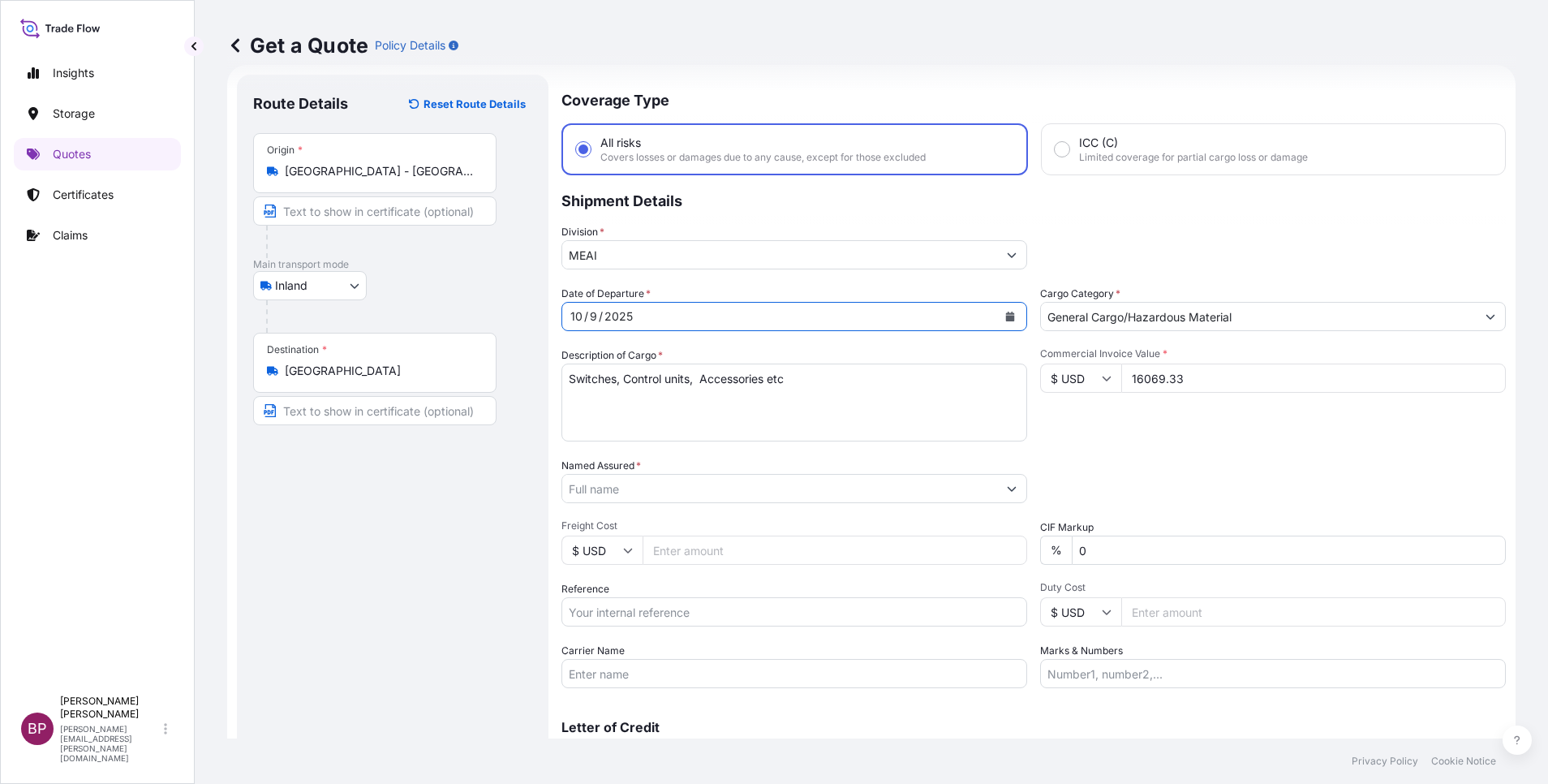
click at [697, 492] on input "Named Assured *" at bounding box center [779, 488] width 435 height 29
click at [1006, 320] on icon "Calendar" at bounding box center [1011, 316] width 9 height 9
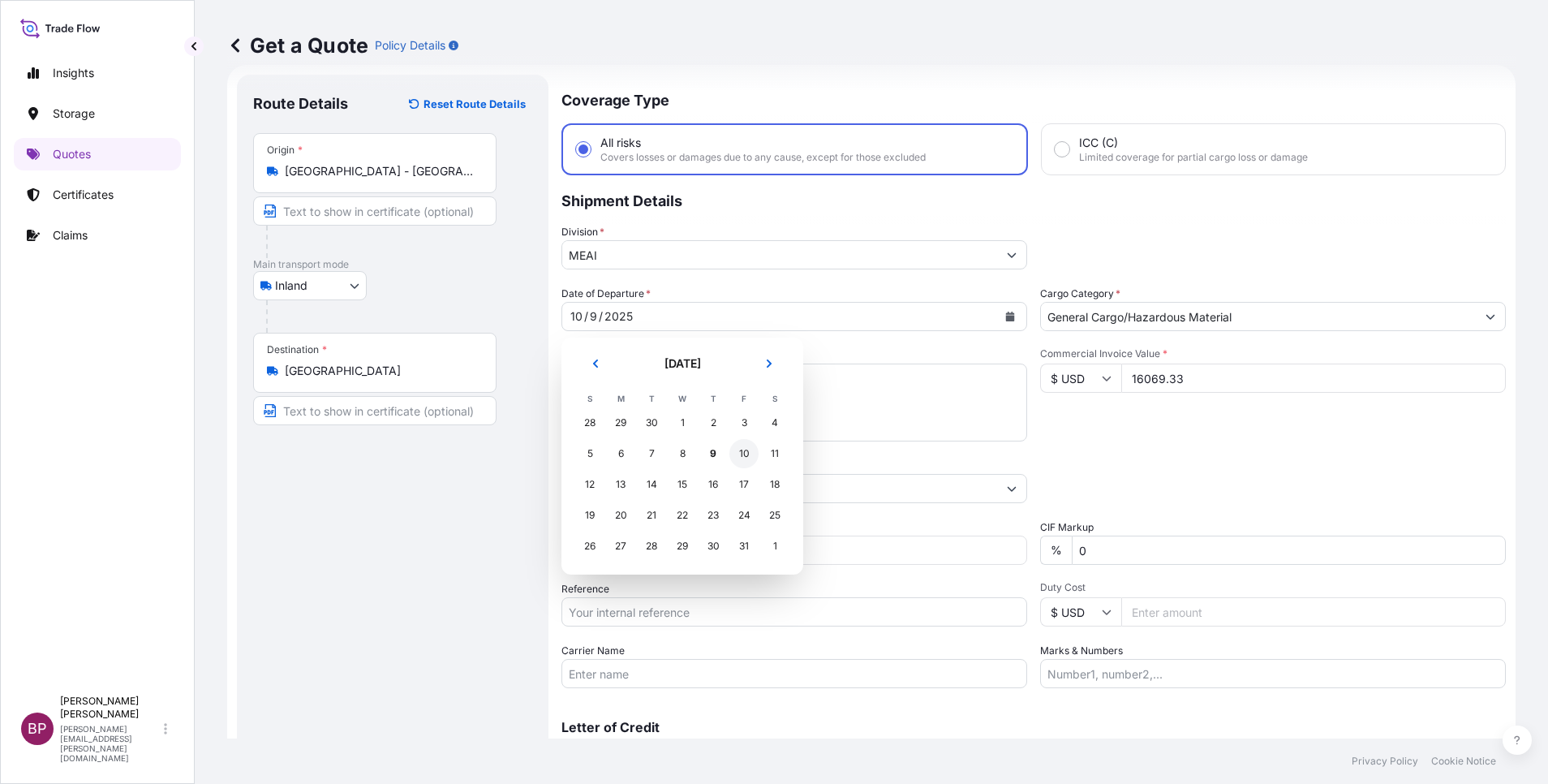
click at [743, 457] on div "10" at bounding box center [743, 453] width 29 height 29
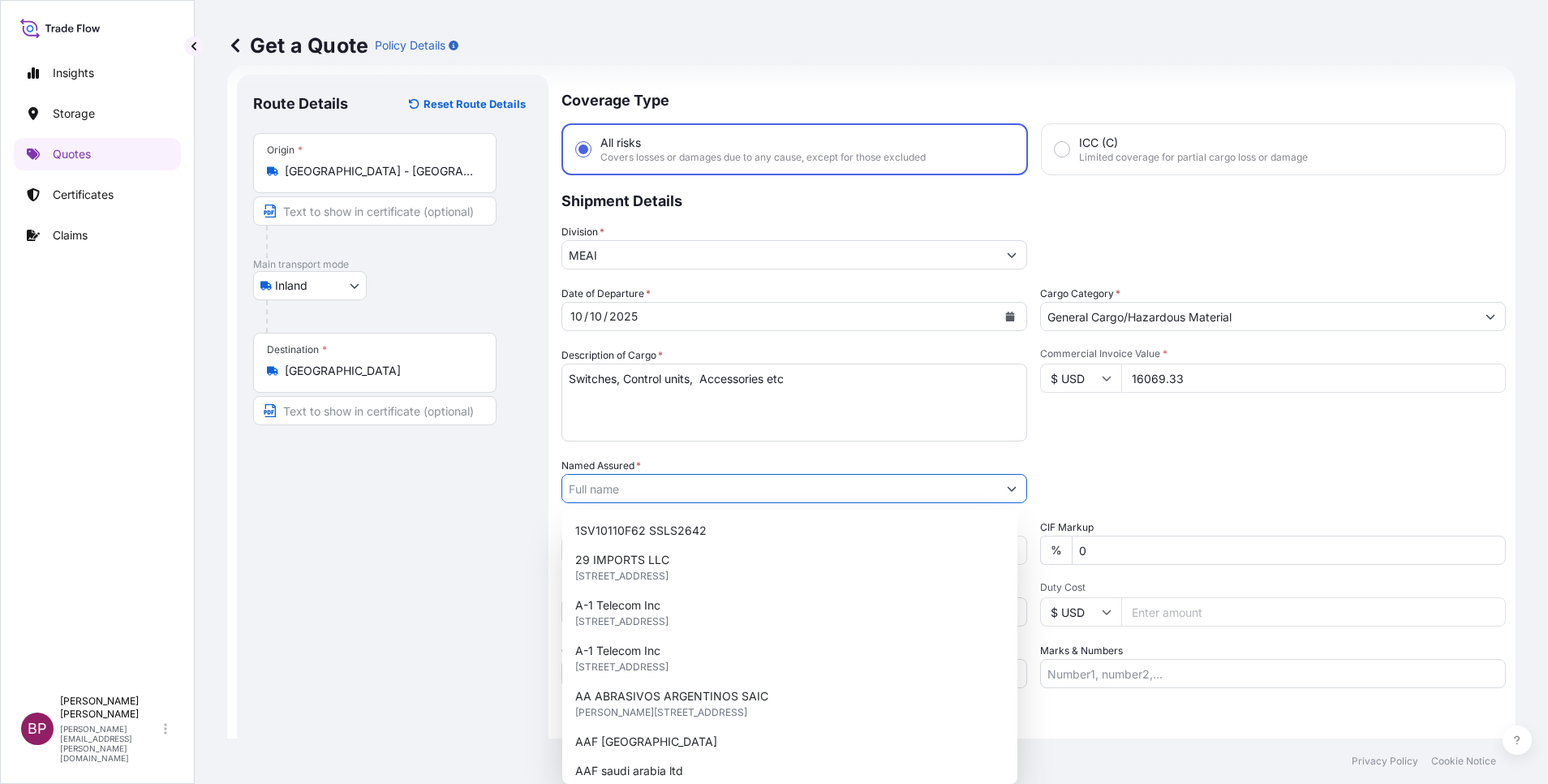
click at [657, 490] on input "Named Assured *" at bounding box center [779, 488] width 435 height 29
paste input "Al-Marshad Trading Company"
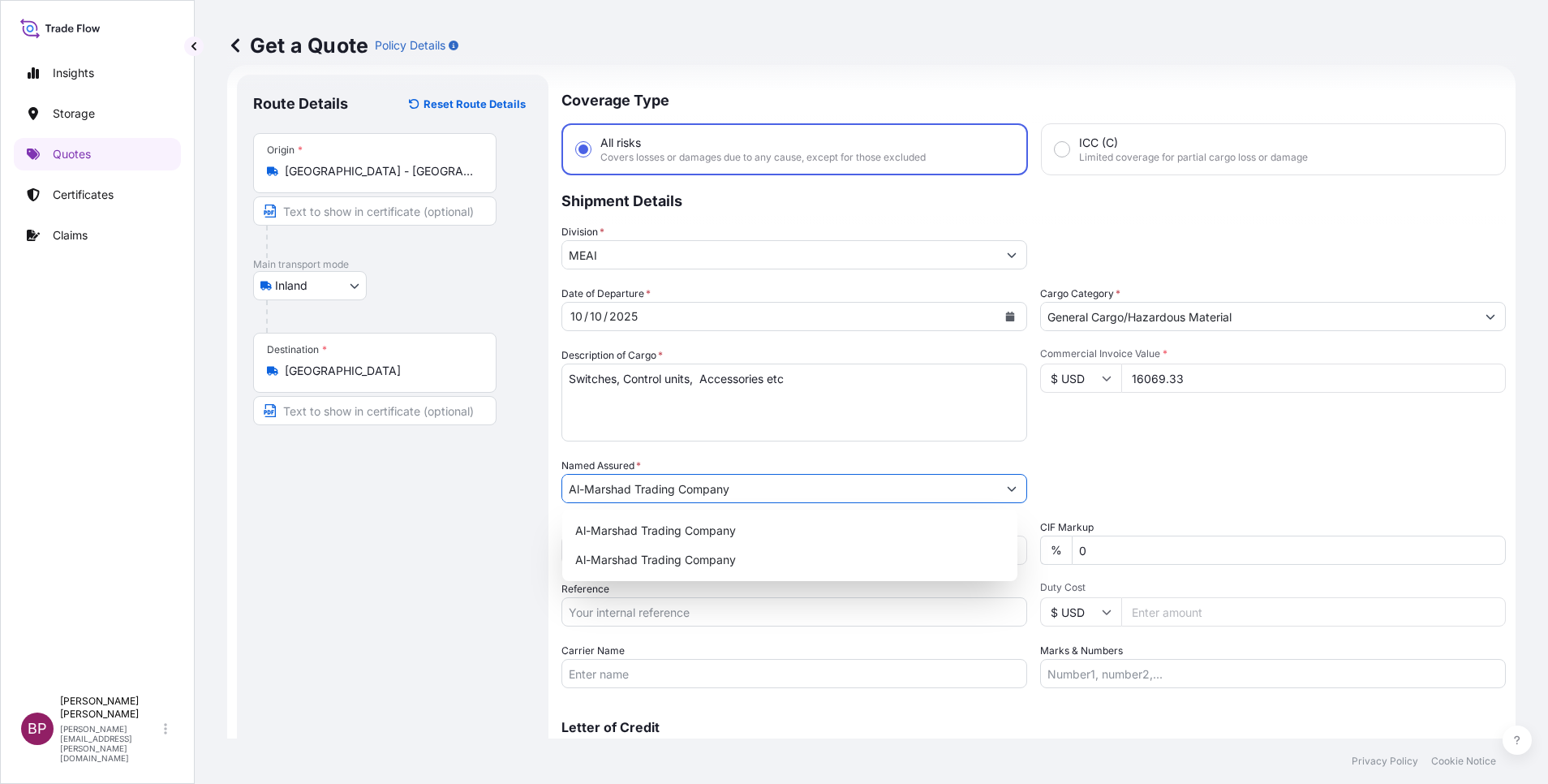
type input "Al-Marshad Trading Company"
click at [1101, 430] on div "Commercial Invoice Value * $ USD 16069.33" at bounding box center [1272, 394] width 465 height 94
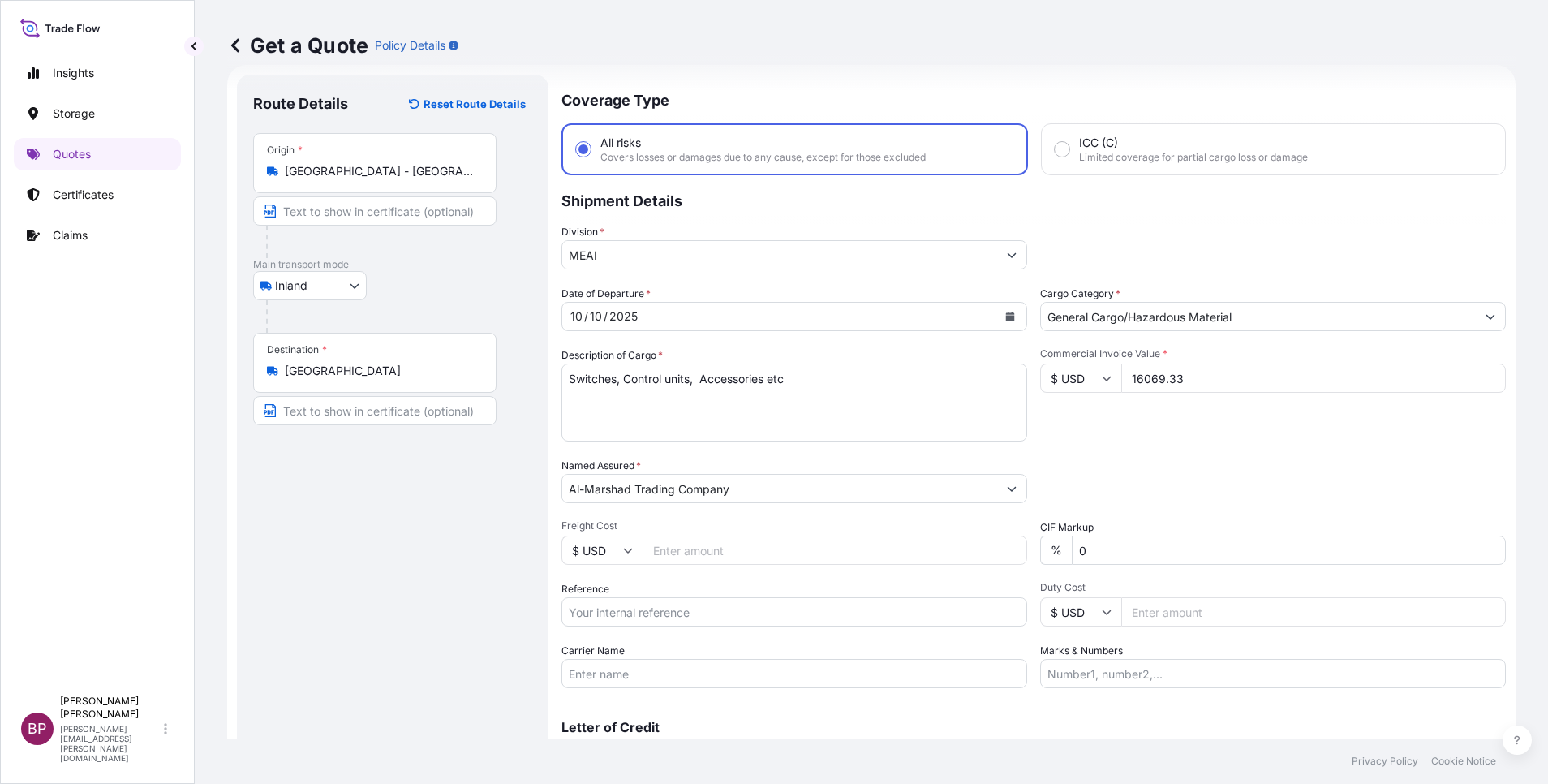
scroll to position [106, 0]
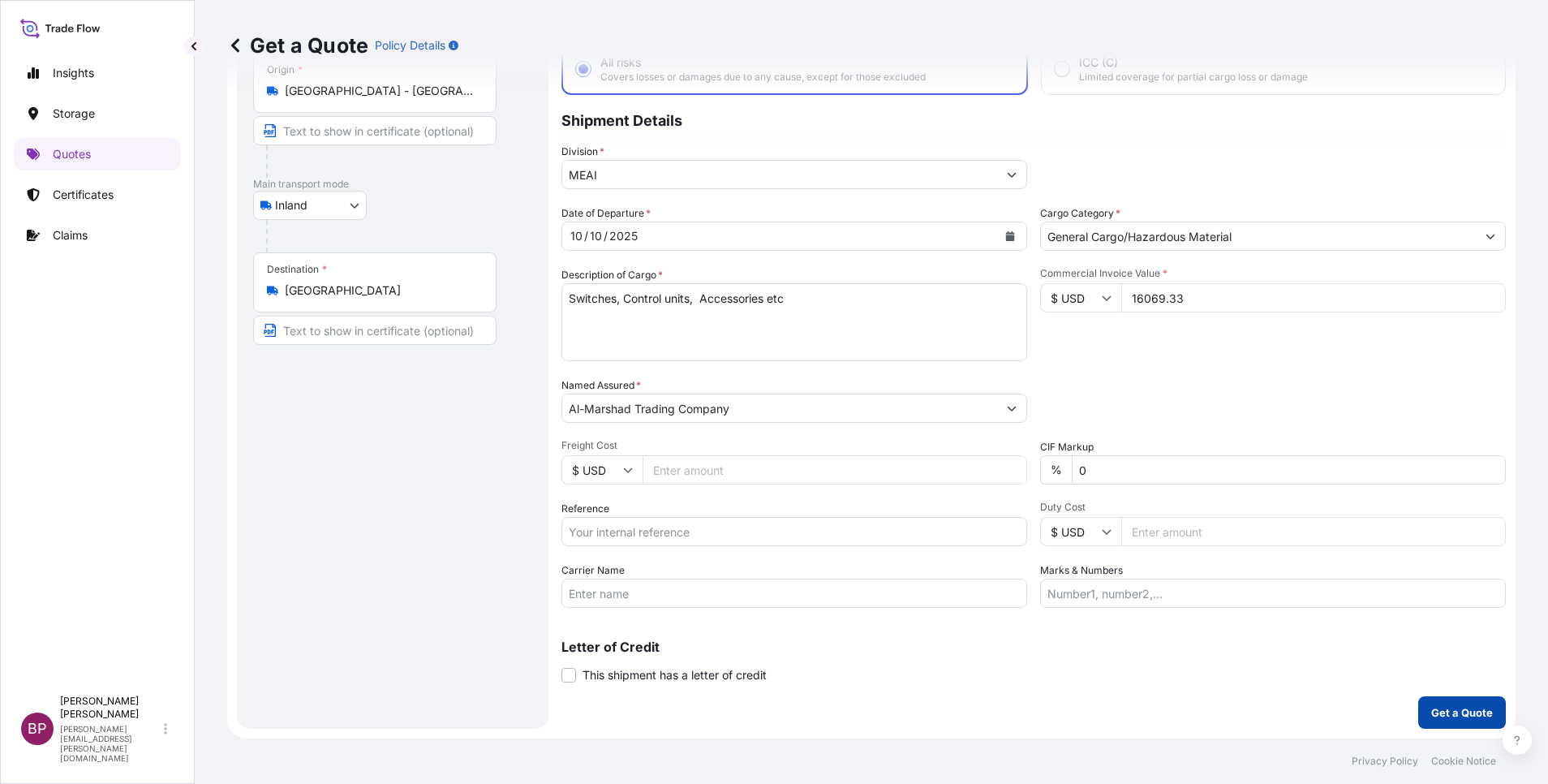
click at [1432, 709] on p "Get a Quote" at bounding box center [1462, 712] width 62 height 16
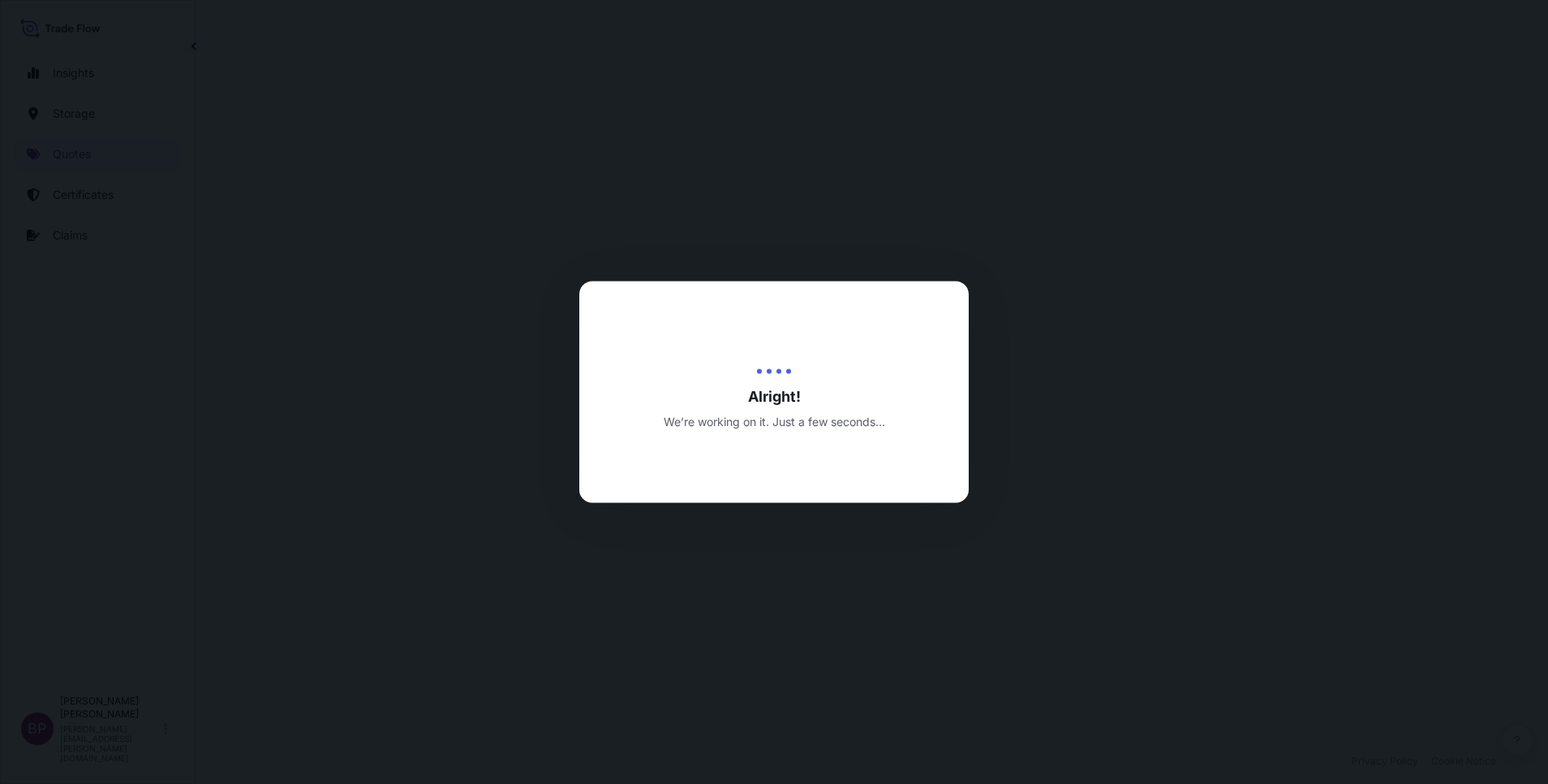
select select "Inland"
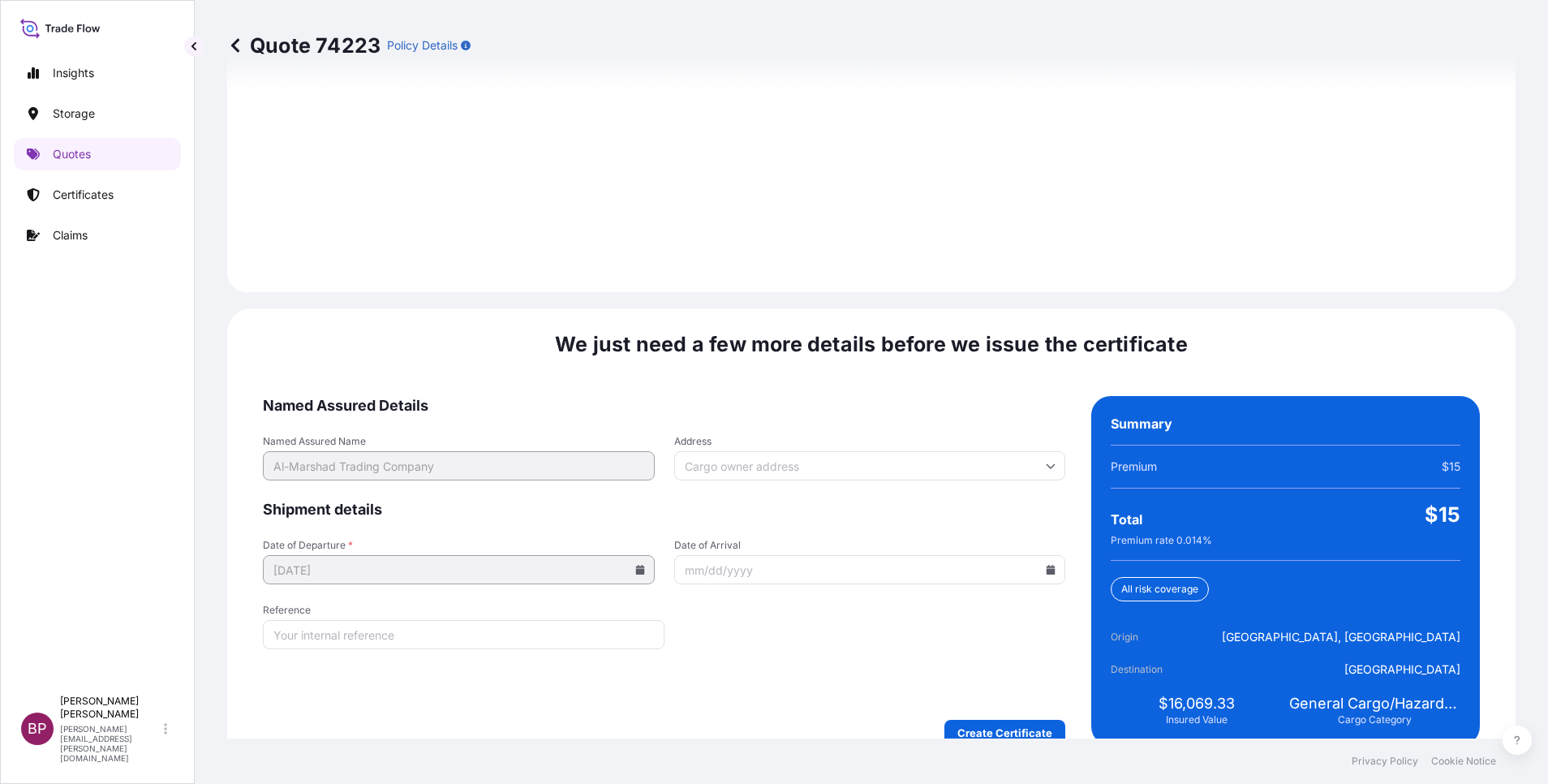
scroll to position [2275, 0]
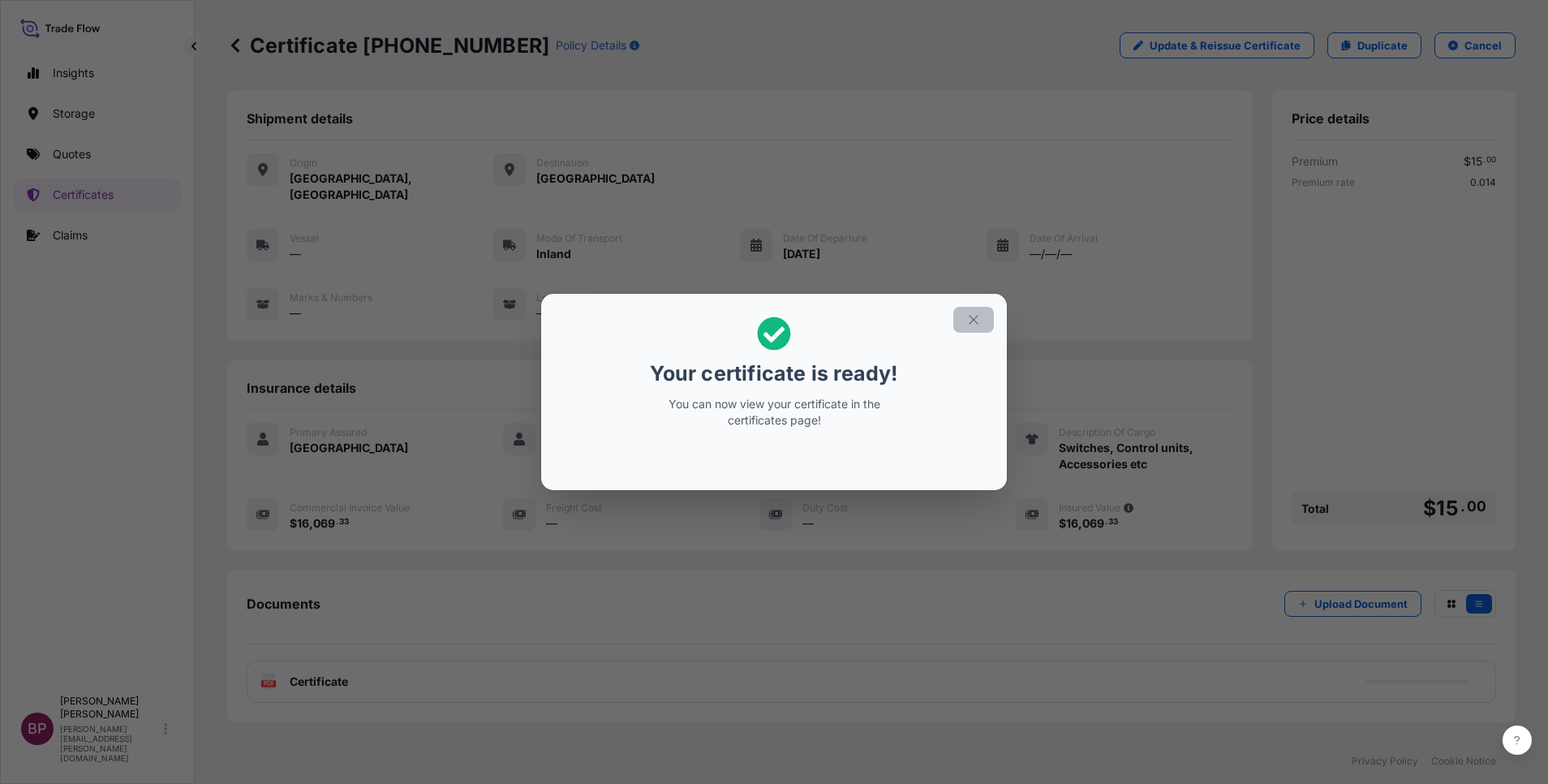
click at [977, 327] on button "button" at bounding box center [974, 320] width 41 height 26
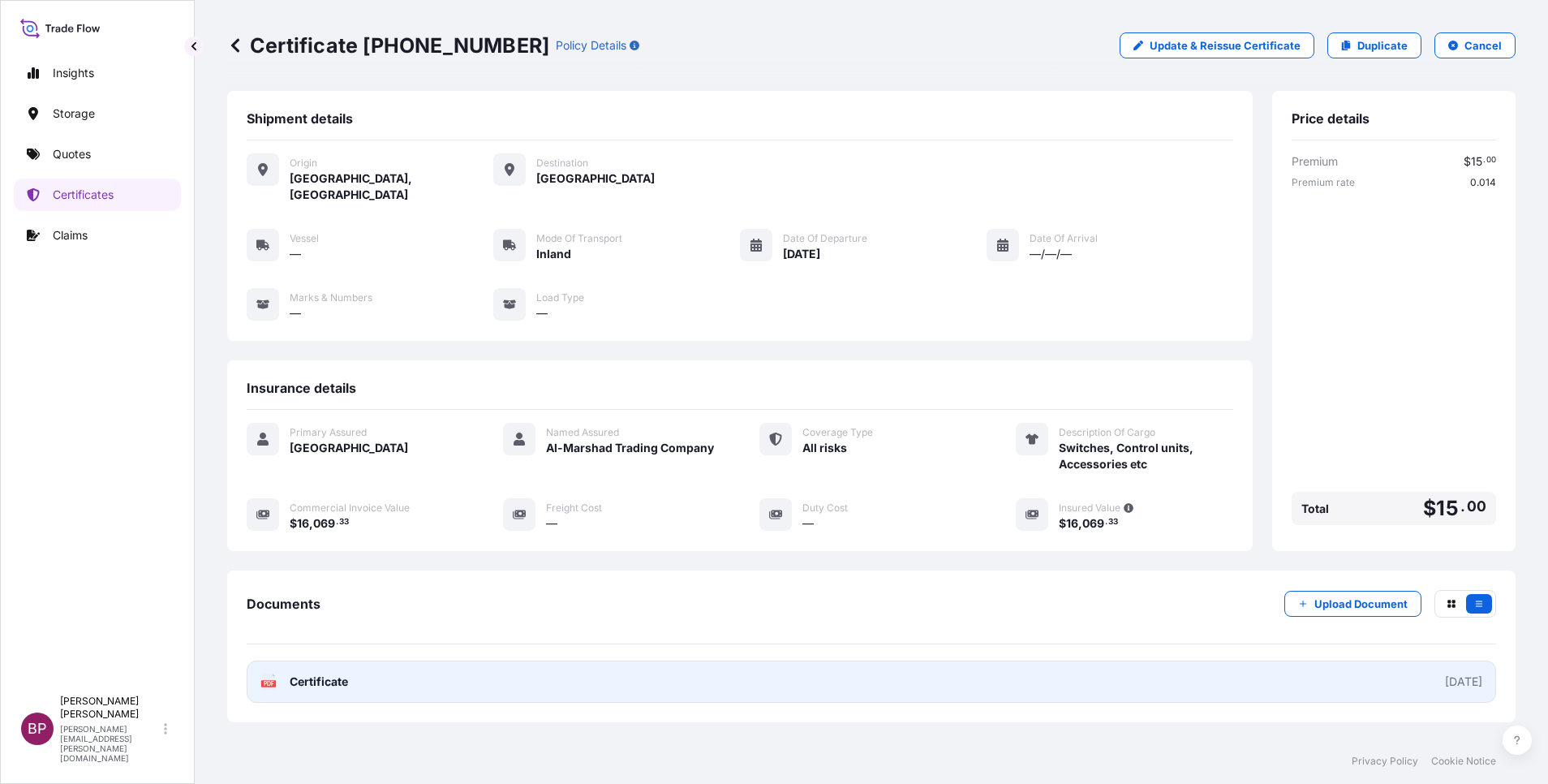
click at [337, 673] on span "Certificate" at bounding box center [319, 681] width 58 height 16
